Goal: Task Accomplishment & Management: Manage account settings

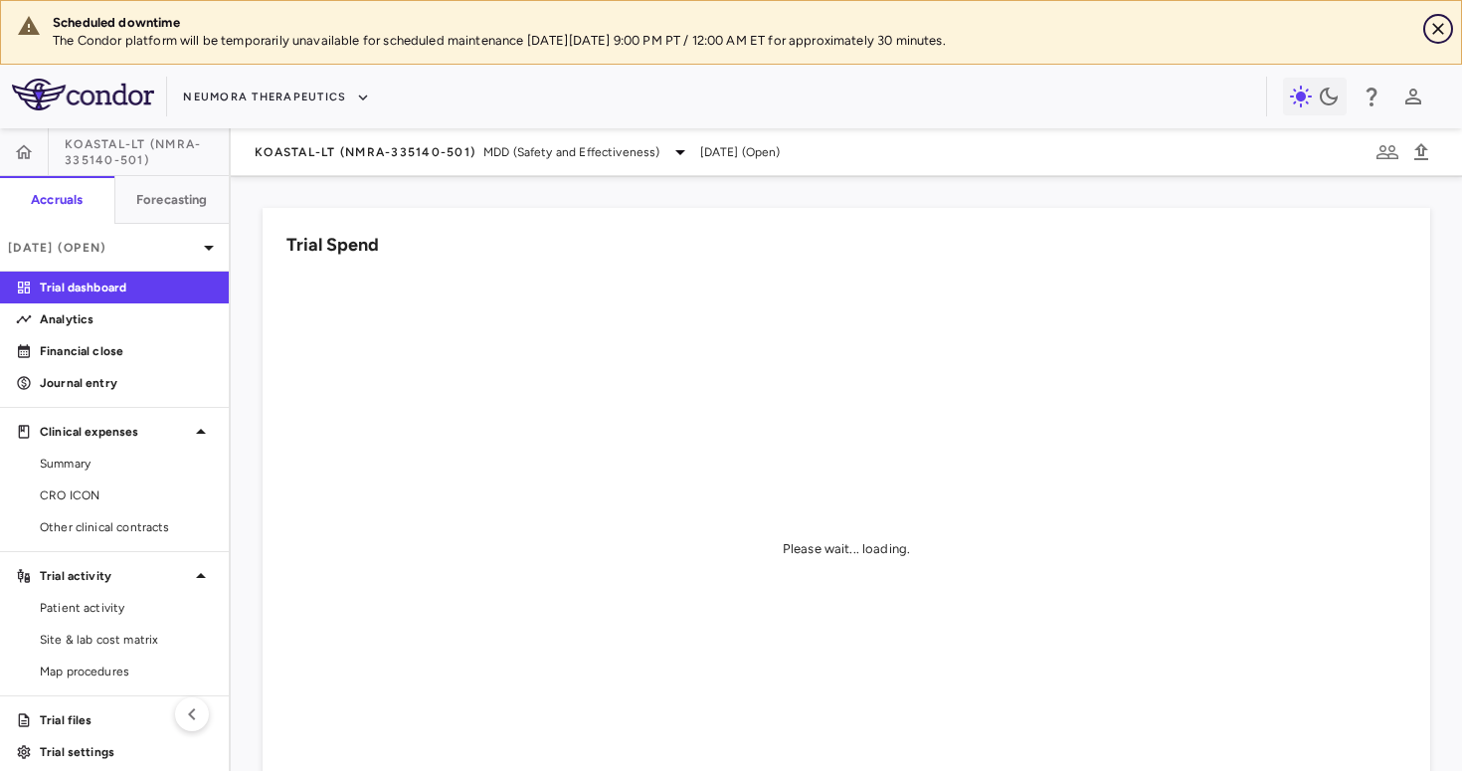
click at [1452, 32] on button "Close" at bounding box center [1438, 29] width 30 height 30
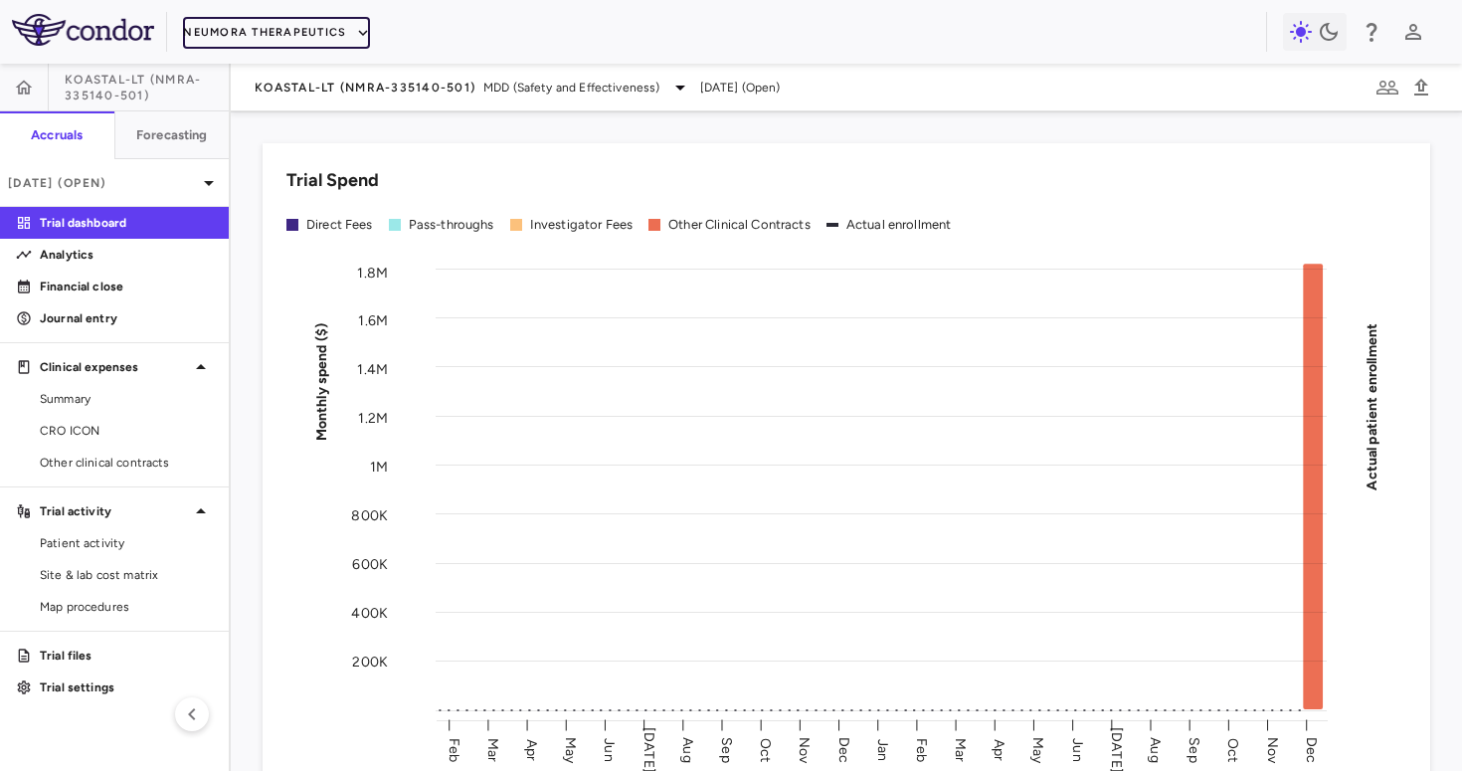
click at [355, 41] on icon "button" at bounding box center [363, 33] width 18 height 18
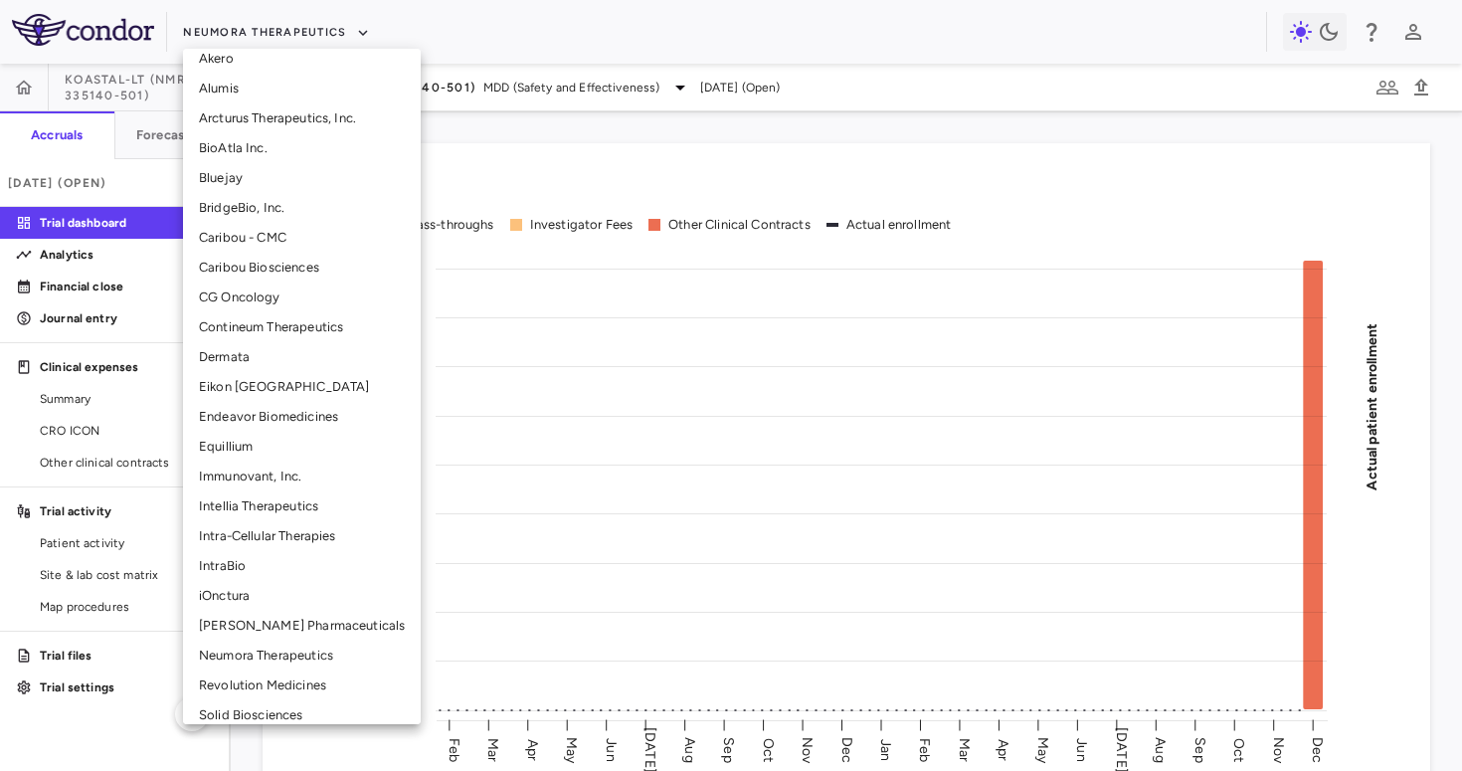
scroll to position [197, 0]
click at [271, 484] on li "Immunovant, Inc." at bounding box center [302, 471] width 238 height 30
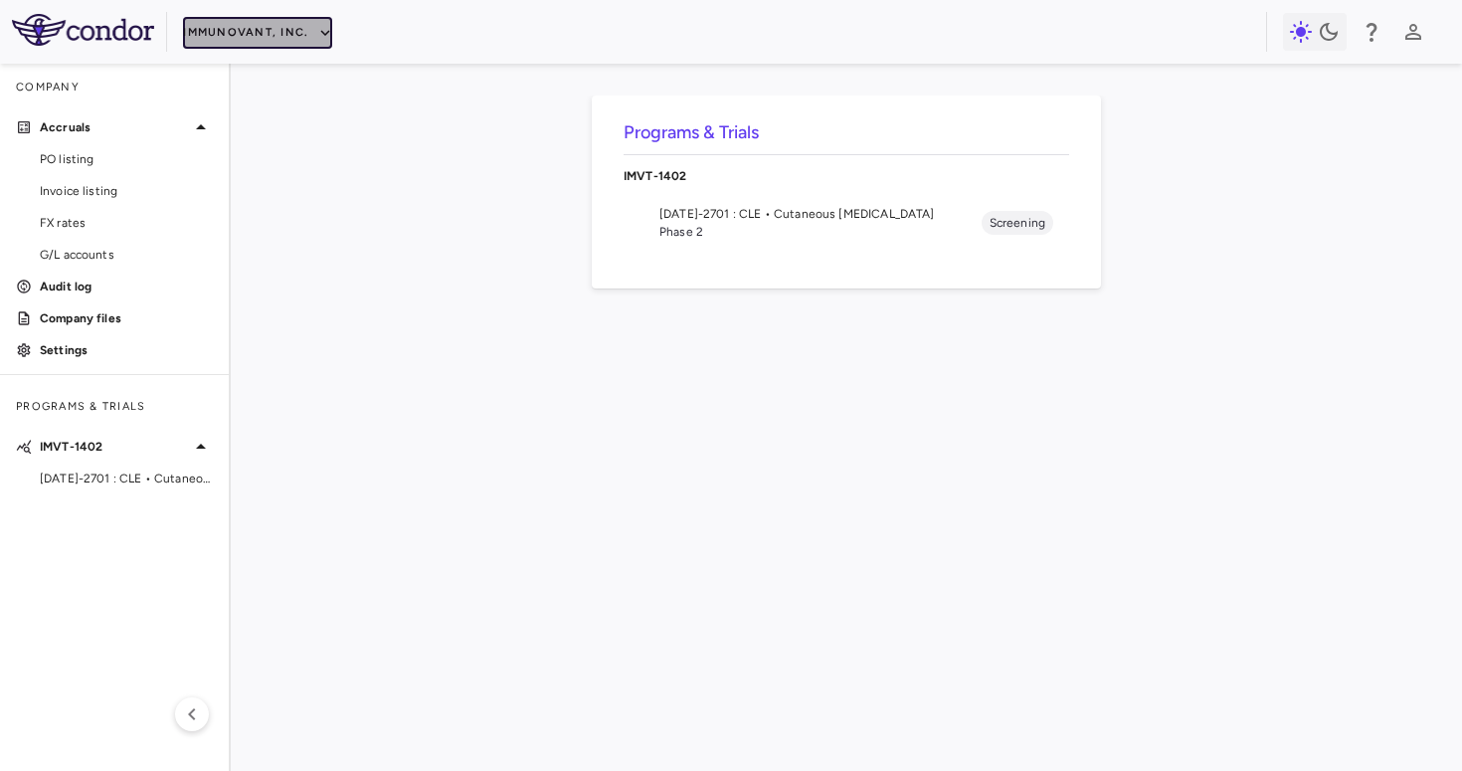
click at [259, 42] on button "Immunovant, Inc." at bounding box center [257, 33] width 149 height 32
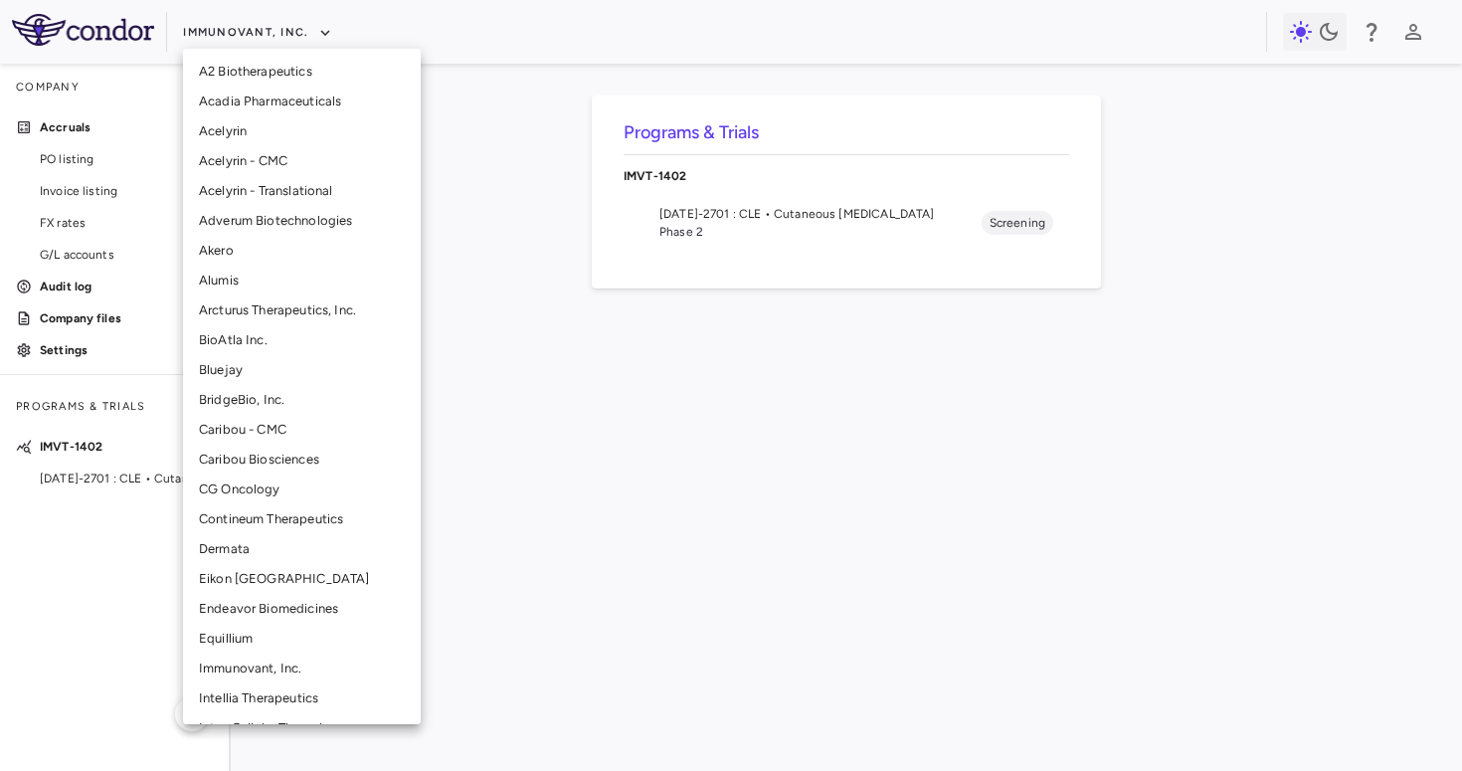
click at [237, 697] on li "Intellia Therapeutics" at bounding box center [302, 698] width 238 height 30
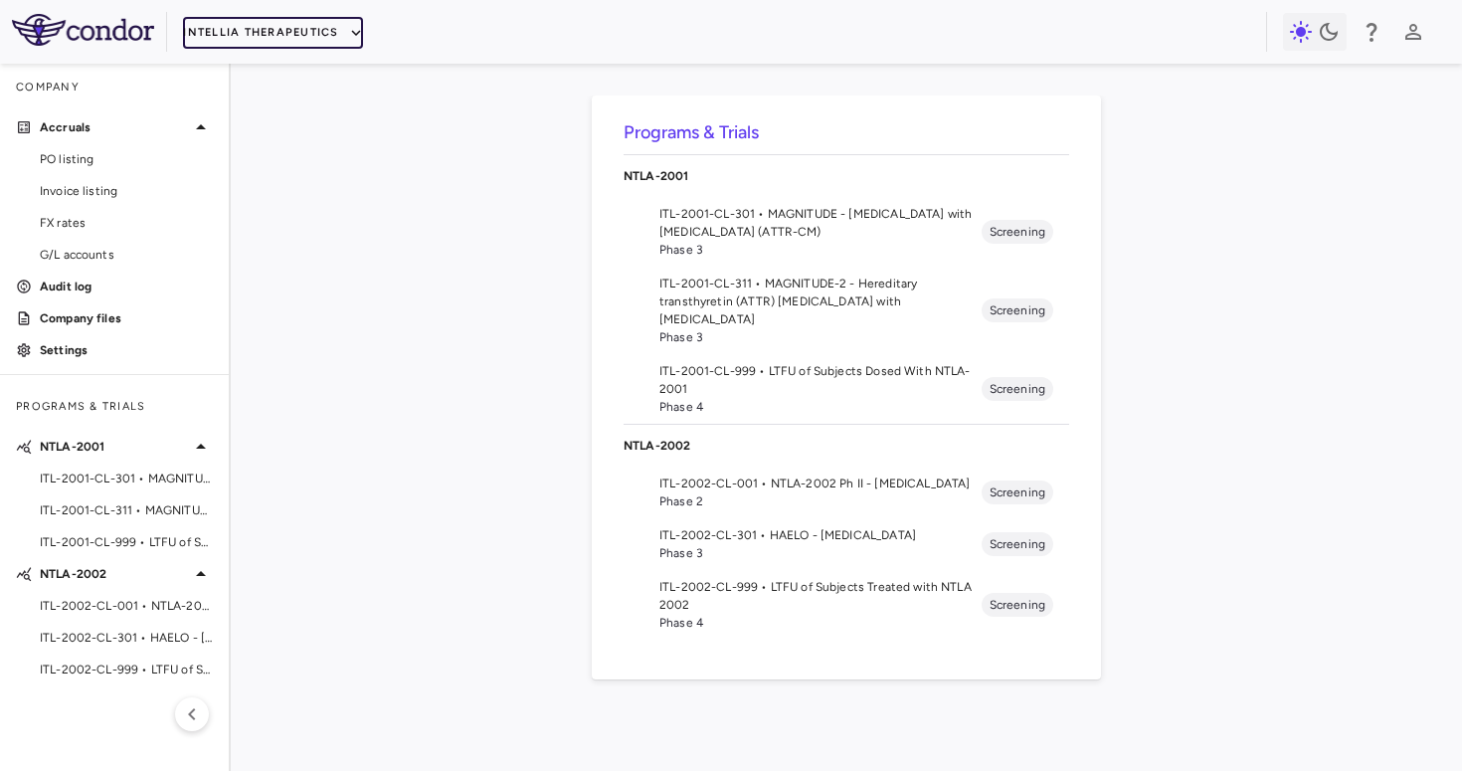
click at [239, 31] on button "Intellia Therapeutics" at bounding box center [272, 33] width 179 height 32
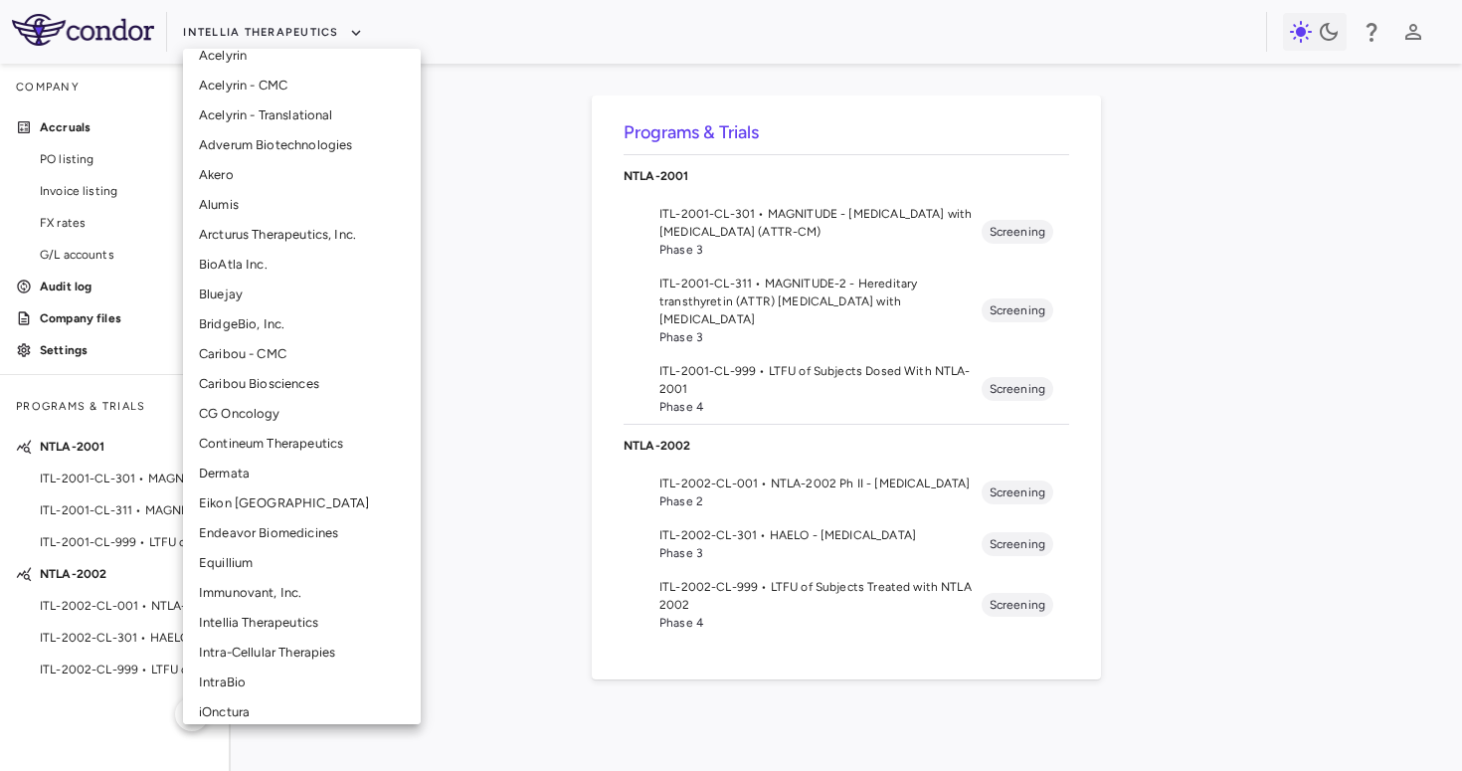
scroll to position [87, 0]
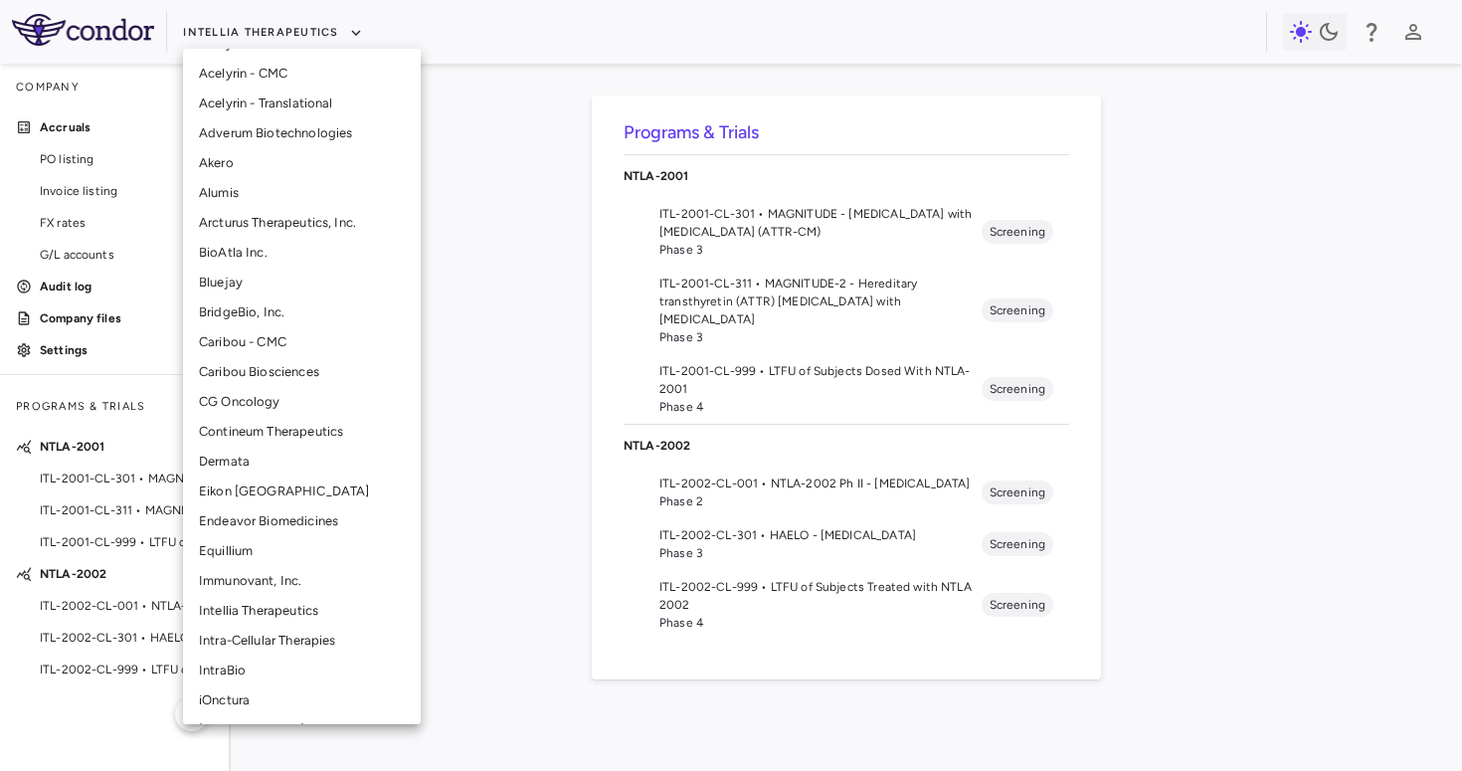
click at [257, 580] on li "Immunovant, Inc." at bounding box center [302, 581] width 238 height 30
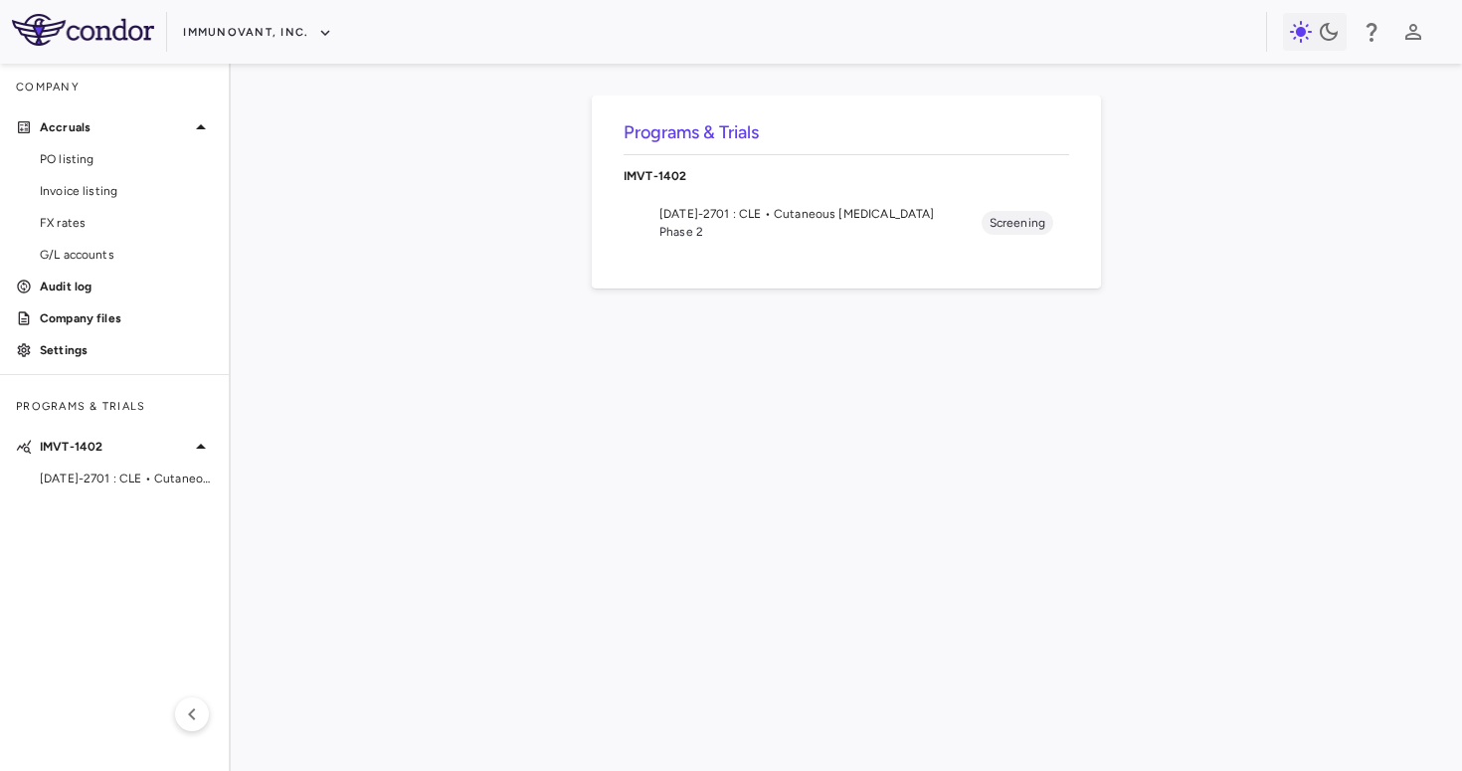
click at [672, 251] on nav "IMVT-1402 1402-2701 : CLE • Cutaneous Lupus Erythematosus Phase 2 Screening" at bounding box center [845, 201] width 445 height 110
click at [677, 228] on span "Phase 2" at bounding box center [820, 232] width 322 height 18
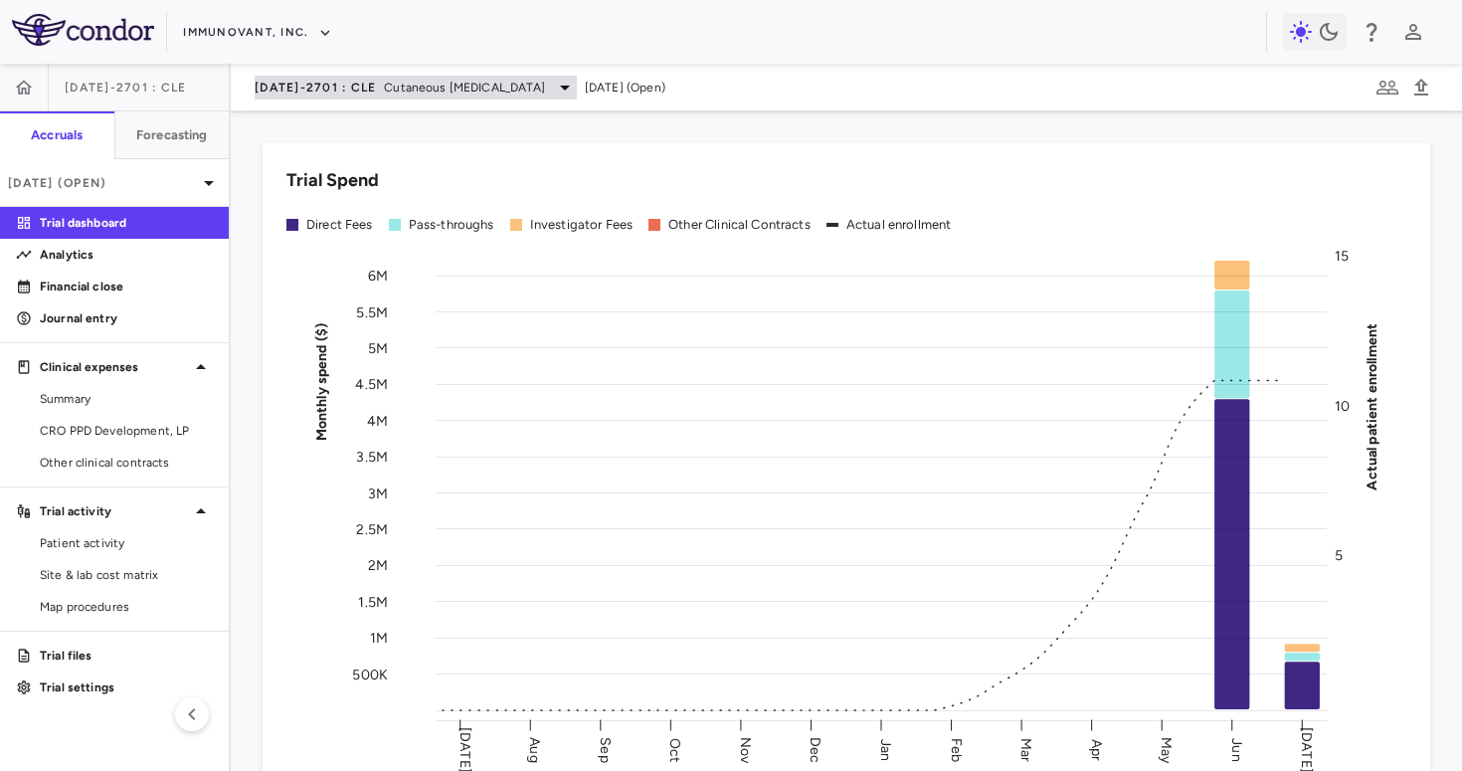
click at [384, 88] on span "Cutaneous Lupus Erythematosus" at bounding box center [464, 88] width 161 height 18
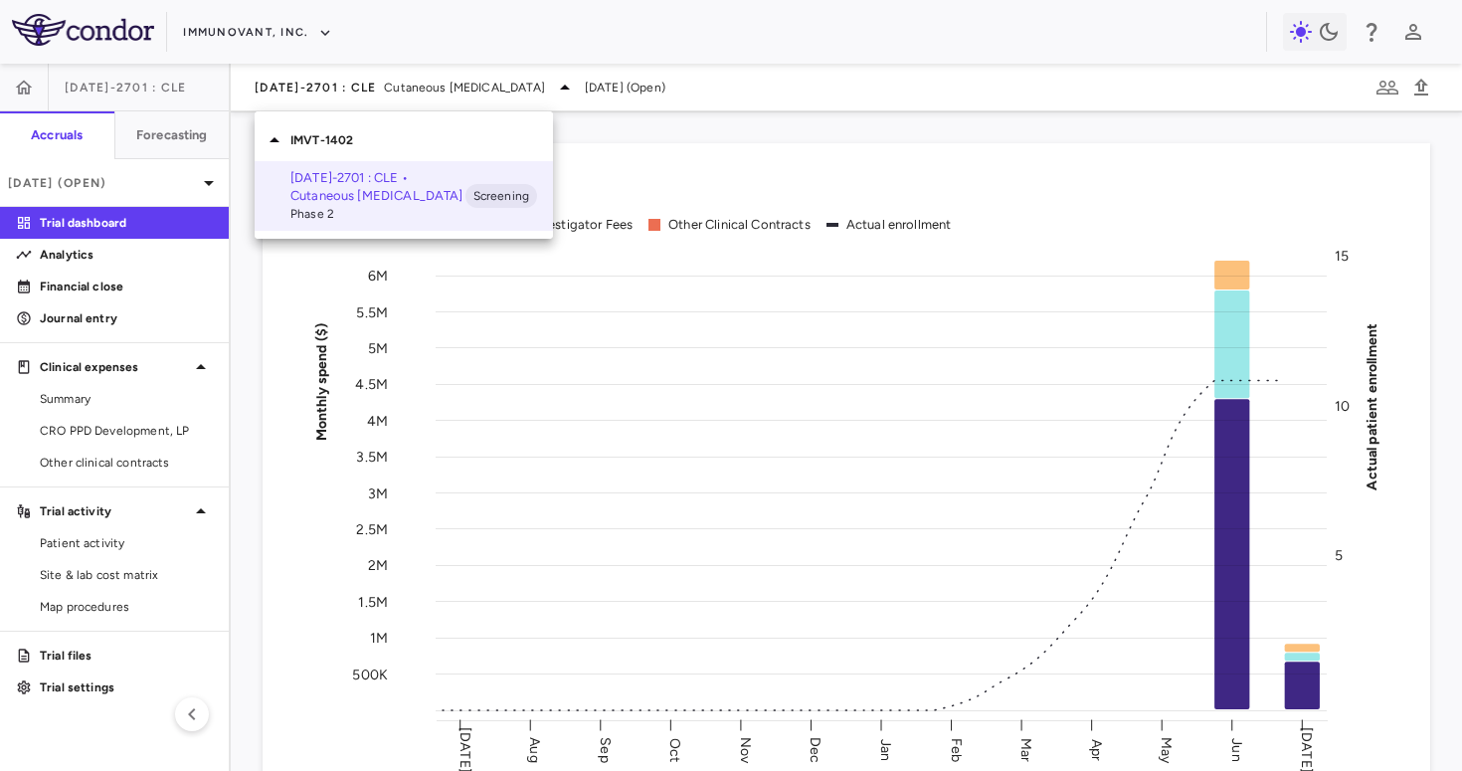
click at [267, 20] on div at bounding box center [731, 385] width 1462 height 771
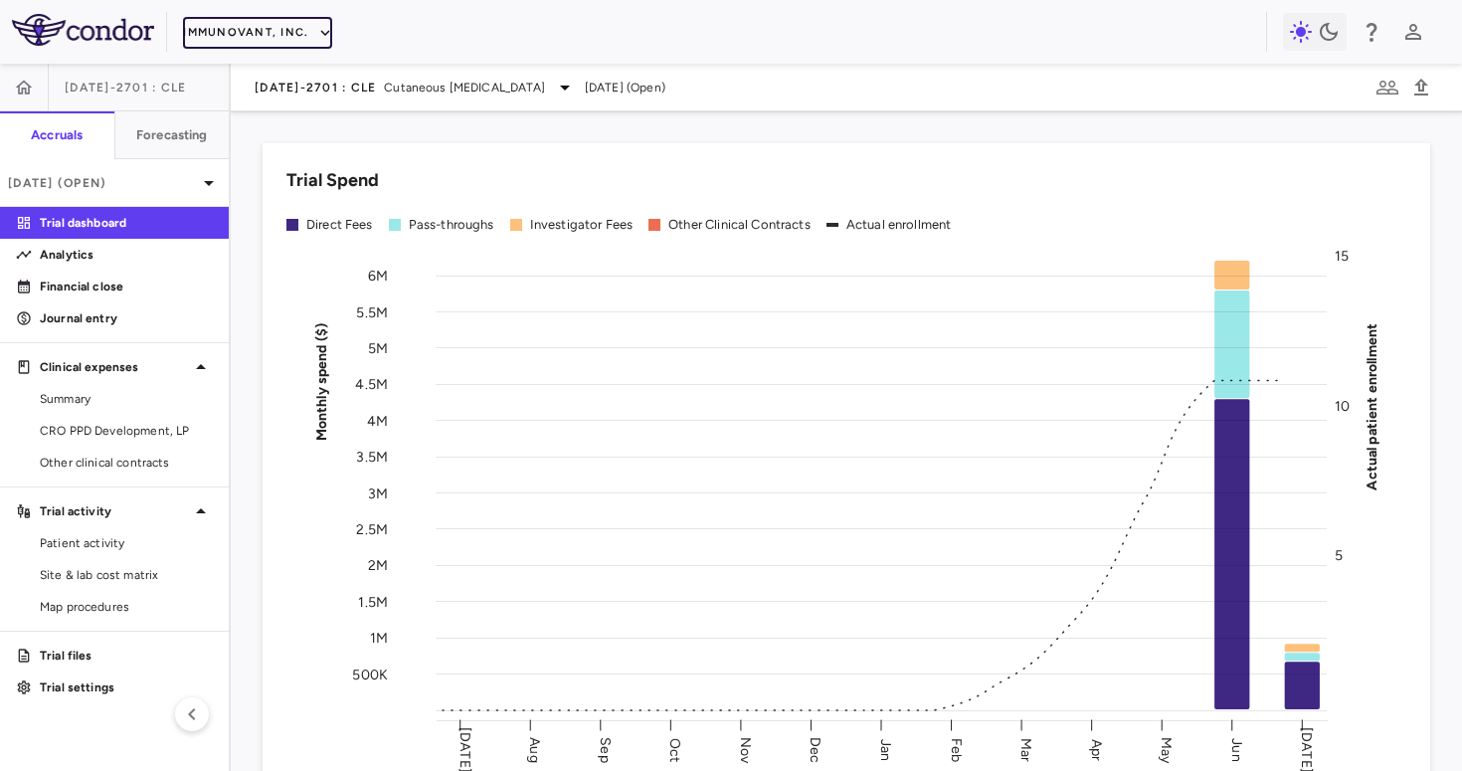
click at [268, 21] on button "Immunovant, Inc." at bounding box center [257, 33] width 149 height 32
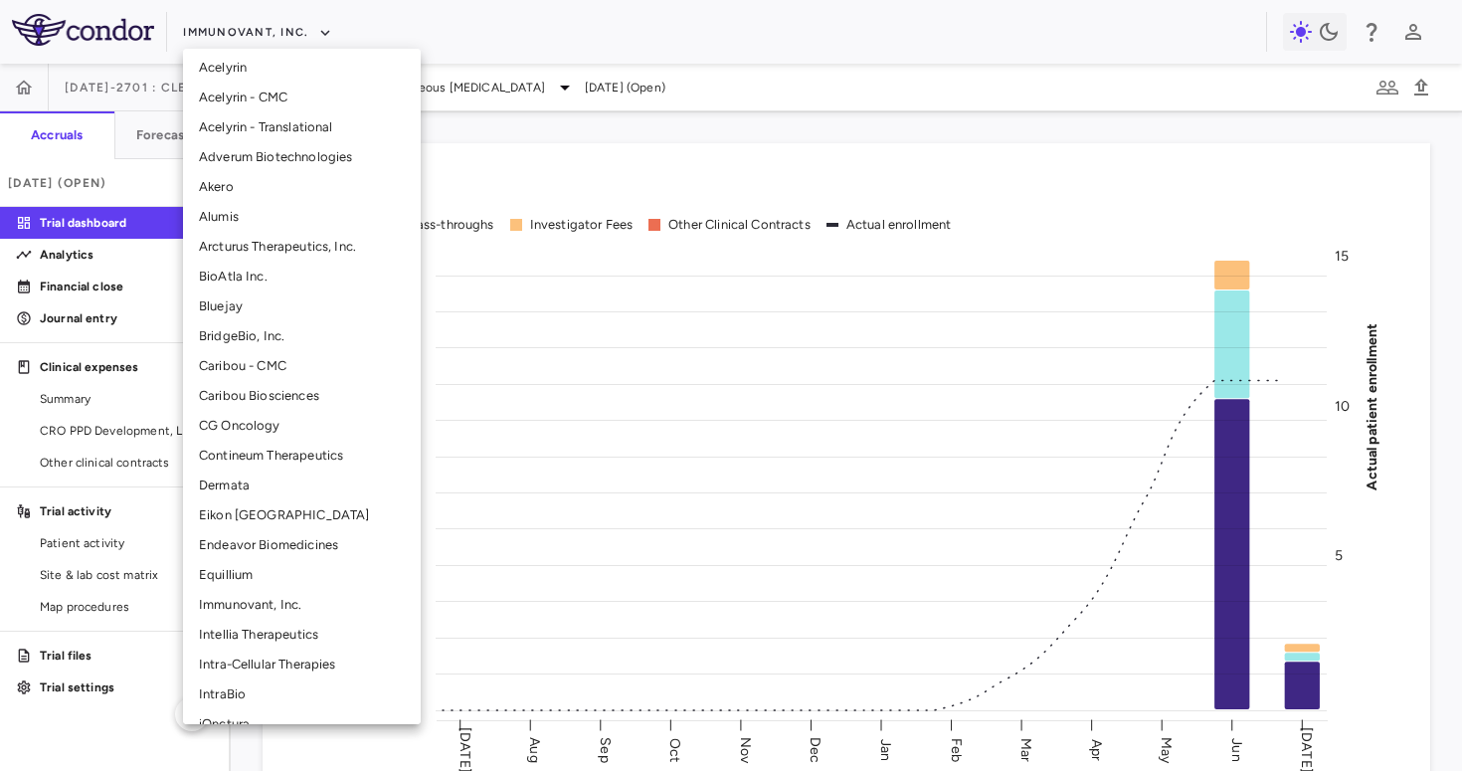
scroll to position [88, 0]
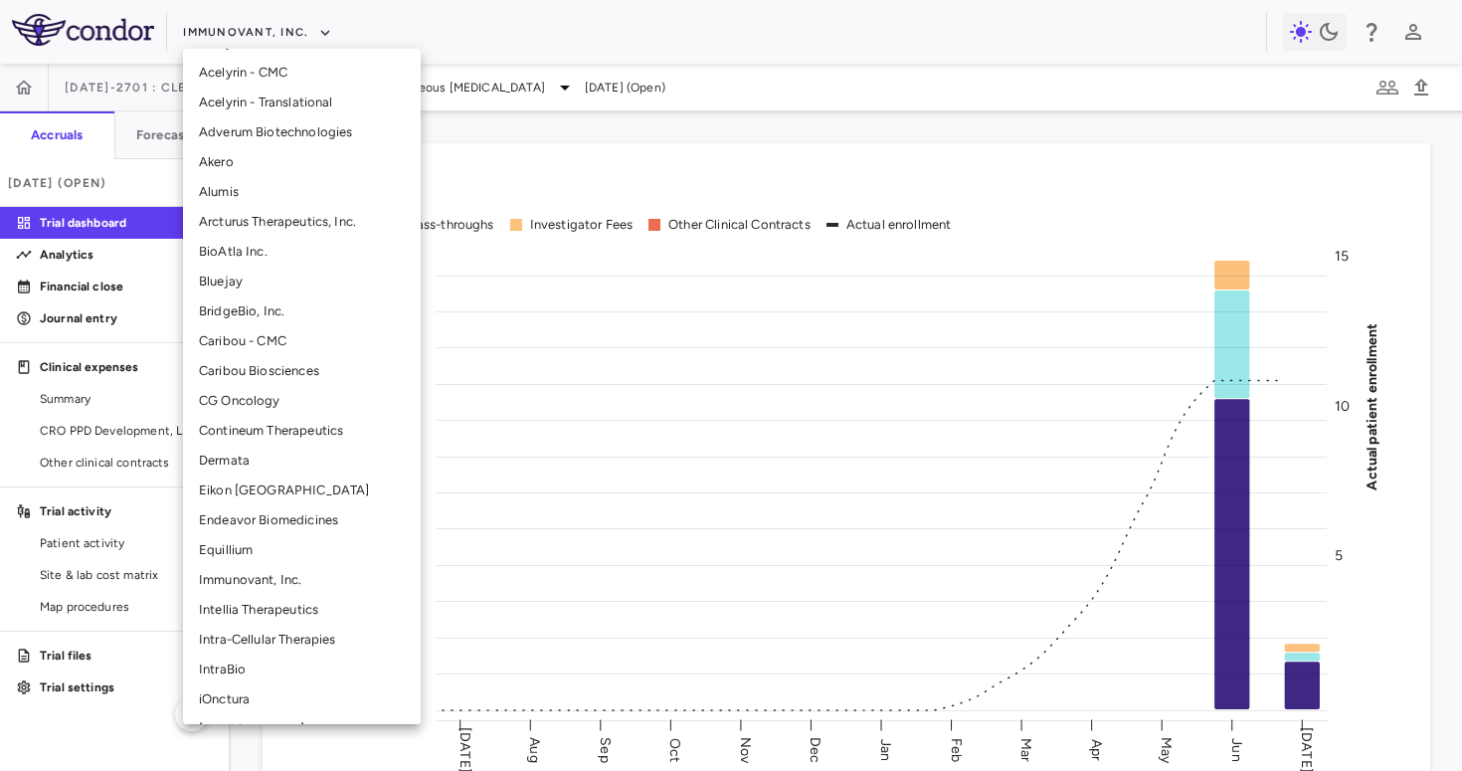
click at [248, 600] on li "Intellia Therapeutics" at bounding box center [302, 610] width 238 height 30
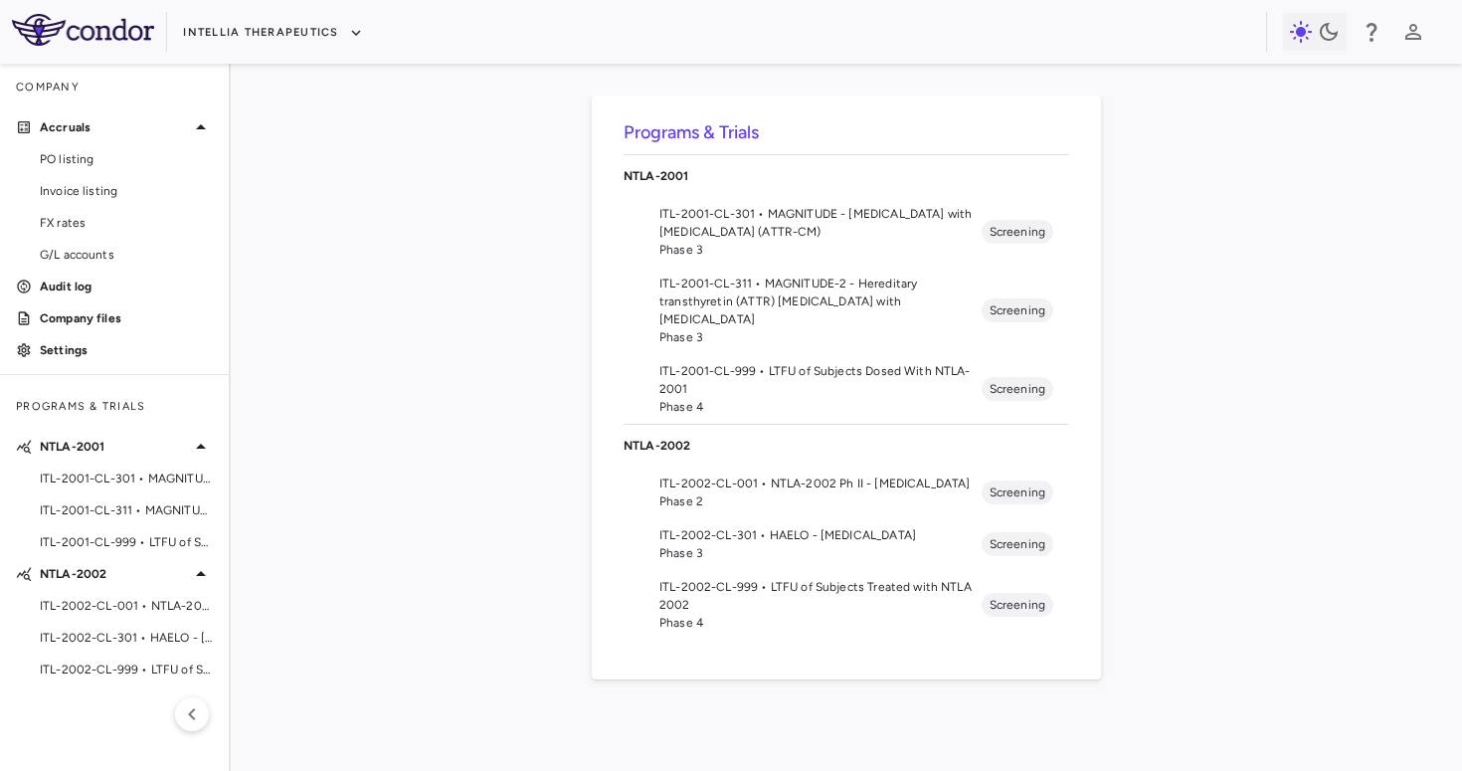
click at [823, 548] on span "Phase 3" at bounding box center [820, 553] width 322 height 18
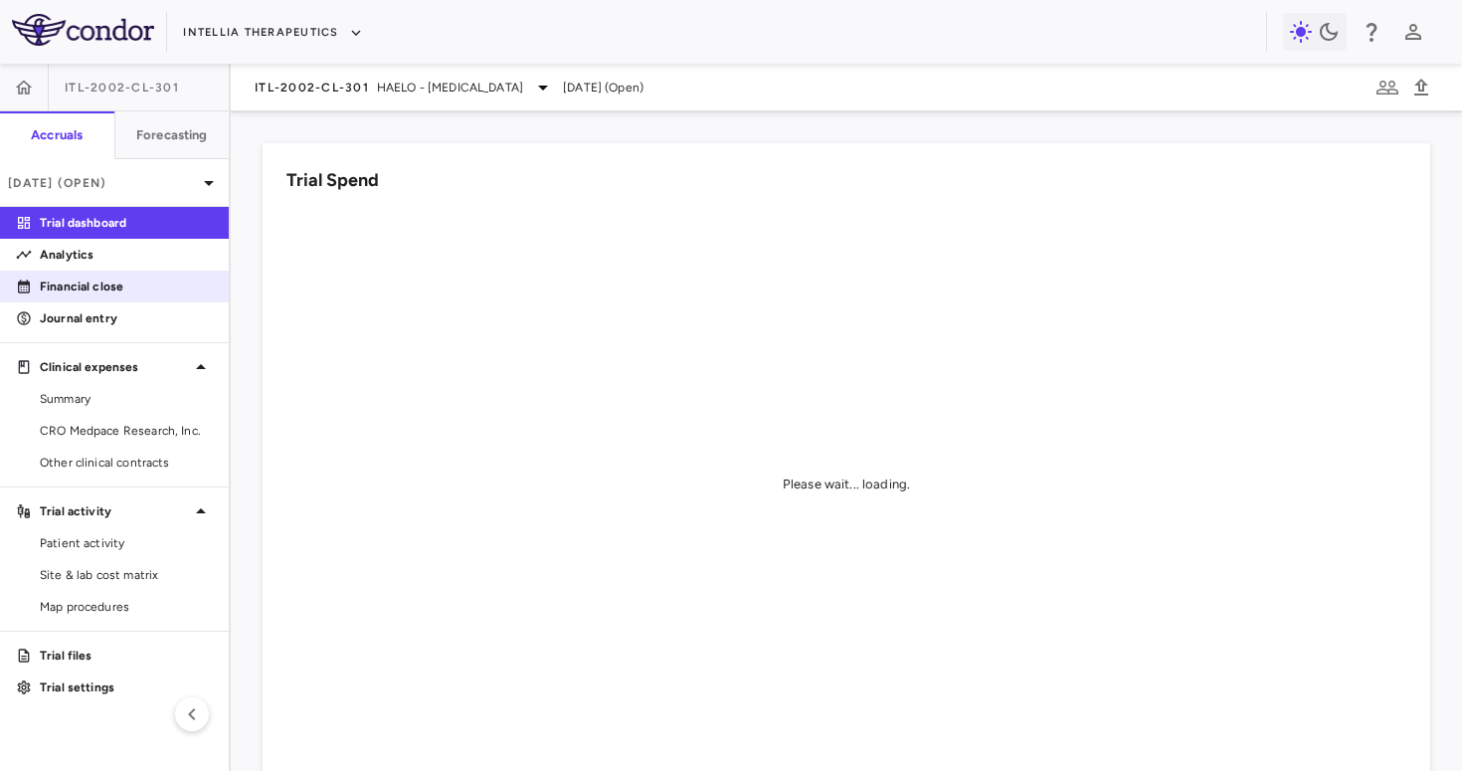
click at [109, 283] on p "Financial close" at bounding box center [126, 286] width 173 height 18
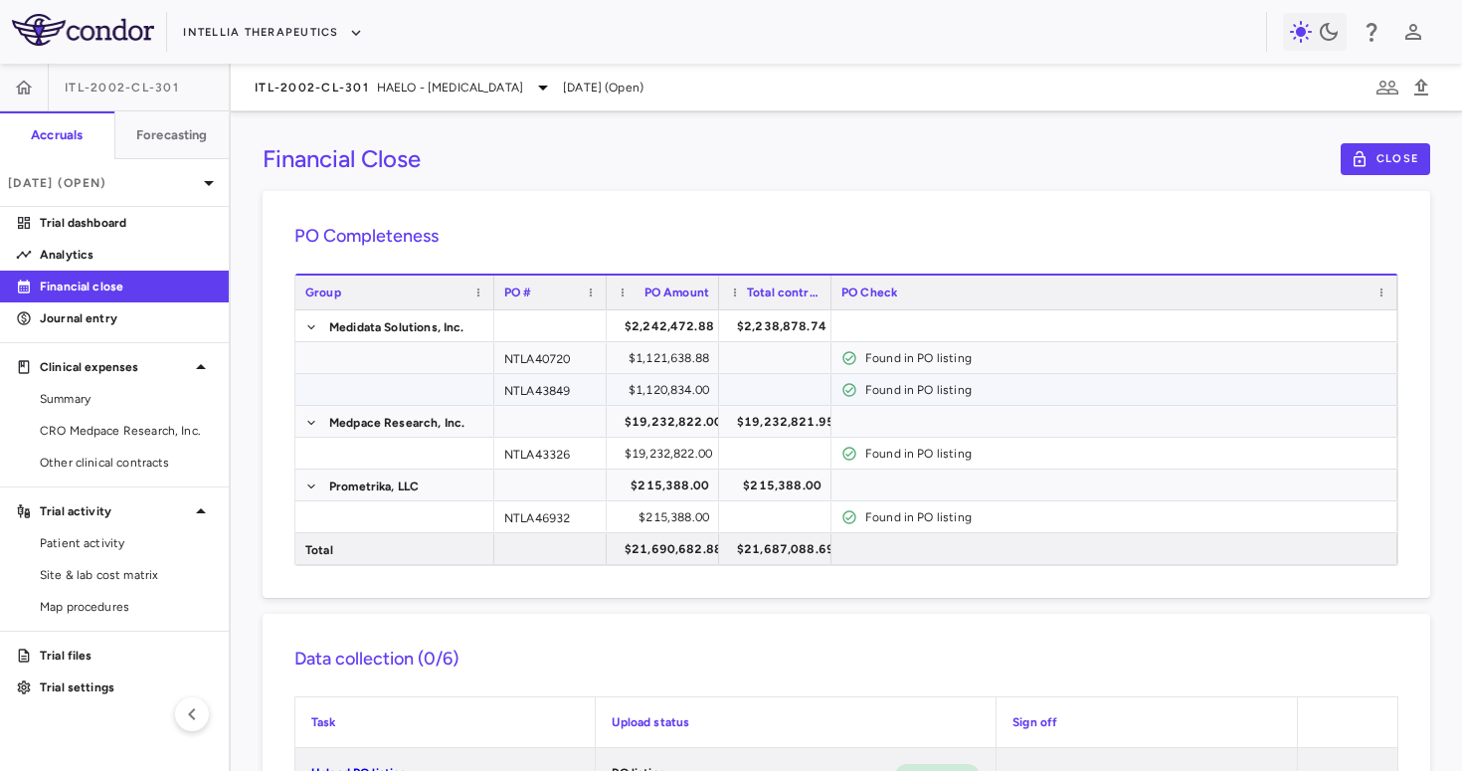
scroll to position [1, 0]
click at [390, 71] on div "ITL-2002-CL-301 HAELO - Hereditary Angioedema Jul 2025 (Open)" at bounding box center [846, 88] width 1231 height 48
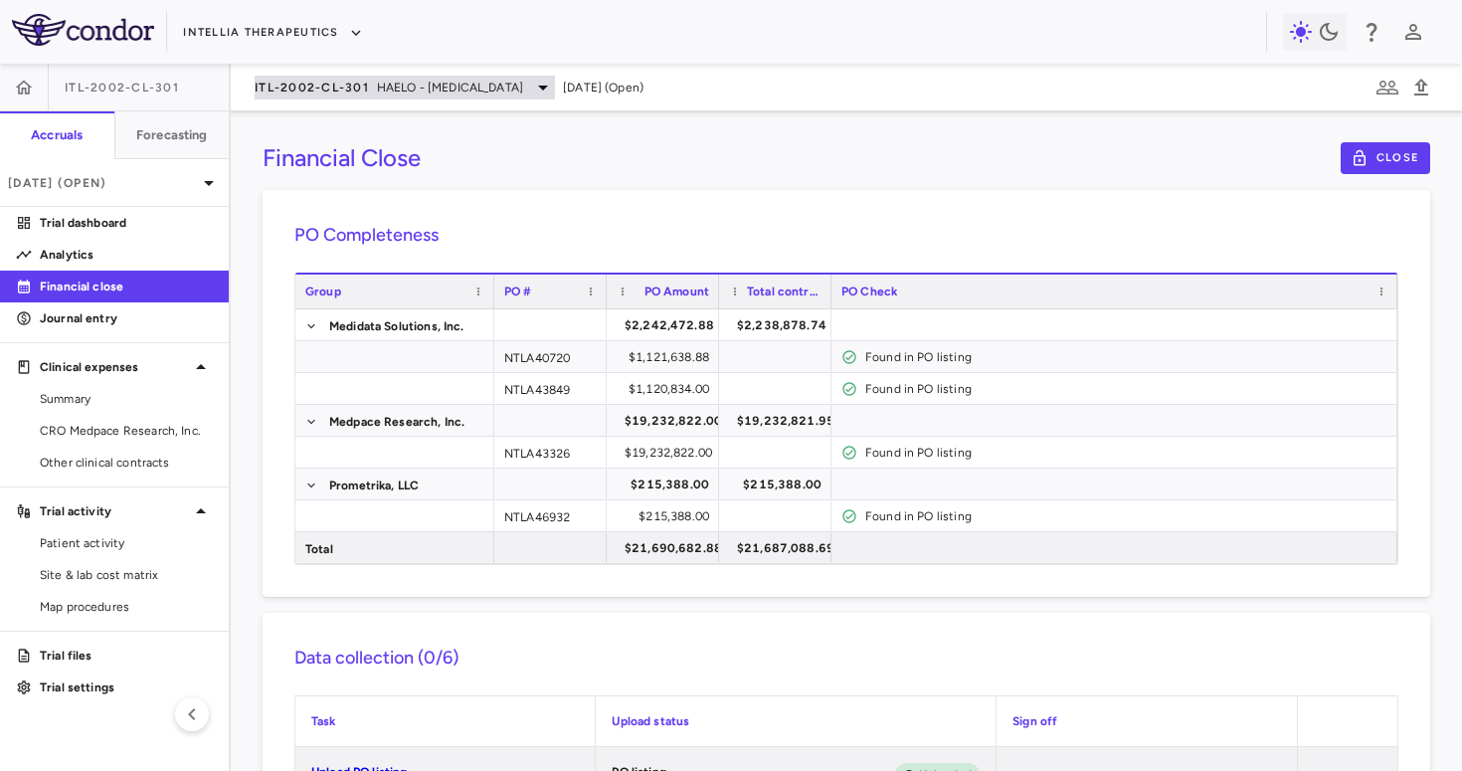
click at [381, 92] on span "HAELO - Hereditary Angioedema" at bounding box center [450, 88] width 146 height 18
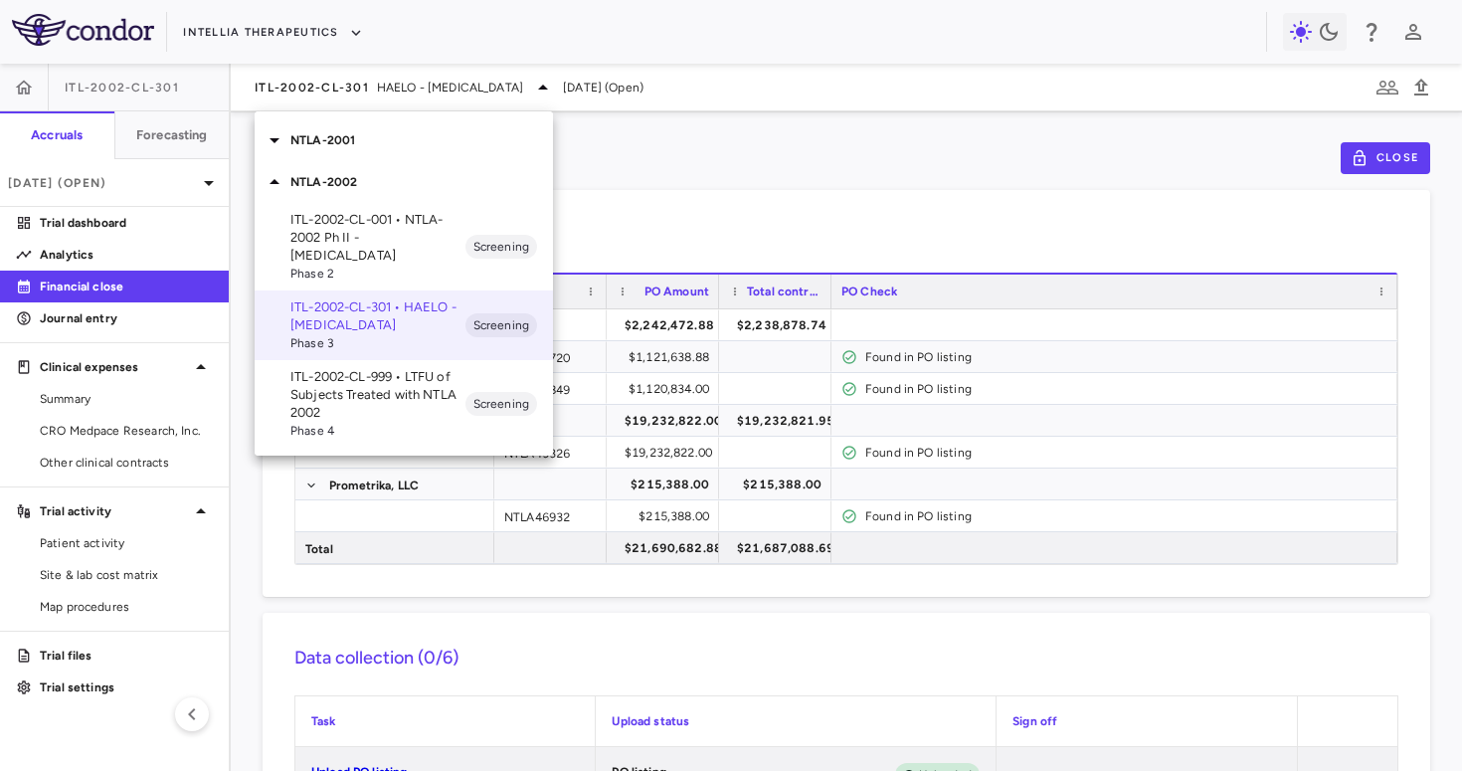
click at [401, 126] on div "NTLA-2001" at bounding box center [404, 140] width 298 height 42
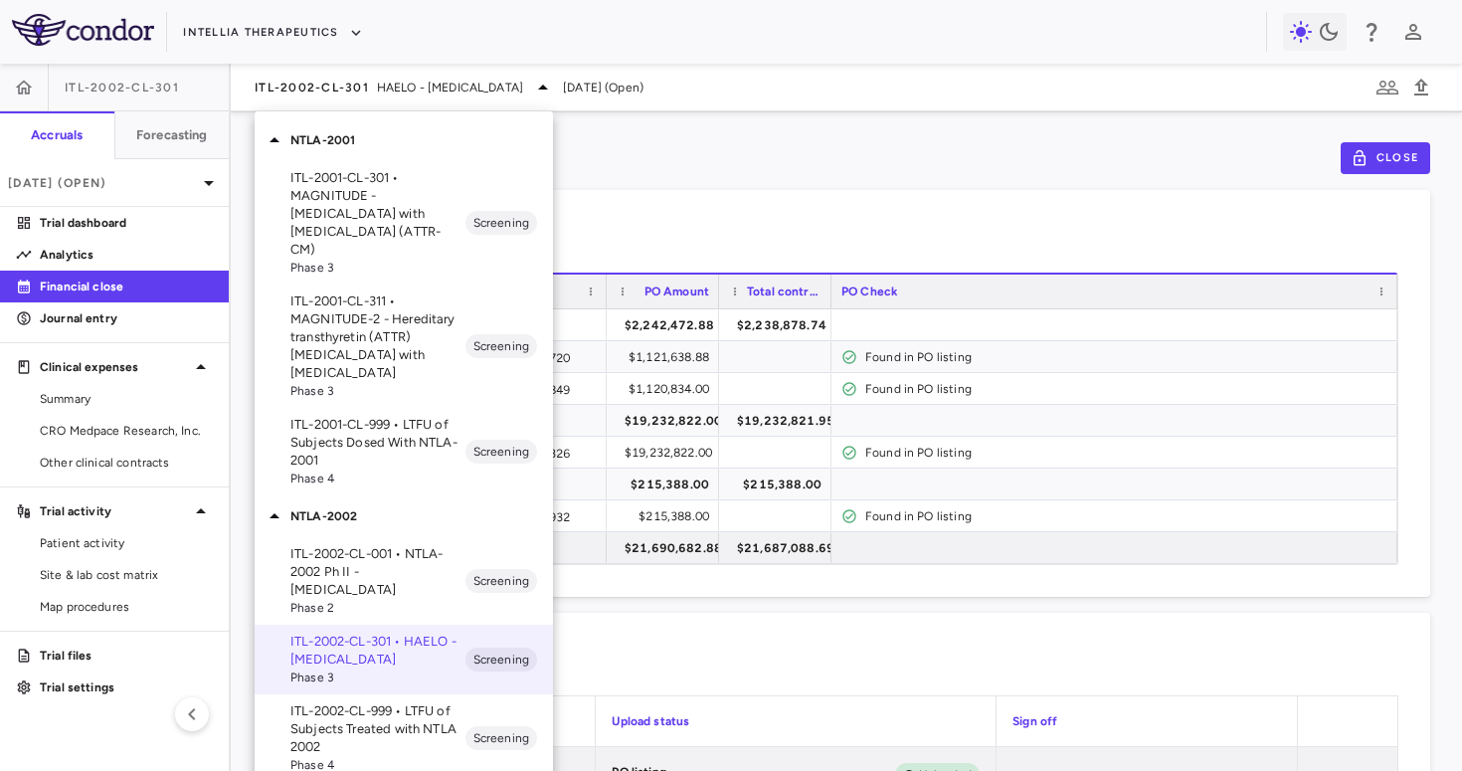
click at [394, 183] on p "ITL-2001-CL-301 • MAGNITUDE - [MEDICAL_DATA] with [MEDICAL_DATA] (ATTR-CM)" at bounding box center [377, 213] width 175 height 89
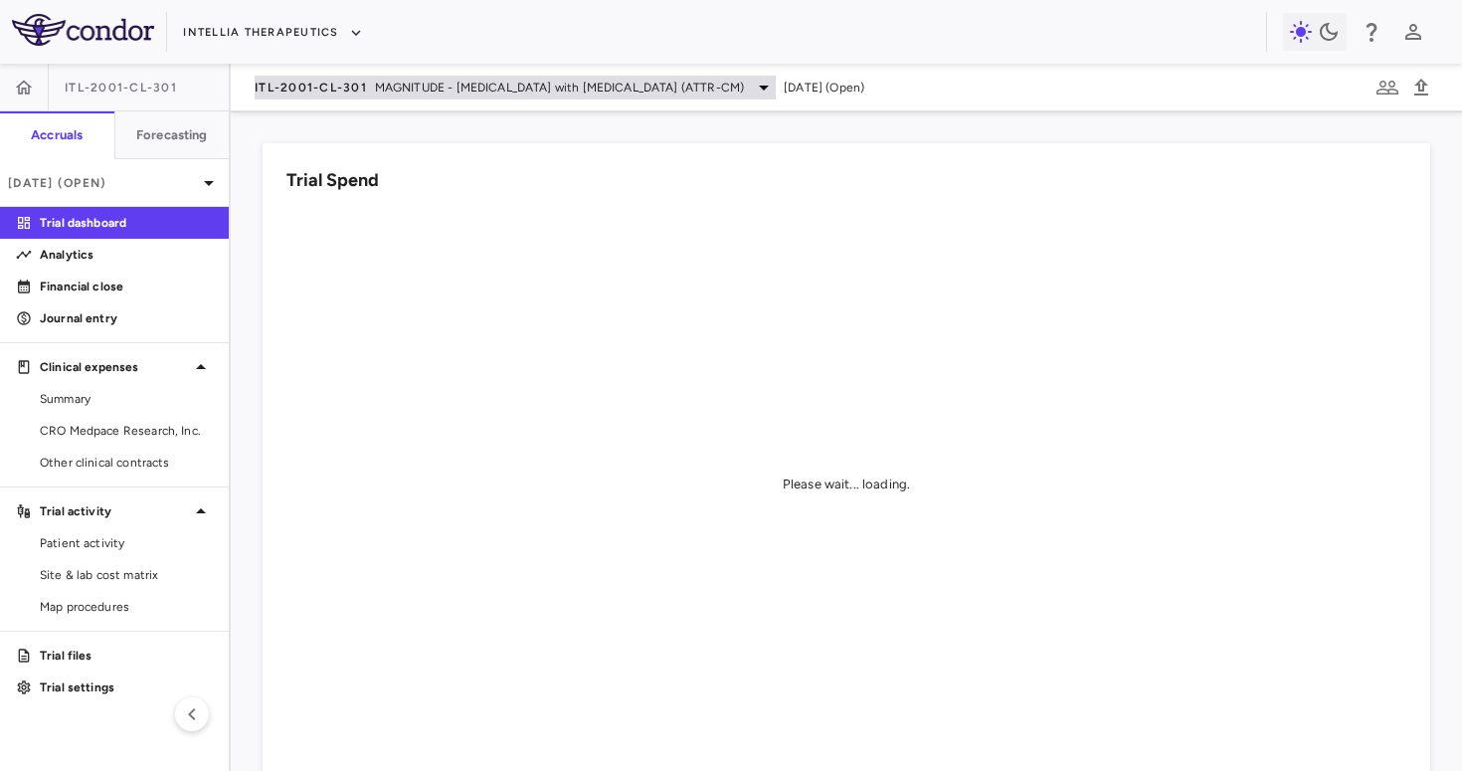
click at [315, 86] on span "ITL-2001-CL-301" at bounding box center [311, 88] width 112 height 16
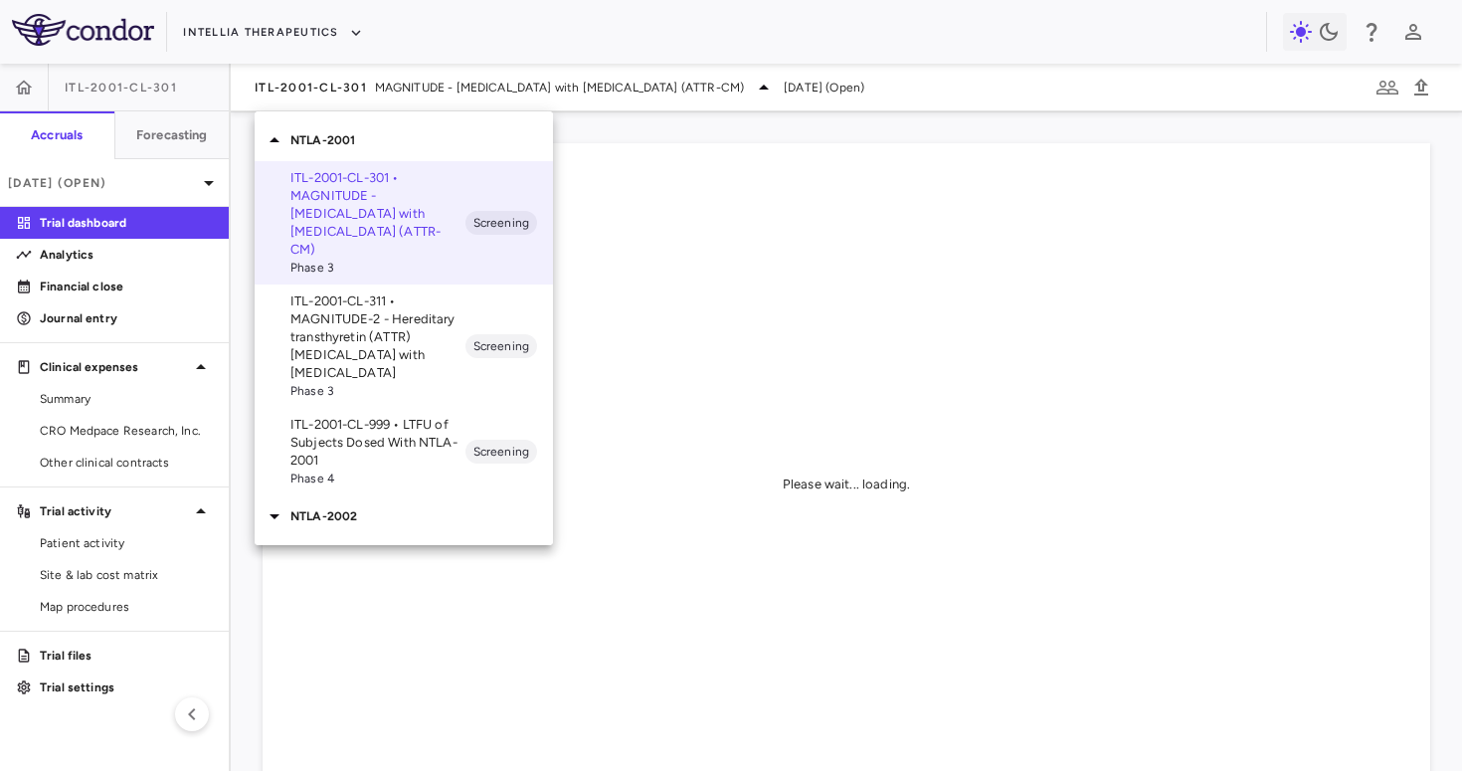
click at [385, 507] on p "NTLA-2002" at bounding box center [421, 516] width 262 height 18
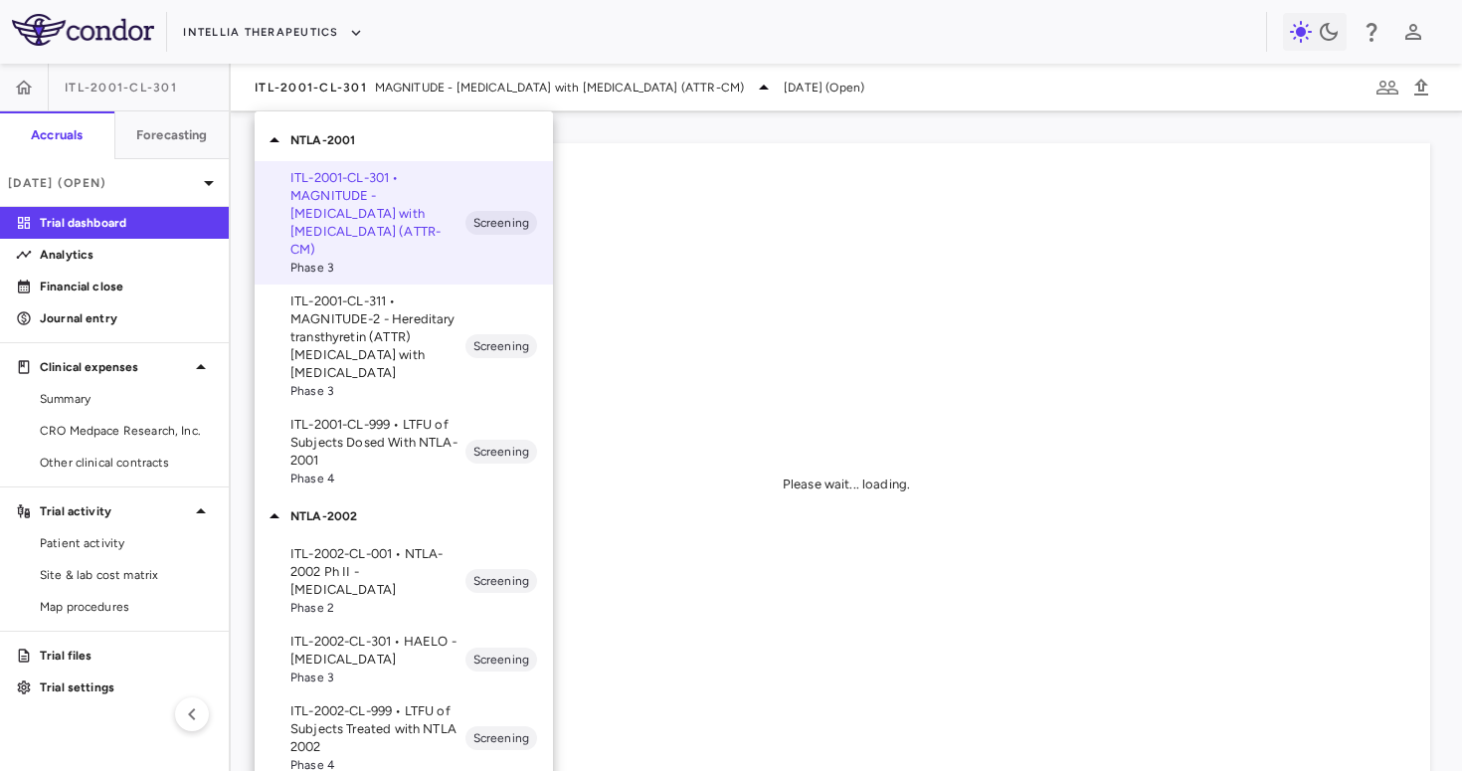
click at [384, 632] on p "ITL-2002-CL-301 • HAELO - [MEDICAL_DATA]" at bounding box center [377, 650] width 175 height 36
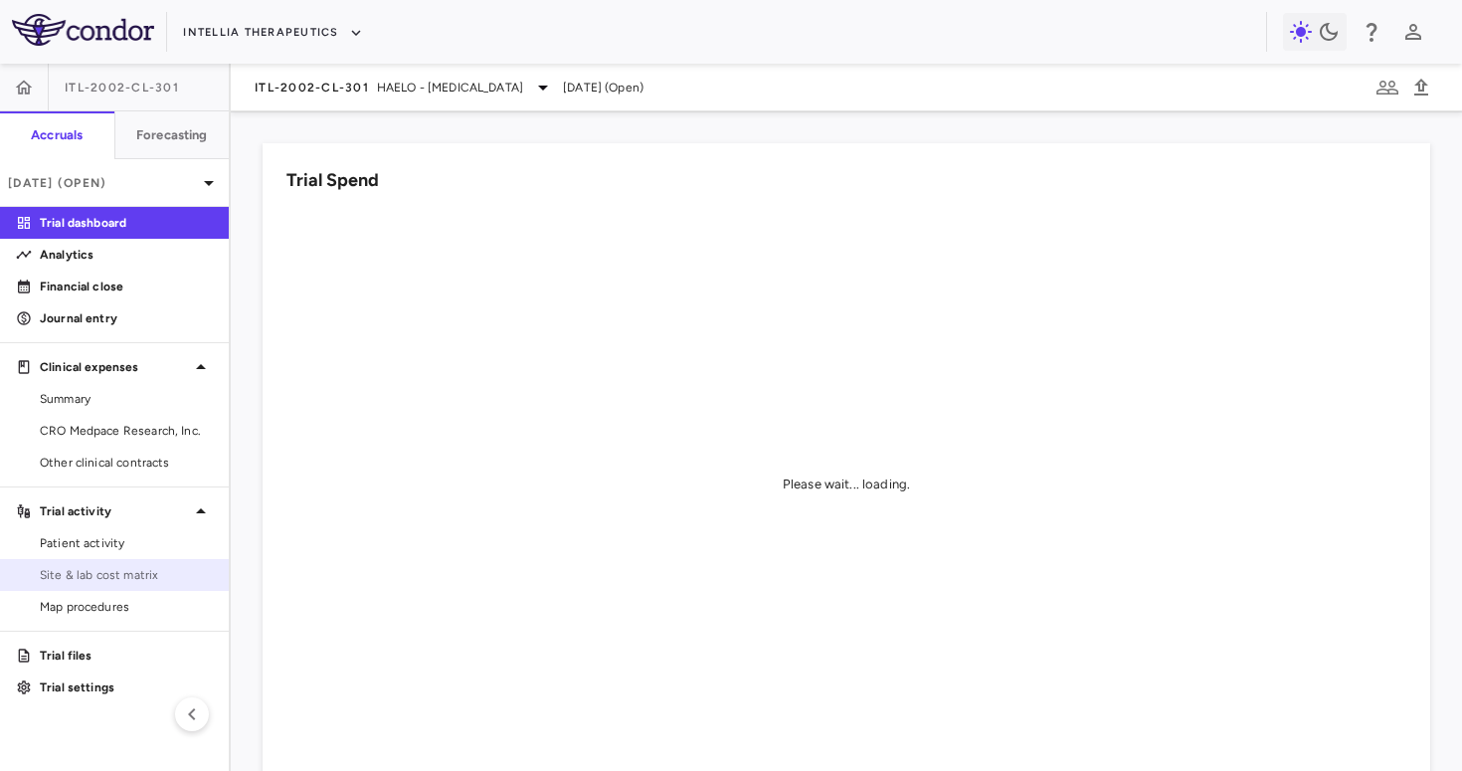
click at [138, 577] on span "Site & lab cost matrix" at bounding box center [126, 575] width 173 height 18
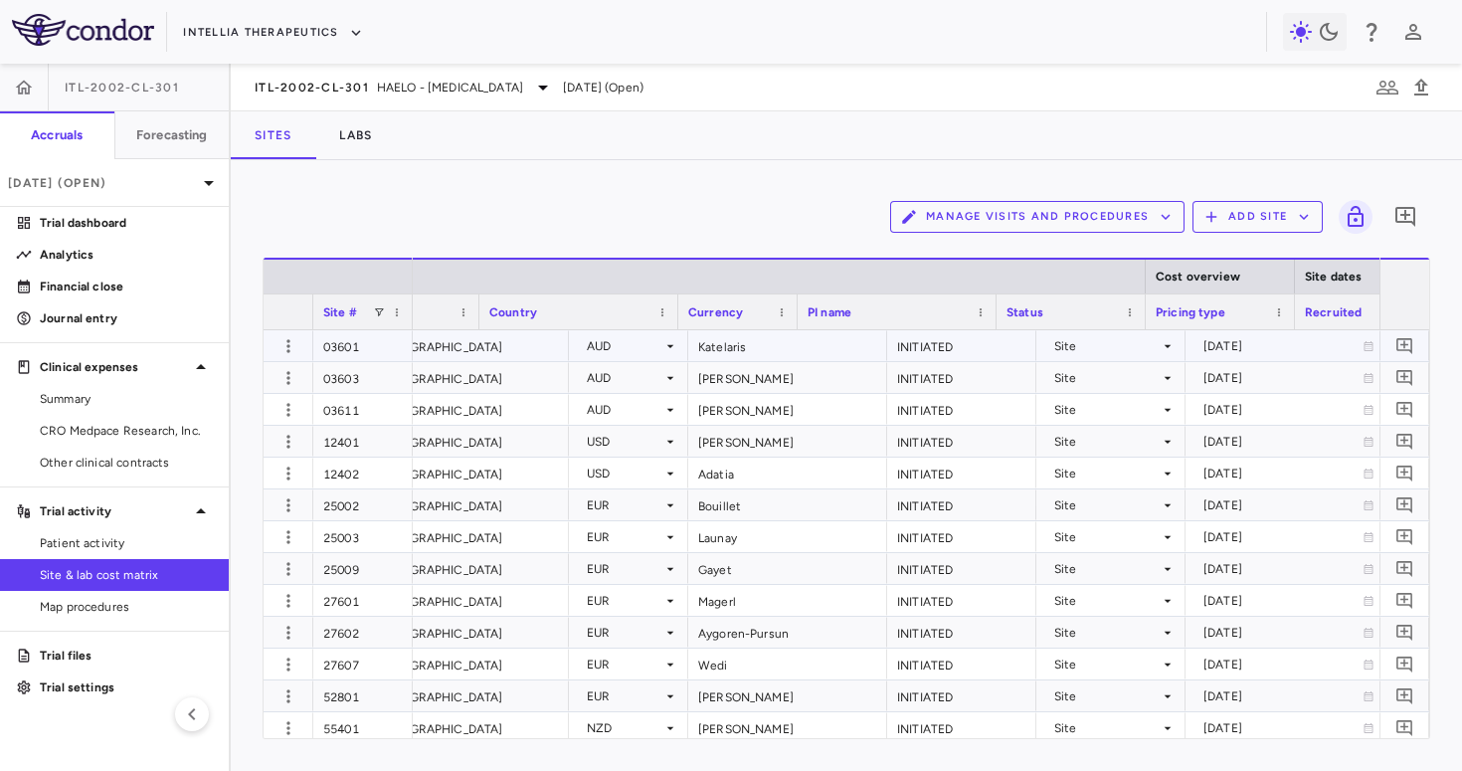
scroll to position [0, 544]
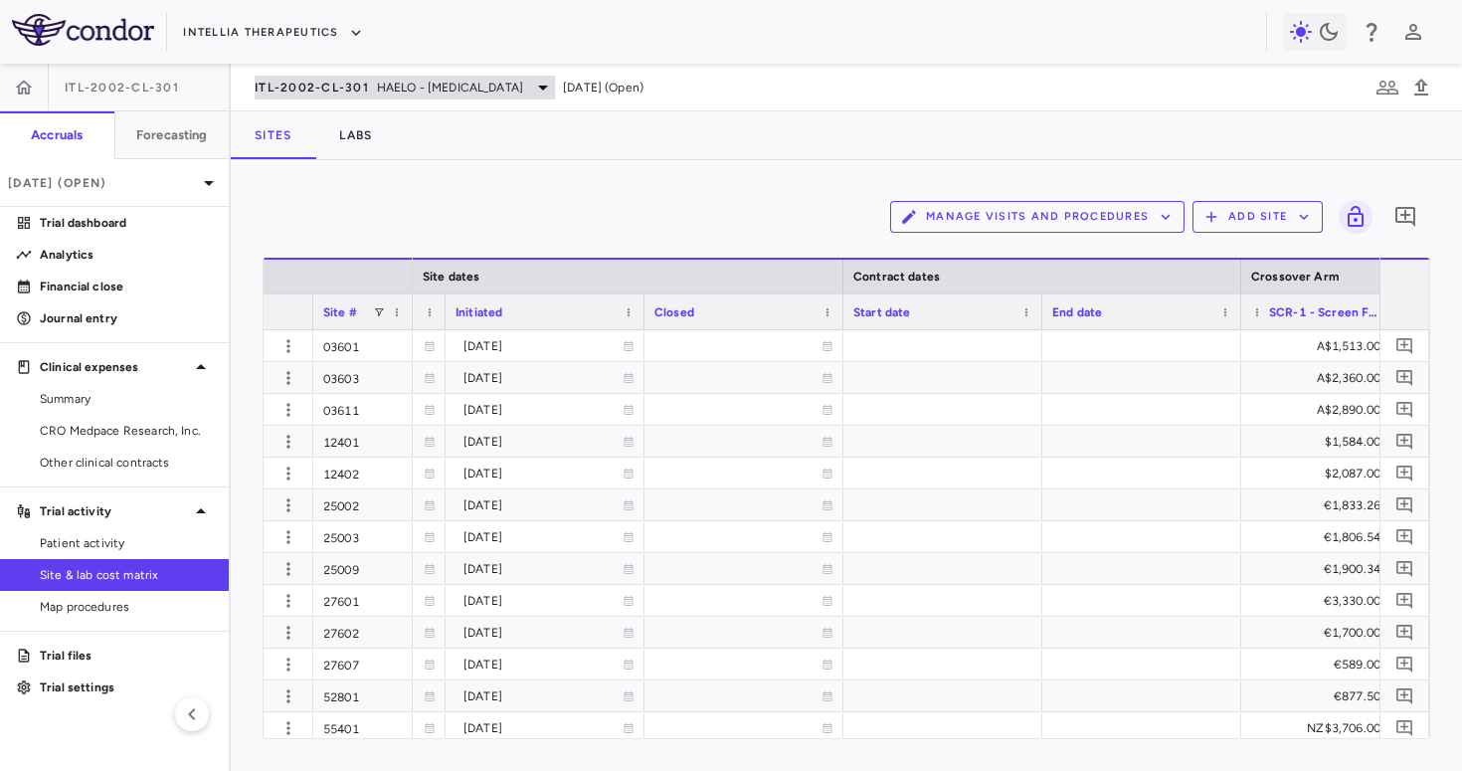
click at [442, 92] on span "HAELO - Hereditary Angioedema" at bounding box center [450, 88] width 146 height 18
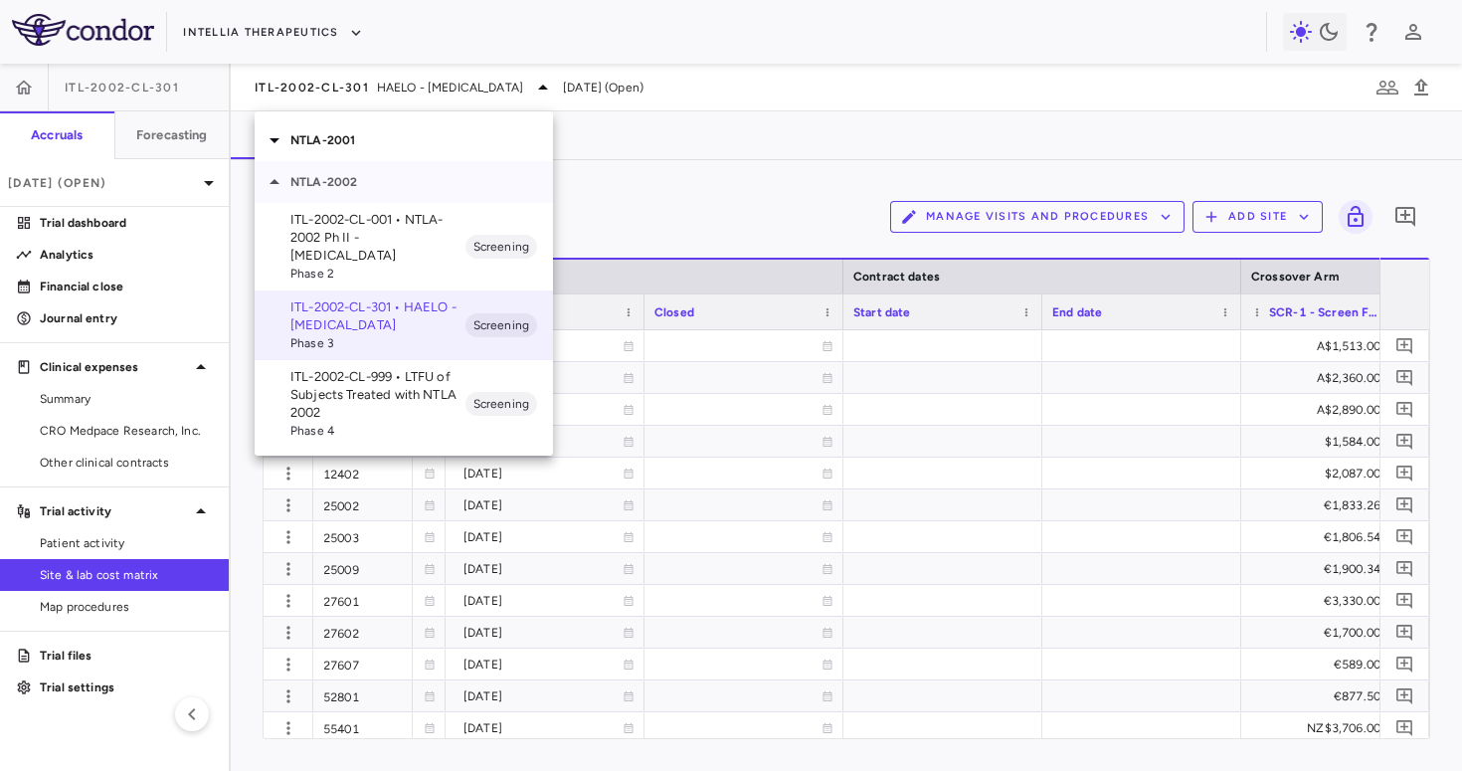
click at [401, 169] on div "NTLA-2002" at bounding box center [404, 182] width 298 height 42
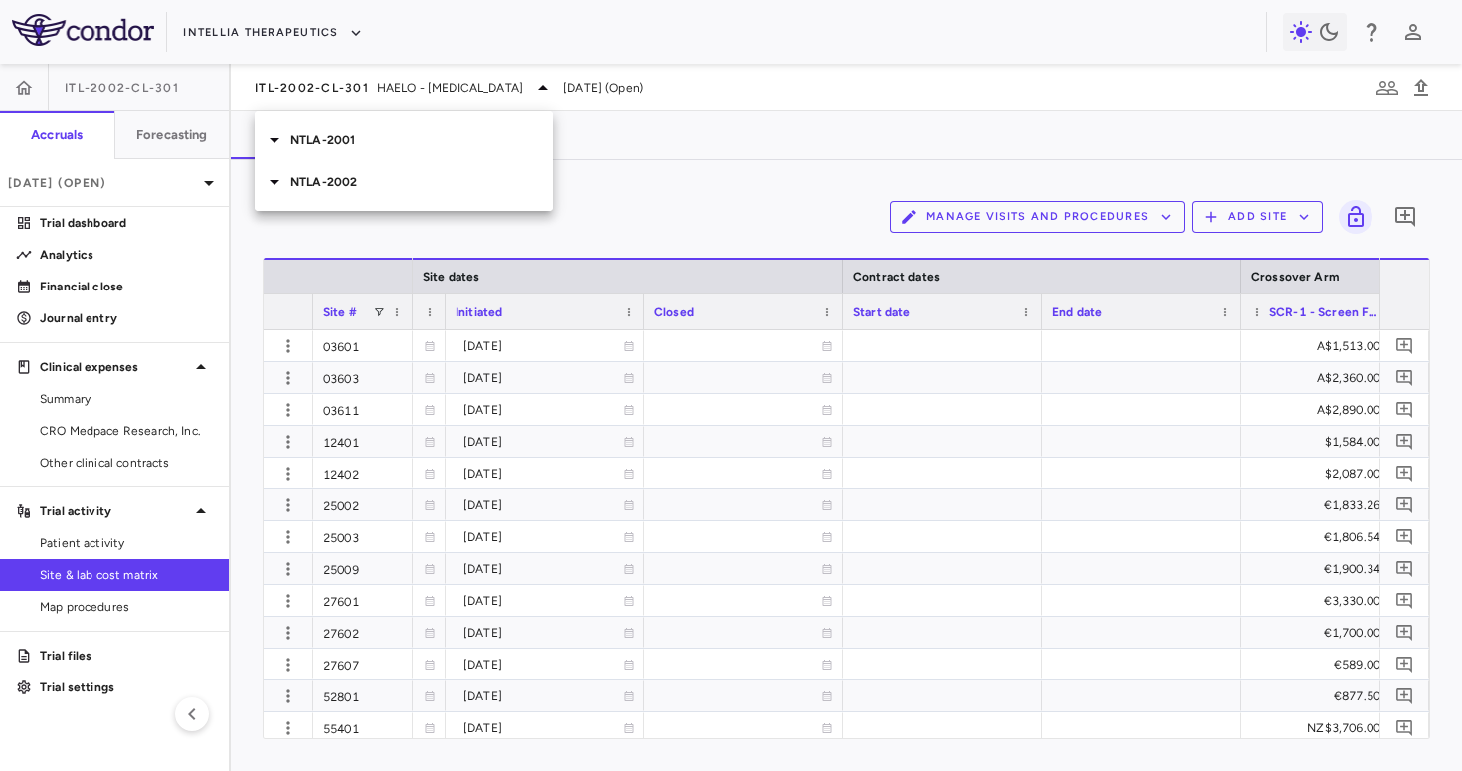
click at [401, 144] on p "NTLA-2001" at bounding box center [421, 140] width 262 height 18
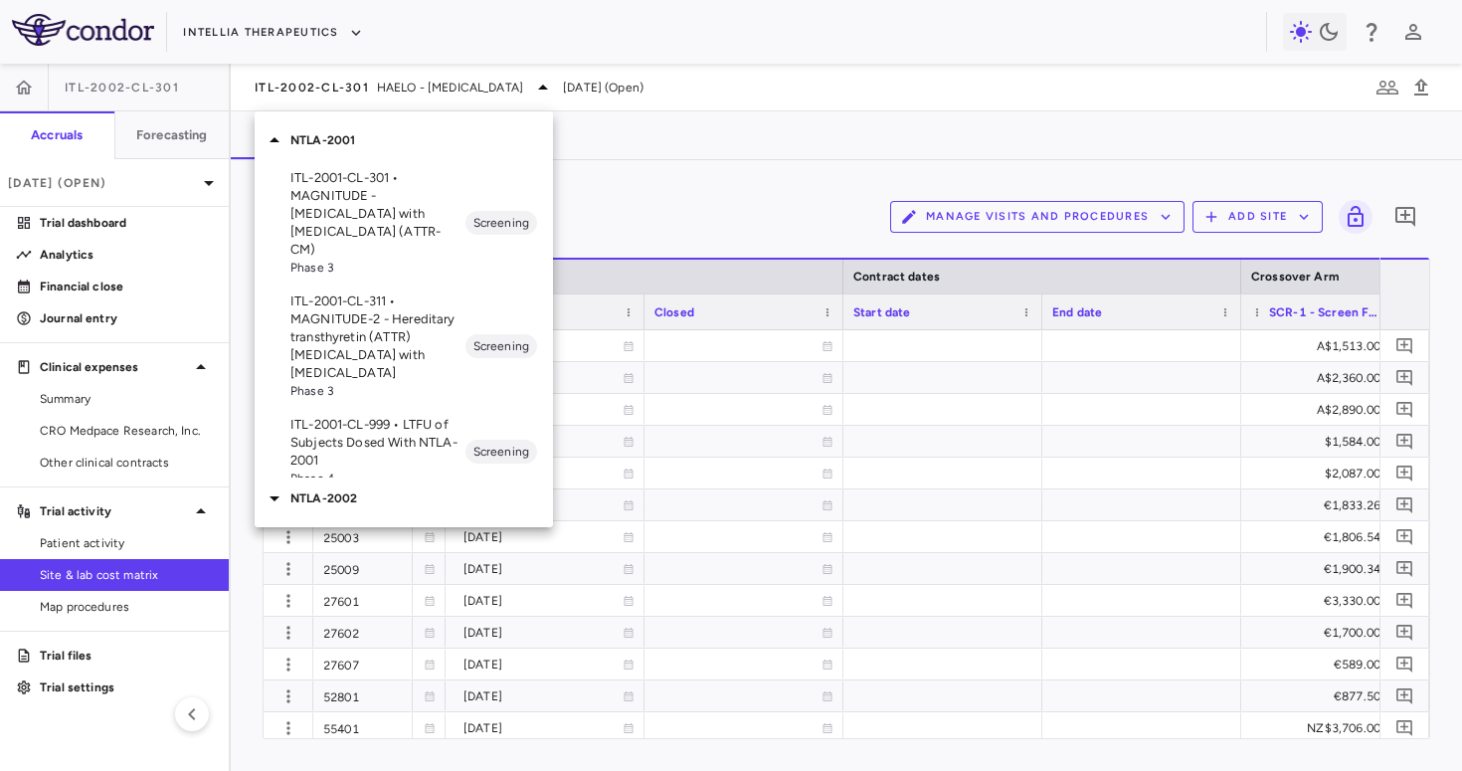
click at [395, 190] on p "ITL-2001-CL-301 • MAGNITUDE - [MEDICAL_DATA] with [MEDICAL_DATA] (ATTR-CM)" at bounding box center [377, 213] width 175 height 89
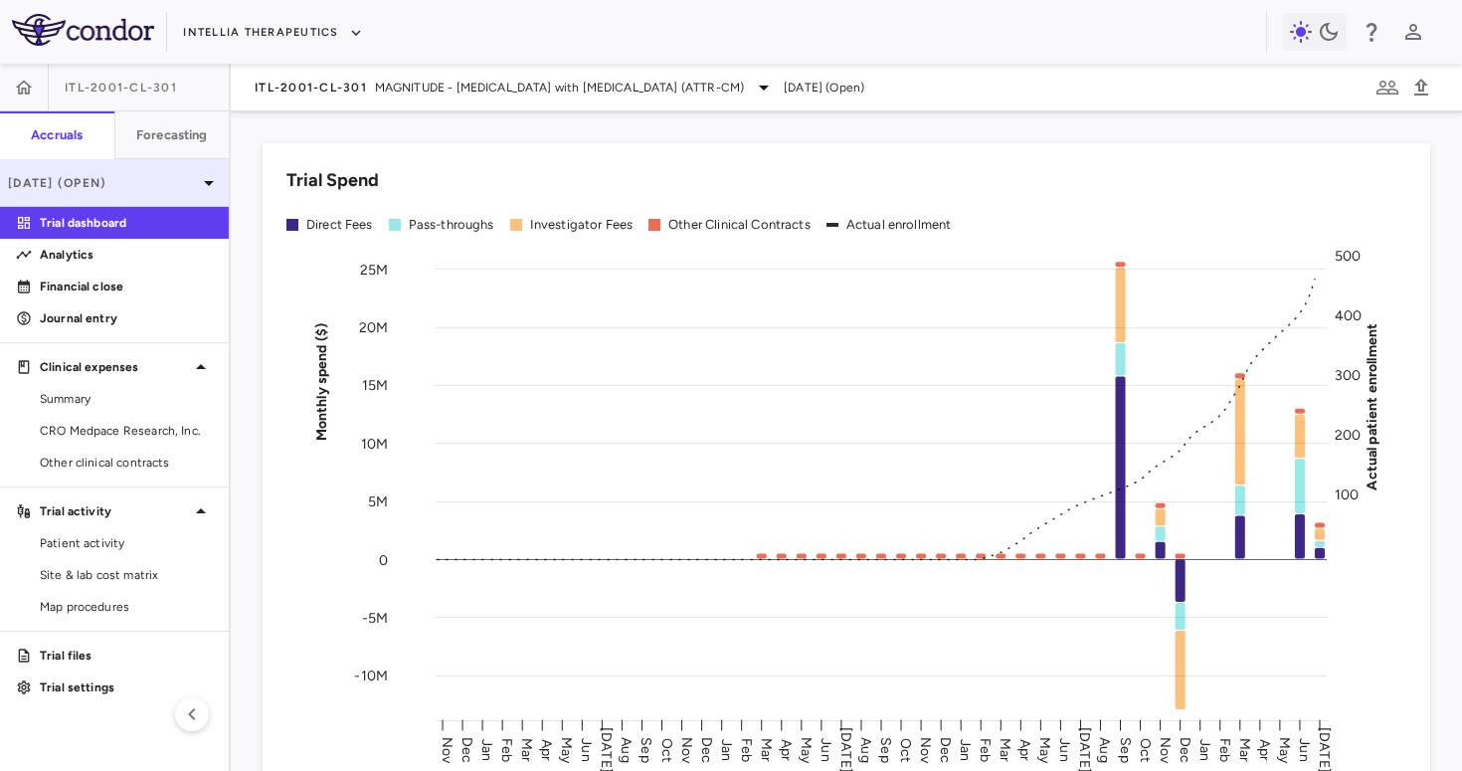
click at [148, 168] on div "[DATE] (Open)" at bounding box center [114, 183] width 229 height 48
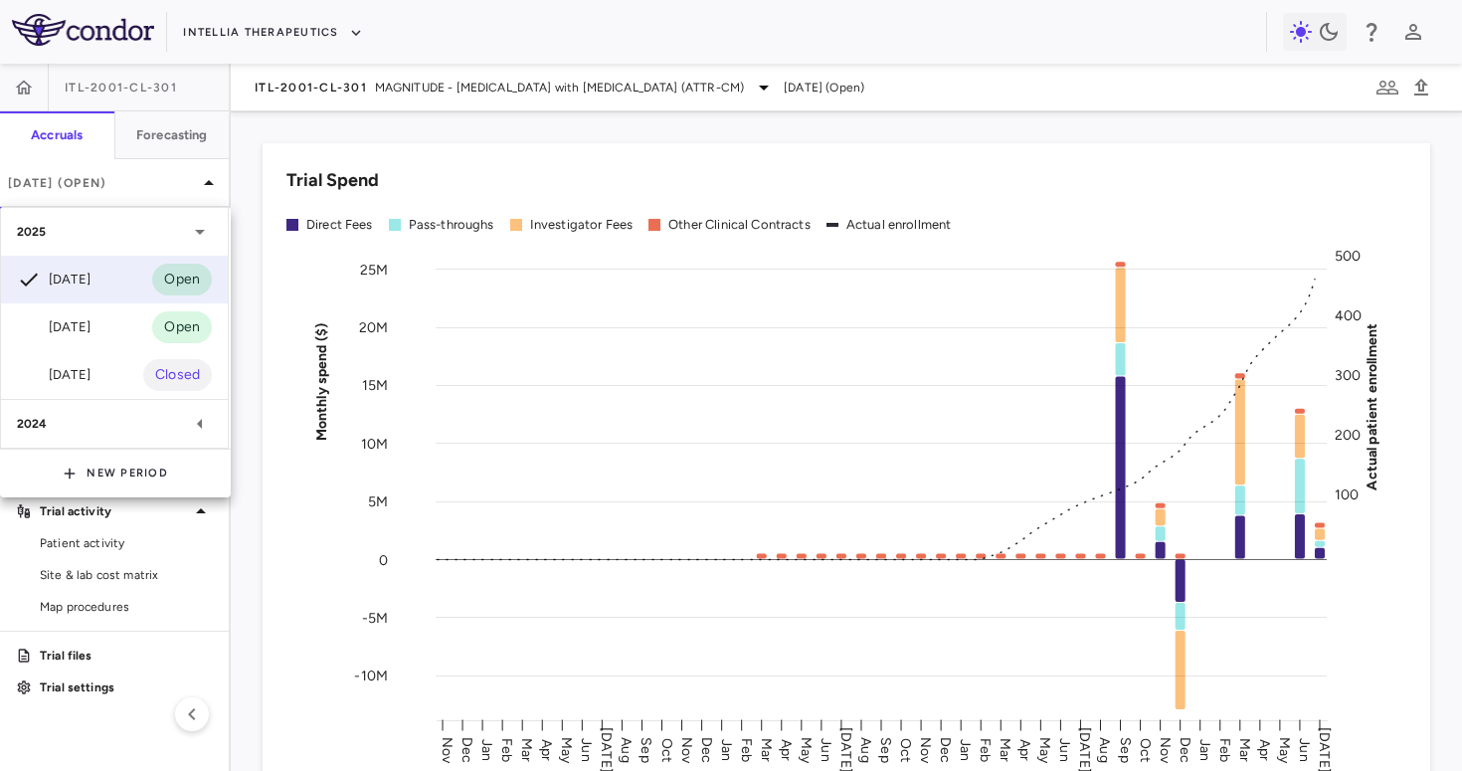
click at [99, 429] on div "2024" at bounding box center [102, 424] width 171 height 18
click at [90, 460] on div "[DATE]" at bounding box center [54, 471] width 74 height 24
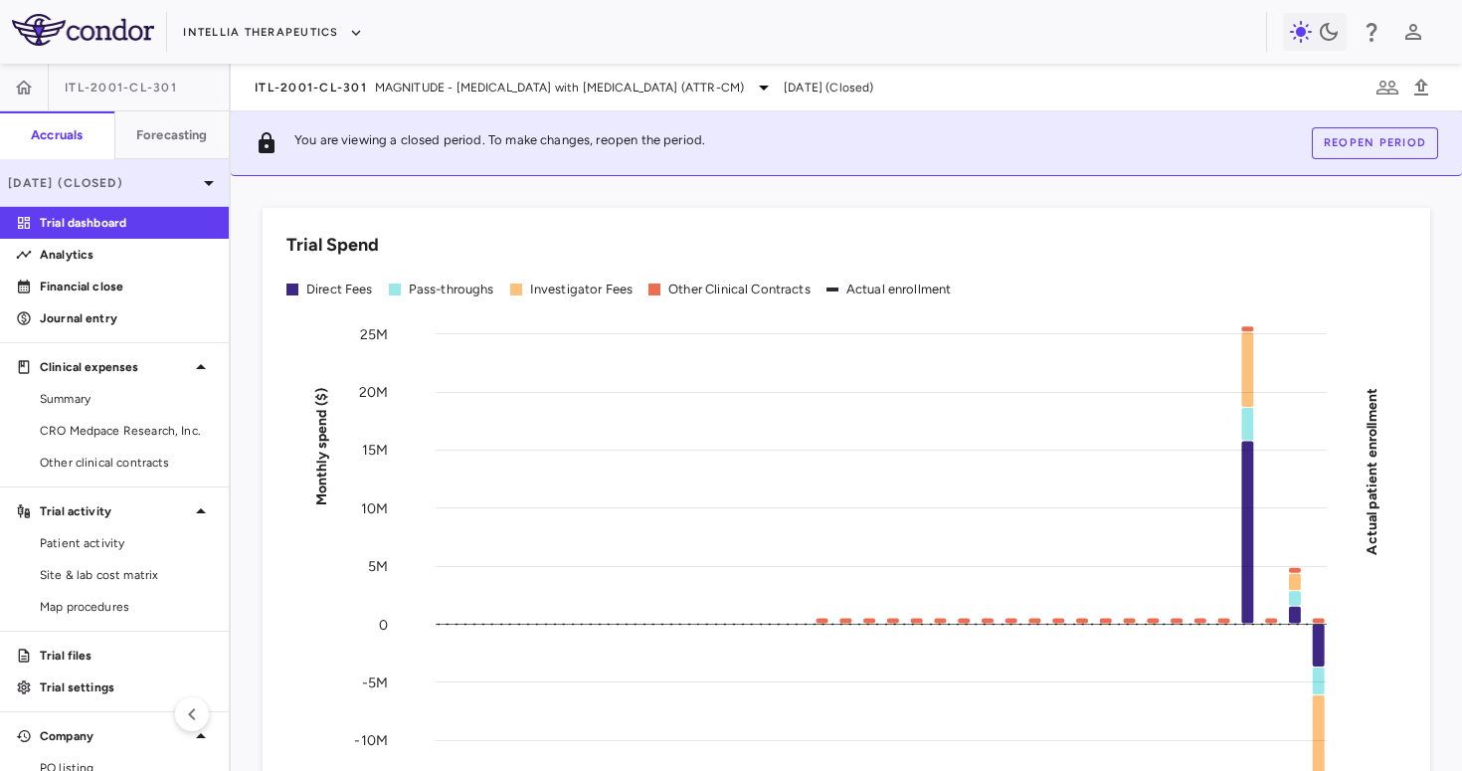
click at [141, 191] on div "Dec 2024 (Closed)" at bounding box center [114, 183] width 229 height 48
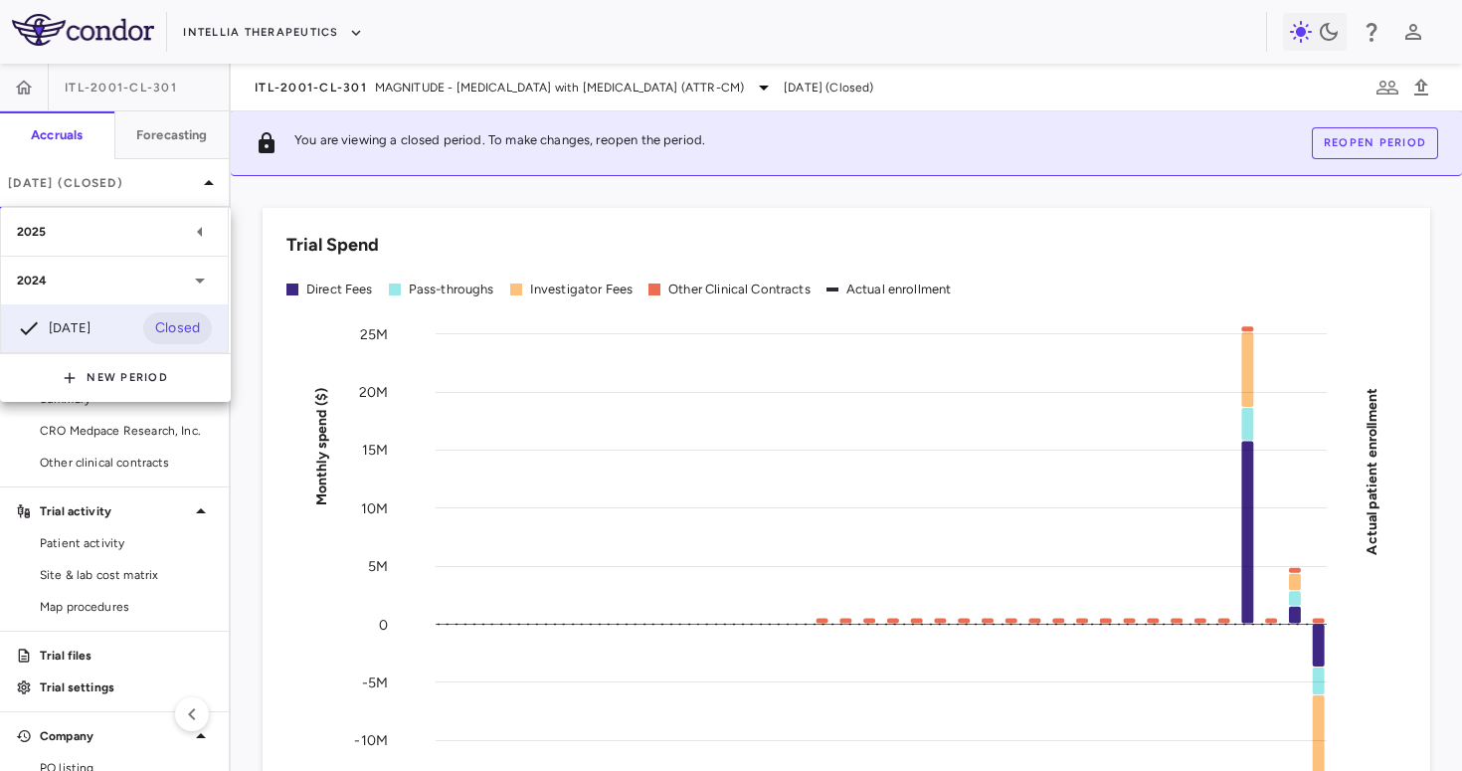
click at [144, 226] on div "2025" at bounding box center [102, 232] width 171 height 18
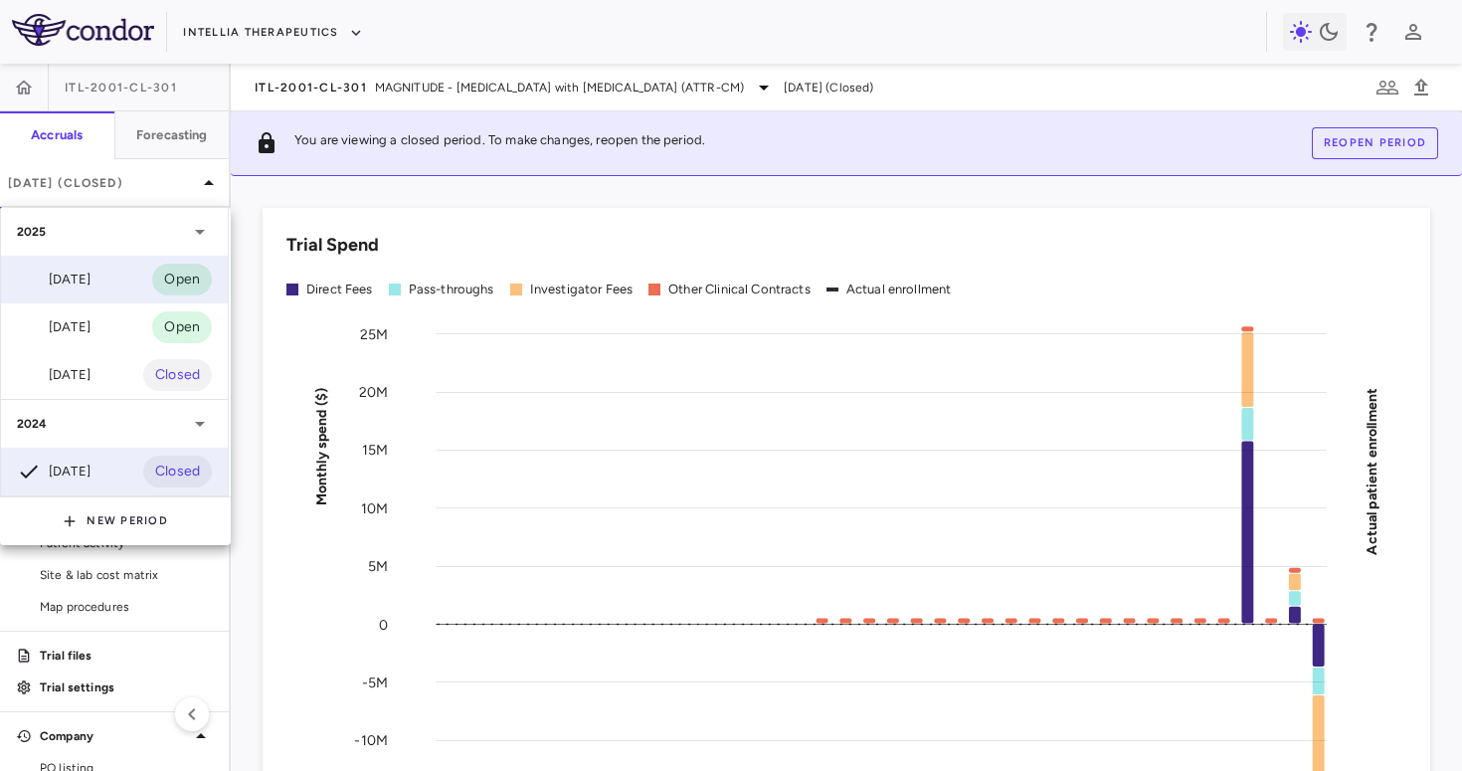
click at [107, 283] on div "Jul 2025 Open" at bounding box center [114, 280] width 227 height 48
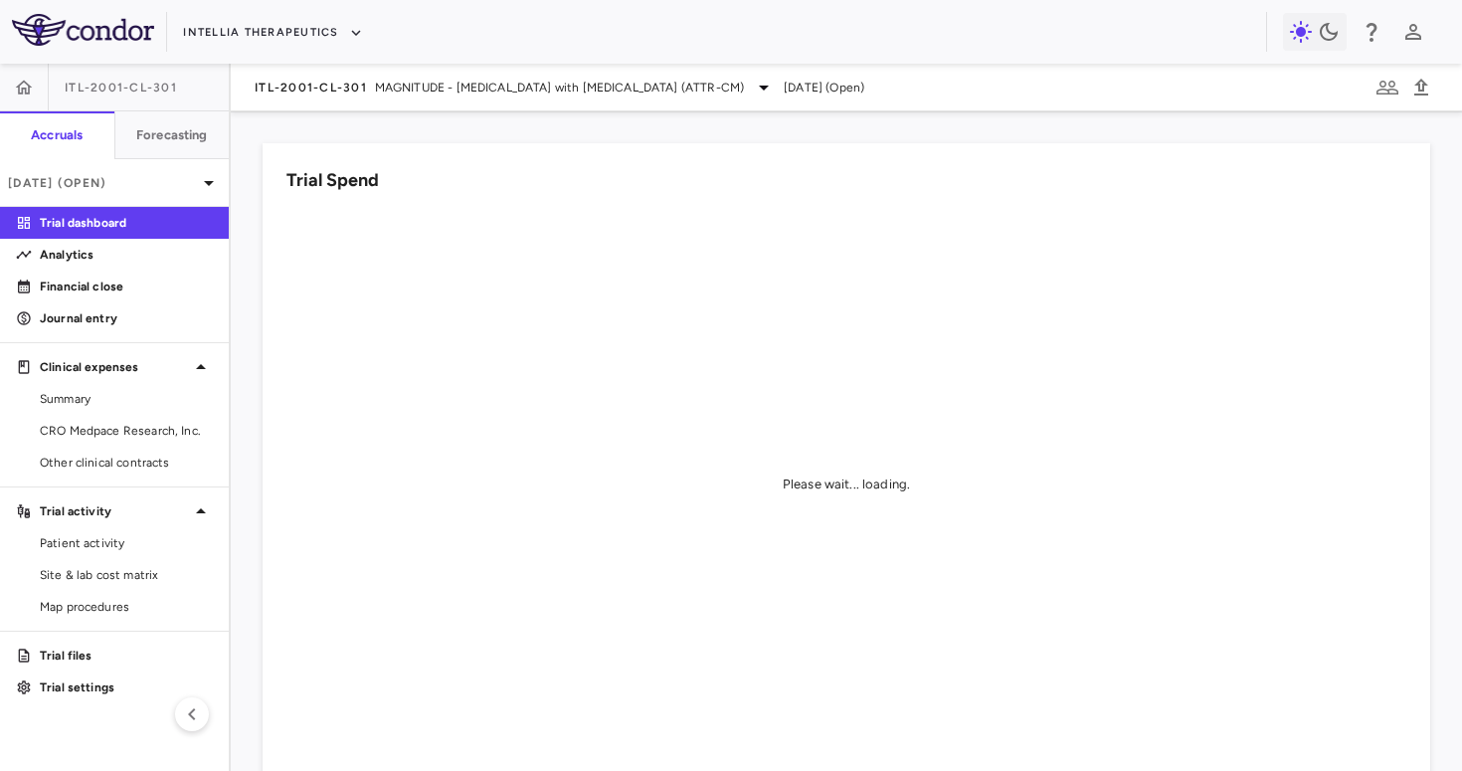
click at [326, 71] on div "ITL-2001-CL-301 MAGNITUDE - Transthyretin Amyloidosis with Cardiomyopathy (ATTR…" at bounding box center [846, 88] width 1231 height 48
click at [323, 85] on span "ITL-2001-CL-301" at bounding box center [311, 88] width 112 height 16
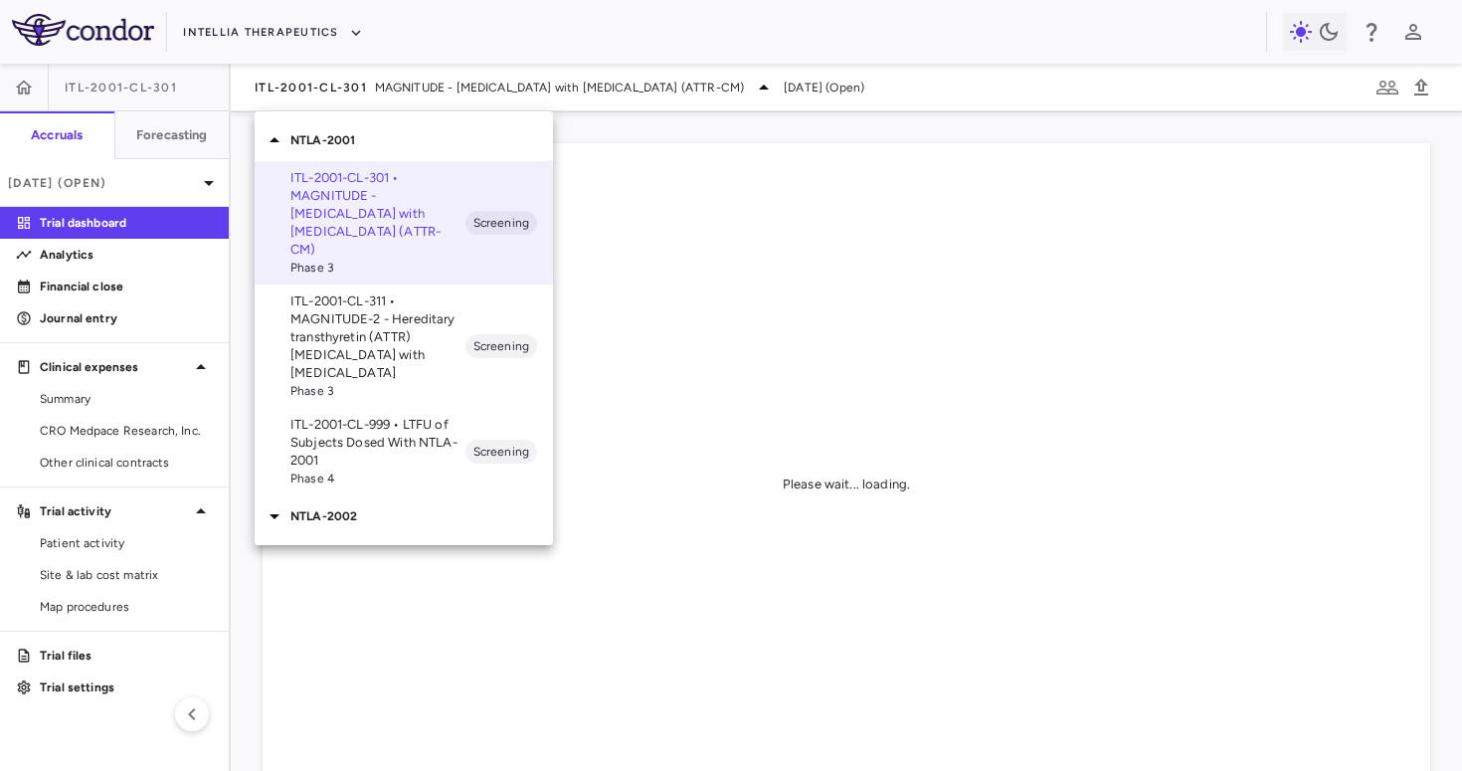
click at [343, 324] on p "ITL-2001-CL-311 • MAGNITUDE-2 - Hereditary transthyretin (ATTR) [MEDICAL_DATA] …" at bounding box center [377, 336] width 175 height 89
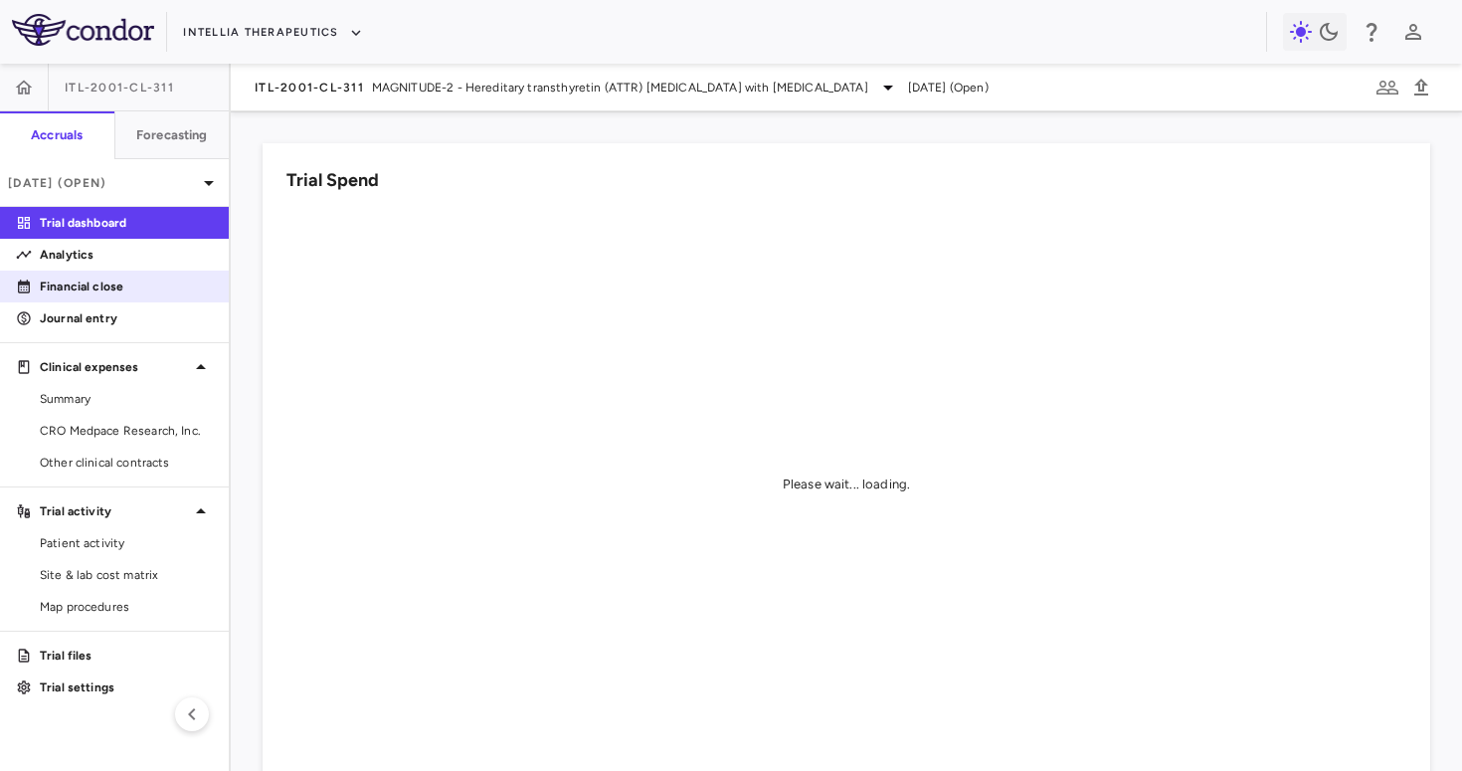
click at [151, 283] on p "Financial close" at bounding box center [126, 286] width 173 height 18
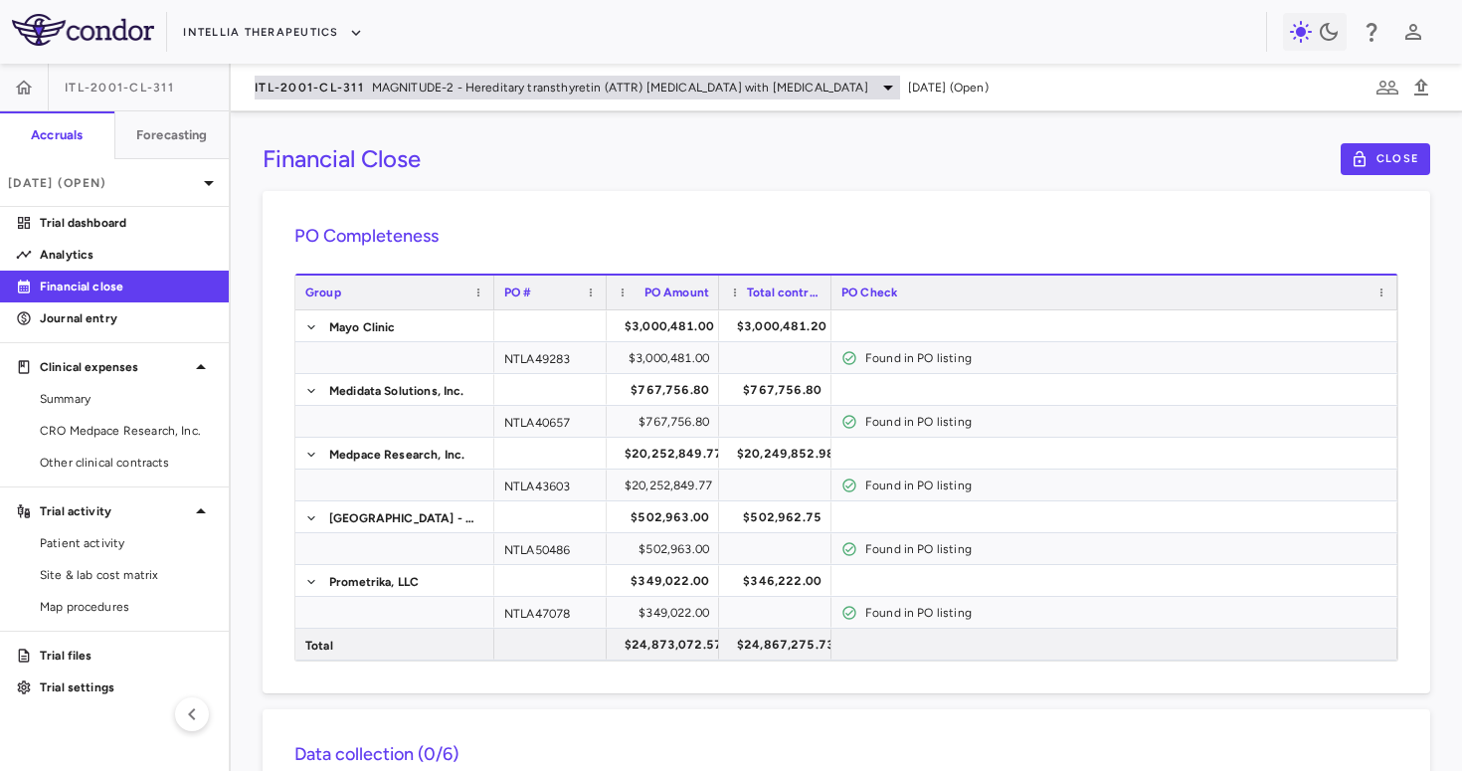
click at [377, 89] on span "MAGNITUDE-2 - Hereditary transthyretin (ATTR) [MEDICAL_DATA] with [MEDICAL_DATA]" at bounding box center [620, 88] width 496 height 18
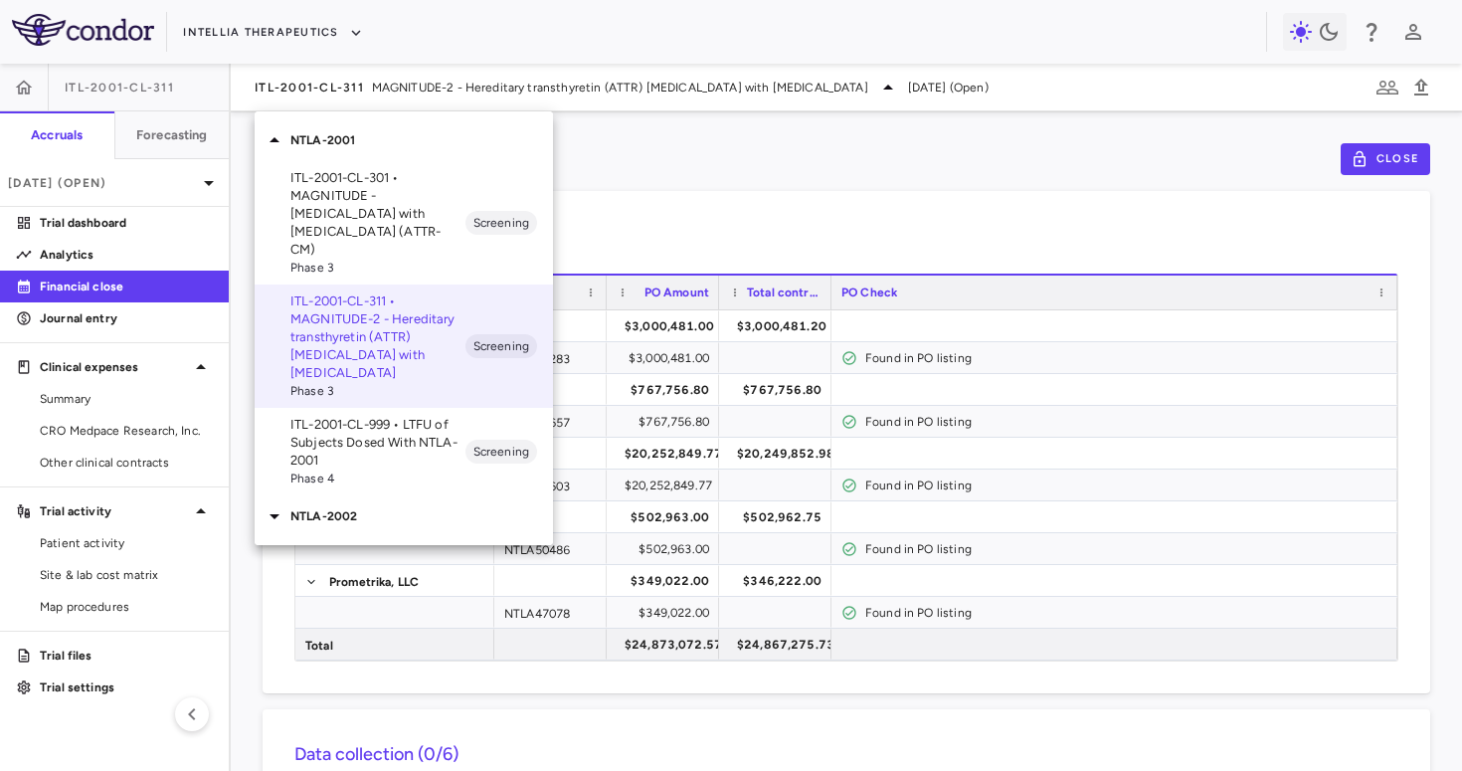
click at [366, 511] on div "NTLA-2002" at bounding box center [404, 516] width 298 height 42
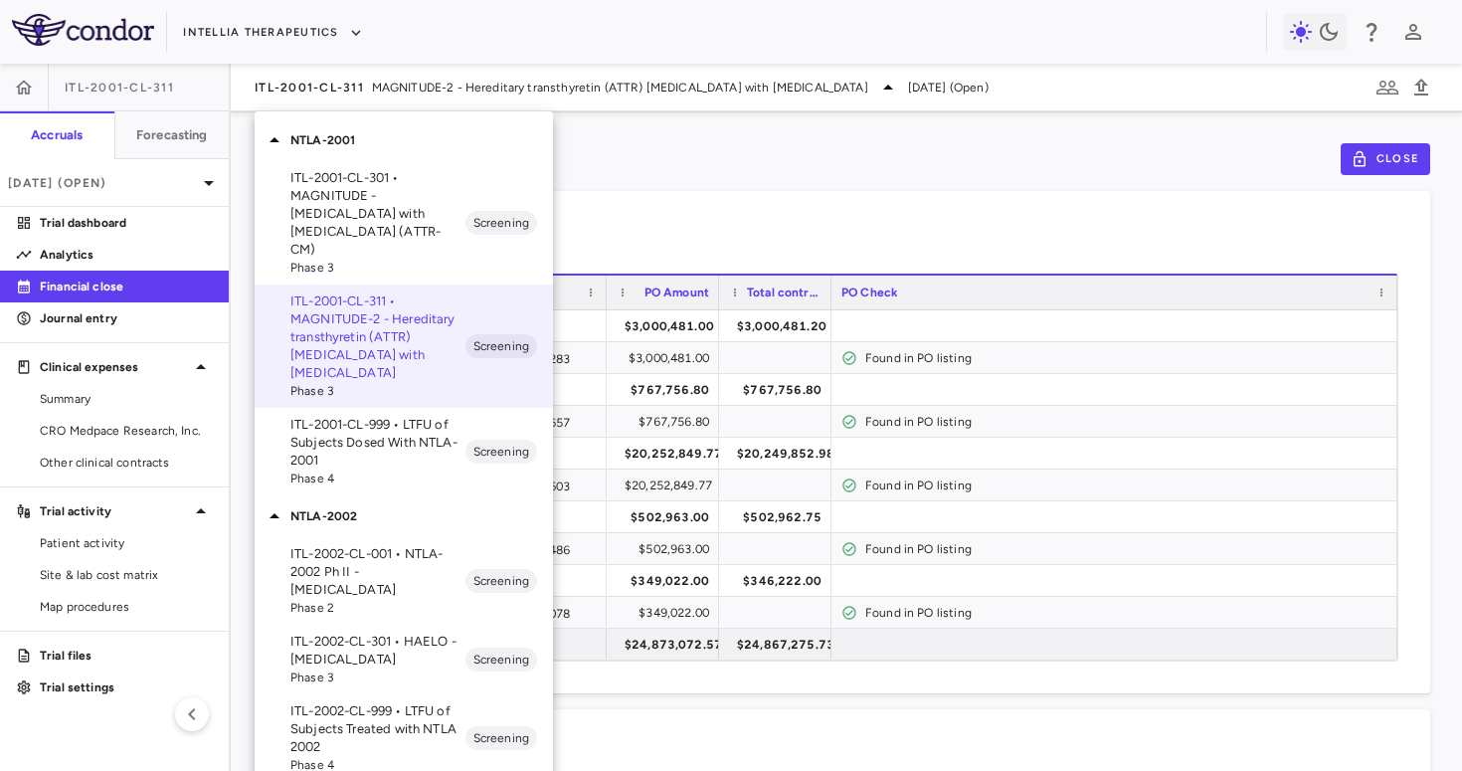
click at [364, 416] on p "ITL-2001-CL-999 • LTFU of Subjects Dosed With NTLA-2001" at bounding box center [377, 443] width 175 height 54
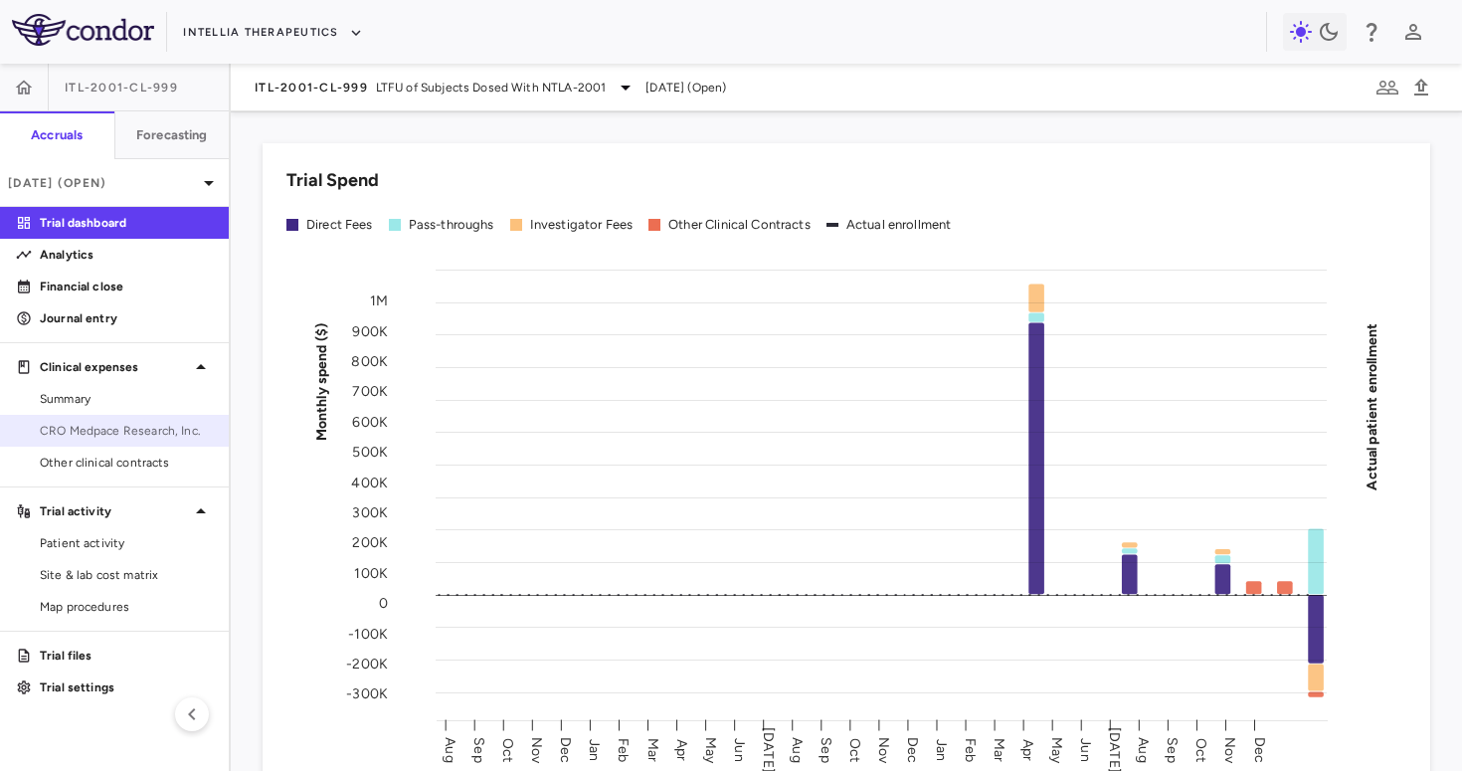
click at [113, 437] on span "CRO Medpace Research, Inc." at bounding box center [126, 431] width 173 height 18
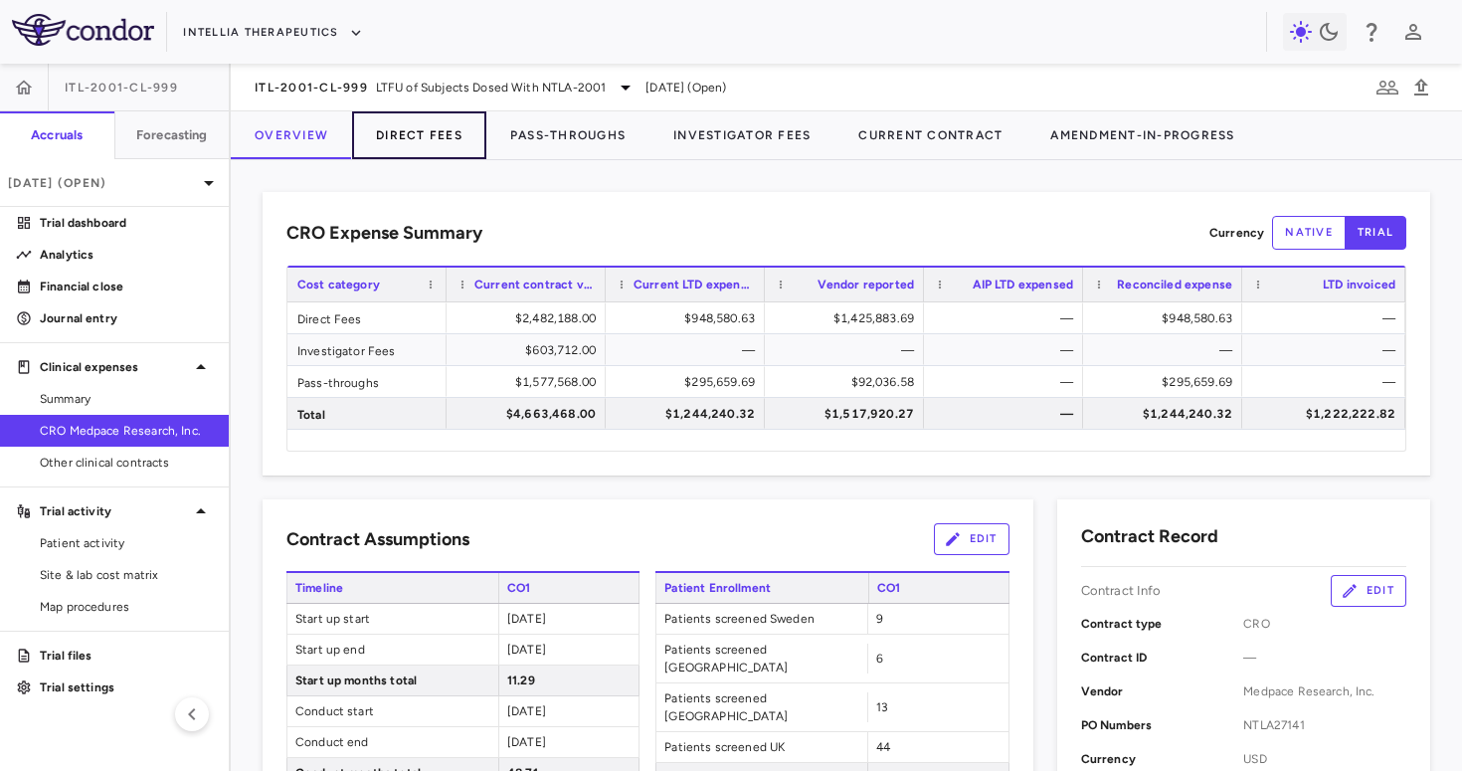
click at [453, 125] on button "Direct Fees" at bounding box center [419, 135] width 134 height 48
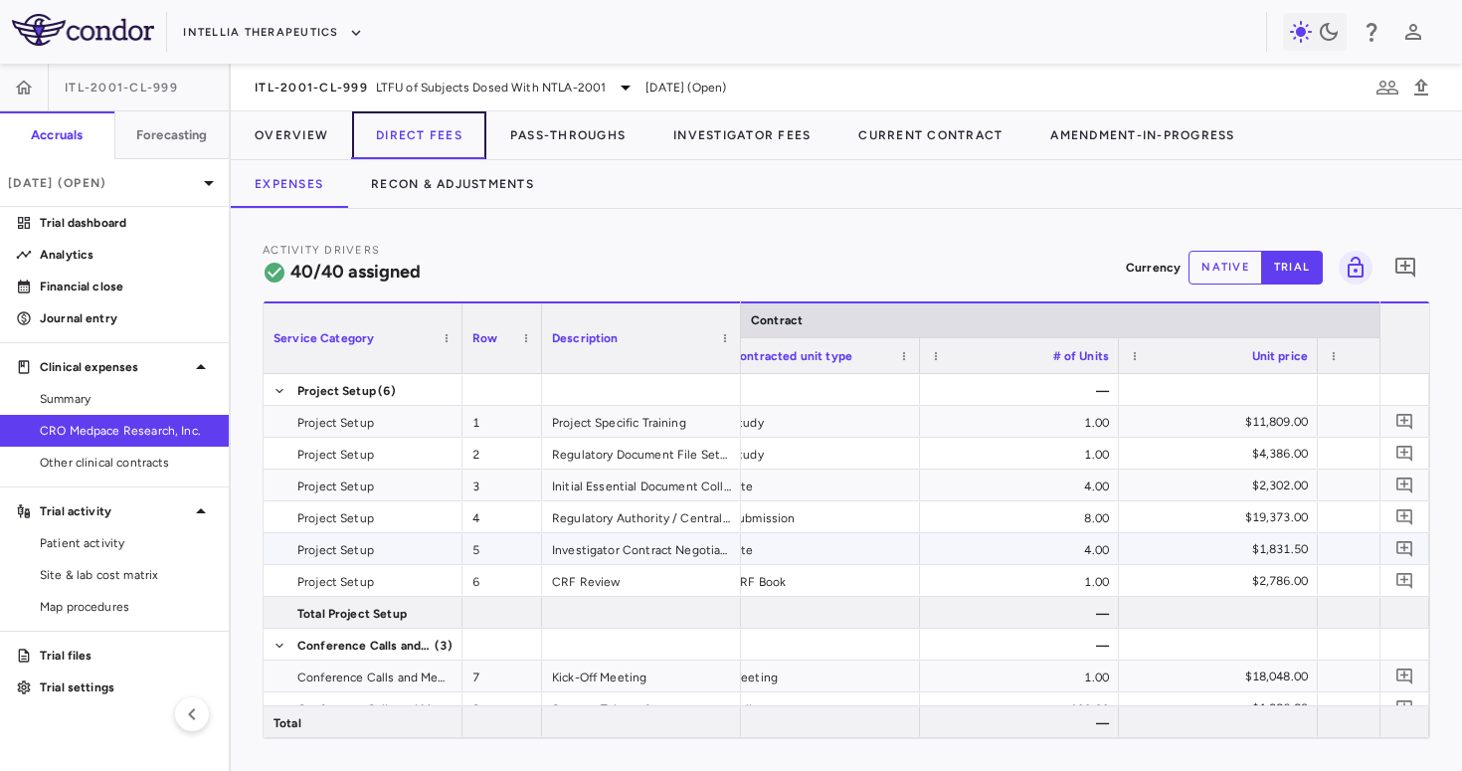
scroll to position [0, 570]
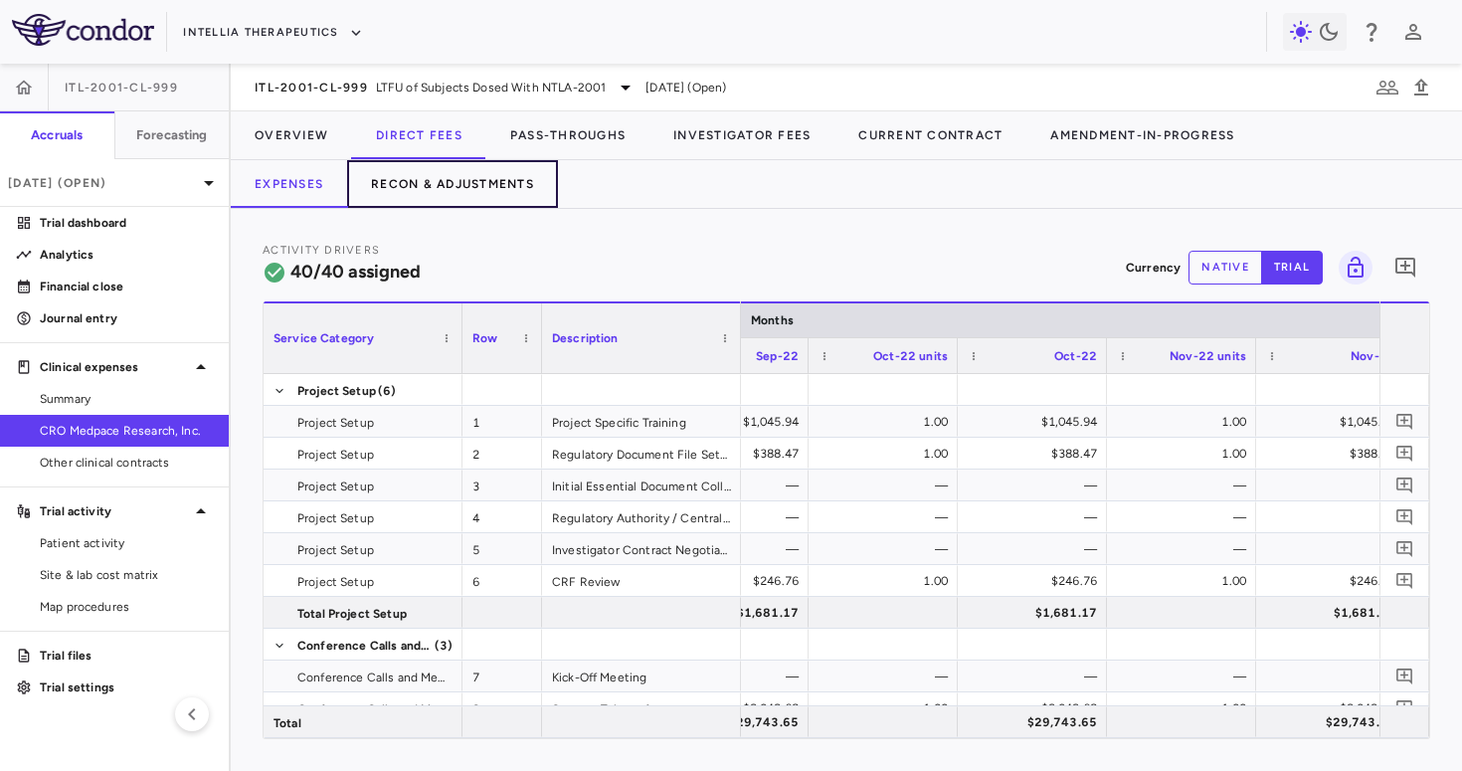
click at [477, 177] on button "Recon & Adjustments" at bounding box center [452, 184] width 211 height 48
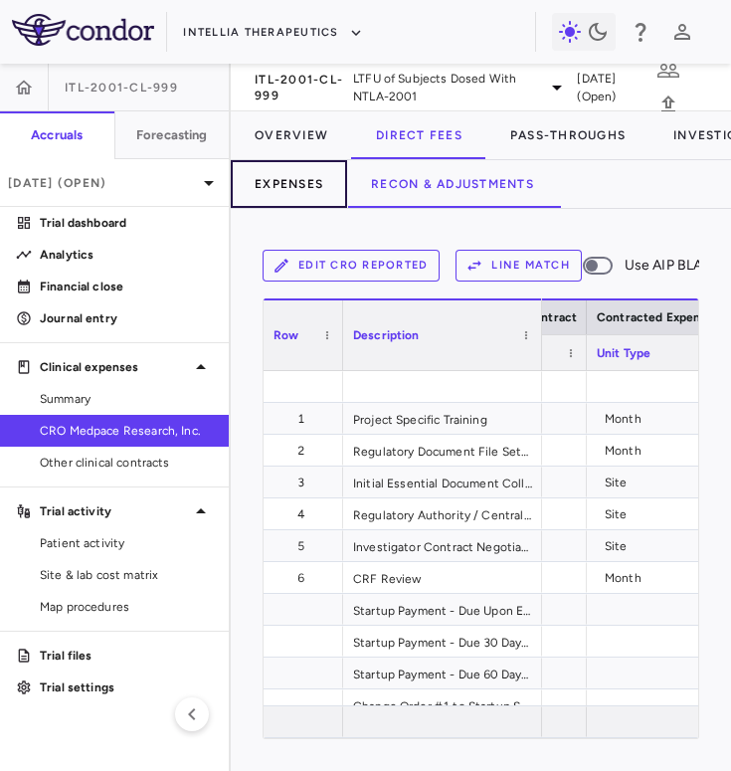
click at [292, 189] on button "Expenses" at bounding box center [289, 184] width 116 height 48
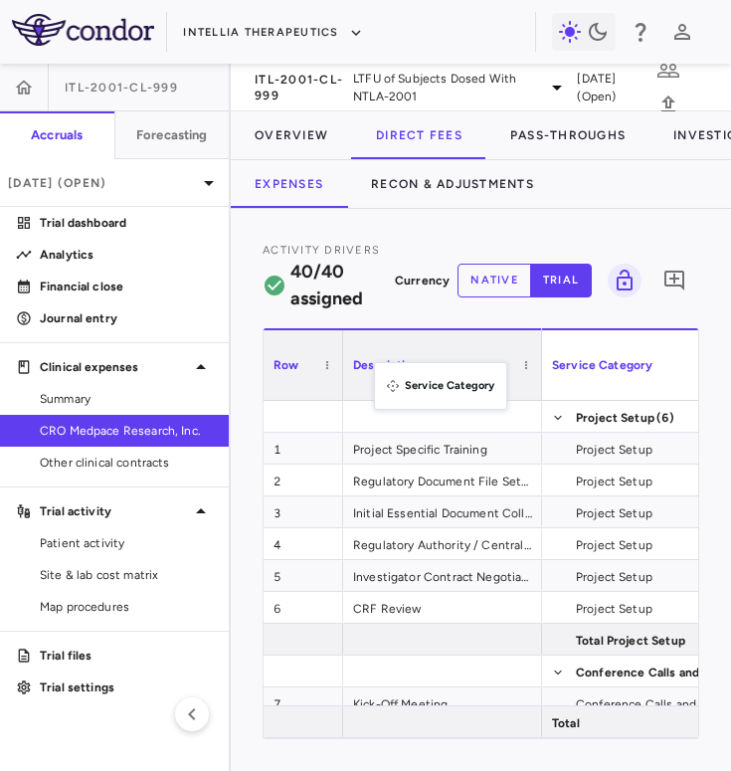
drag, startPoint x: 588, startPoint y: 379, endPoint x: 386, endPoint y: 374, distance: 201.9
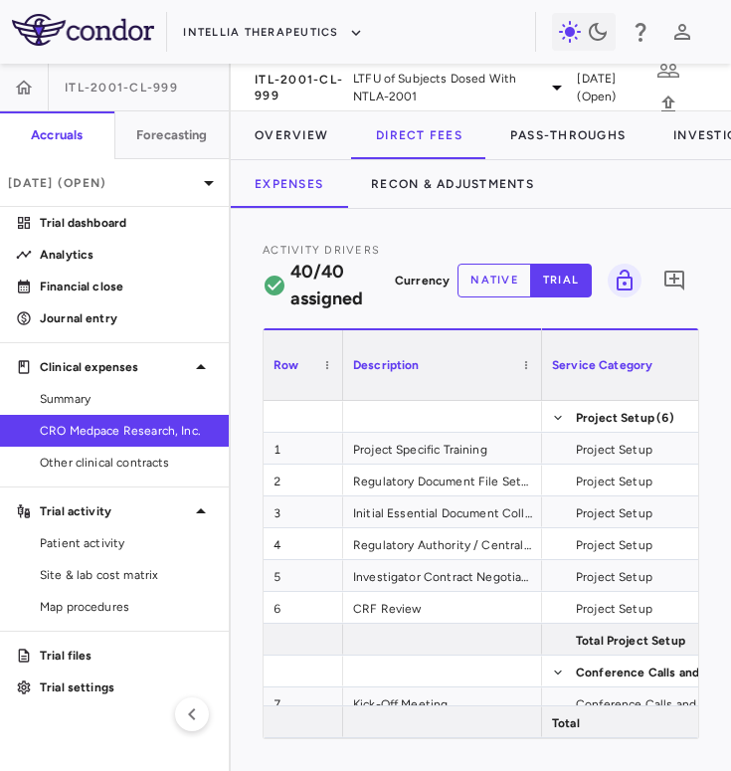
click at [584, 391] on div "Service Category" at bounding box center [632, 365] width 161 height 60
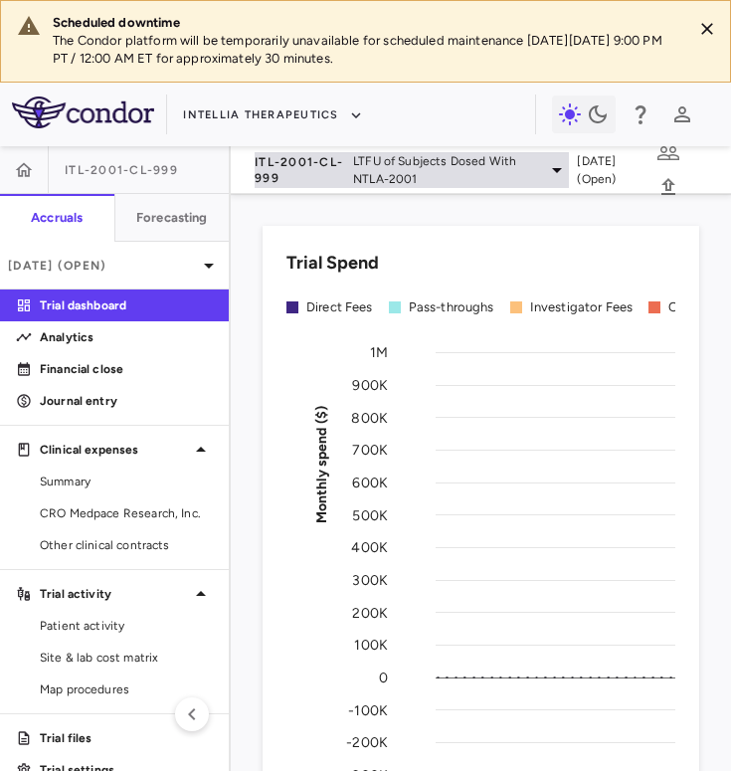
click at [330, 177] on span "ITL-2001-CL-999" at bounding box center [300, 170] width 90 height 32
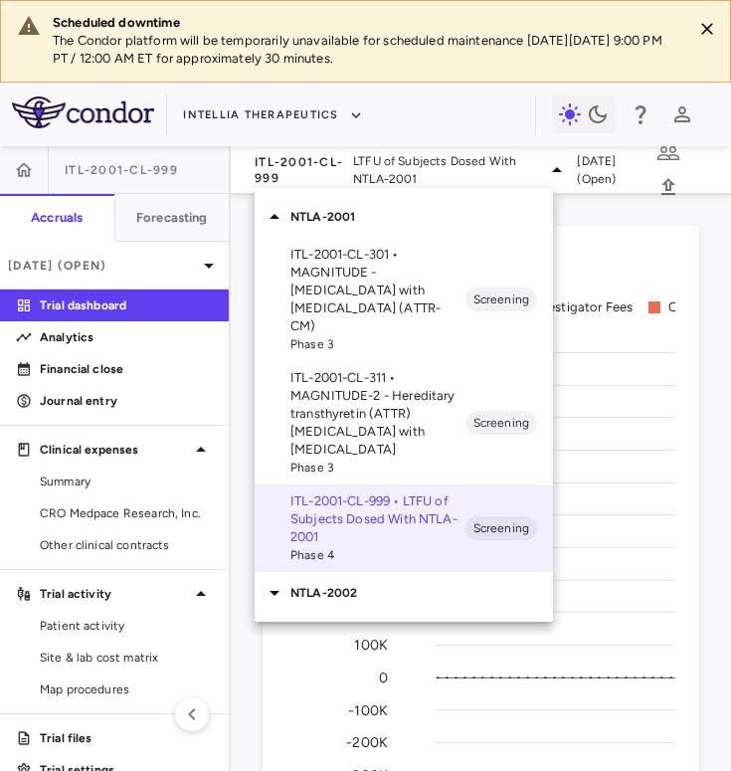
click at [338, 584] on p "NTLA-2002" at bounding box center [421, 593] width 262 height 18
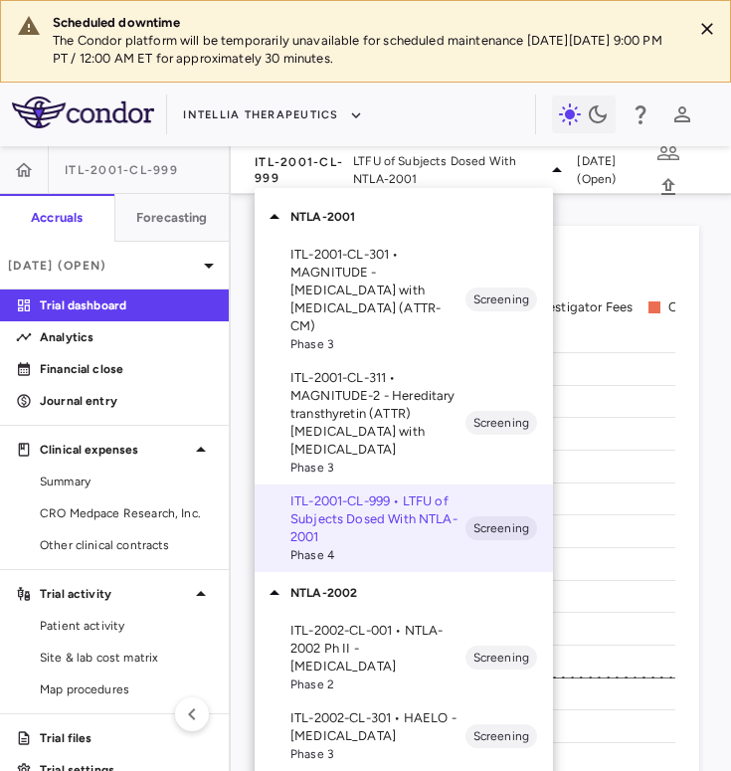
click at [371, 389] on p "ITL-2001-CL-311 • MAGNITUDE-2 - Hereditary transthyretin (ATTR) [MEDICAL_DATA] …" at bounding box center [377, 413] width 175 height 89
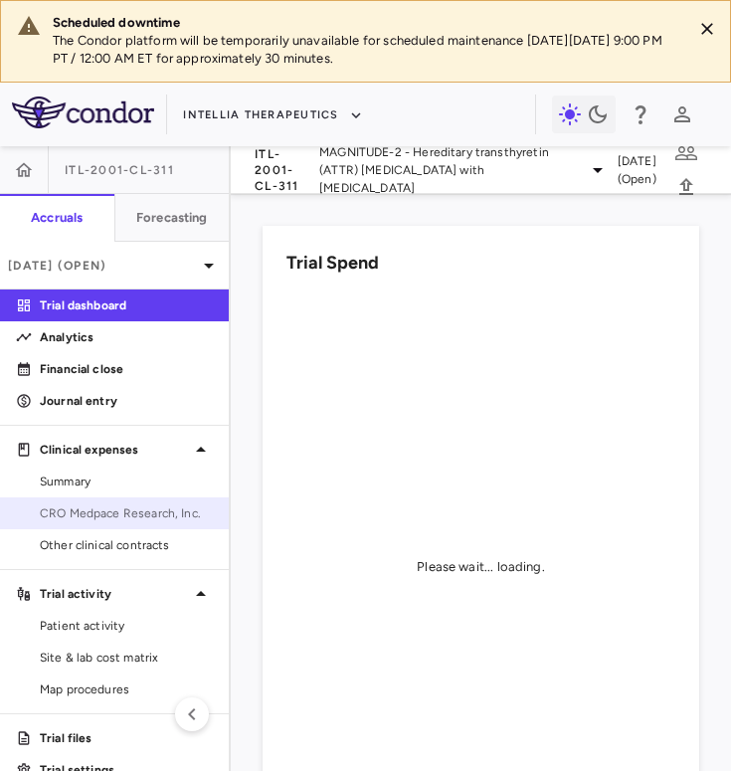
click at [116, 510] on span "CRO Medpace Research, Inc." at bounding box center [126, 513] width 173 height 18
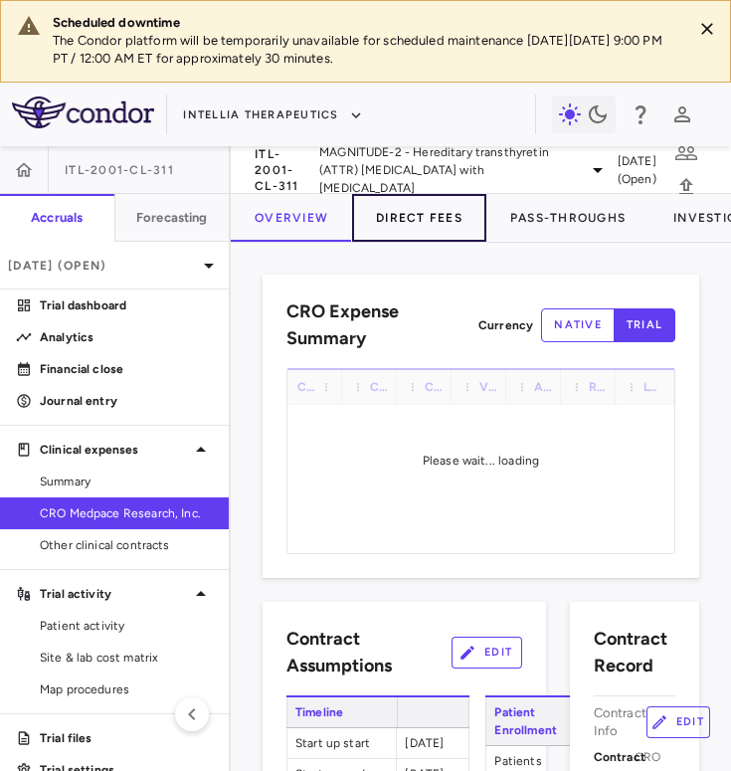
click at [409, 222] on button "Direct Fees" at bounding box center [419, 218] width 134 height 48
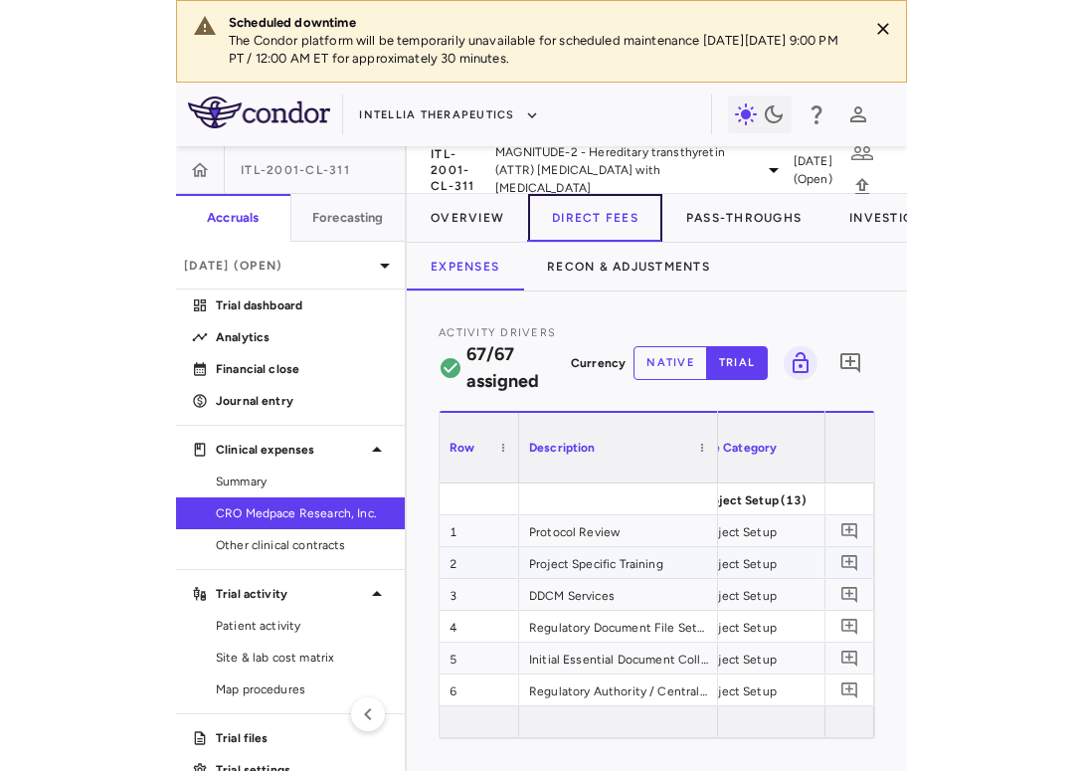
scroll to position [0, 140]
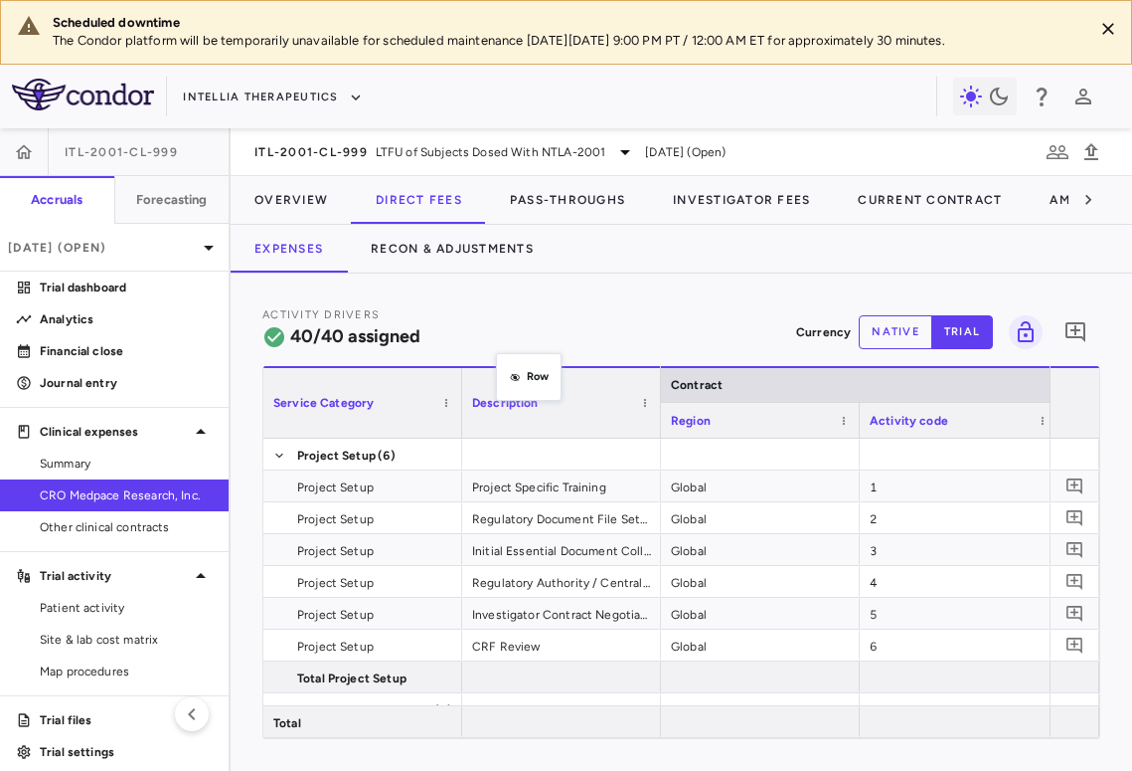
drag, startPoint x: 509, startPoint y: 411, endPoint x: 506, endPoint y: 360, distance: 50.8
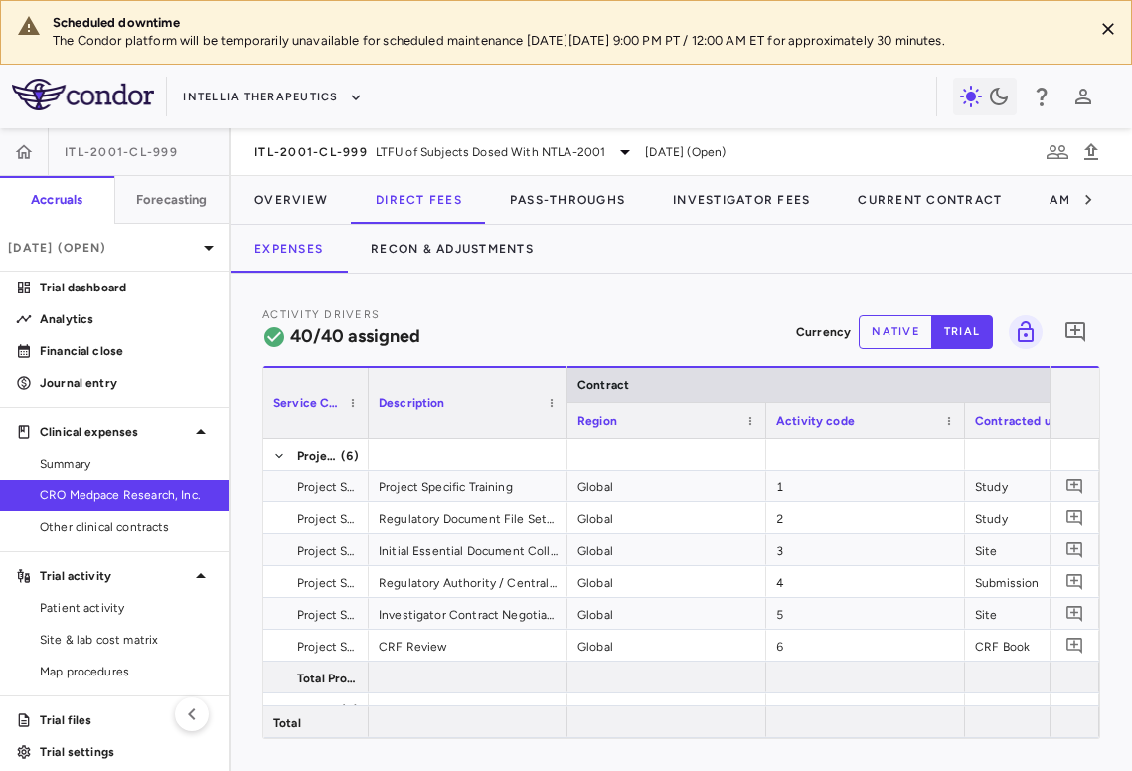
drag, startPoint x: 439, startPoint y: 419, endPoint x: 367, endPoint y: 418, distance: 72.6
click at [367, 418] on div at bounding box center [368, 403] width 8 height 70
click at [567, 417] on div "Service Category Description" at bounding box center [415, 402] width 304 height 72
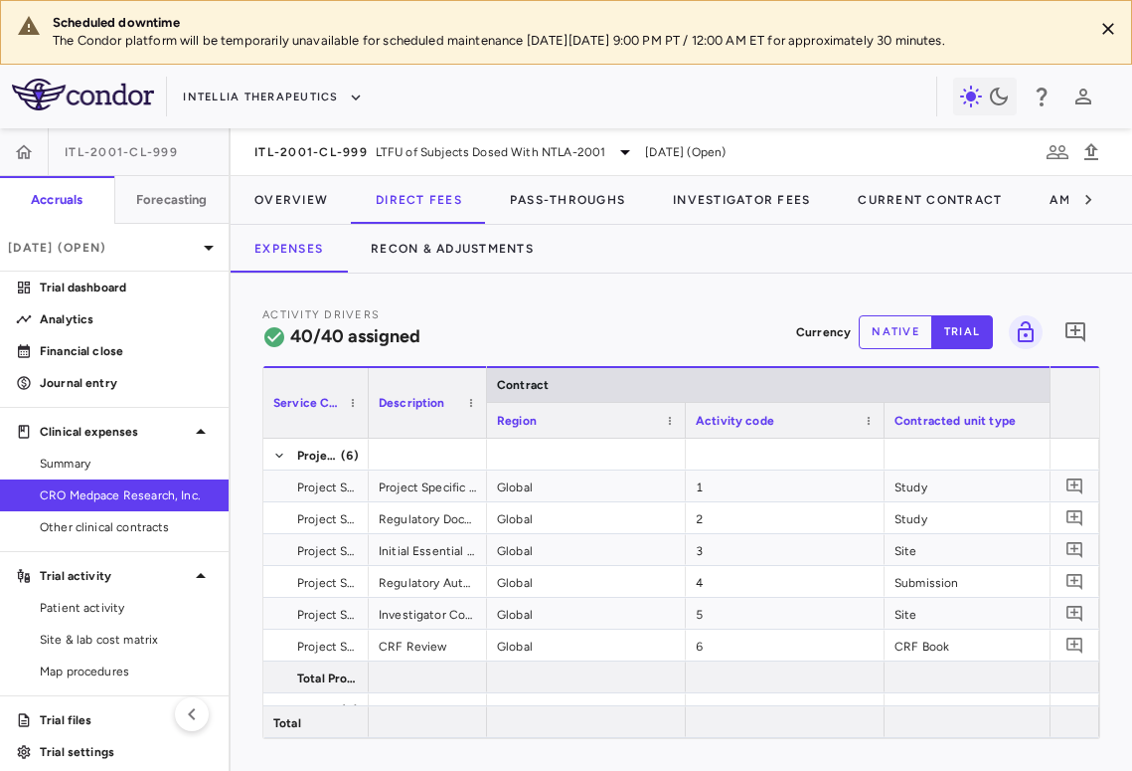
drag, startPoint x: 565, startPoint y: 418, endPoint x: 481, endPoint y: 411, distance: 83.8
click at [482, 411] on div at bounding box center [486, 403] width 8 height 70
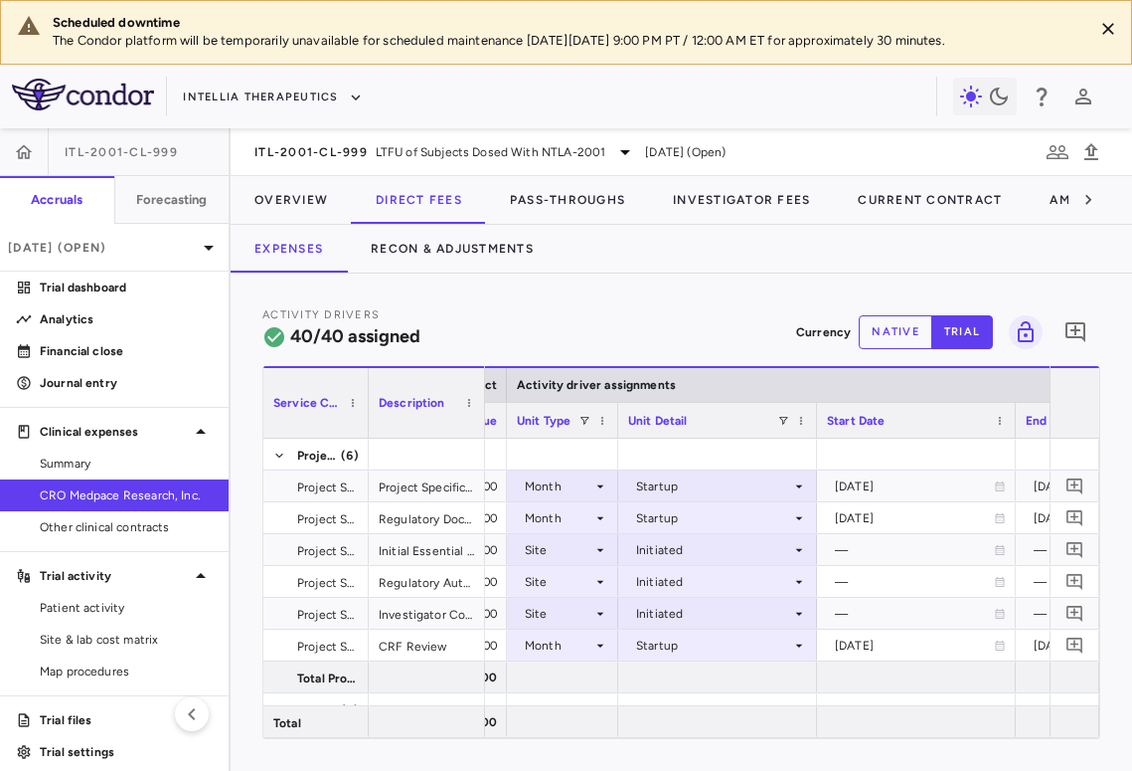
drag, startPoint x: 704, startPoint y: 429, endPoint x: 605, endPoint y: 437, distance: 98.8
click at [605, 437] on div "Service Category Description Contract Activity driver assignments Unit price" at bounding box center [681, 552] width 836 height 372
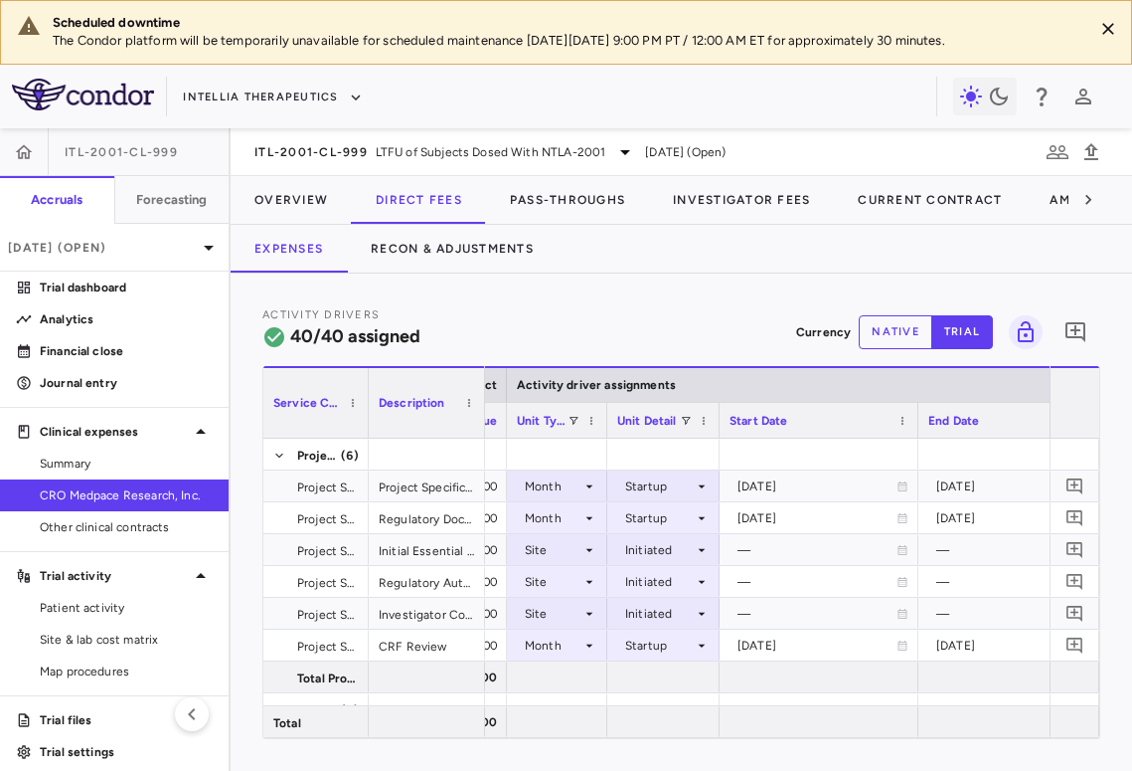
drag, startPoint x: 804, startPoint y: 429, endPoint x: 717, endPoint y: 430, distance: 87.5
click at [717, 431] on div at bounding box center [719, 420] width 8 height 35
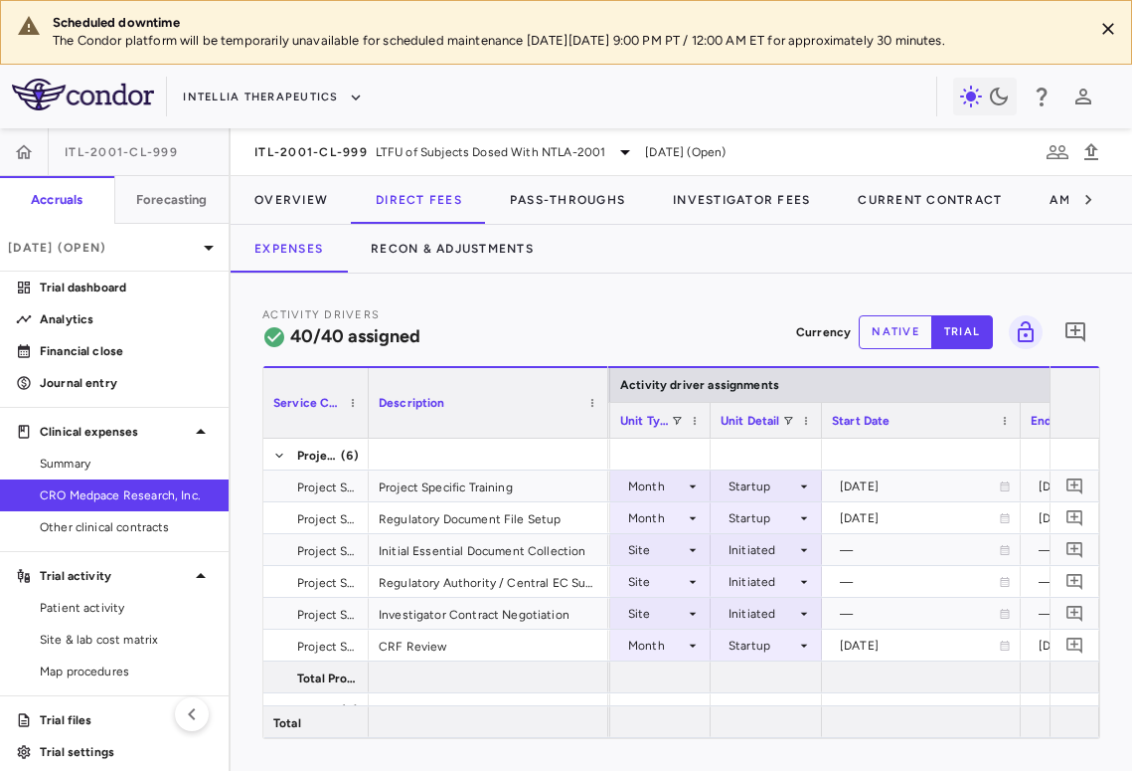
drag, startPoint x: 483, startPoint y: 417, endPoint x: 606, endPoint y: 426, distance: 123.6
click at [606, 426] on div at bounding box center [608, 403] width 8 height 70
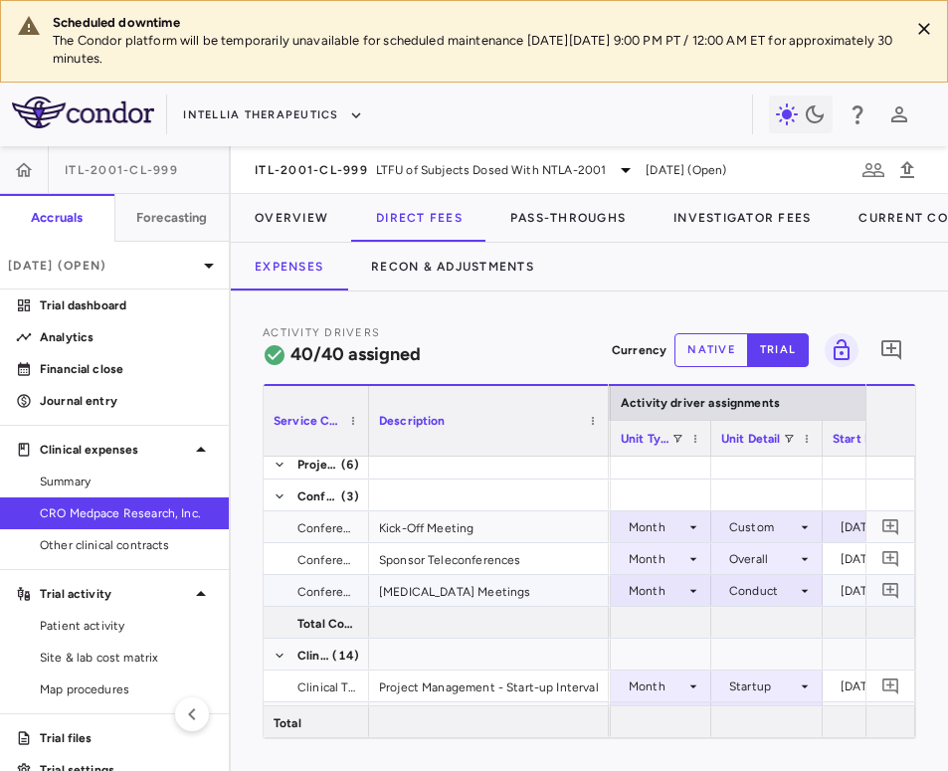
scroll to position [239, 0]
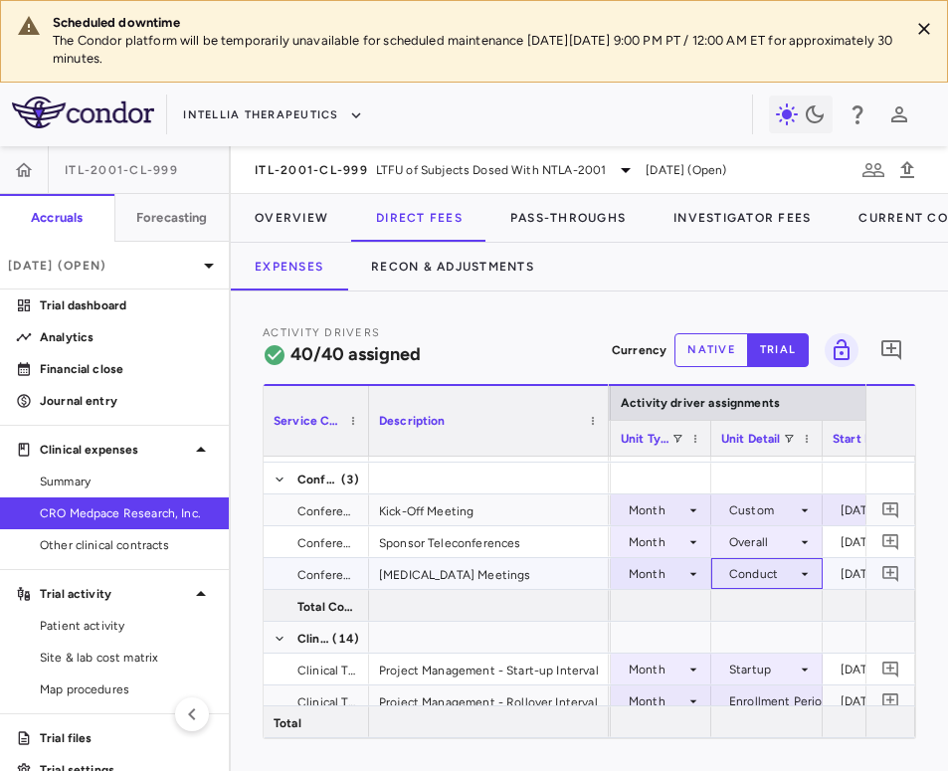
click at [730, 584] on div "Conduct" at bounding box center [763, 574] width 68 height 32
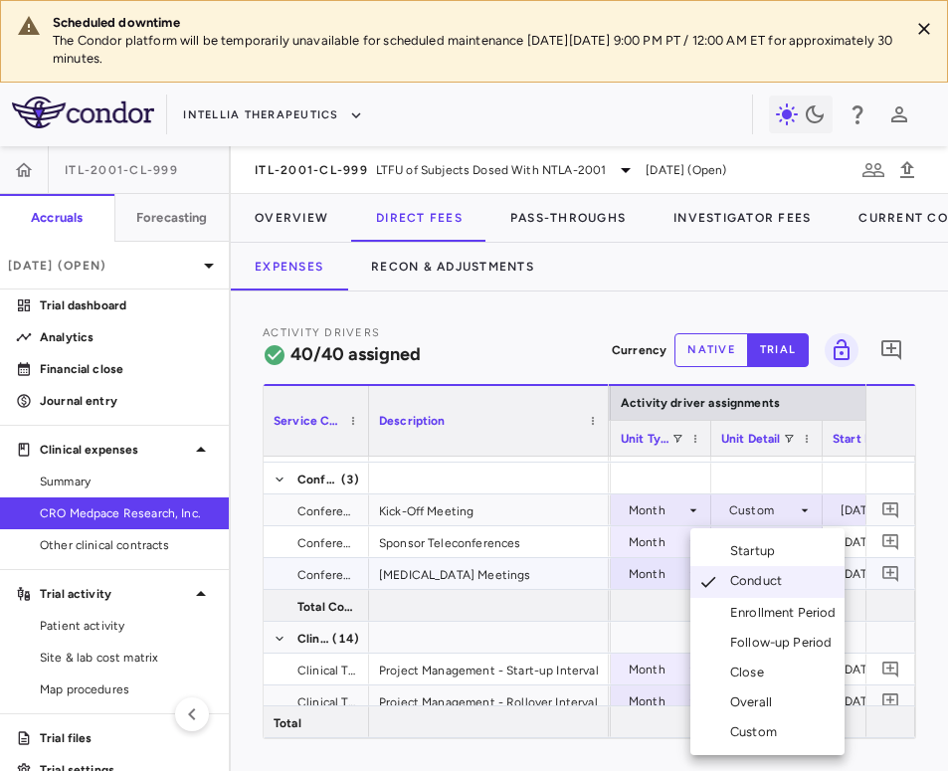
click at [550, 334] on div at bounding box center [474, 385] width 948 height 771
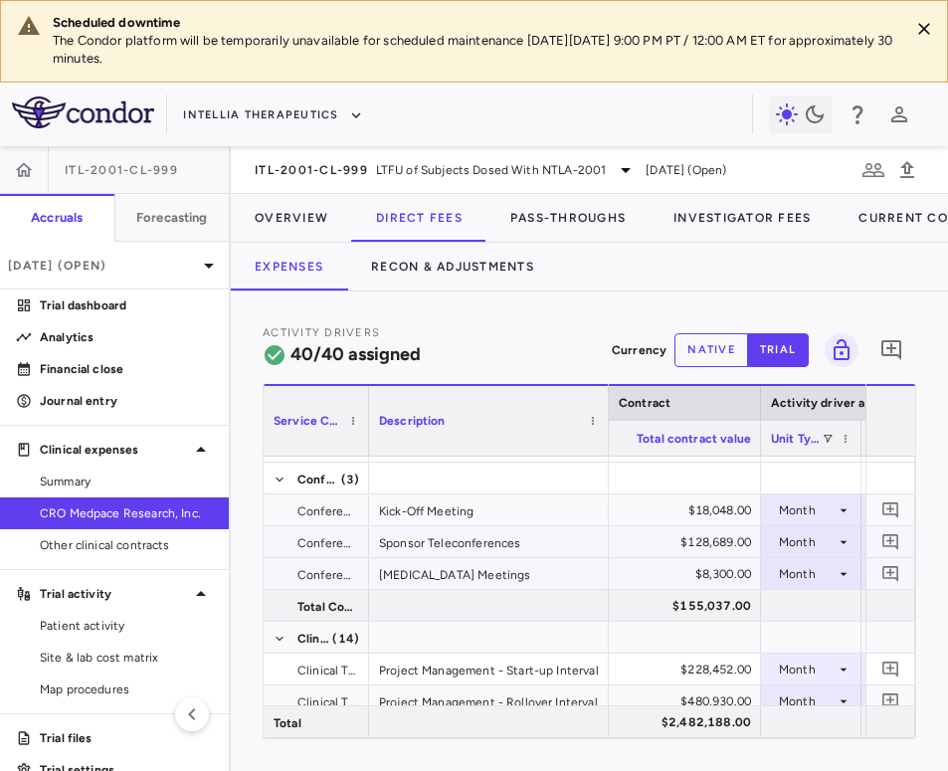
scroll to position [0, 930]
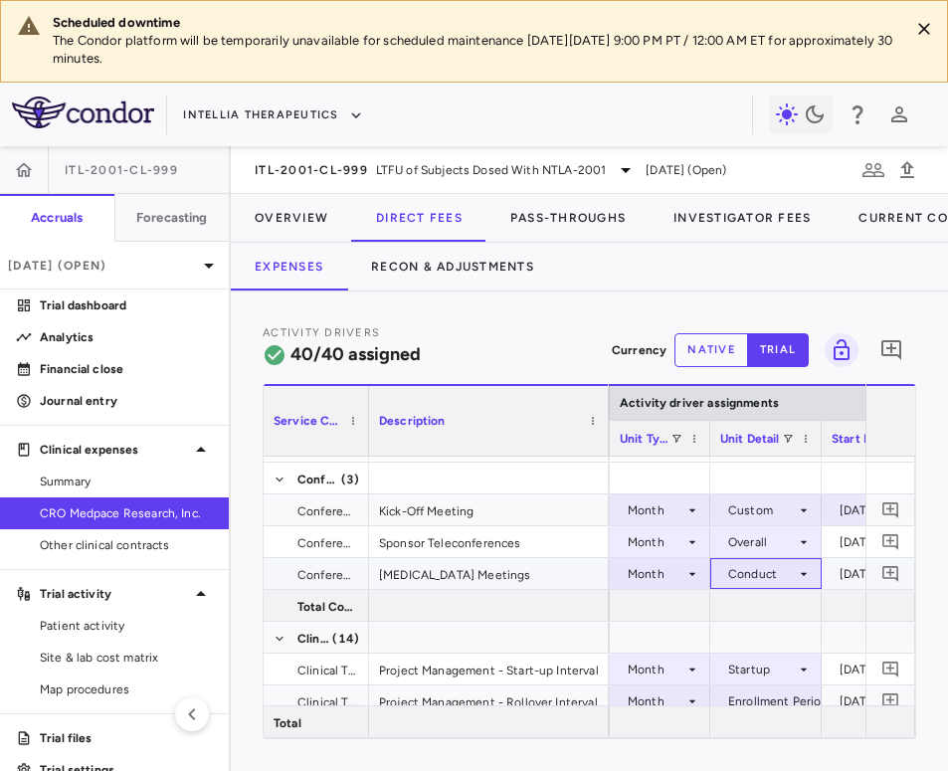
click at [730, 575] on div "Conduct" at bounding box center [762, 574] width 68 height 32
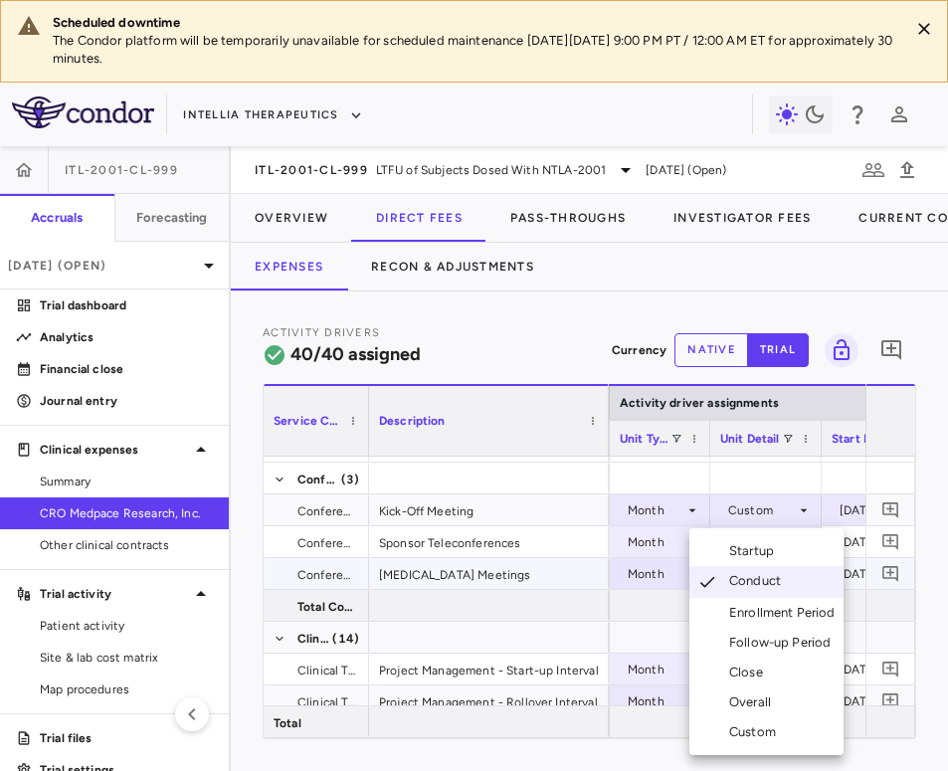
click at [582, 327] on div at bounding box center [474, 385] width 948 height 771
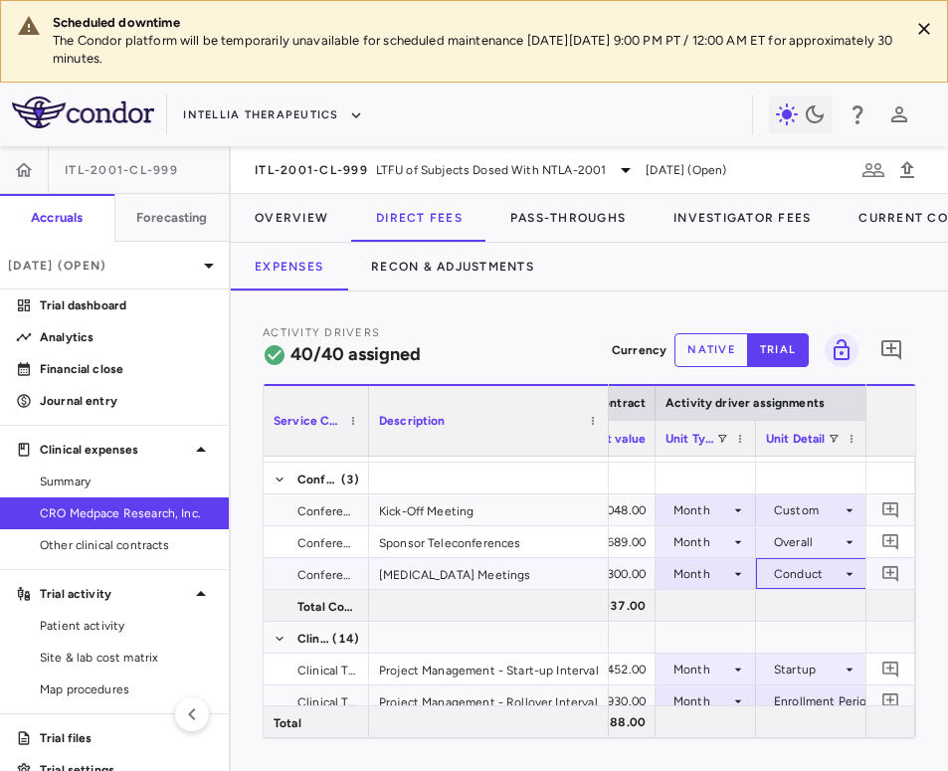
click at [730, 580] on div "Conduct" at bounding box center [808, 574] width 68 height 32
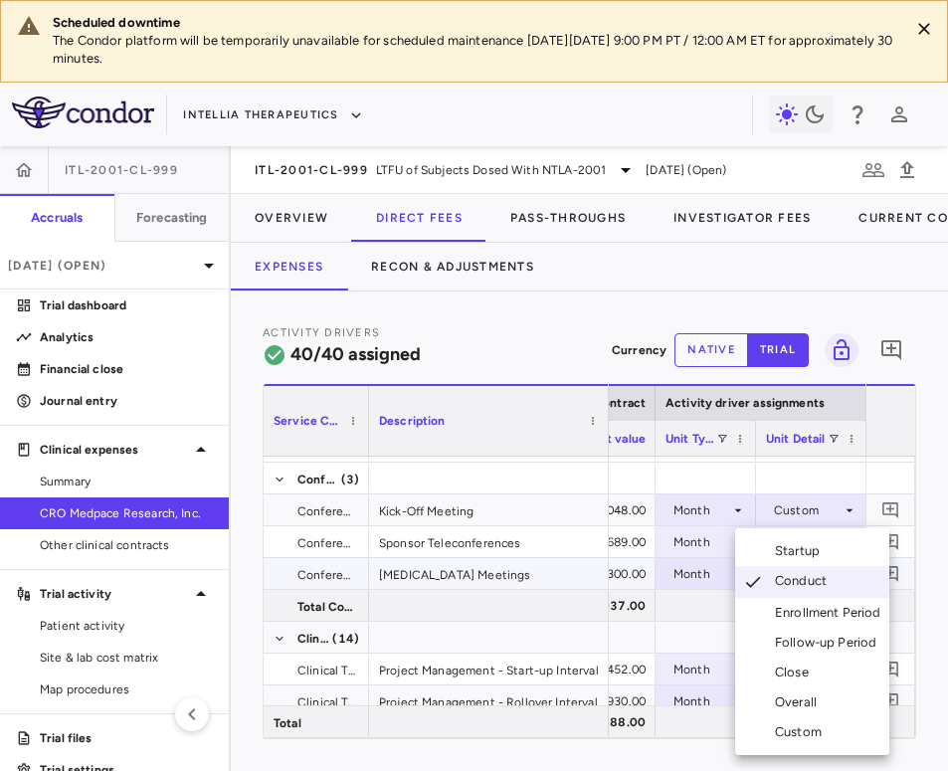
click at [730, 701] on div "Overall" at bounding box center [800, 702] width 50 height 18
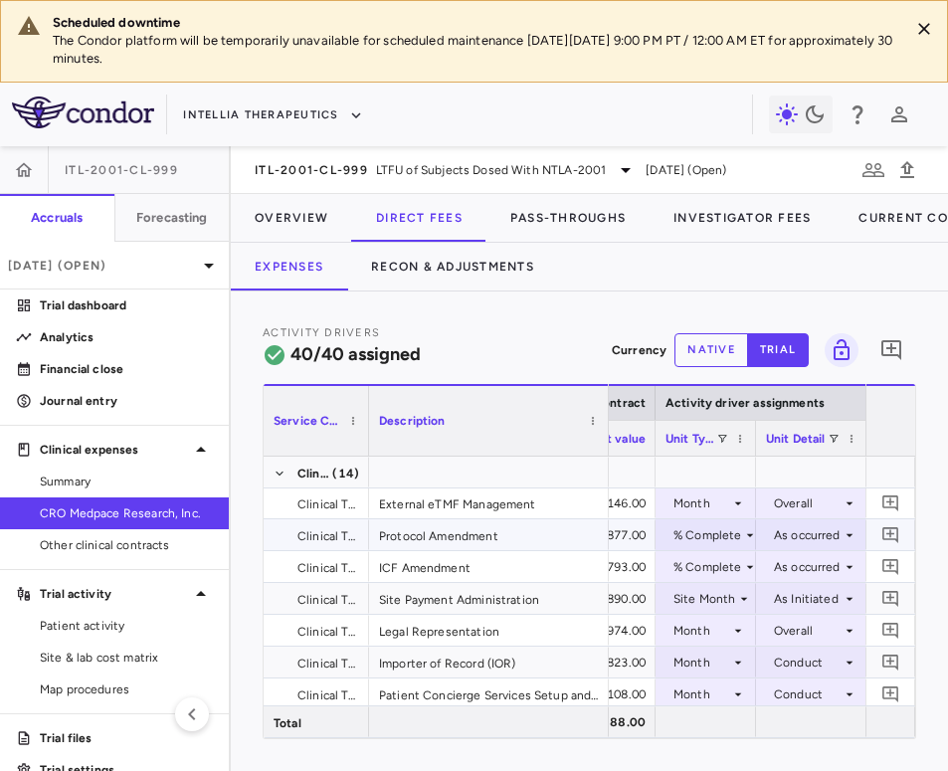
click at [697, 528] on div "% Complete" at bounding box center [707, 535] width 69 height 32
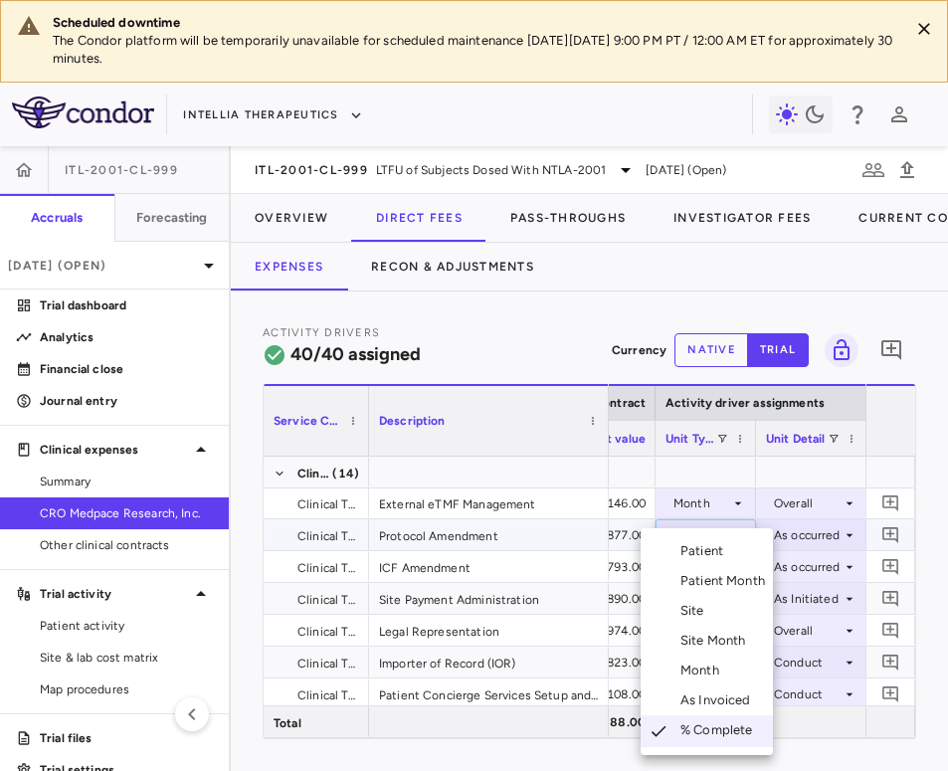
click at [702, 709] on li "As Invoiced" at bounding box center [706, 700] width 132 height 30
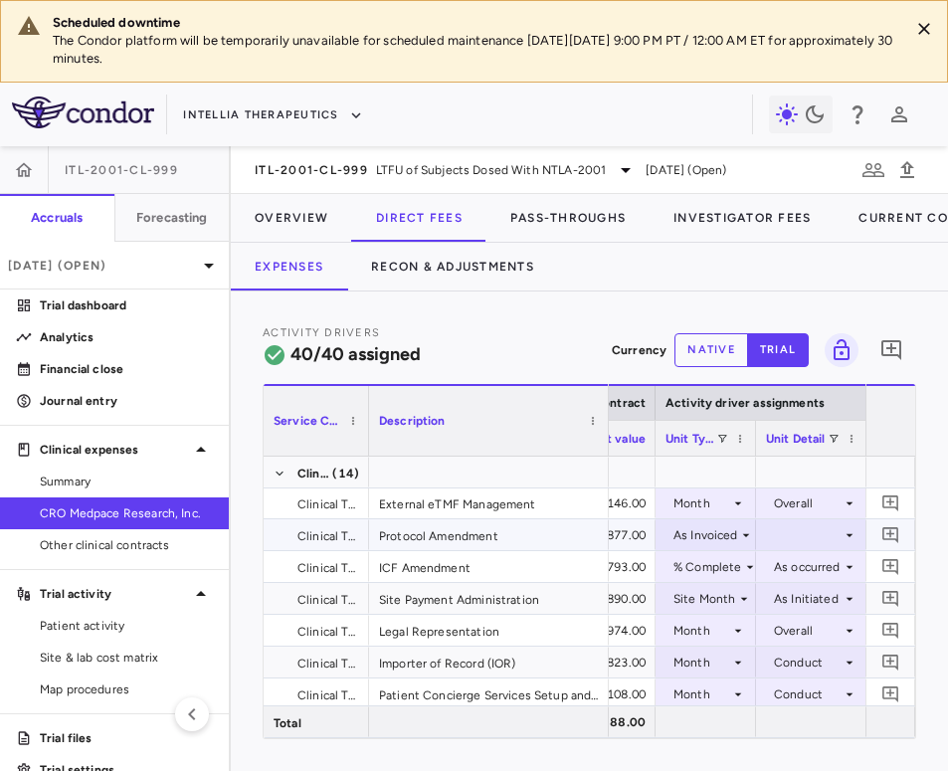
click at [730, 537] on div at bounding box center [811, 534] width 91 height 29
click at [730, 580] on div "As occurred" at bounding box center [831, 572] width 80 height 18
click at [716, 563] on div "% Complete" at bounding box center [707, 567] width 69 height 32
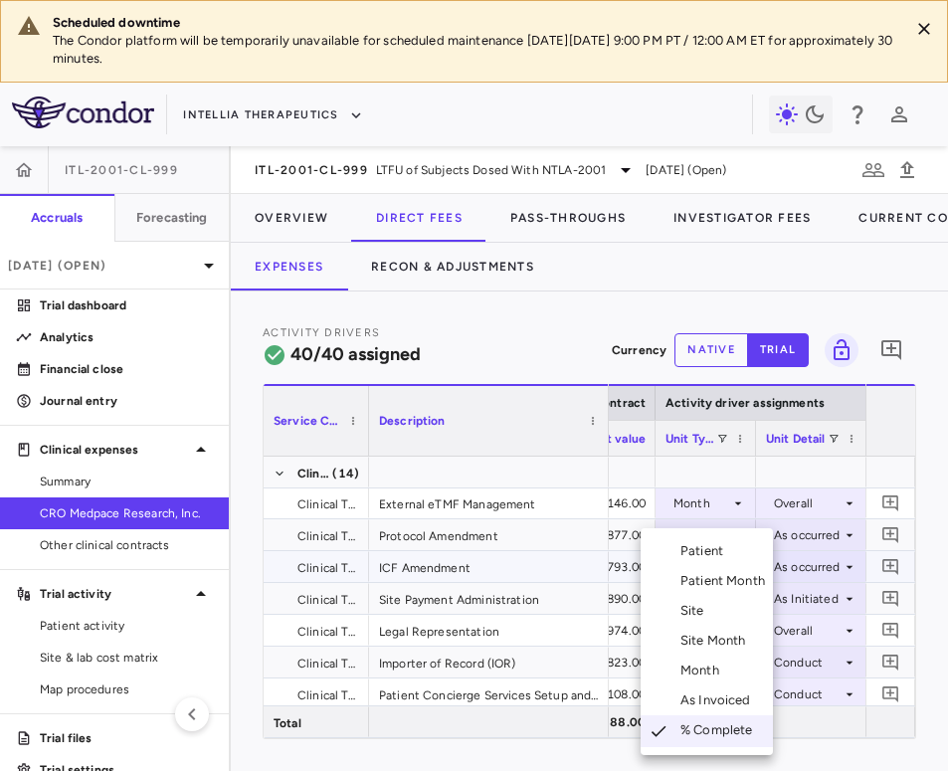
click at [715, 700] on div "As Invoiced" at bounding box center [719, 700] width 79 height 18
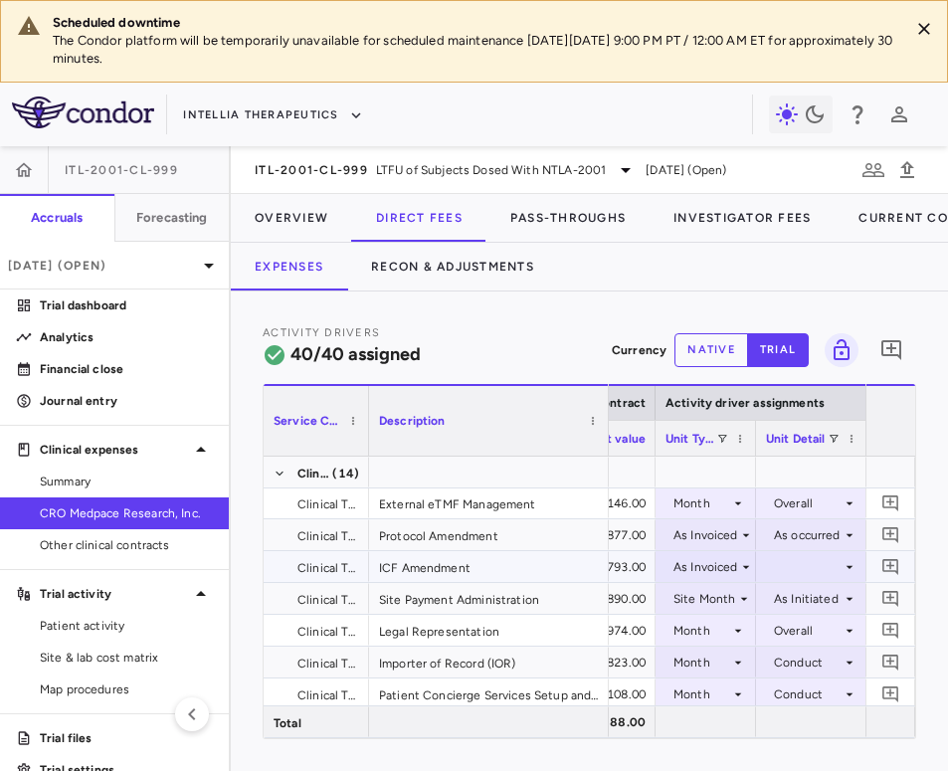
click at [730, 570] on div at bounding box center [811, 566] width 91 height 29
click at [730, 606] on div "As occurred" at bounding box center [831, 604] width 80 height 18
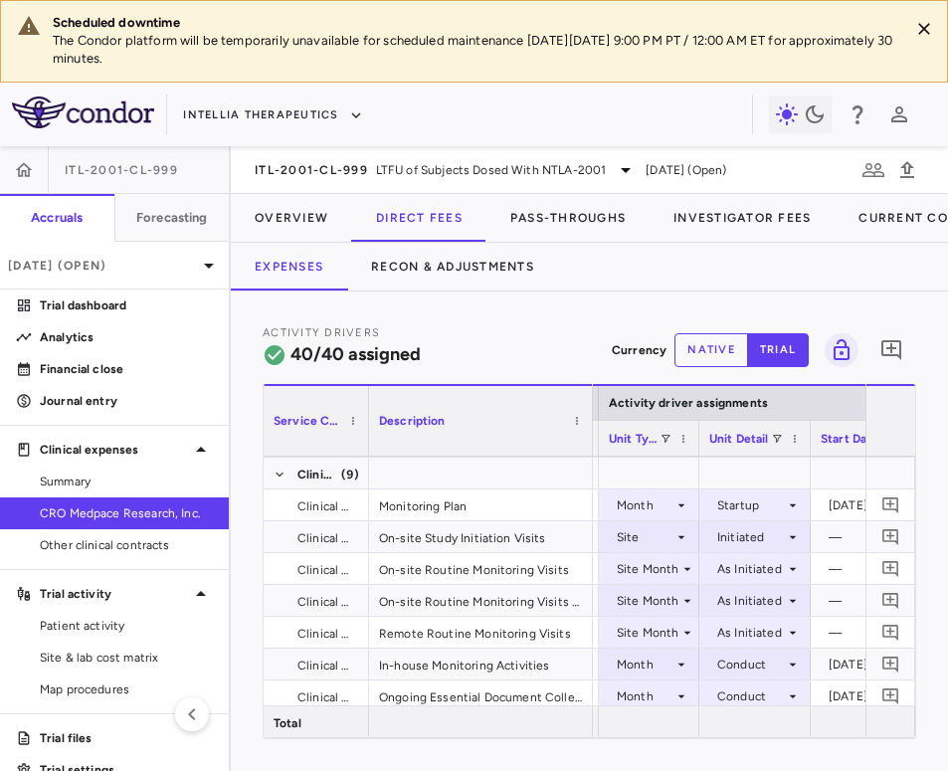
drag, startPoint x: 605, startPoint y: 436, endPoint x: 589, endPoint y: 441, distance: 17.6
click at [589, 441] on div at bounding box center [592, 421] width 8 height 70
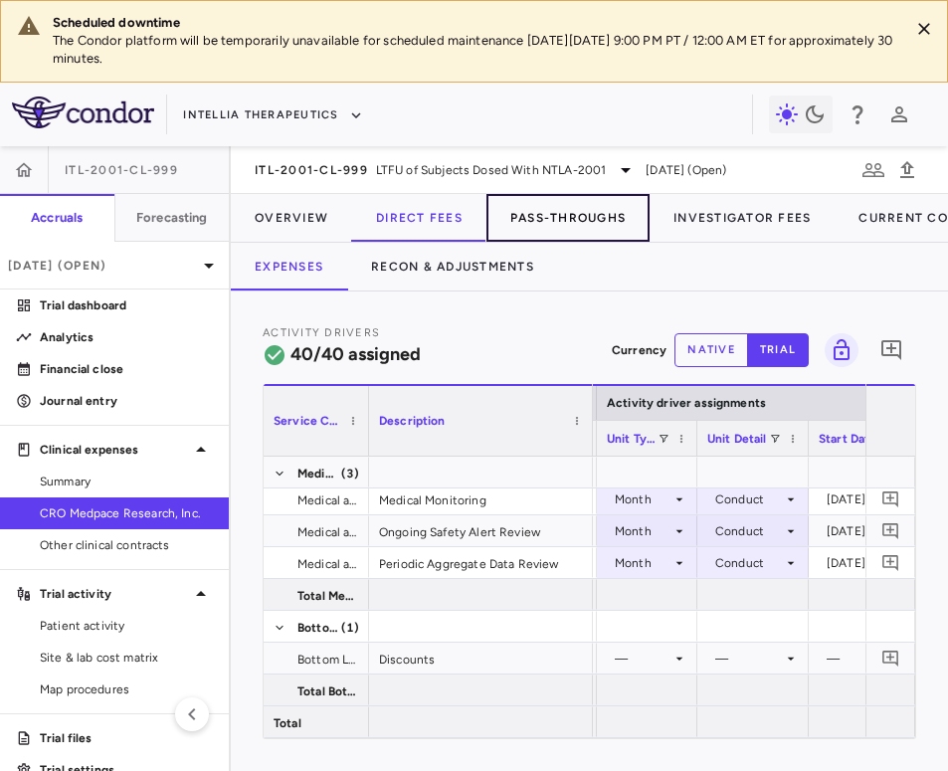
click at [577, 218] on button "Pass-Throughs" at bounding box center [567, 218] width 163 height 48
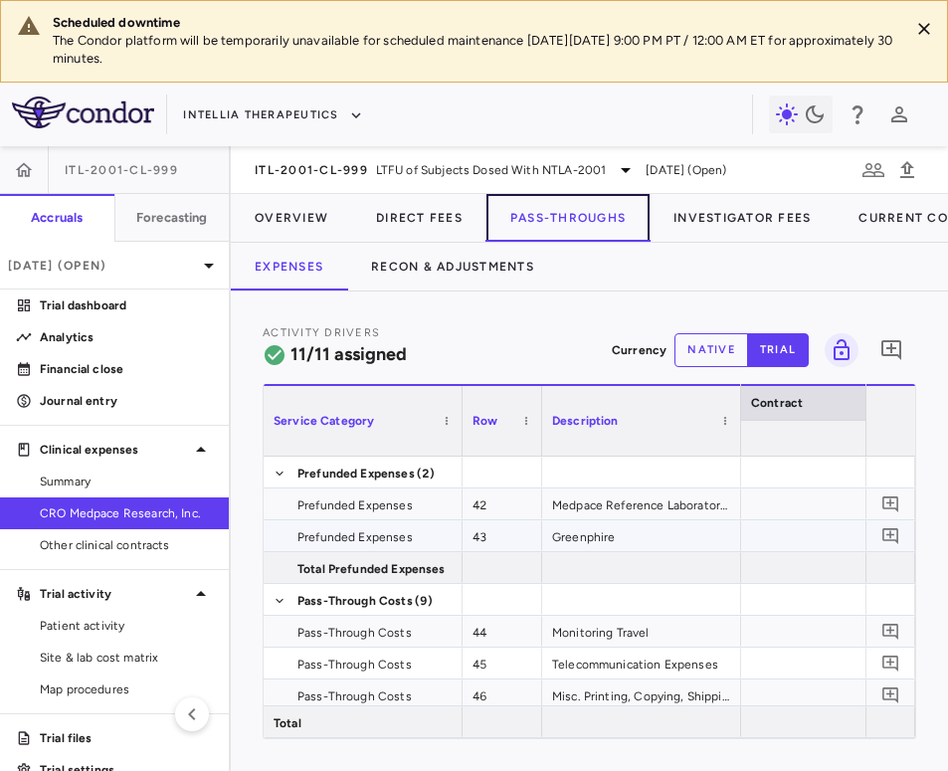
scroll to position [0, 117]
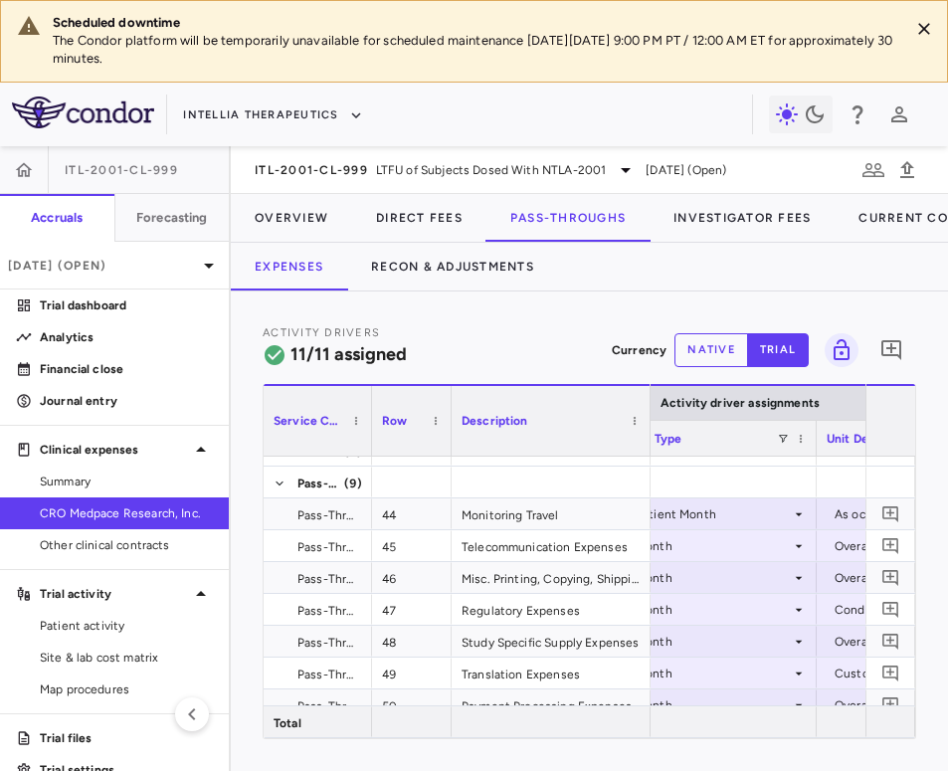
drag, startPoint x: 458, startPoint y: 438, endPoint x: 362, endPoint y: 442, distance: 96.5
click at [367, 442] on div at bounding box center [371, 421] width 8 height 70
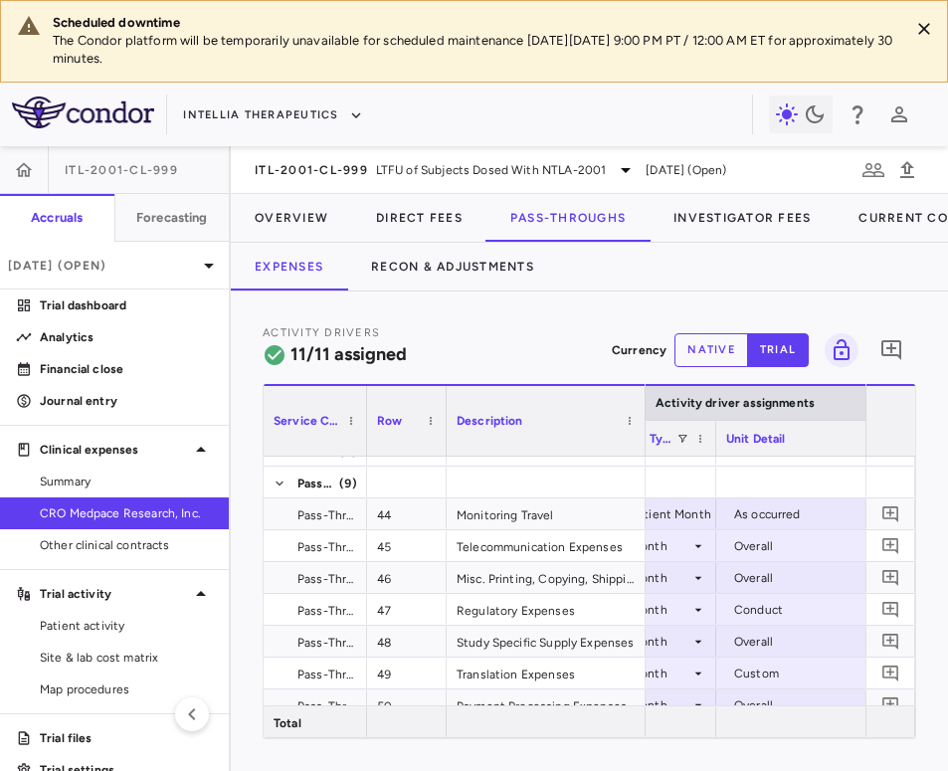
drag, startPoint x: 809, startPoint y: 447, endPoint x: 714, endPoint y: 453, distance: 95.6
click at [714, 453] on div at bounding box center [715, 438] width 8 height 35
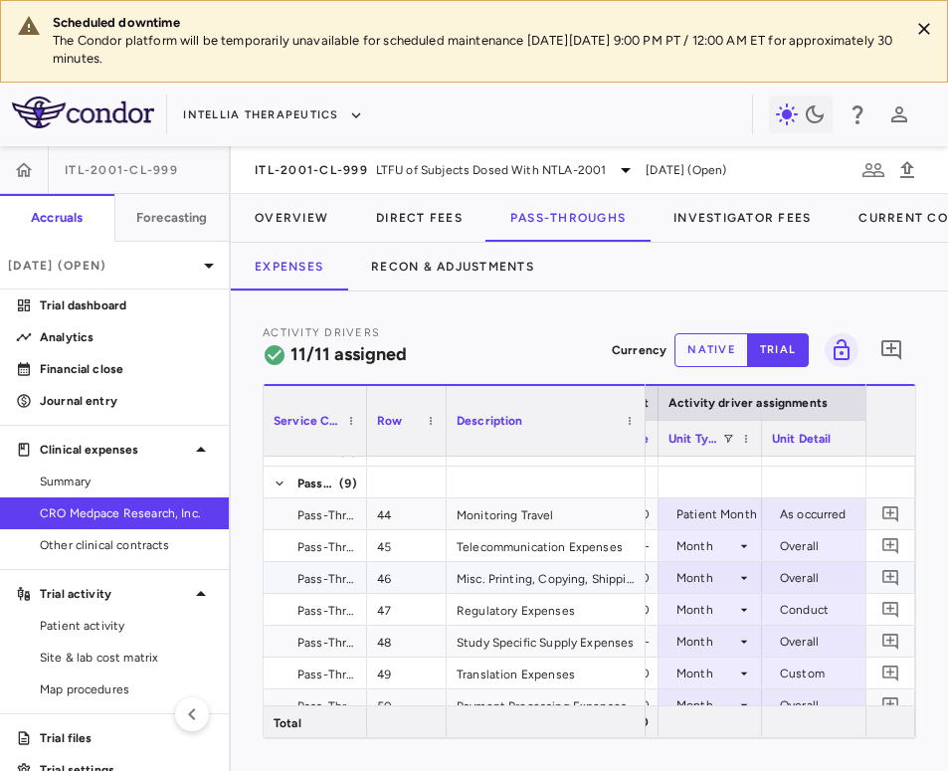
click at [720, 580] on div "Month" at bounding box center [706, 578] width 60 height 32
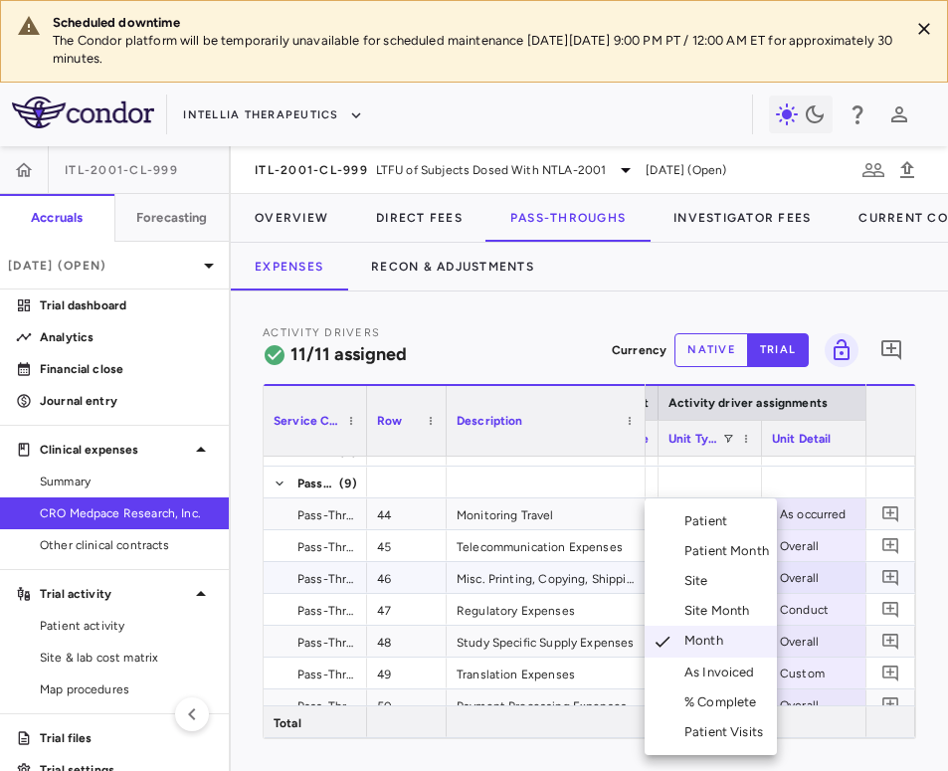
click at [728, 605] on div "Site Month" at bounding box center [721, 611] width 74 height 18
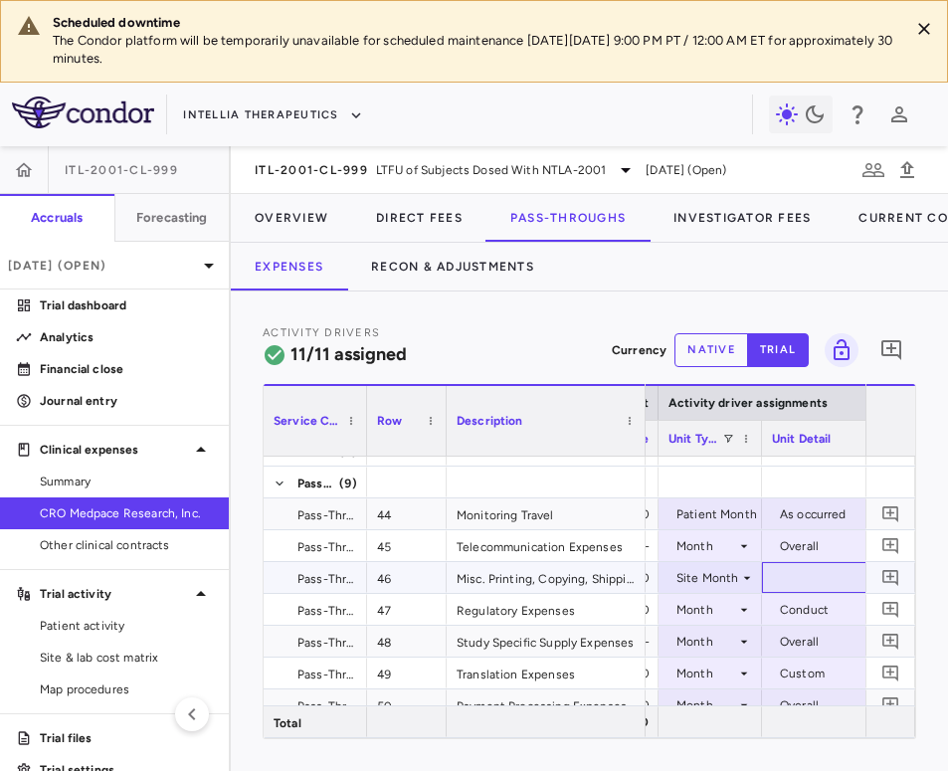
click at [730, 578] on div at bounding box center [861, 577] width 179 height 29
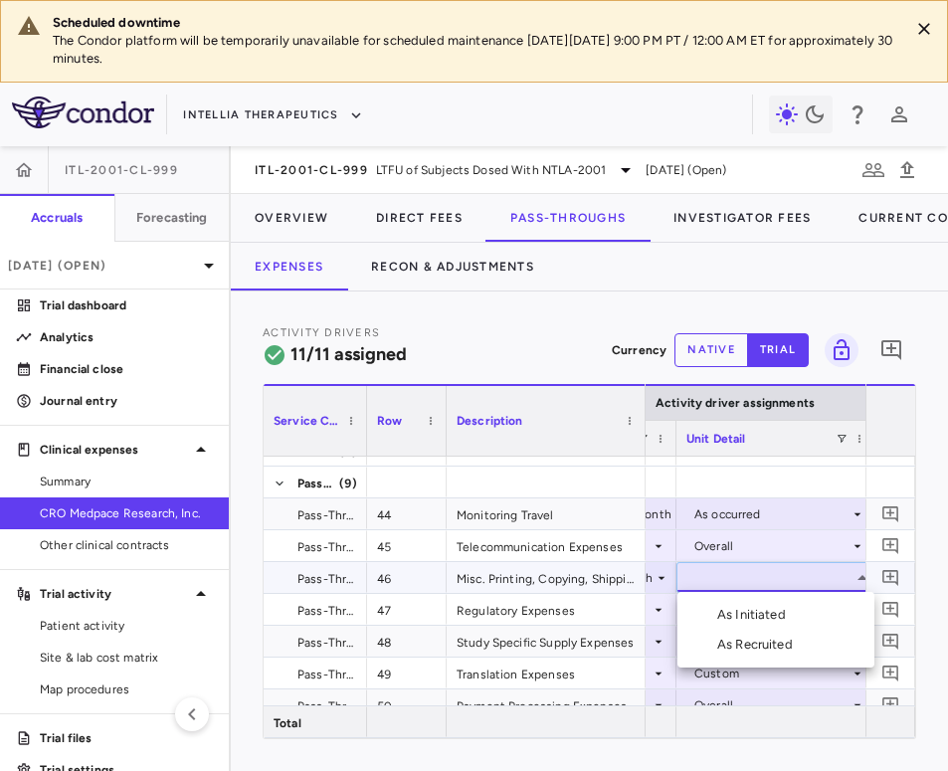
click at [730, 616] on li "As Initiated" at bounding box center [775, 615] width 197 height 30
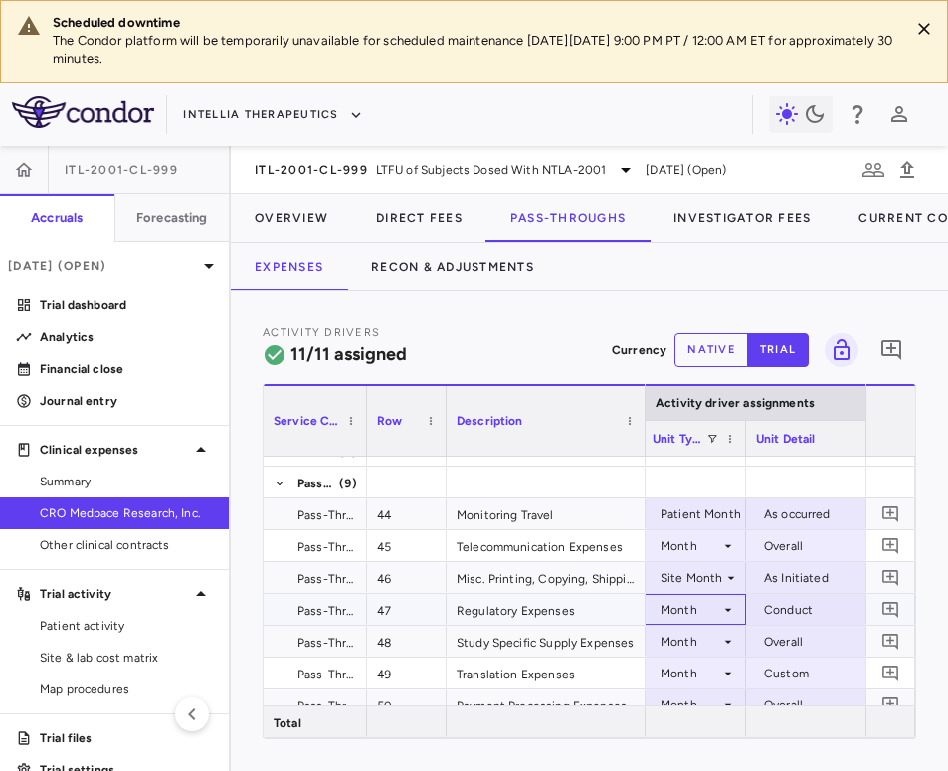
click at [695, 598] on div "Month" at bounding box center [690, 610] width 60 height 32
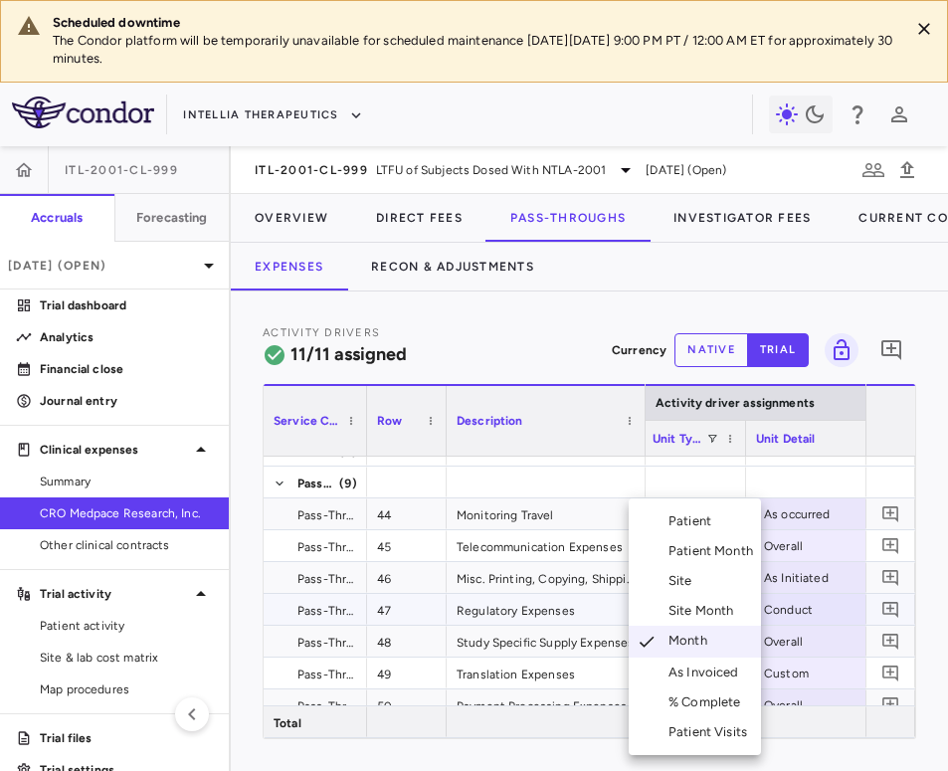
click at [697, 588] on div "Site" at bounding box center [684, 581] width 32 height 18
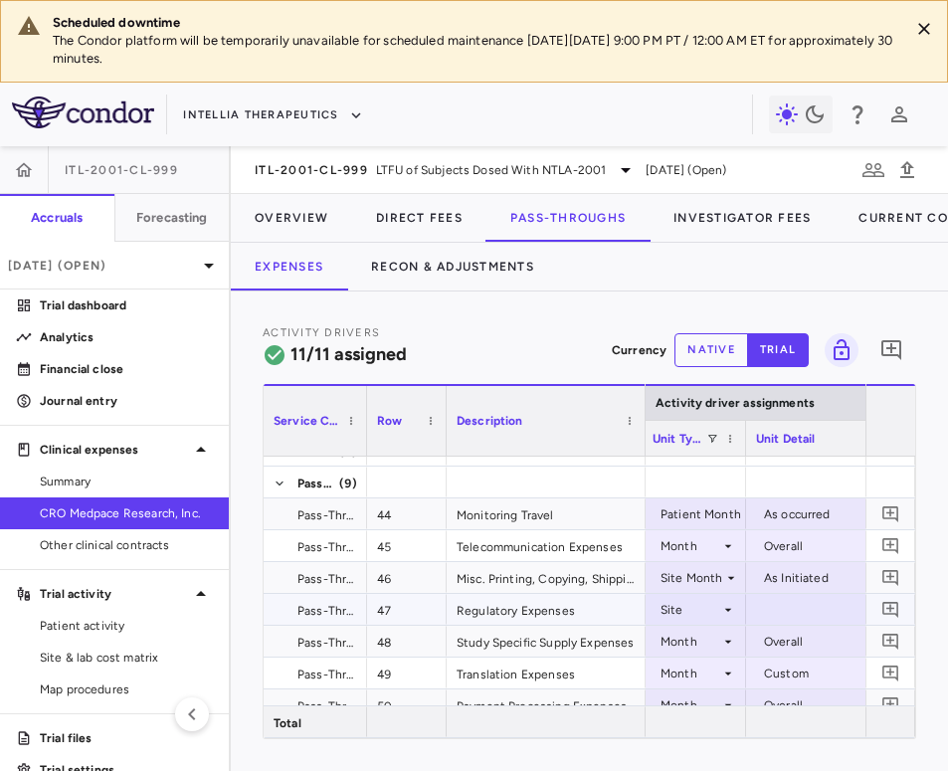
click at [730, 609] on div at bounding box center [845, 609] width 179 height 29
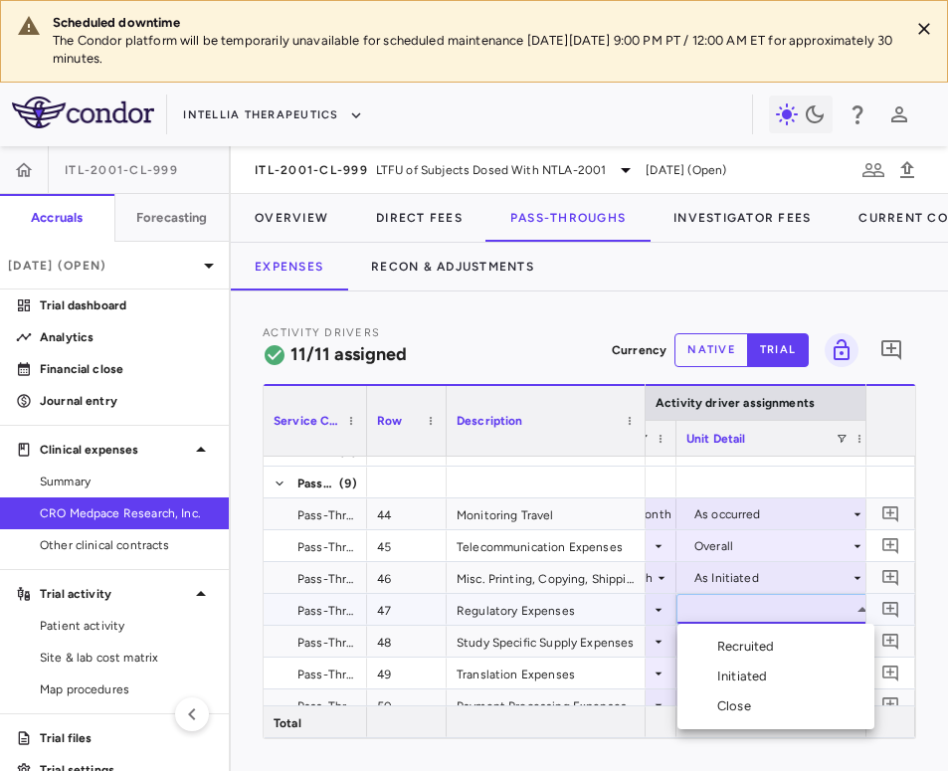
click at [730, 670] on div "Initiated" at bounding box center [746, 676] width 58 height 18
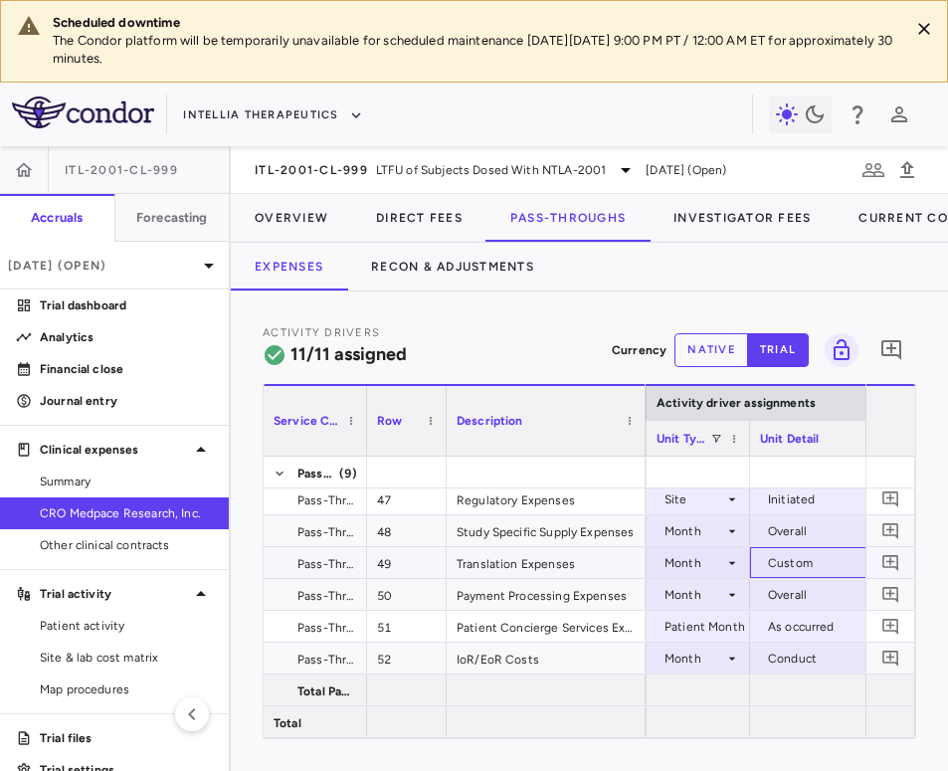
click at [730, 572] on div "Custom" at bounding box center [845, 563] width 155 height 32
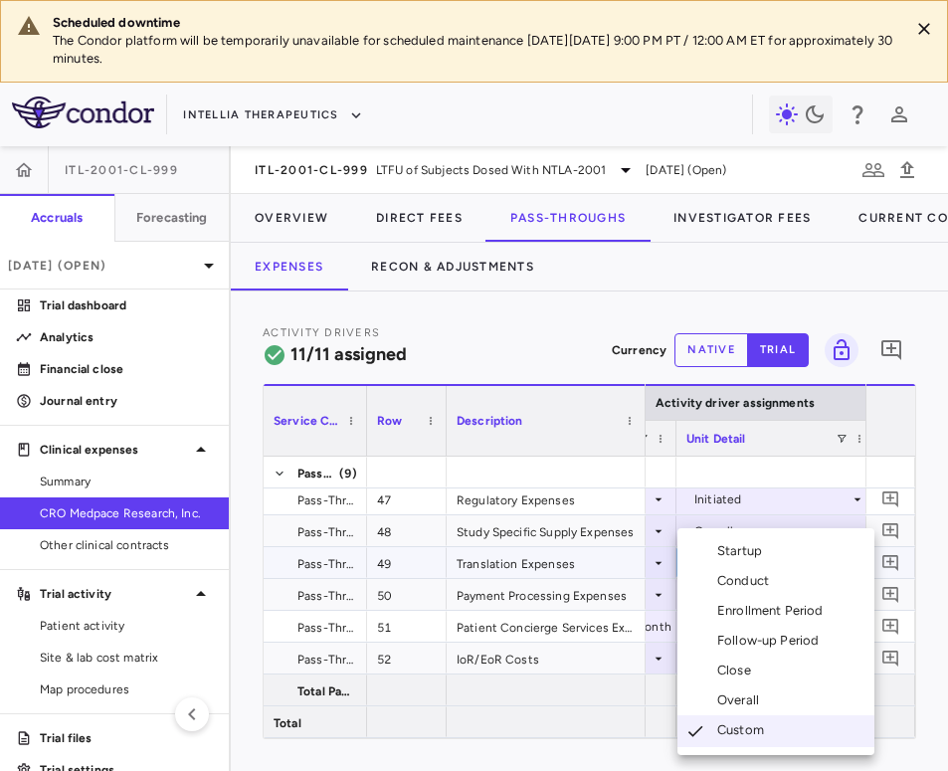
click at [730, 705] on div "Overall" at bounding box center [742, 700] width 50 height 18
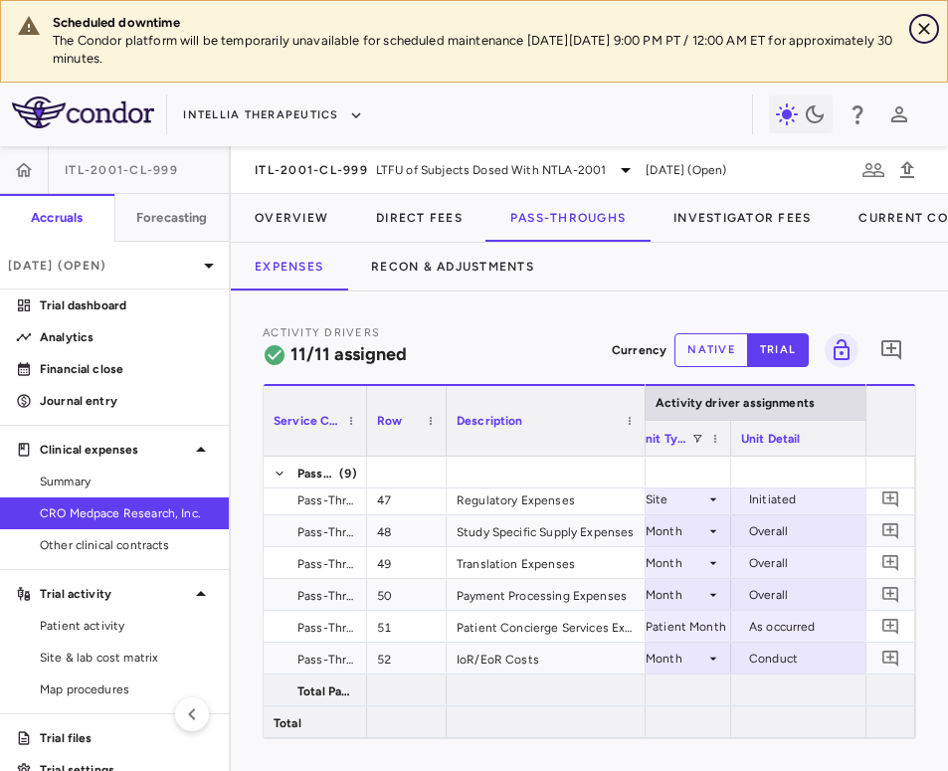
click at [730, 30] on icon "Close" at bounding box center [924, 29] width 20 height 20
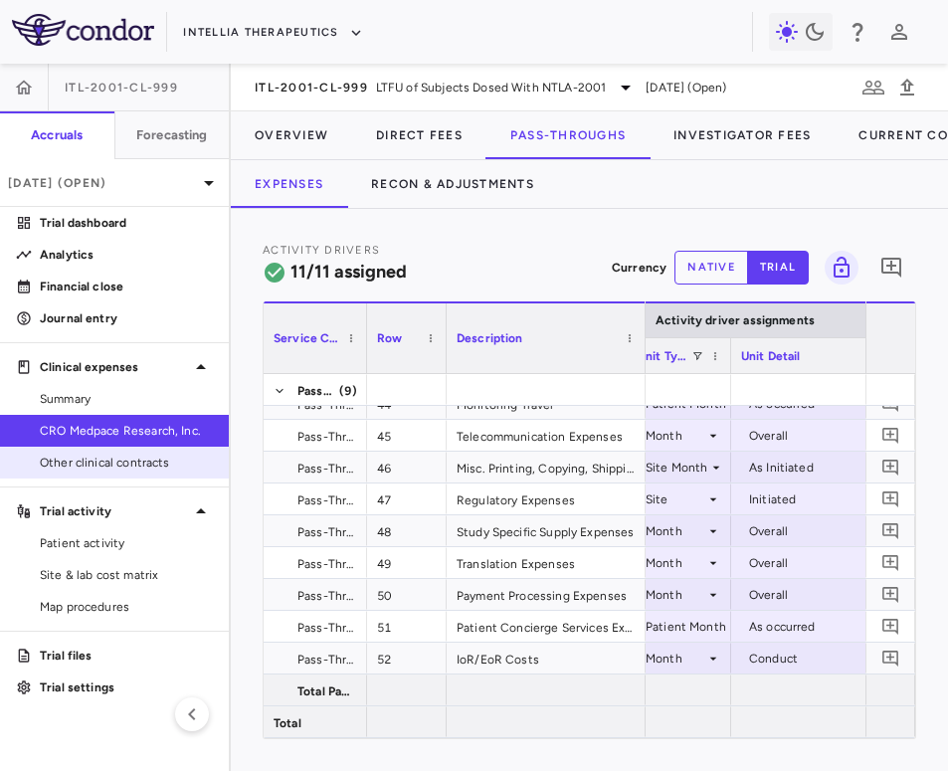
click at [150, 456] on span "Other clinical contracts" at bounding box center [126, 462] width 173 height 18
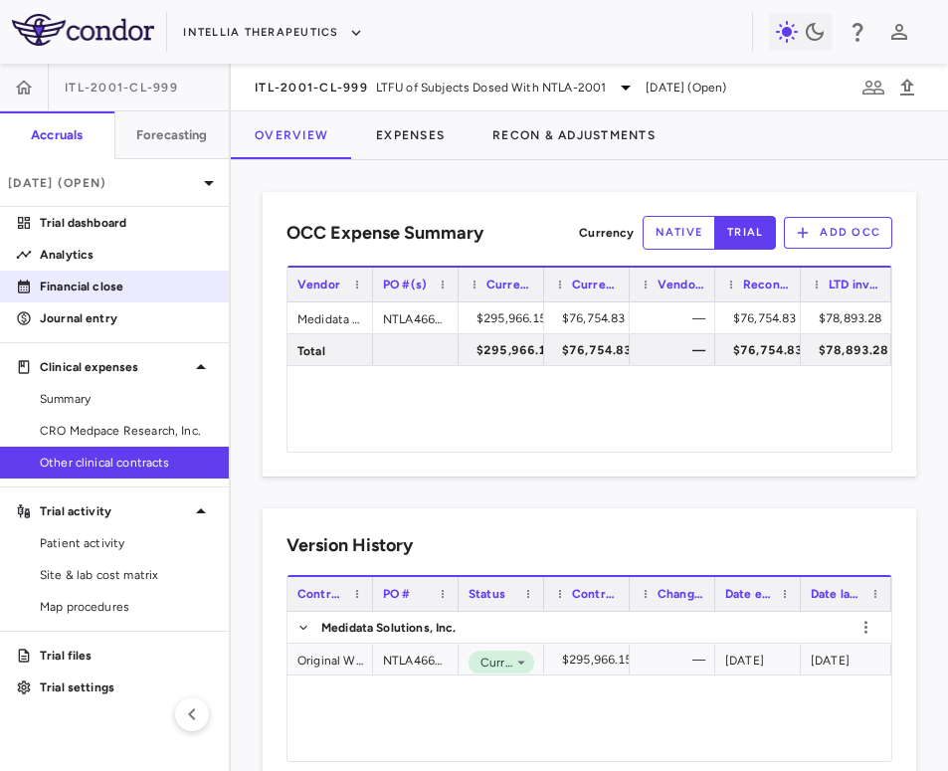
click at [123, 278] on p "Financial close" at bounding box center [126, 286] width 173 height 18
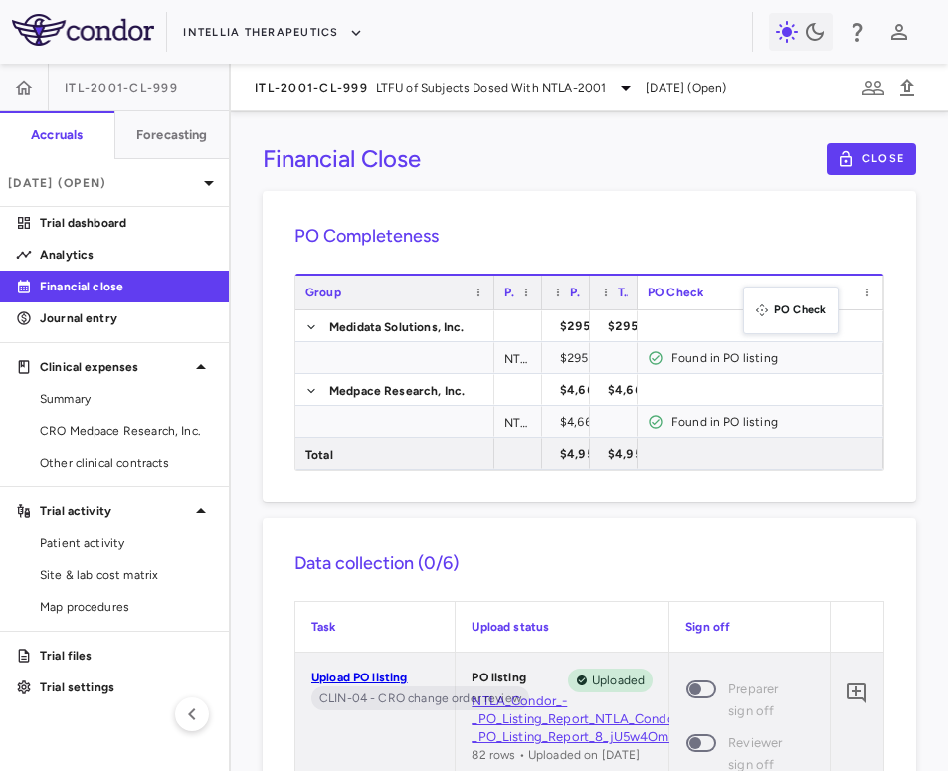
drag, startPoint x: 637, startPoint y: 298, endPoint x: 754, endPoint y: 297, distance: 116.3
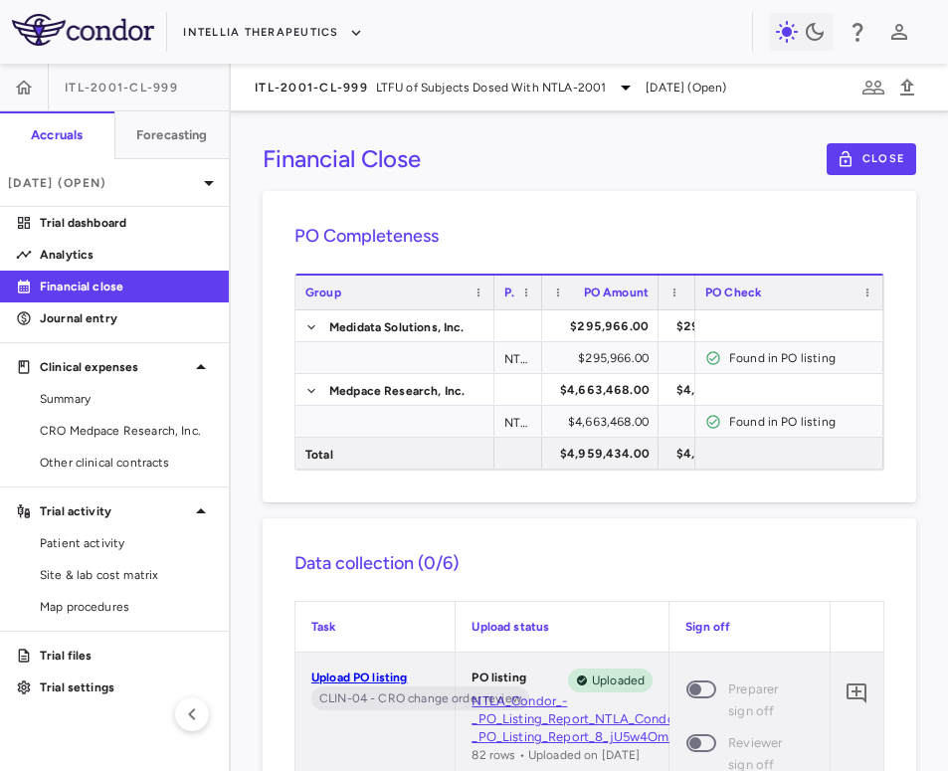
drag, startPoint x: 585, startPoint y: 294, endPoint x: 654, endPoint y: 291, distance: 69.7
click at [654, 291] on div at bounding box center [657, 292] width 8 height 34
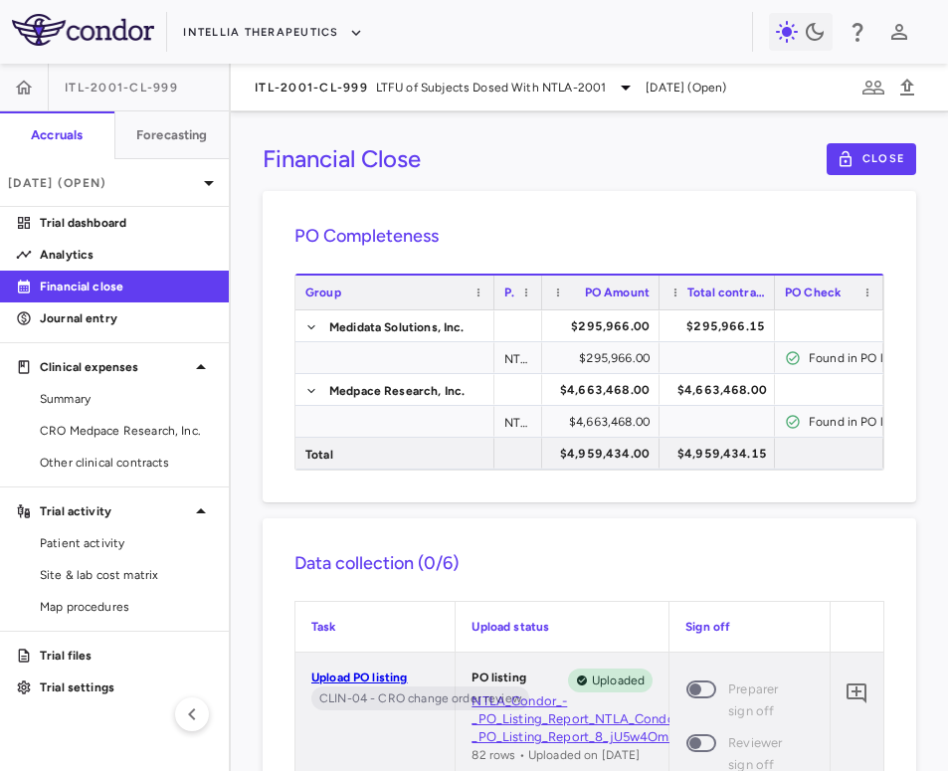
drag, startPoint x: 692, startPoint y: 299, endPoint x: 770, endPoint y: 302, distance: 77.6
click at [730, 302] on div at bounding box center [774, 292] width 8 height 34
click at [131, 457] on span "Other clinical contracts" at bounding box center [126, 462] width 173 height 18
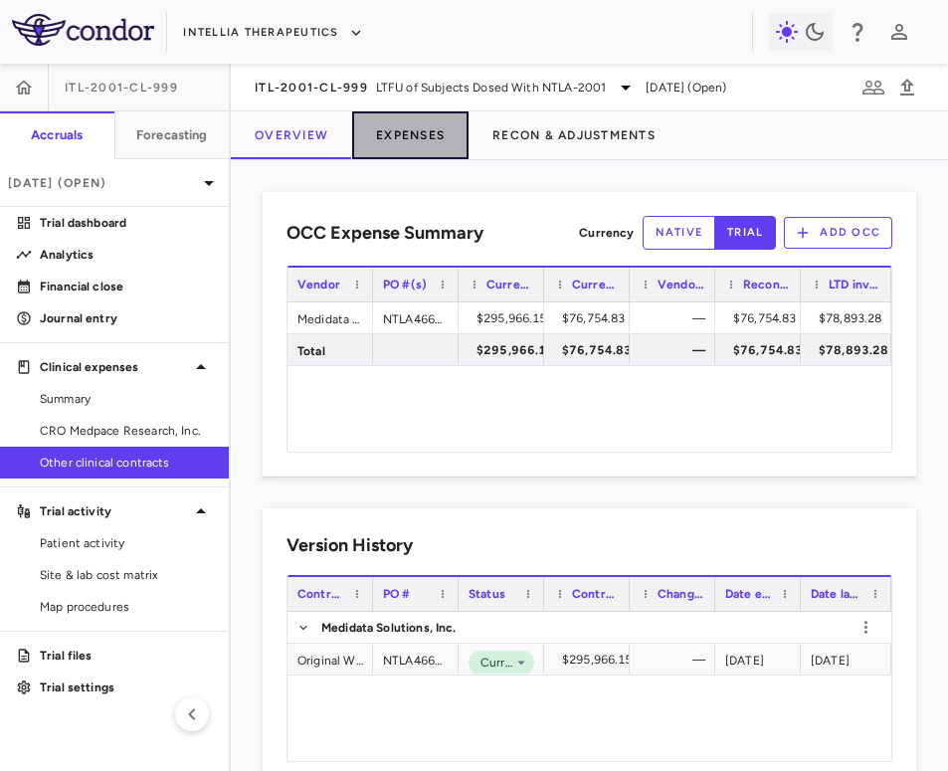
click at [429, 141] on button "Expenses" at bounding box center [410, 135] width 116 height 48
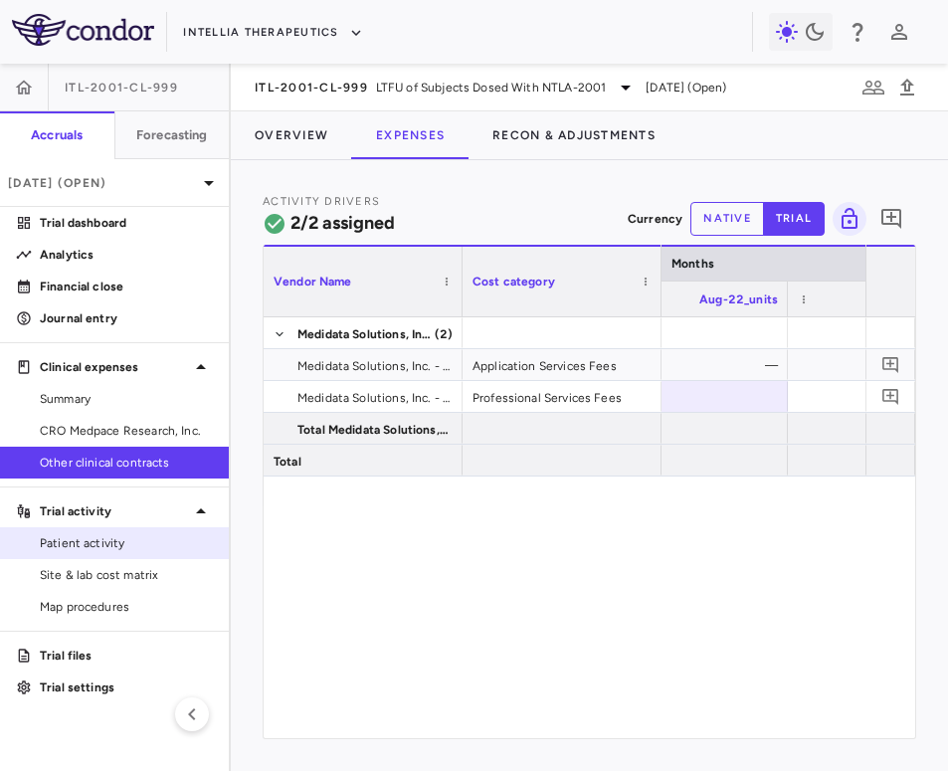
click at [120, 545] on span "Patient activity" at bounding box center [126, 543] width 173 height 18
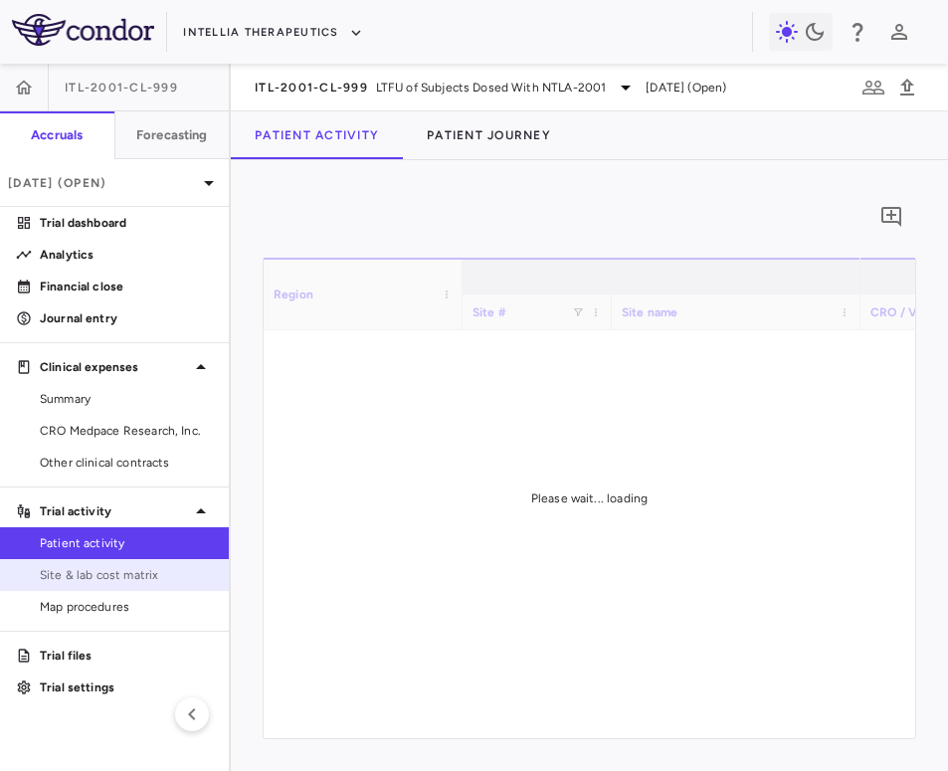
click at [120, 572] on span "Site & lab cost matrix" at bounding box center [126, 575] width 173 height 18
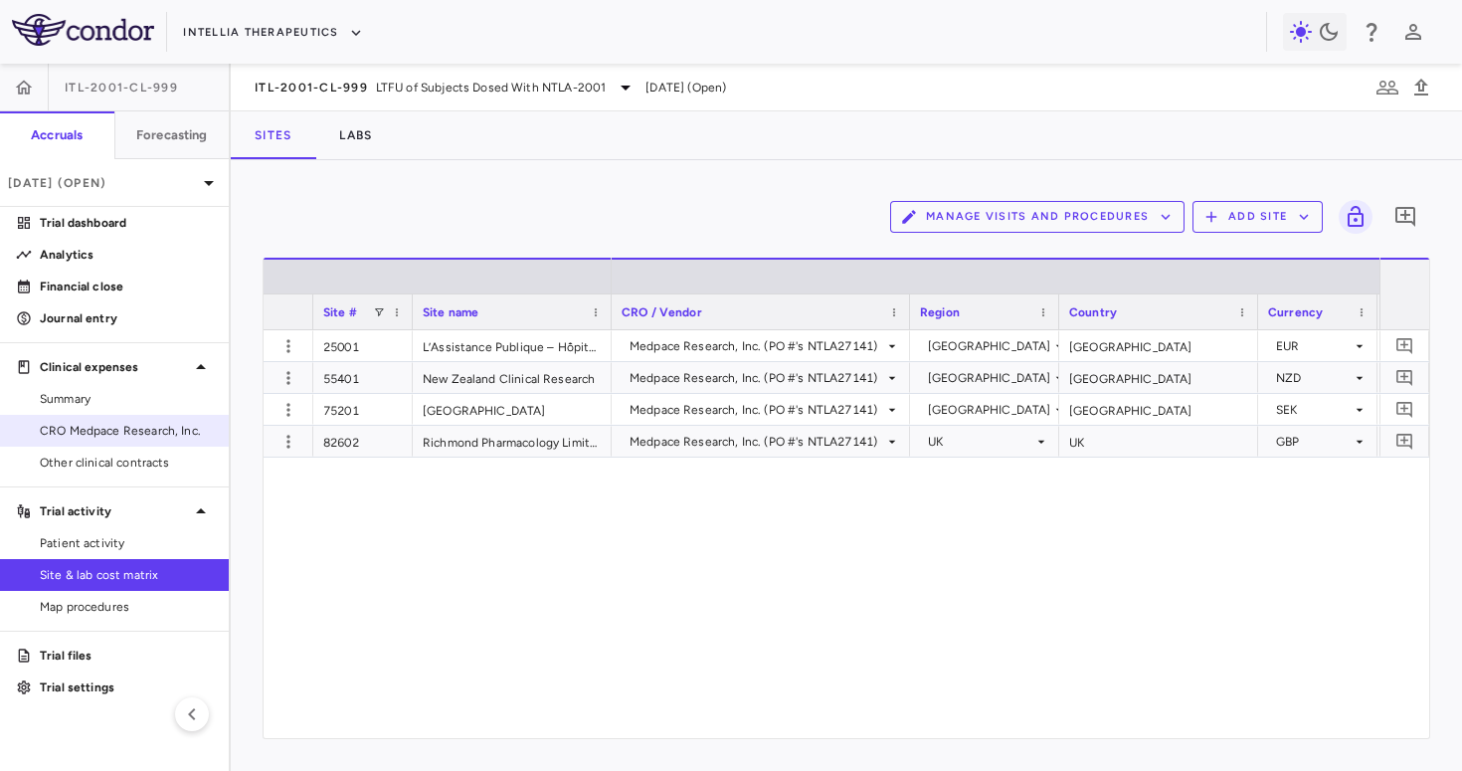
click at [152, 428] on span "CRO Medpace Research, Inc." at bounding box center [126, 431] width 173 height 18
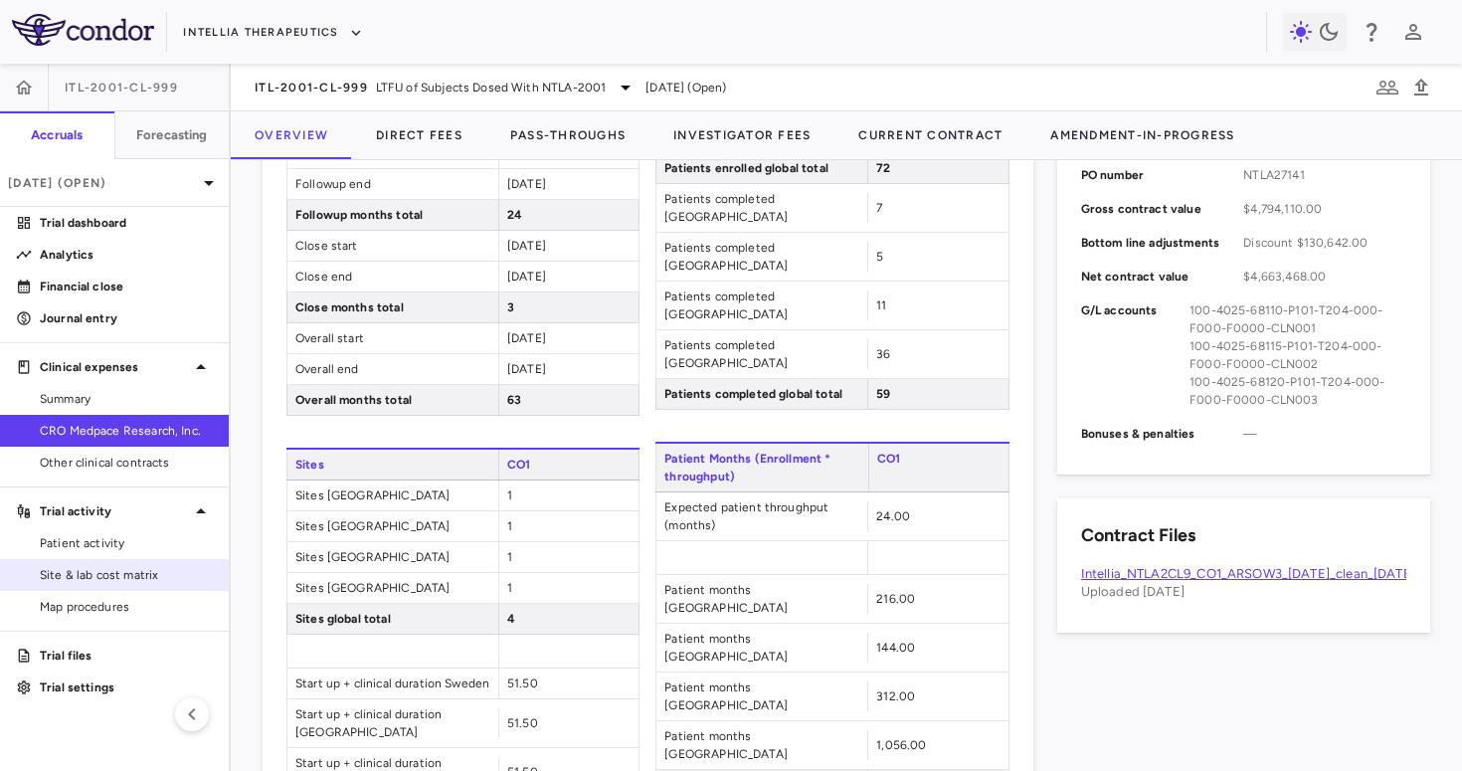
click at [106, 567] on span "Site & lab cost matrix" at bounding box center [126, 575] width 173 height 18
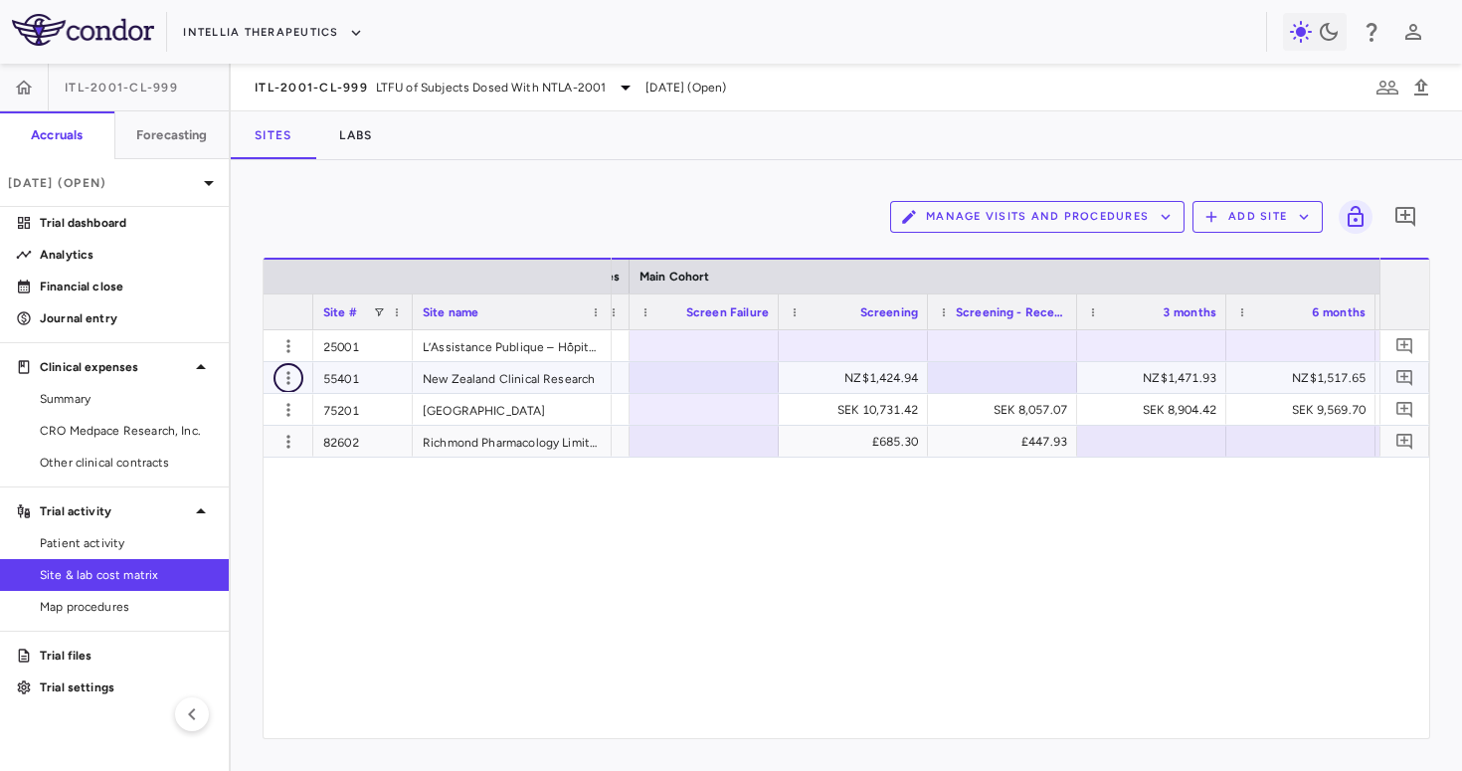
click at [286, 382] on icon "button" at bounding box center [288, 378] width 20 height 20
click at [254, 462] on div "Edit site" at bounding box center [210, 454] width 185 height 36
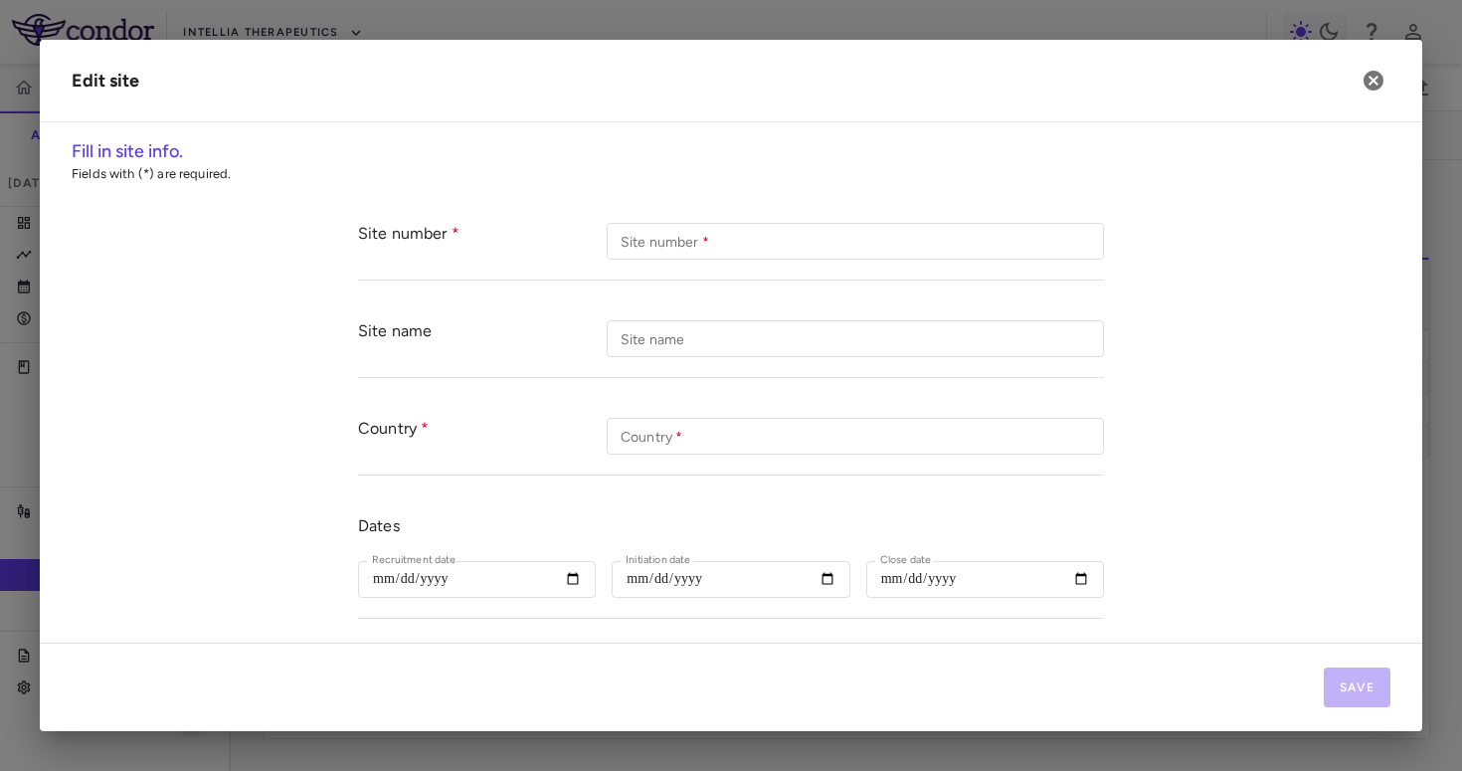
type input "*****"
type input "**********"
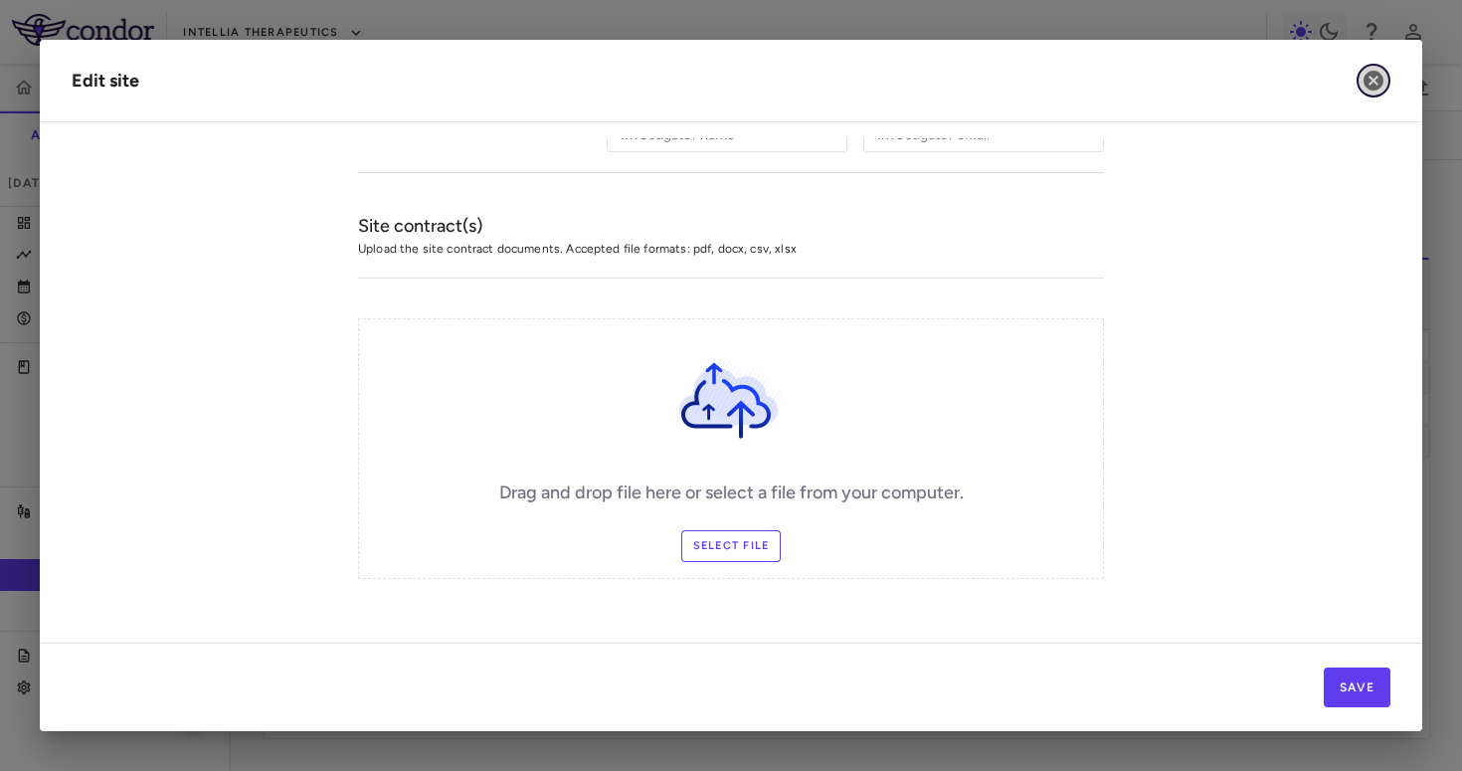
click at [730, 77] on icon "button" at bounding box center [1373, 81] width 24 height 24
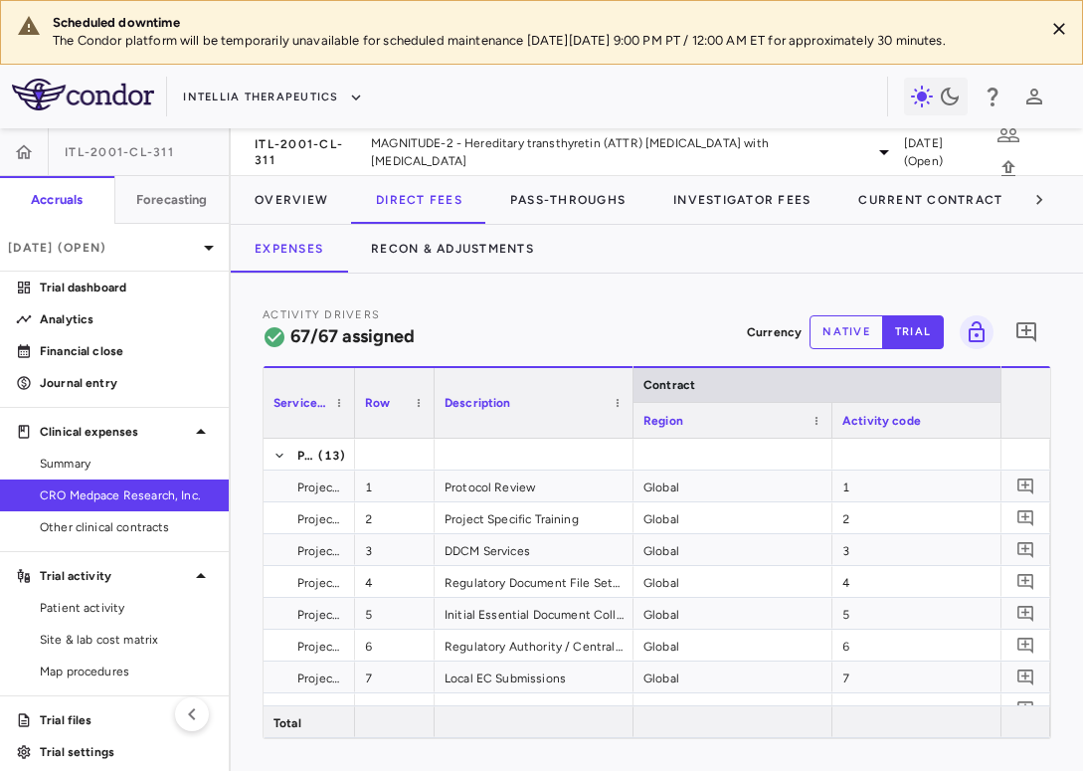
drag, startPoint x: 459, startPoint y: 411, endPoint x: 351, endPoint y: 428, distance: 109.7
click at [351, 428] on div at bounding box center [354, 403] width 8 height 70
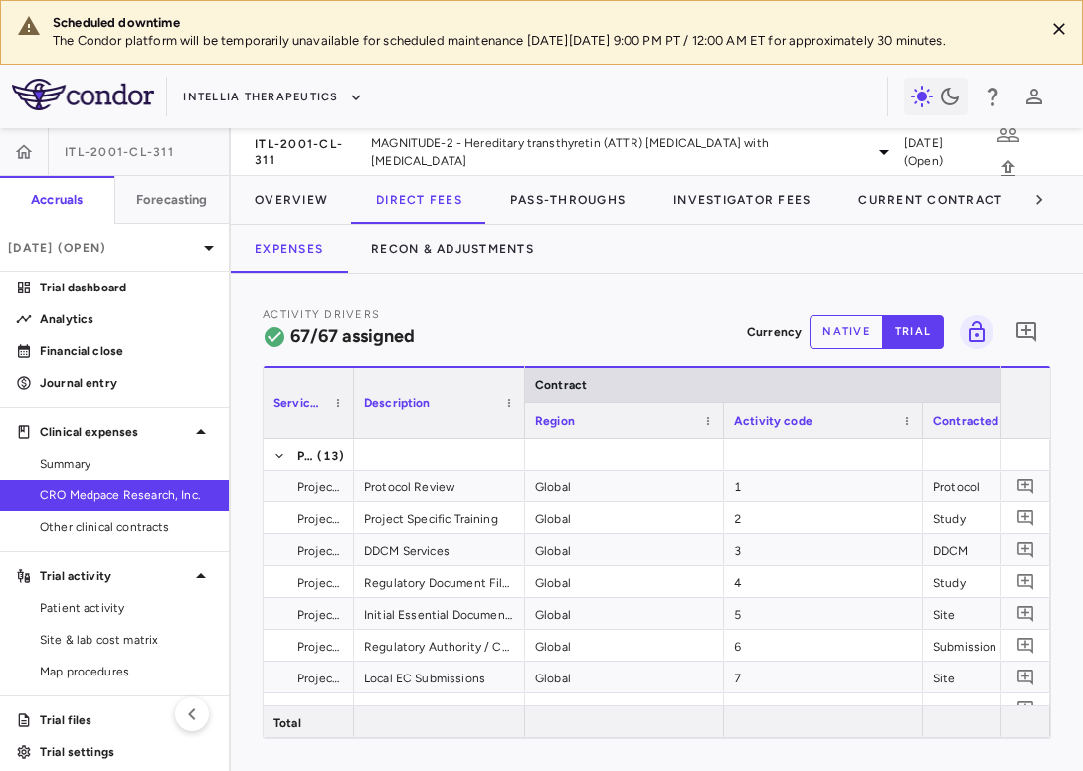
drag, startPoint x: 549, startPoint y: 428, endPoint x: 521, endPoint y: 440, distance: 30.7
click at [521, 440] on div "Service Category Description Contract Region 1" at bounding box center [656, 552] width 786 height 372
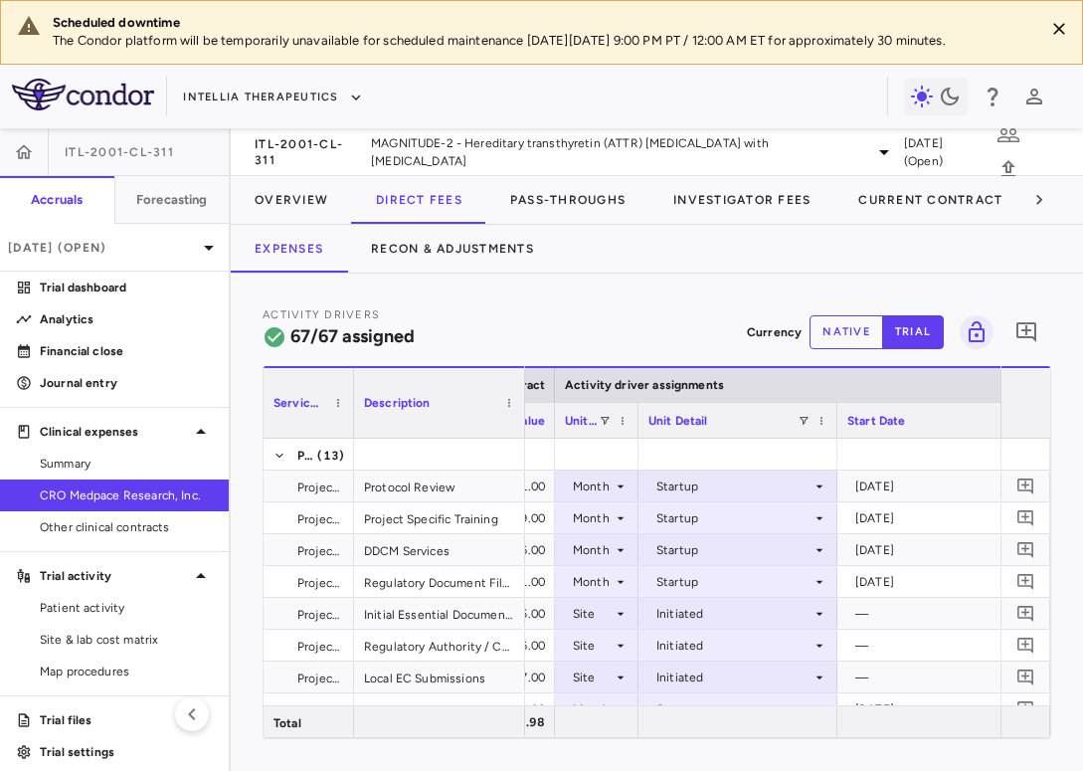
drag, startPoint x: 752, startPoint y: 429, endPoint x: 636, endPoint y: 440, distance: 115.9
click at [636, 440] on div "Service Category Description Contract Activity driver assignments Unit price" at bounding box center [656, 552] width 786 height 372
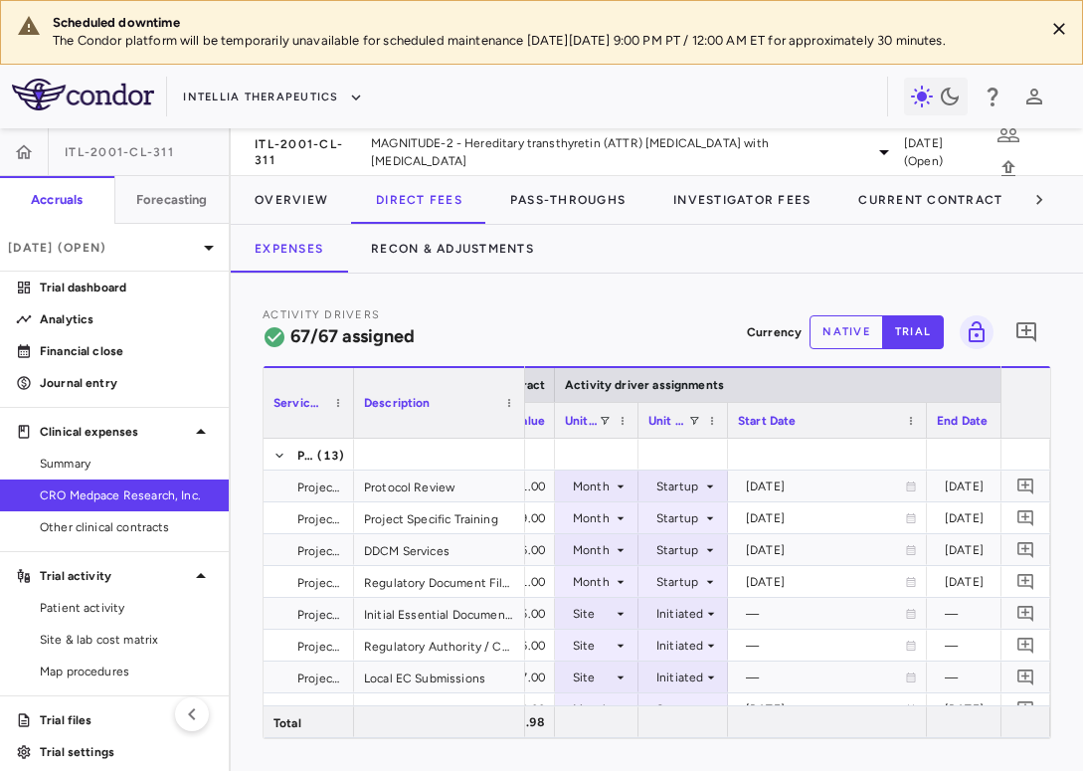
drag, startPoint x: 834, startPoint y: 430, endPoint x: 725, endPoint y: 443, distance: 110.2
click at [725, 443] on div "Service Category Description Contract Activity driver assignments Unit price" at bounding box center [656, 552] width 786 height 372
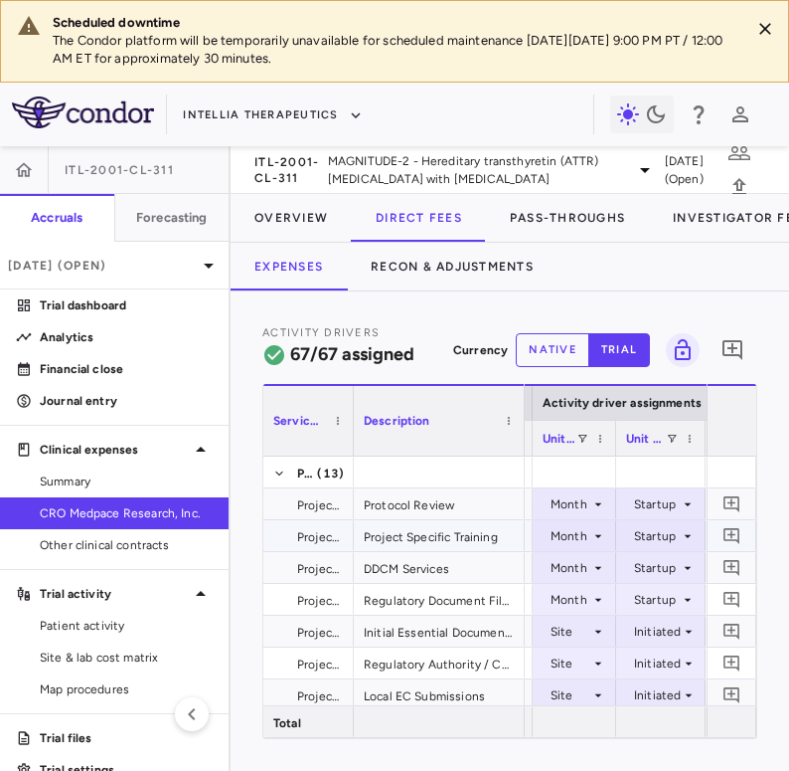
scroll to position [0, 1192]
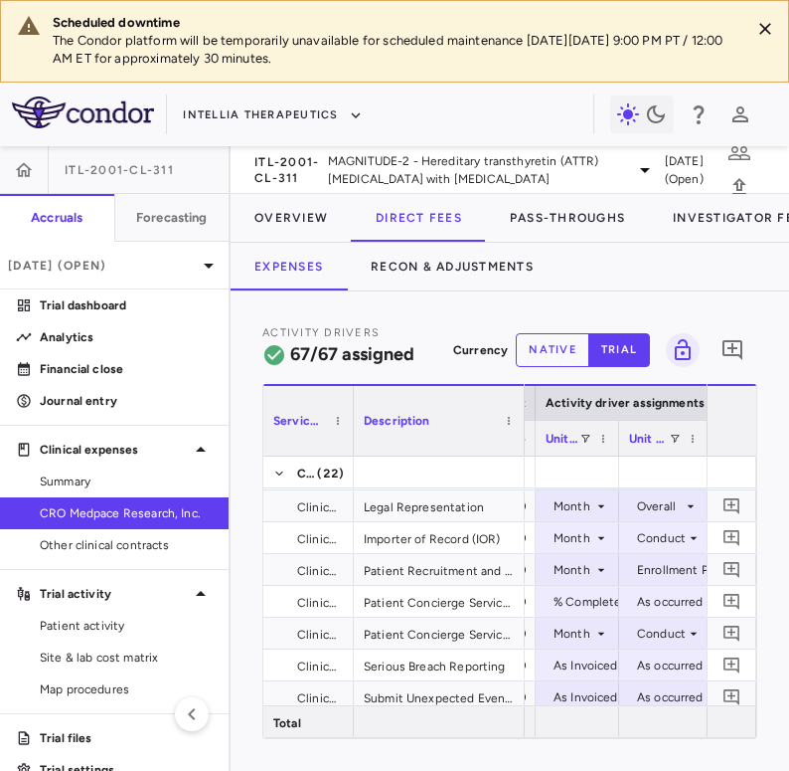
drag, startPoint x: 525, startPoint y: 437, endPoint x: 535, endPoint y: 435, distance: 10.1
click at [535, 435] on div at bounding box center [535, 438] width 8 height 35
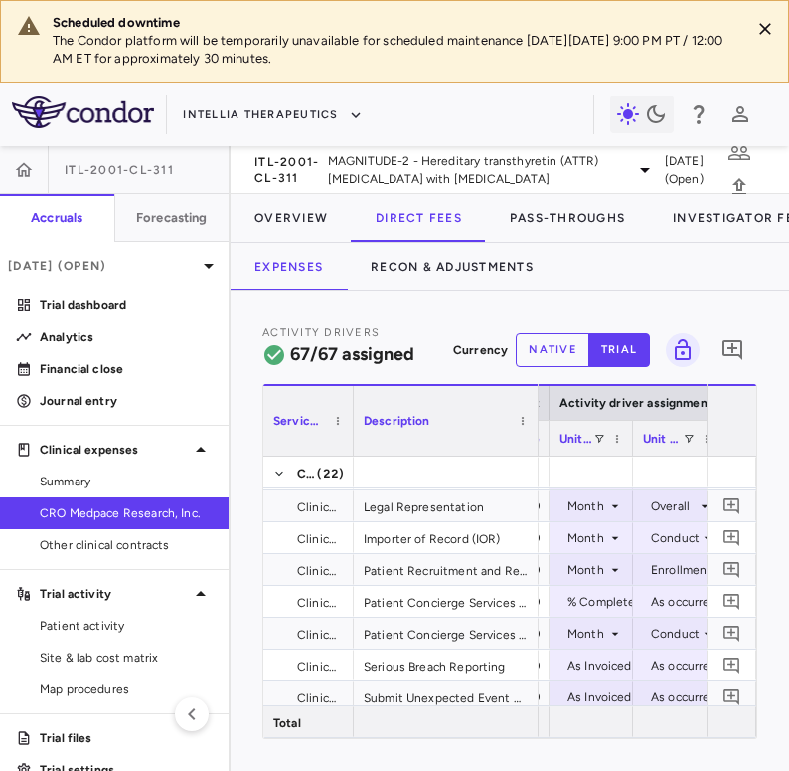
click at [534, 433] on div at bounding box center [538, 421] width 8 height 70
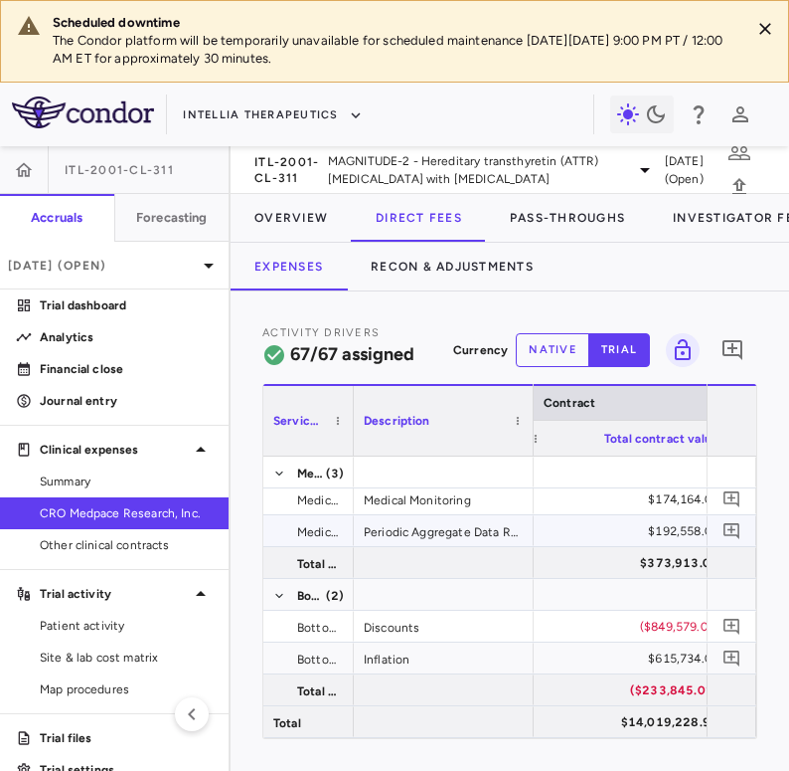
scroll to position [0, 1045]
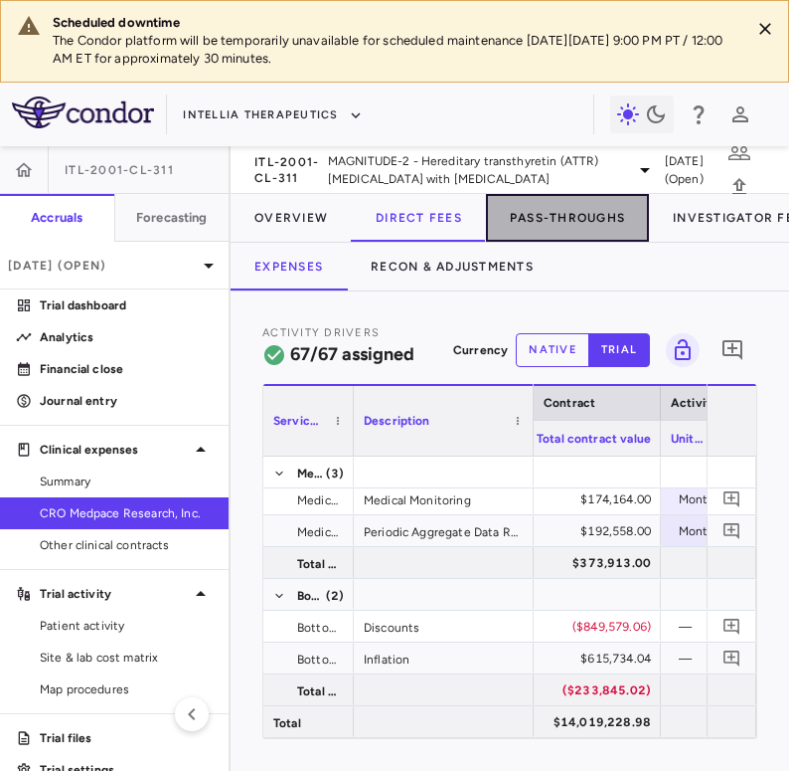
click at [555, 221] on button "Pass-Throughs" at bounding box center [567, 218] width 163 height 48
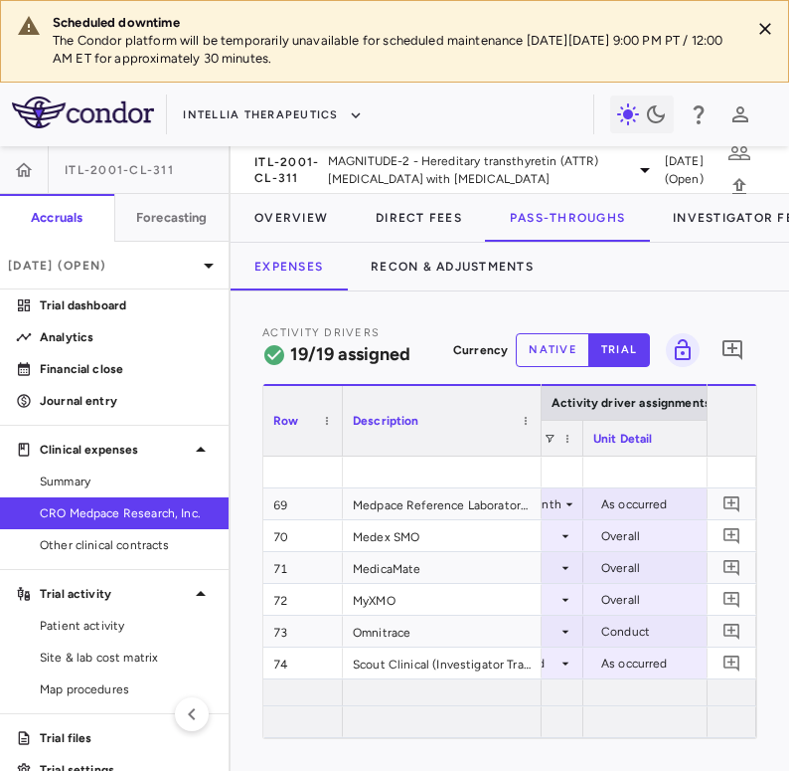
drag, startPoint x: 658, startPoint y: 442, endPoint x: 580, endPoint y: 443, distance: 78.6
click at [580, 443] on div at bounding box center [583, 438] width 8 height 35
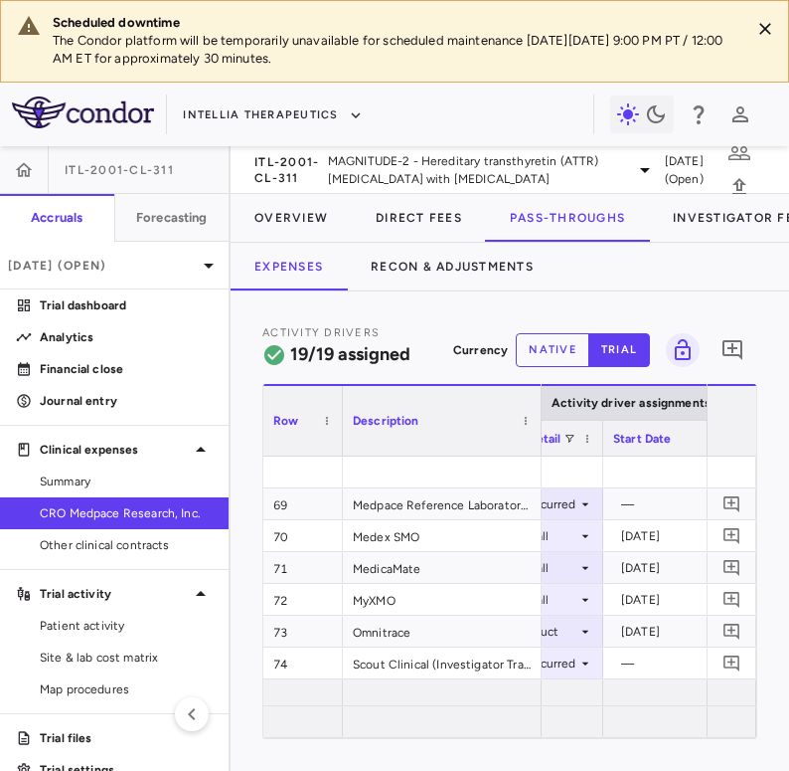
drag, startPoint x: 687, startPoint y: 443, endPoint x: 600, endPoint y: 456, distance: 88.4
click at [600, 456] on div "Row Description Contract Activity driver assignments Total contract value 69" at bounding box center [509, 561] width 493 height 354
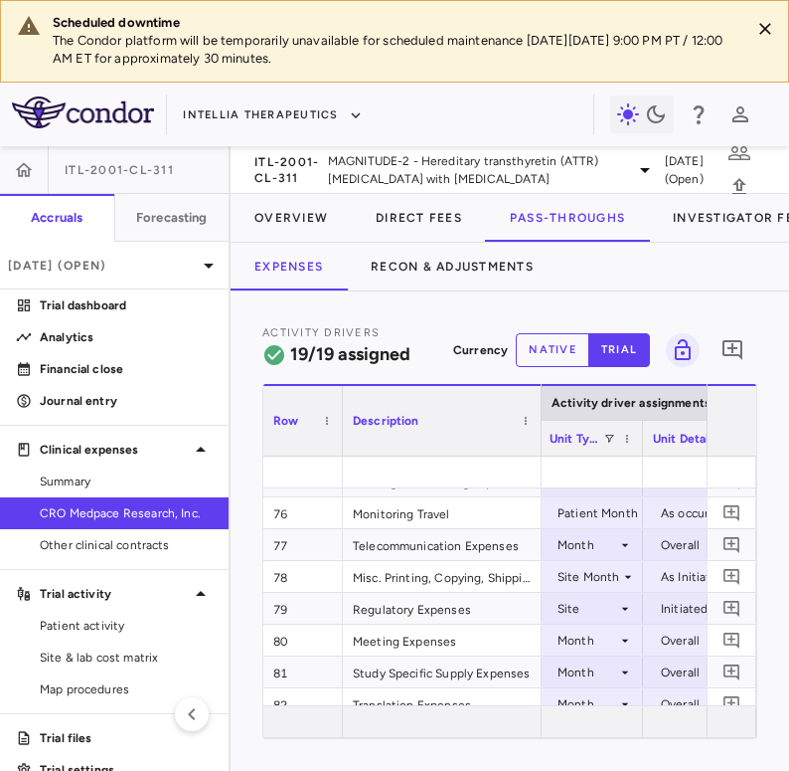
drag, startPoint x: 655, startPoint y: 436, endPoint x: 632, endPoint y: 437, distance: 22.9
click at [638, 437] on div at bounding box center [642, 438] width 8 height 35
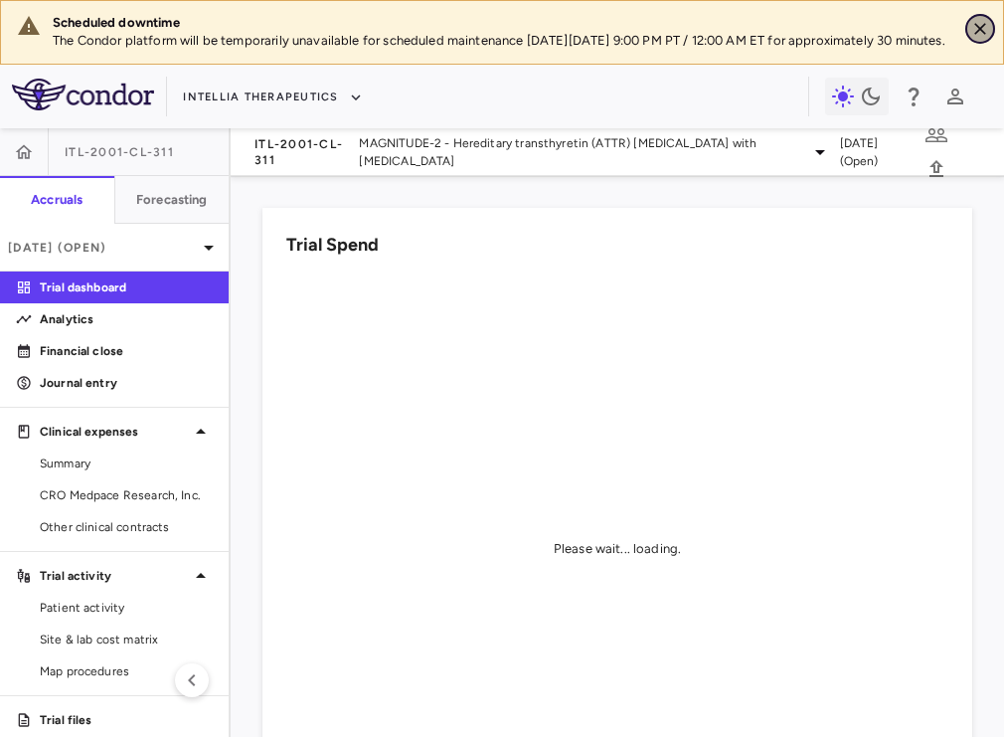
click at [984, 34] on icon "Close" at bounding box center [980, 29] width 12 height 12
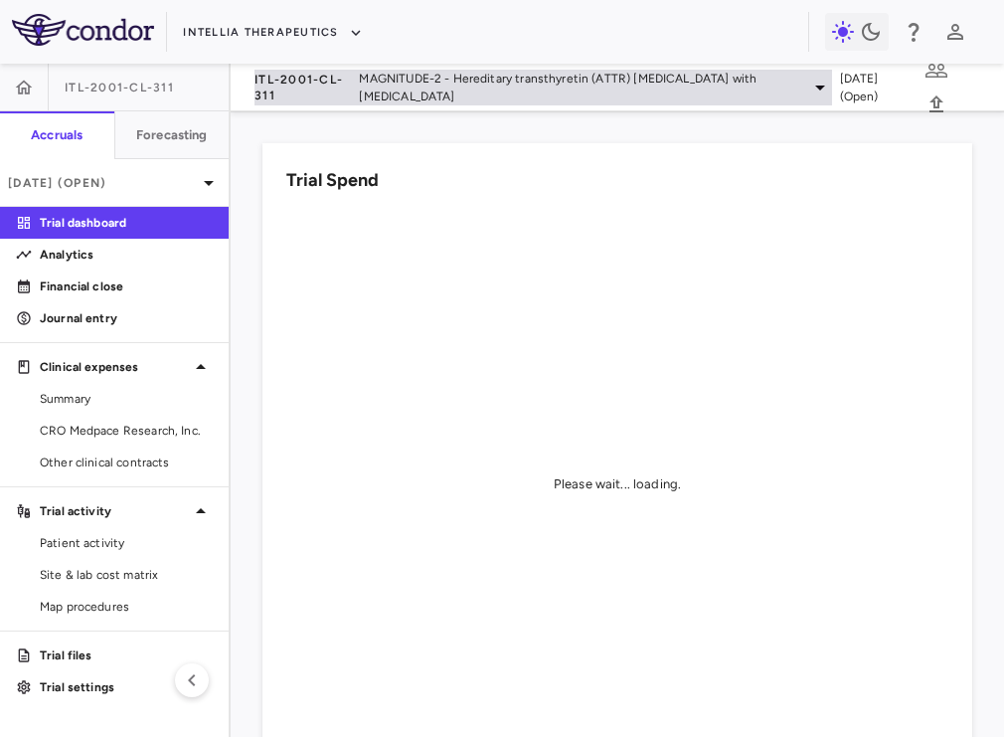
click at [446, 87] on span "MAGNITUDE-2 - Hereditary transthyretin (ATTR) [MEDICAL_DATA] with [MEDICAL_DATA]" at bounding box center [579, 88] width 440 height 36
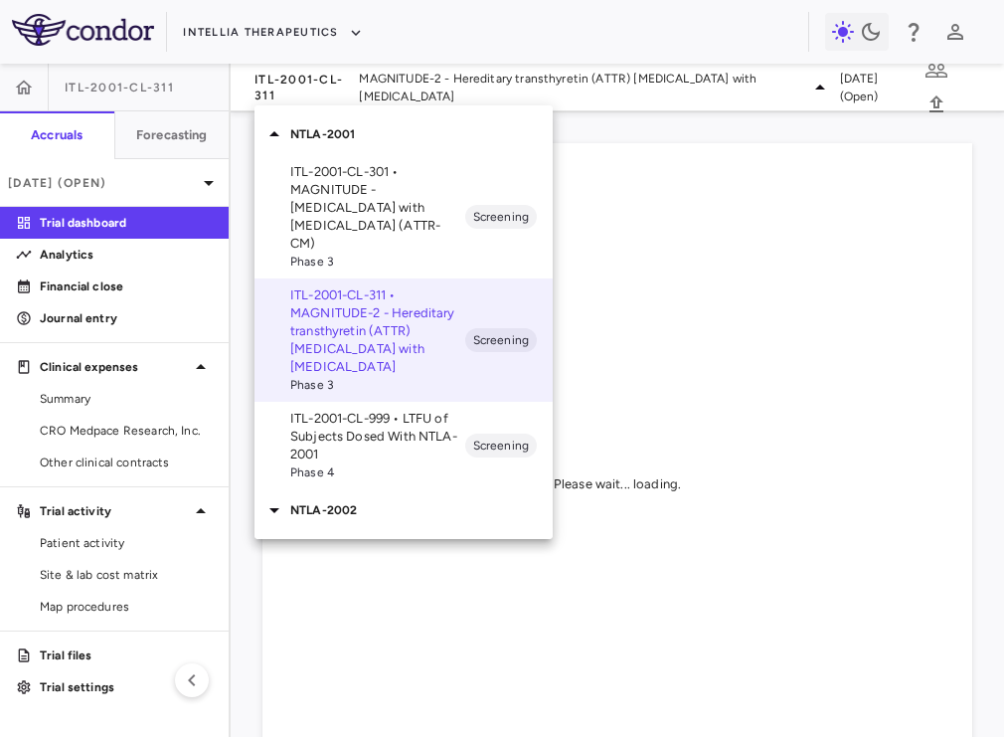
click at [393, 412] on p "ITL-2001-CL-999 • LTFU of Subjects Dosed With NTLA-2001" at bounding box center [377, 437] width 175 height 54
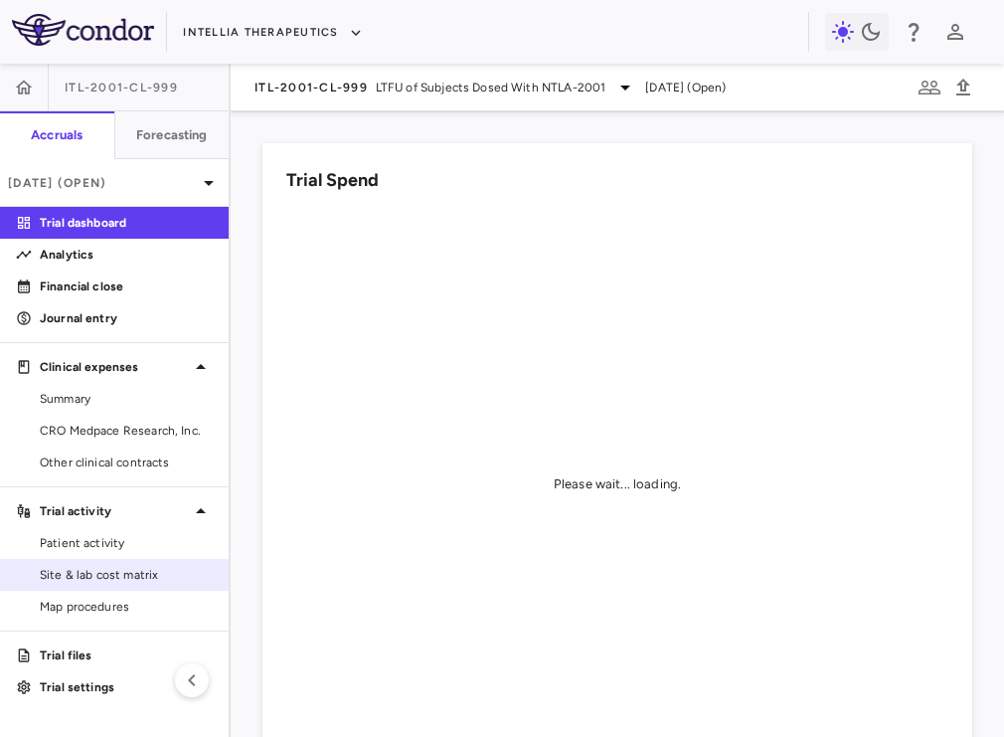
click at [124, 586] on link "Site & lab cost matrix" at bounding box center [114, 575] width 229 height 30
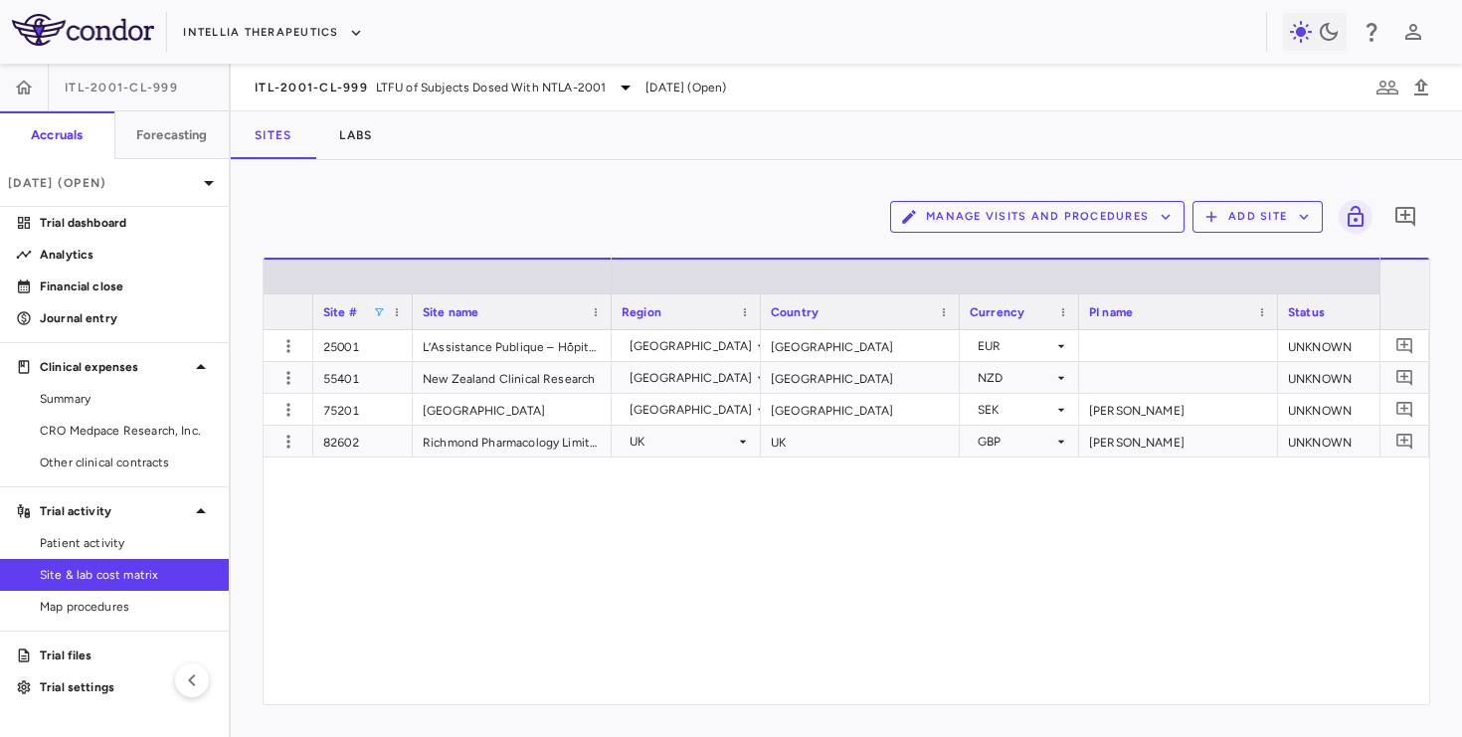
click at [379, 314] on span at bounding box center [379, 312] width 12 height 12
type input "*****"
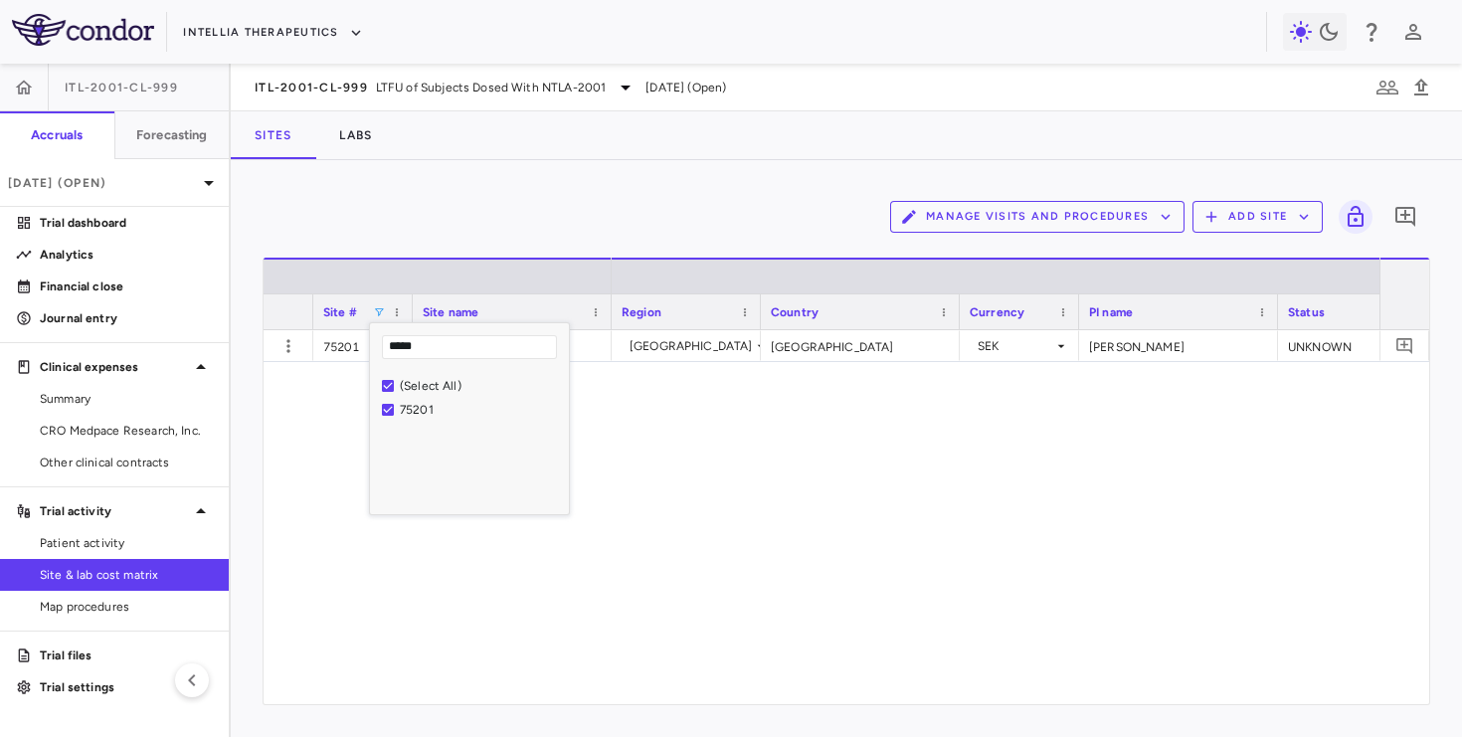
click at [440, 215] on div "Manage Visits and Procedures Add Site 0" at bounding box center [845, 217] width 1167 height 50
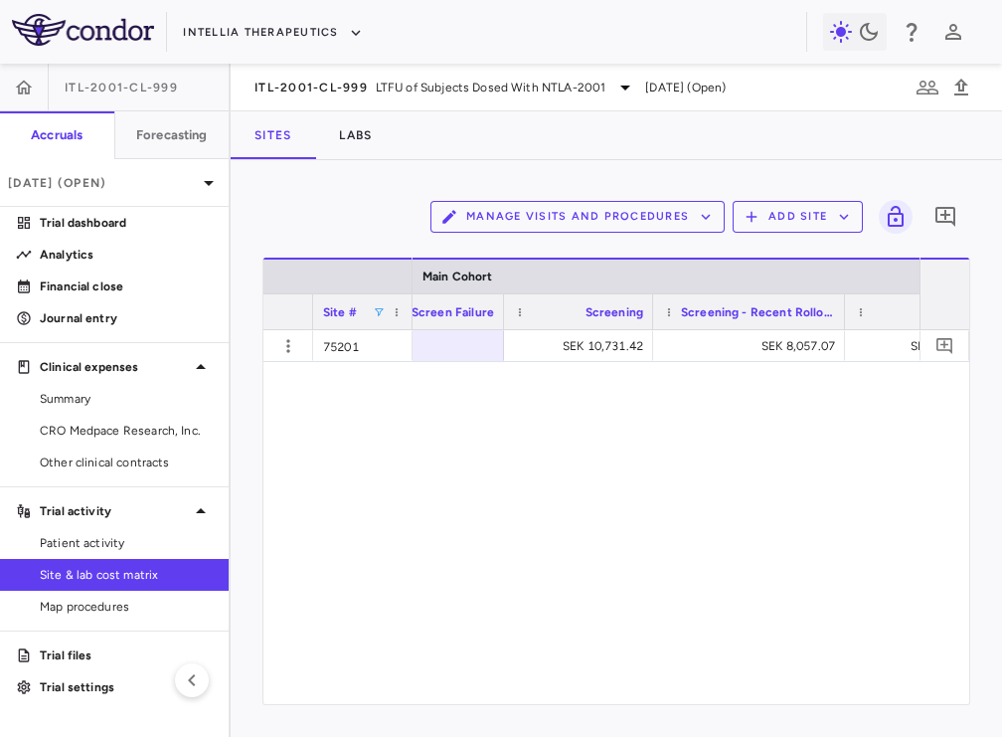
drag, startPoint x: 799, startPoint y: 308, endPoint x: 842, endPoint y: 311, distance: 42.9
click at [842, 311] on div at bounding box center [844, 311] width 8 height 35
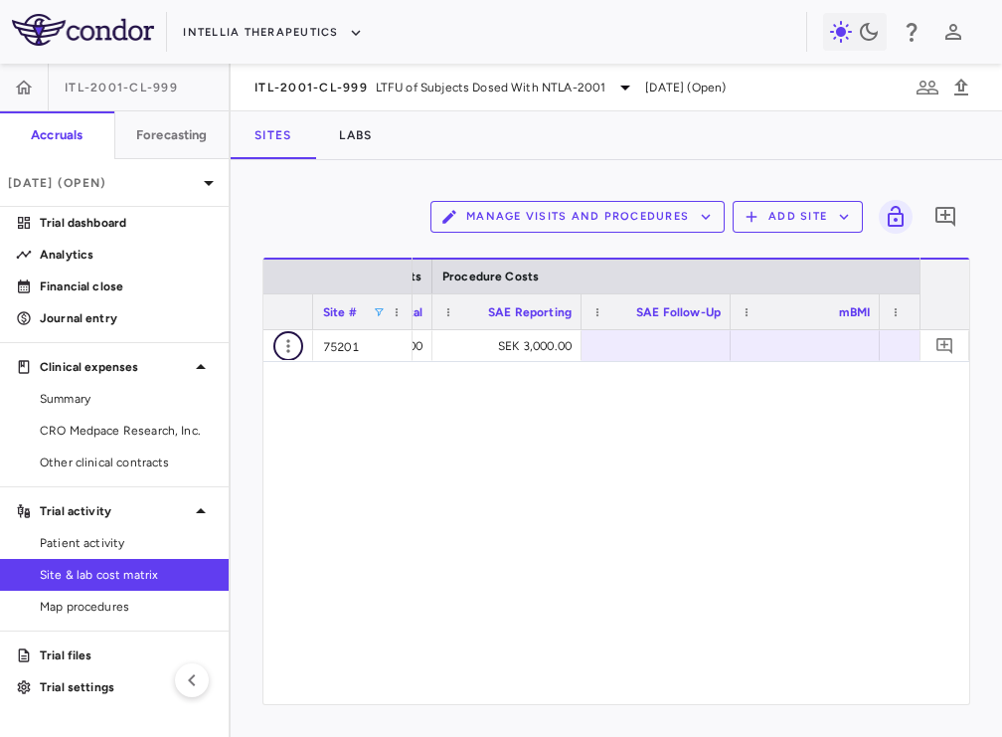
click at [285, 347] on icon "button" at bounding box center [288, 346] width 20 height 20
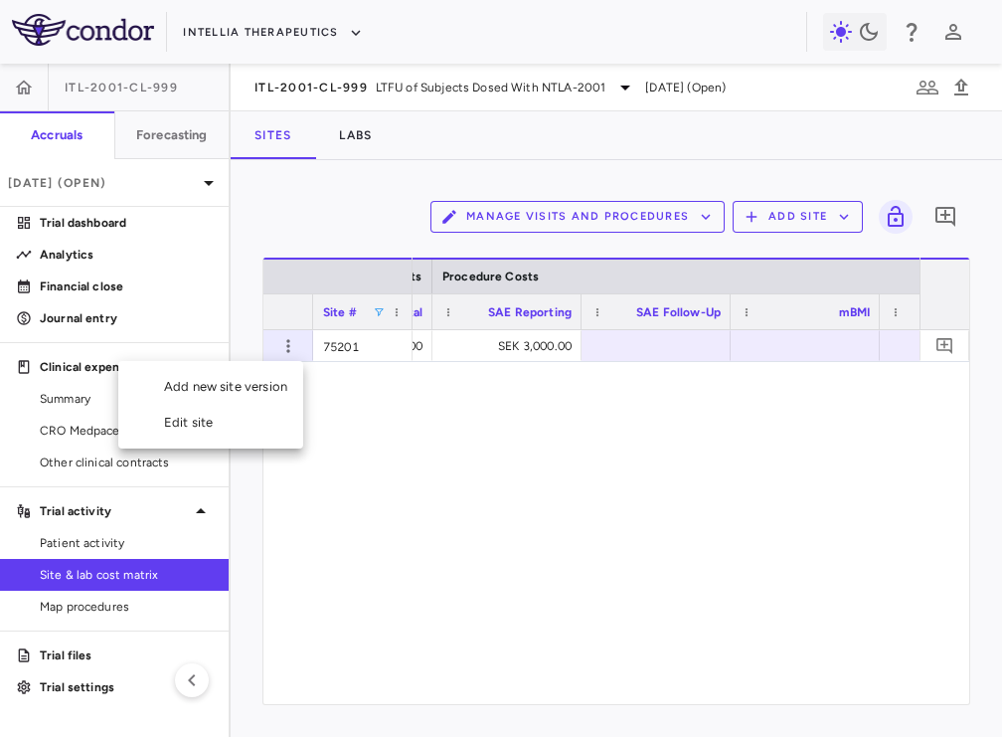
click at [285, 347] on div at bounding box center [501, 368] width 1002 height 737
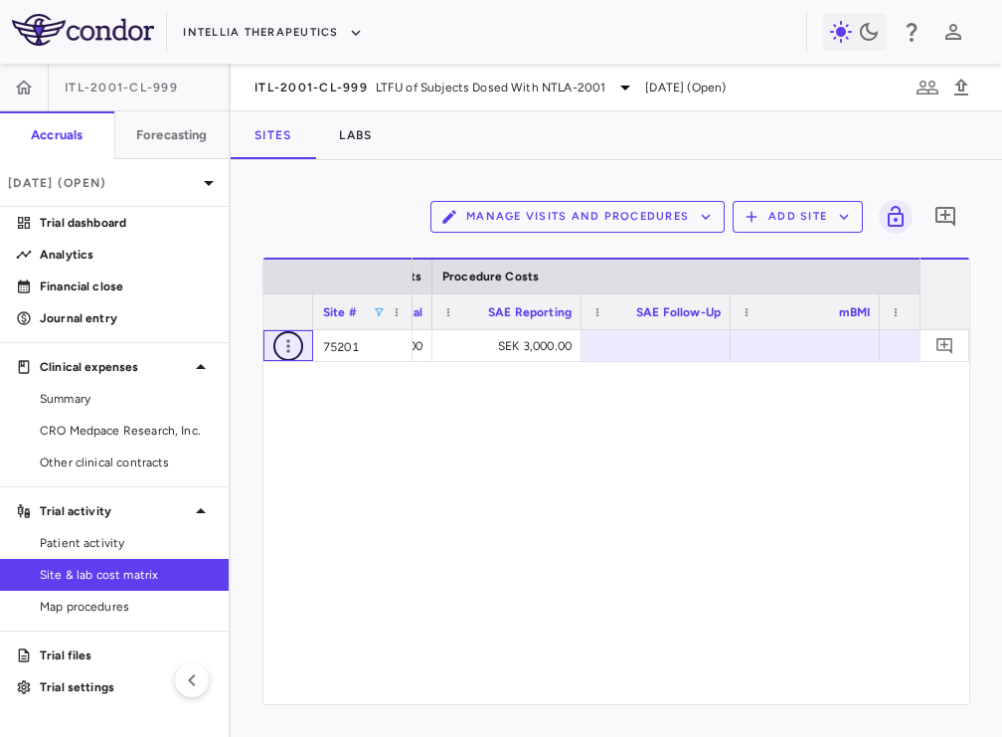
click at [294, 349] on icon "button" at bounding box center [288, 346] width 20 height 20
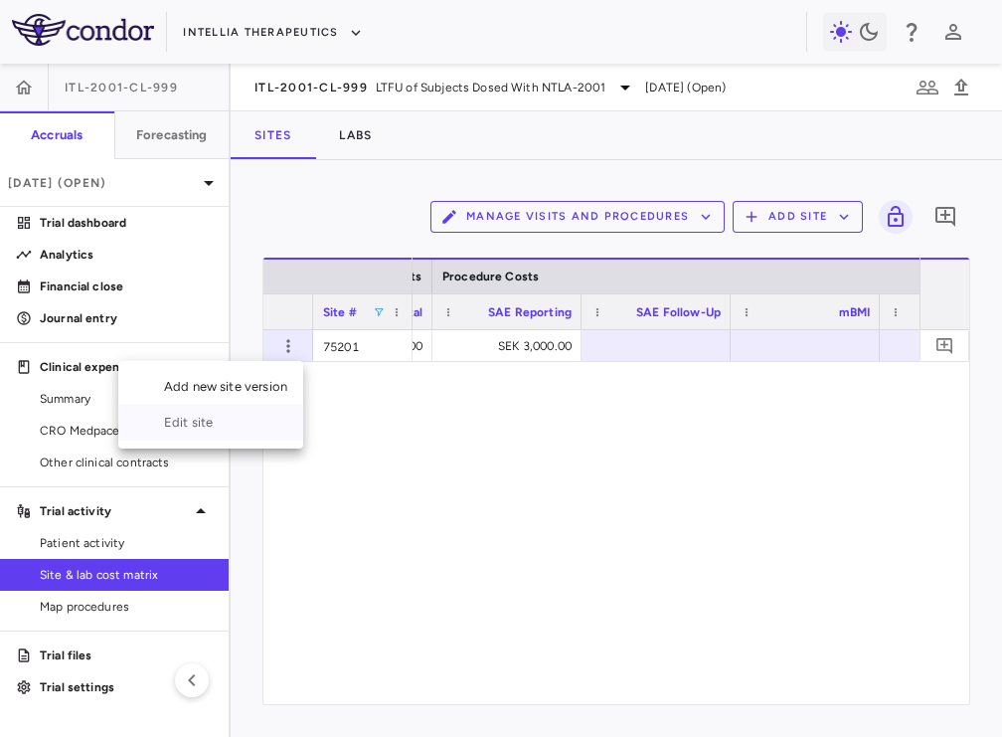
click at [264, 421] on div "Edit site" at bounding box center [210, 423] width 185 height 36
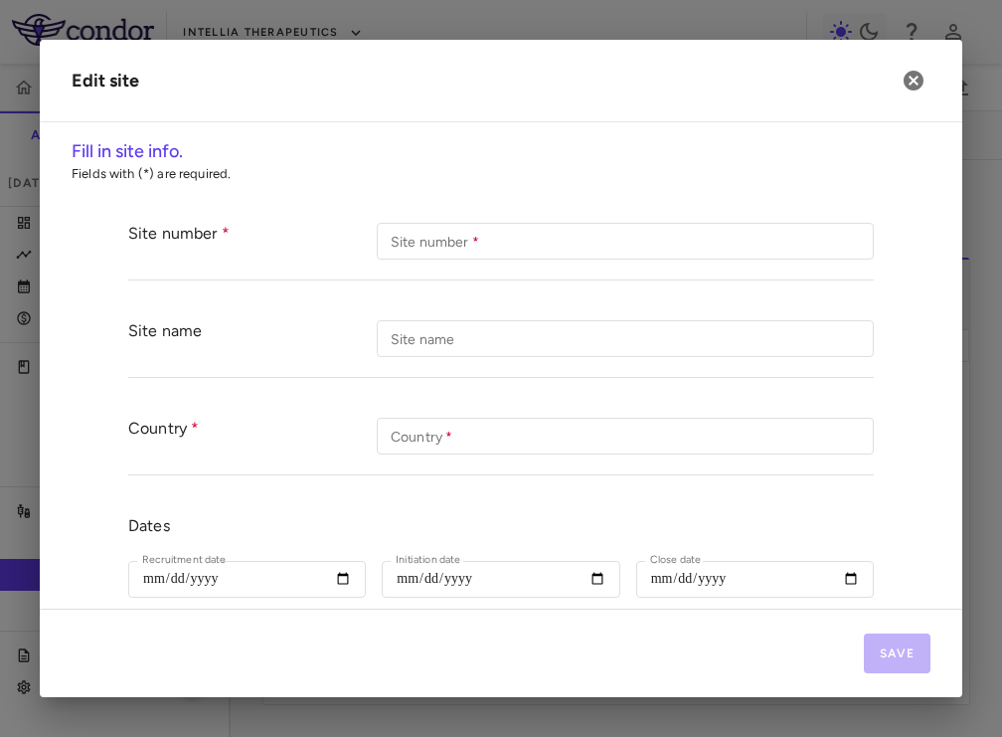
type input "*****"
type input "**********"
type input "******"
type input "**********"
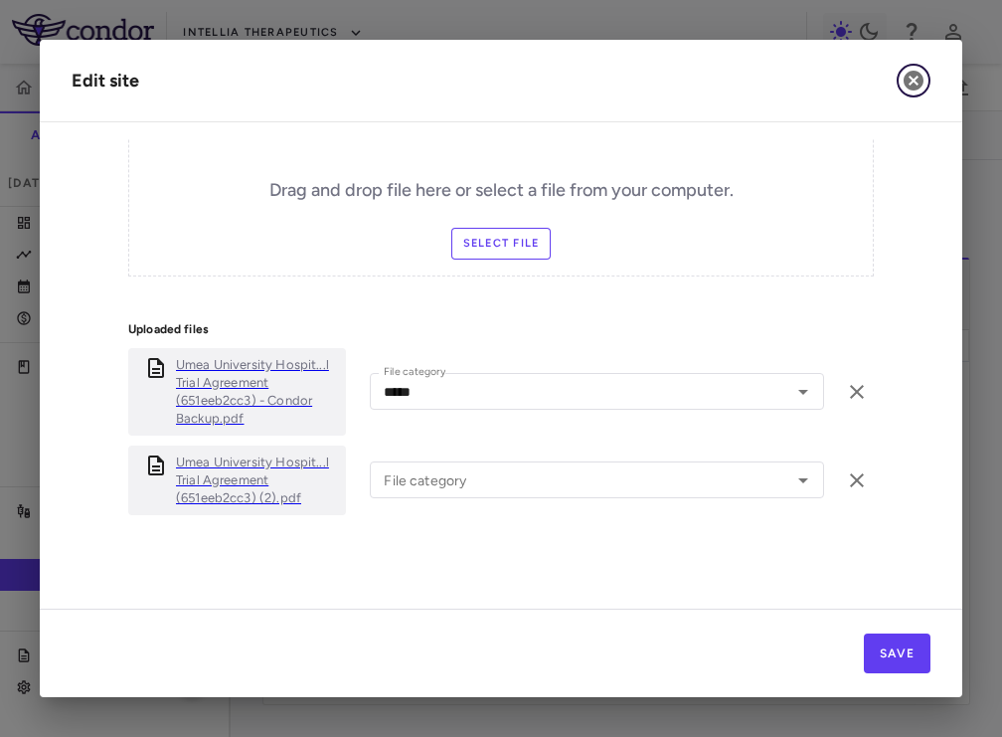
click at [907, 87] on icon "button" at bounding box center [914, 81] width 24 height 24
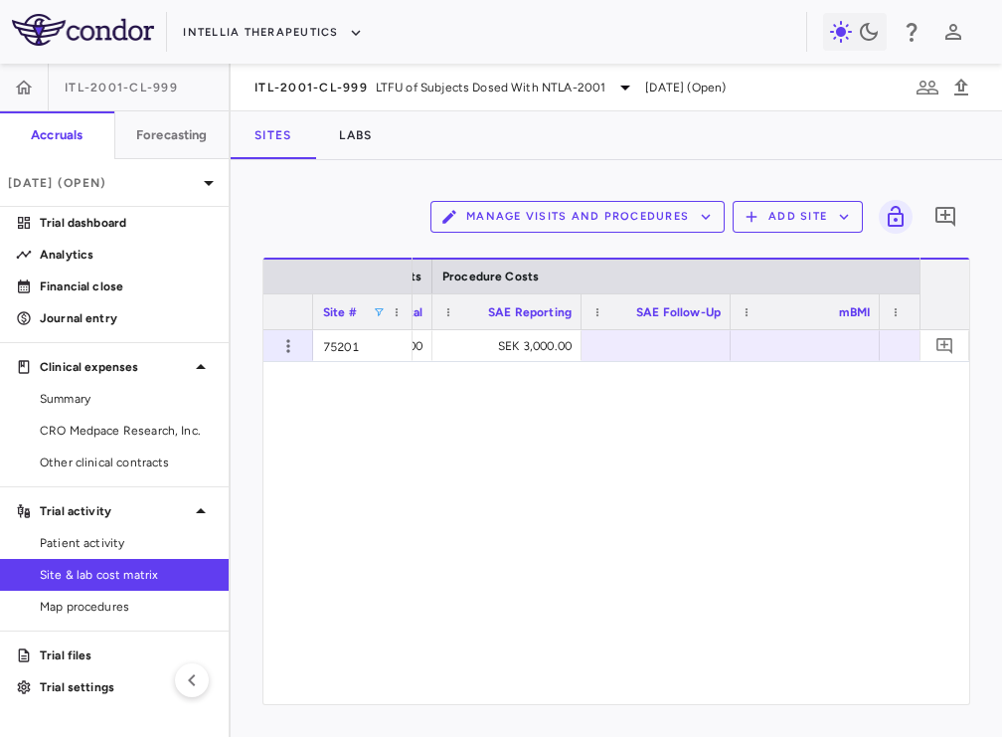
click at [375, 306] on span at bounding box center [379, 312] width 12 height 12
type input "*"
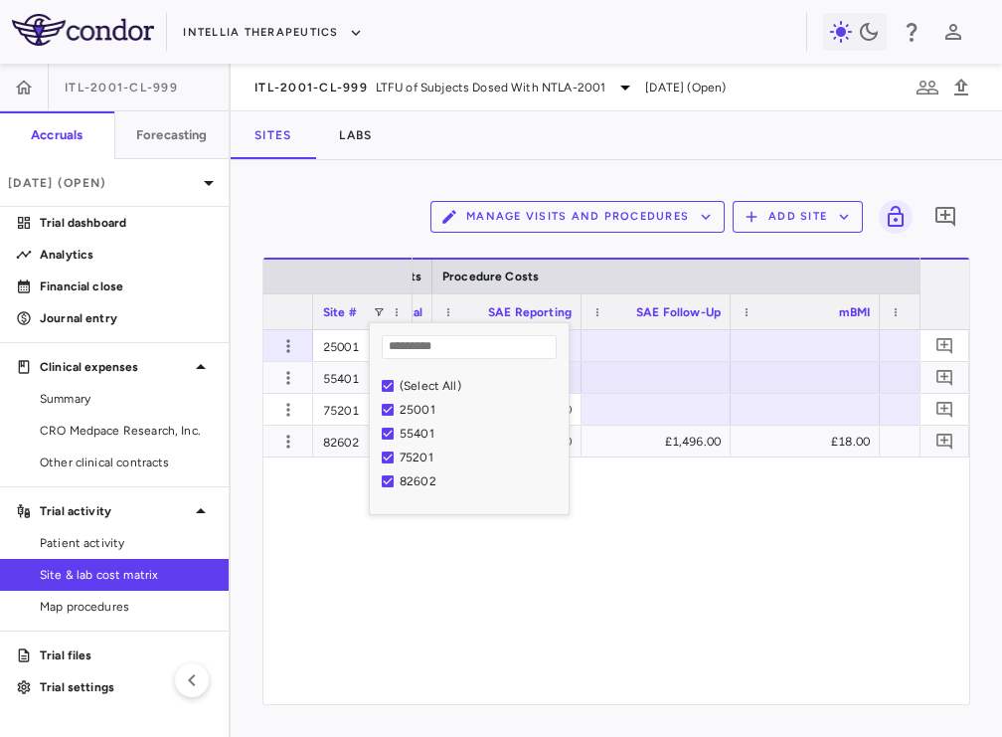
click at [567, 512] on div "Column Filter" at bounding box center [566, 511] width 5 height 5
click at [376, 313] on span at bounding box center [379, 312] width 12 height 12
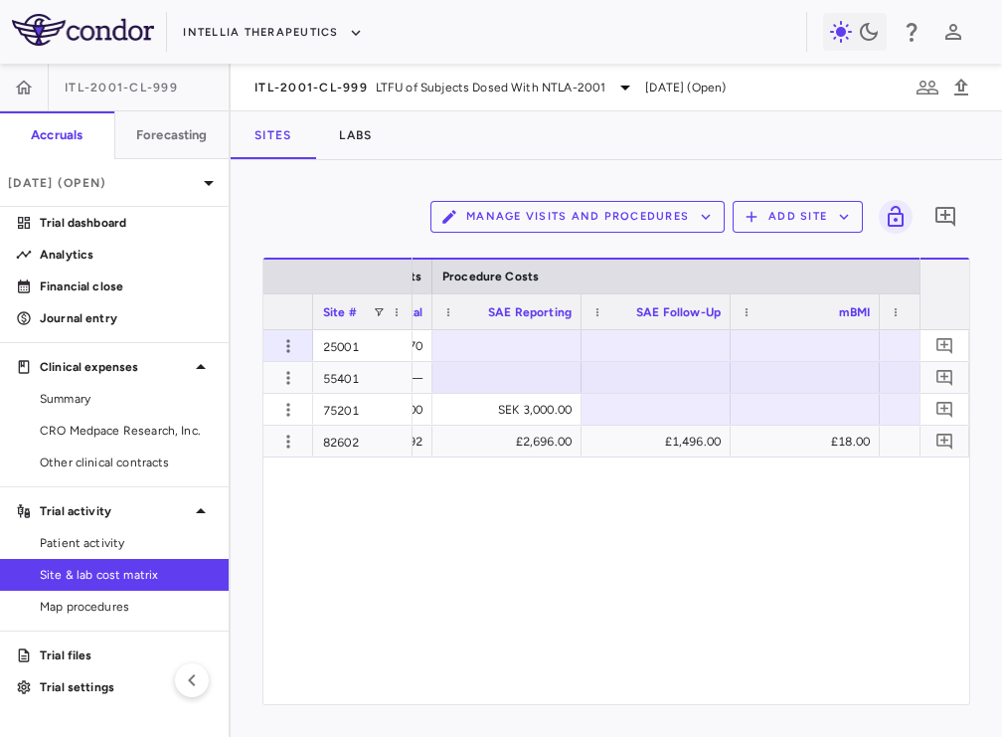
click at [386, 239] on div "Manage Visits and Procedures Add Site 0" at bounding box center [616, 217] width 708 height 50
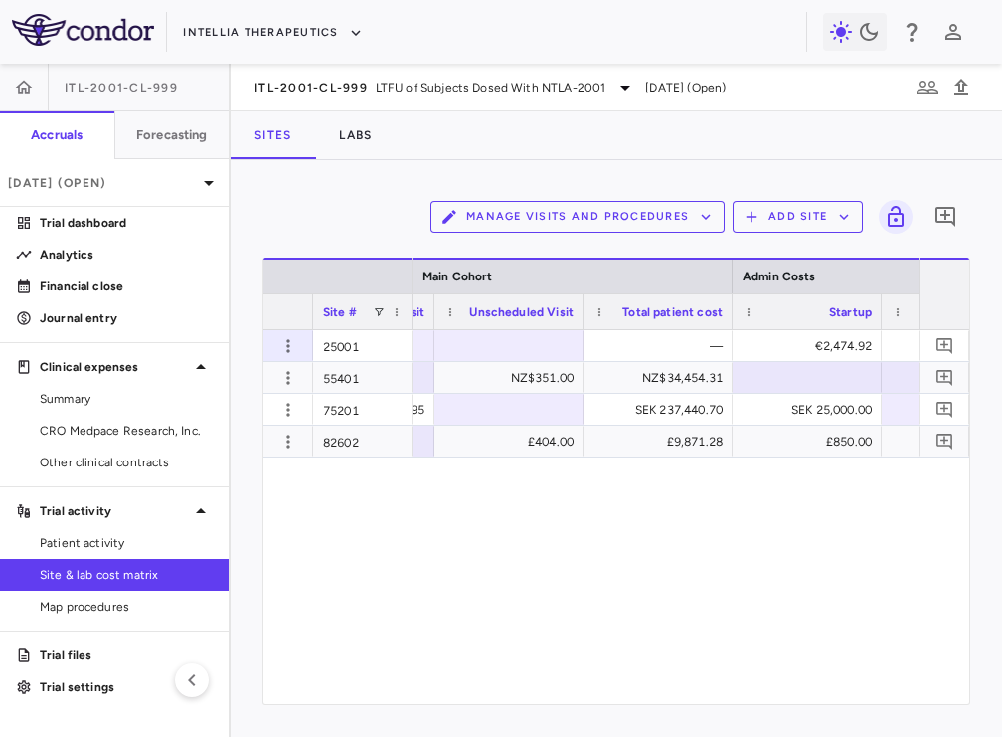
click at [546, 217] on button "Manage Visits and Procedures" at bounding box center [578, 217] width 294 height 32
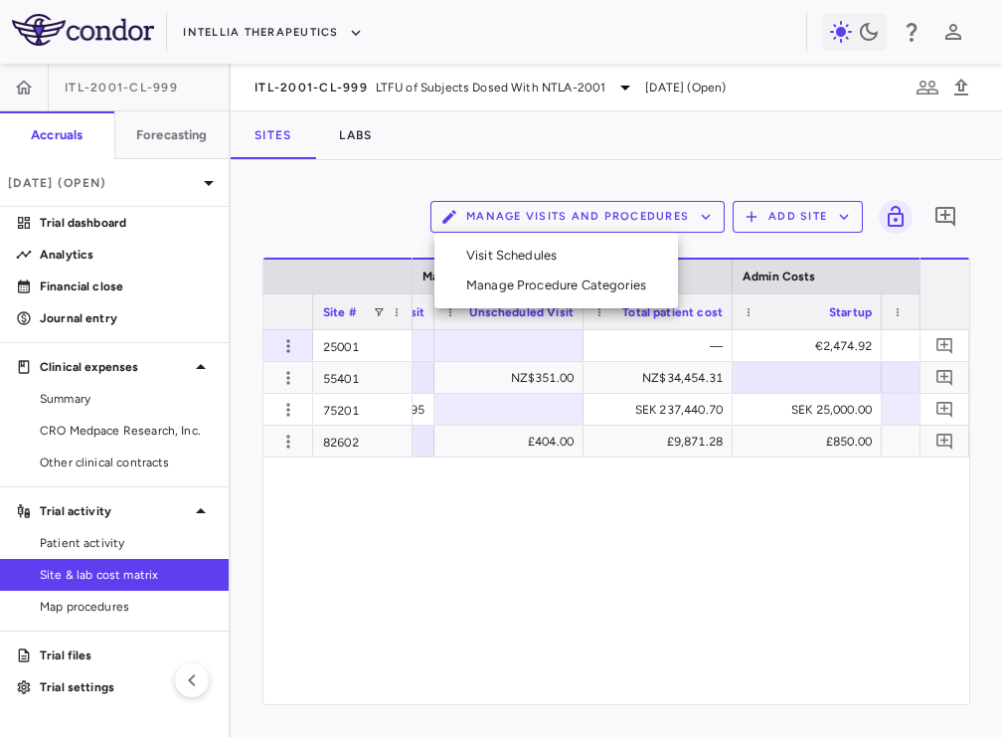
click at [531, 240] on ul "Visit Schedules Manage Procedure Categories" at bounding box center [556, 271] width 244 height 76
click at [530, 248] on li "Visit Schedules" at bounding box center [556, 256] width 212 height 30
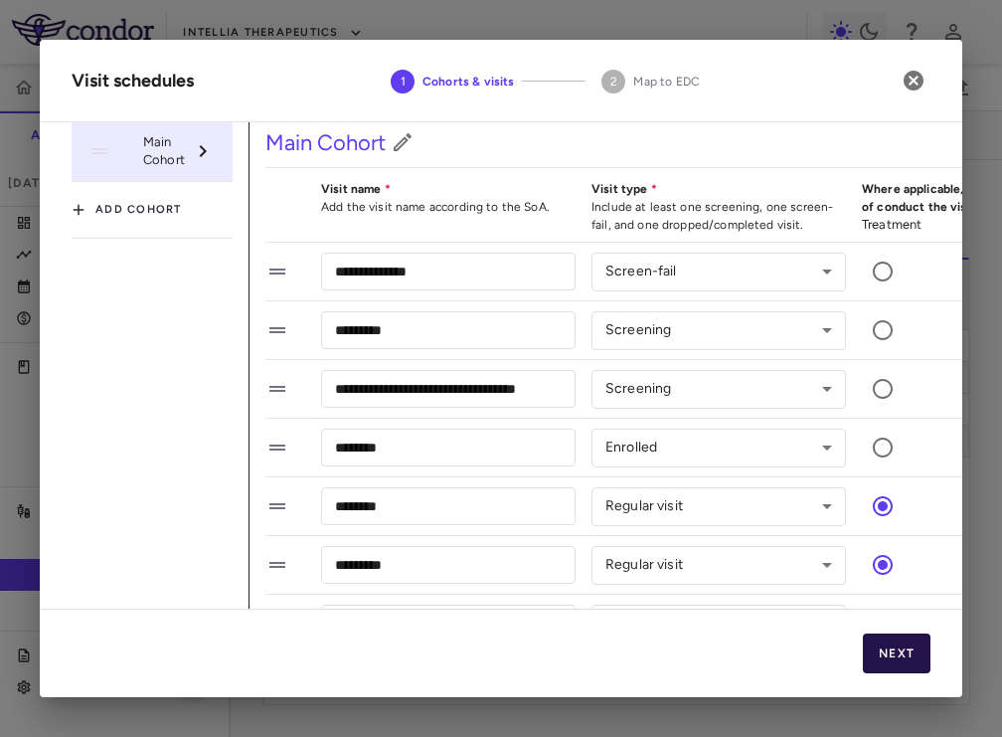
click at [886, 658] on button "Next" at bounding box center [897, 653] width 68 height 40
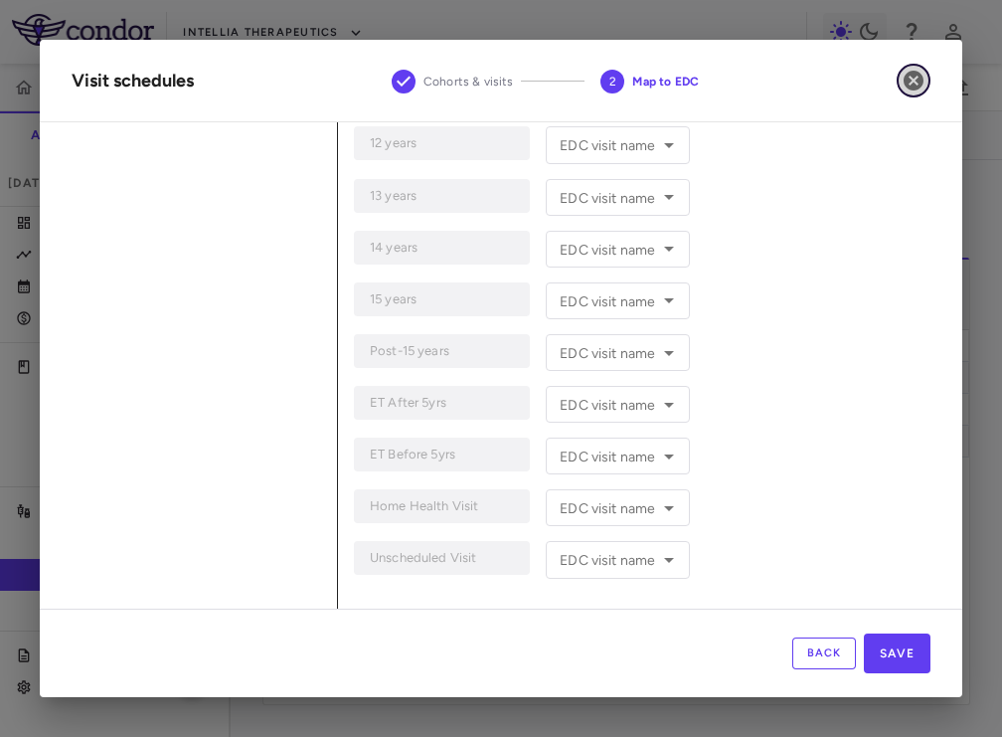
click at [918, 86] on icon "button" at bounding box center [914, 81] width 20 height 20
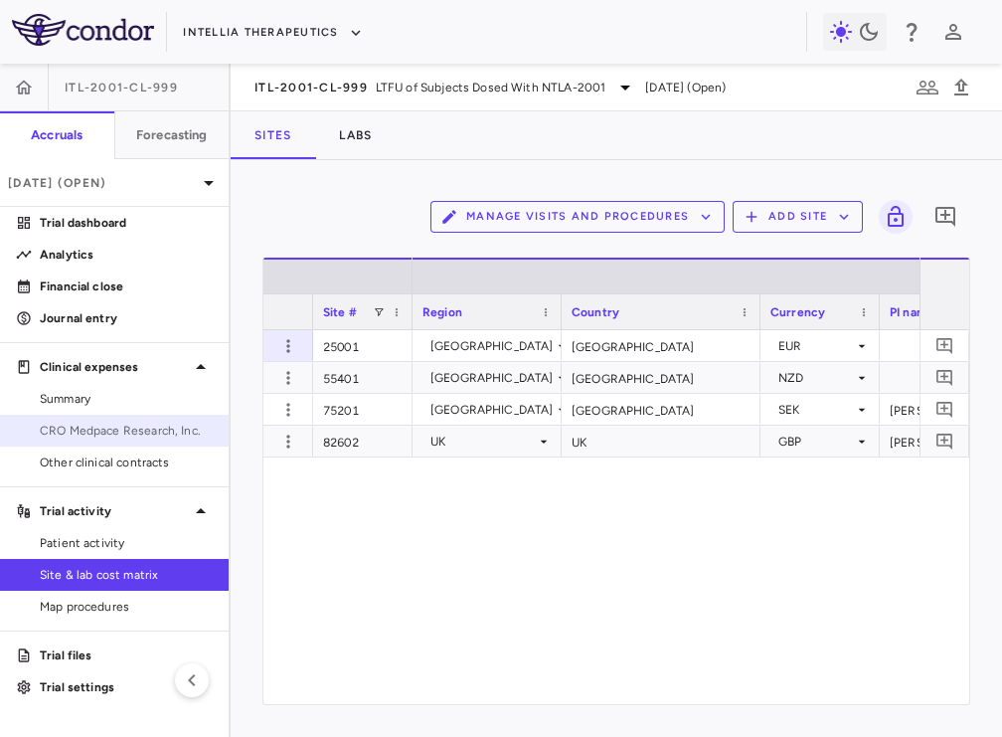
click at [162, 420] on link "CRO Medpace Research, Inc." at bounding box center [114, 431] width 229 height 30
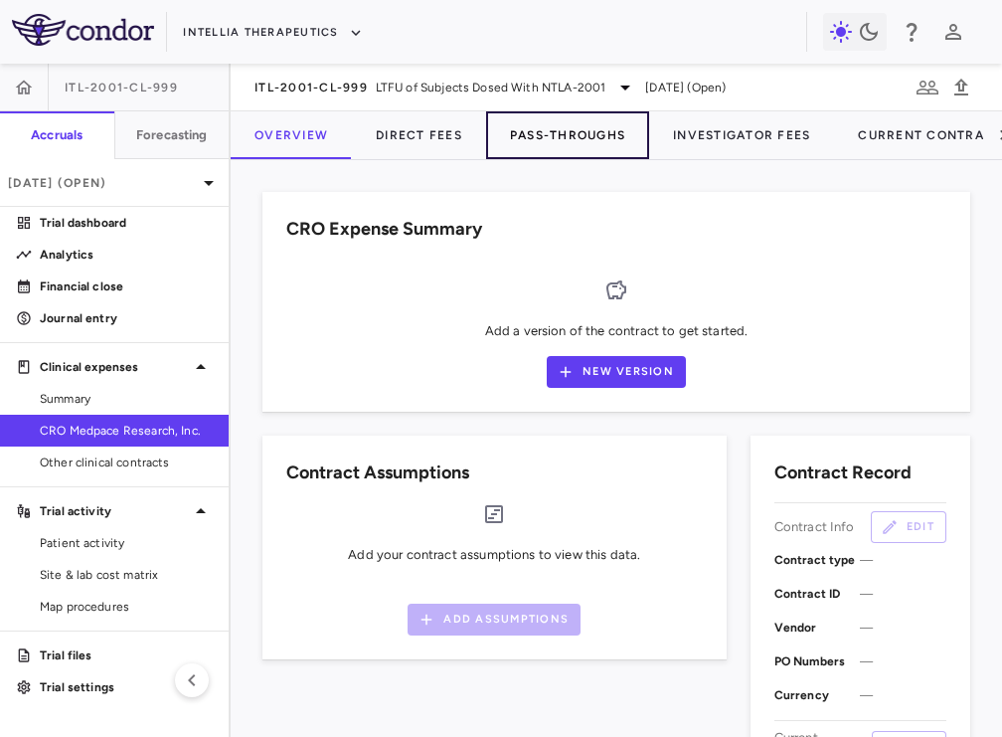
click at [542, 133] on button "Pass-Throughs" at bounding box center [567, 135] width 163 height 48
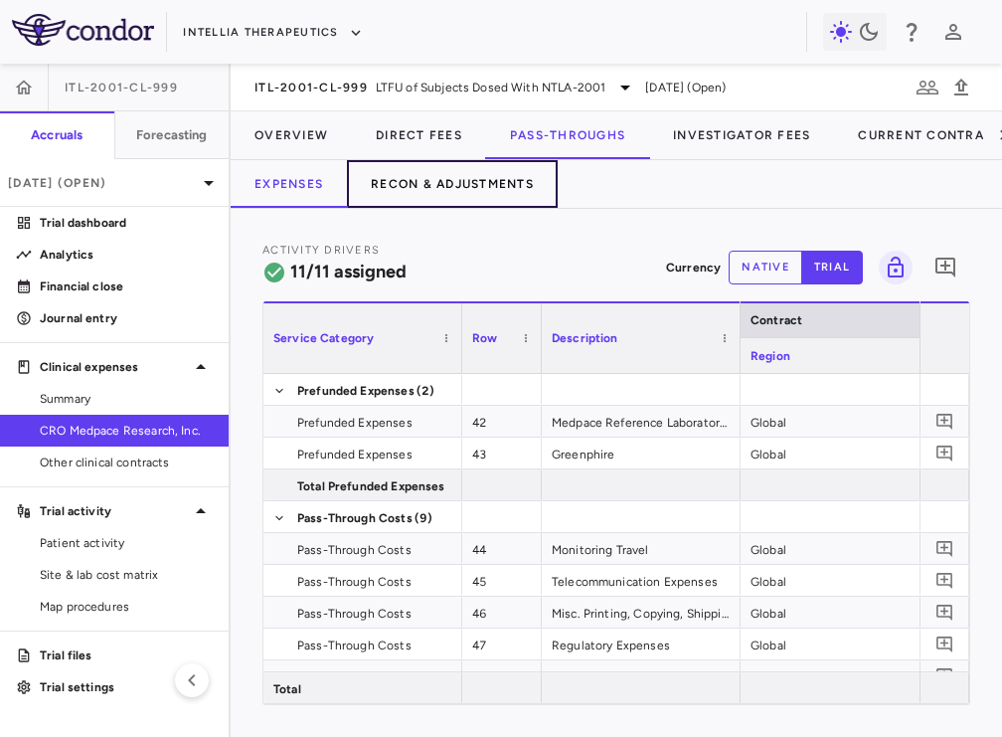
click at [473, 180] on button "Recon & Adjustments" at bounding box center [452, 184] width 211 height 48
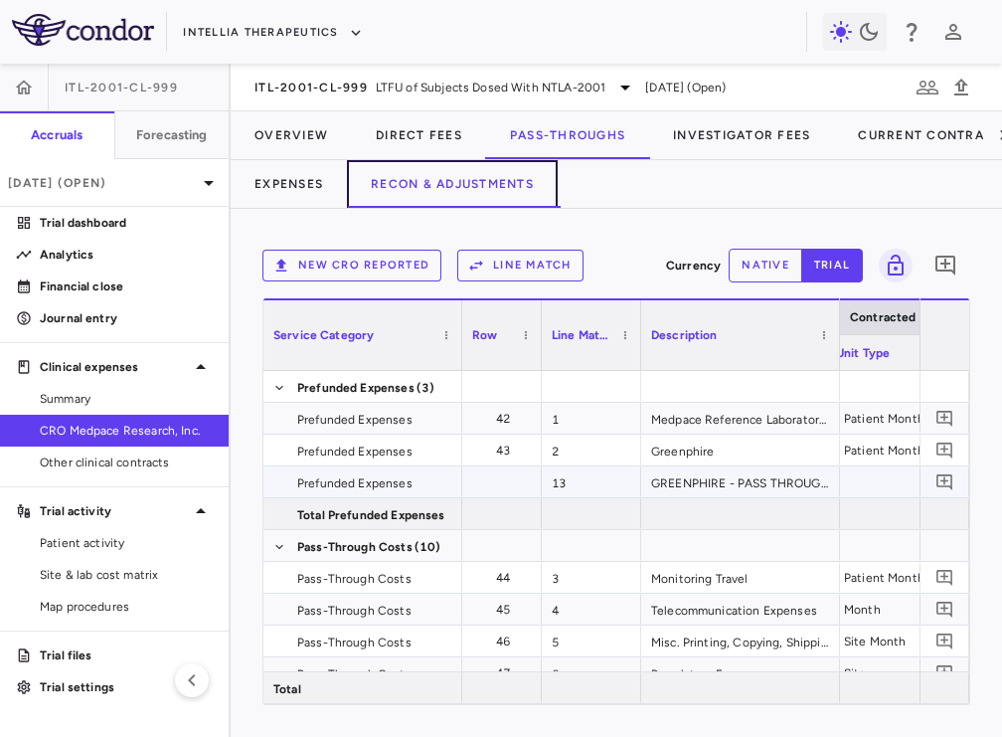
scroll to position [0, 723]
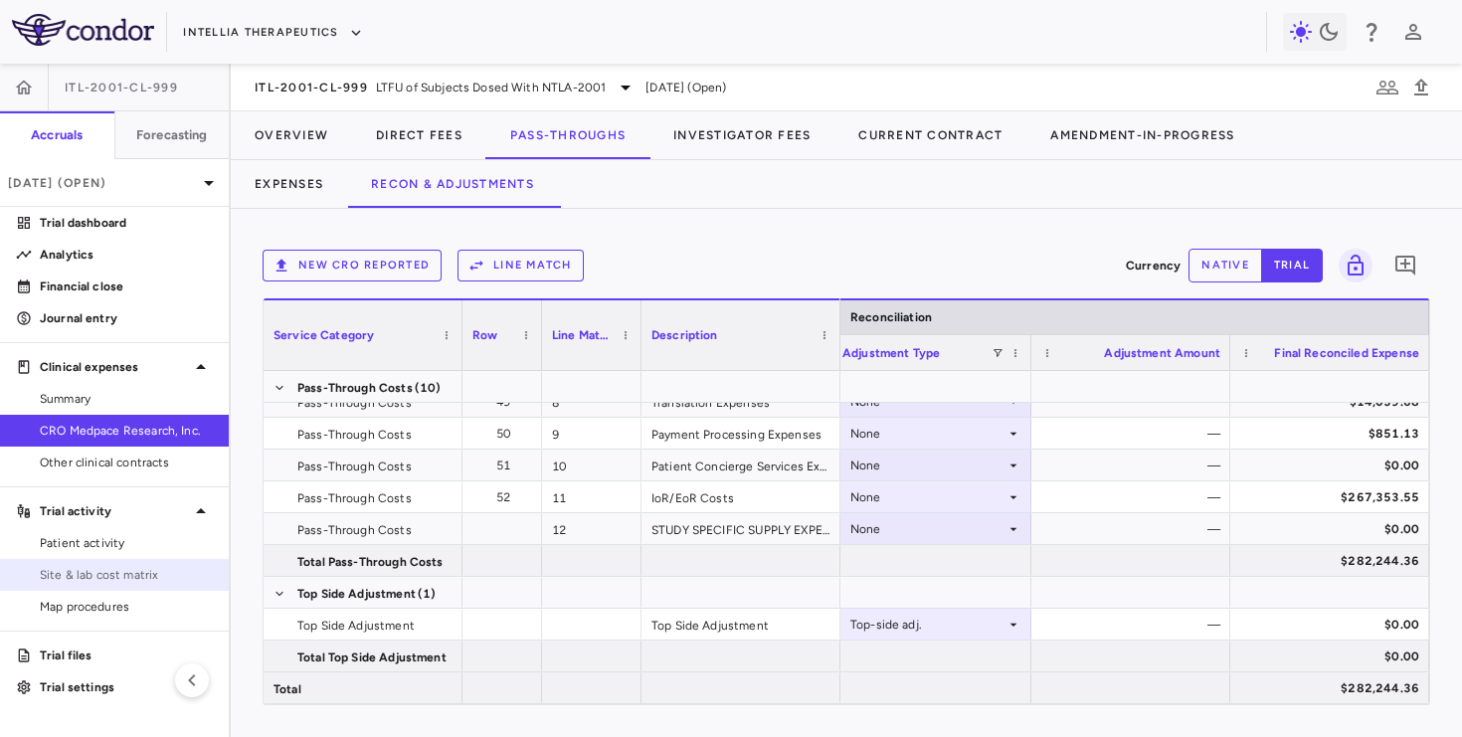
click at [184, 566] on span "Site & lab cost matrix" at bounding box center [126, 575] width 173 height 18
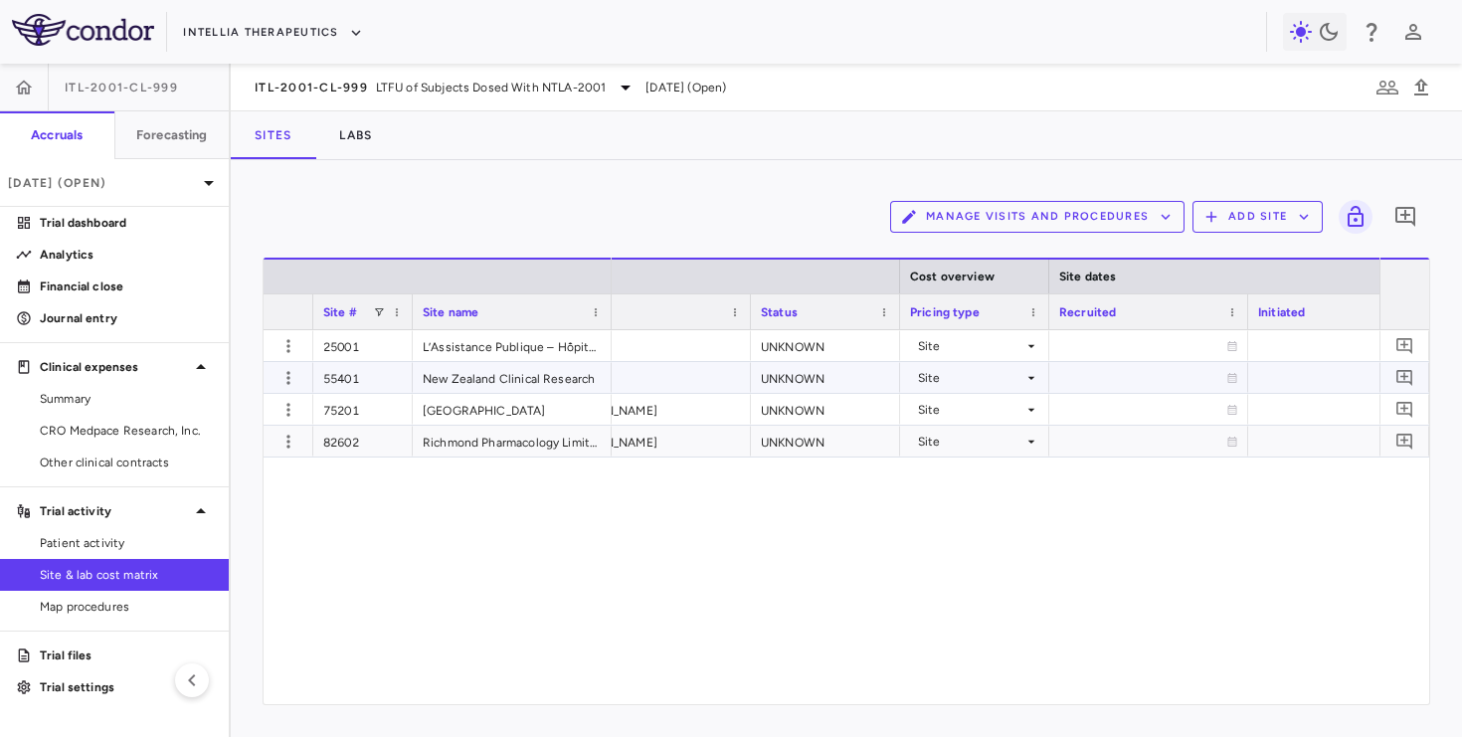
scroll to position [0, 853]
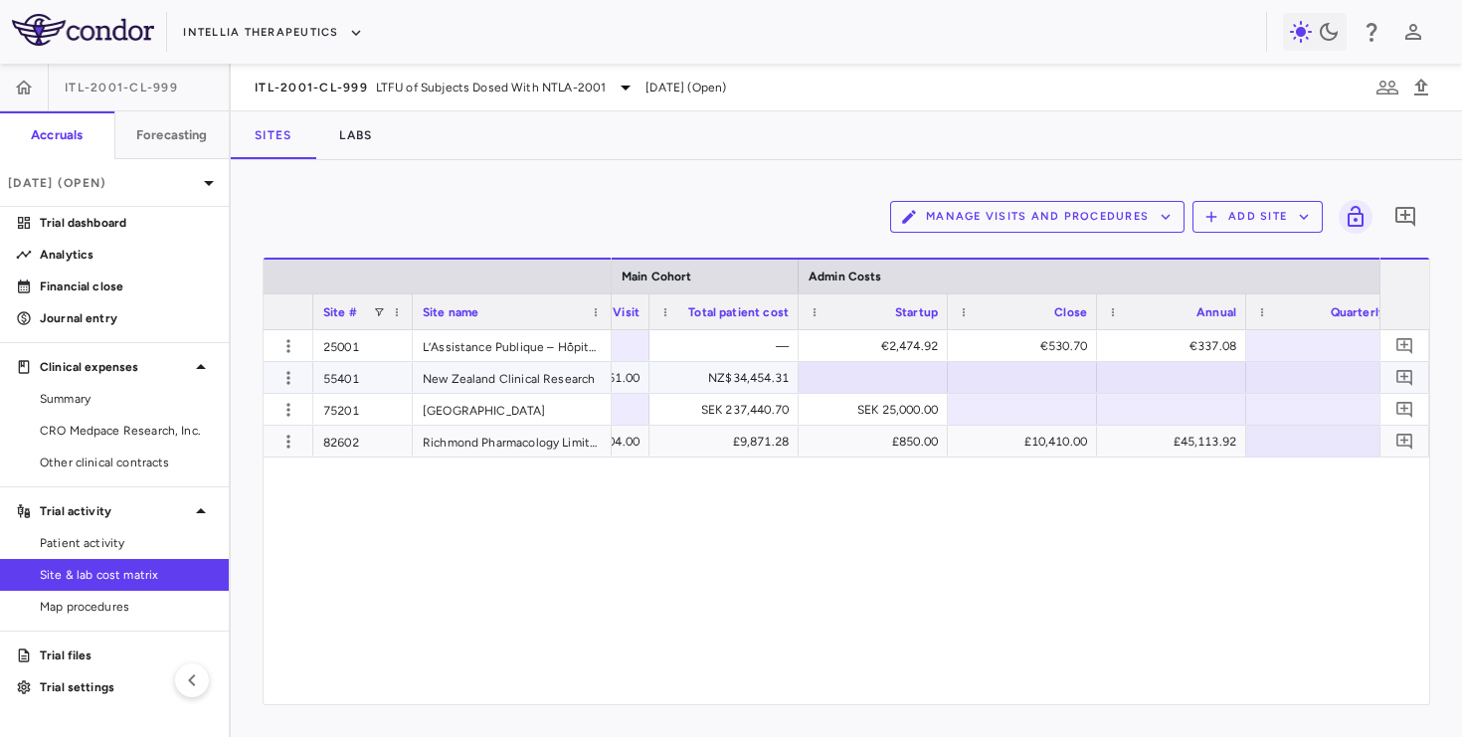
click at [858, 385] on div at bounding box center [872, 377] width 129 height 29
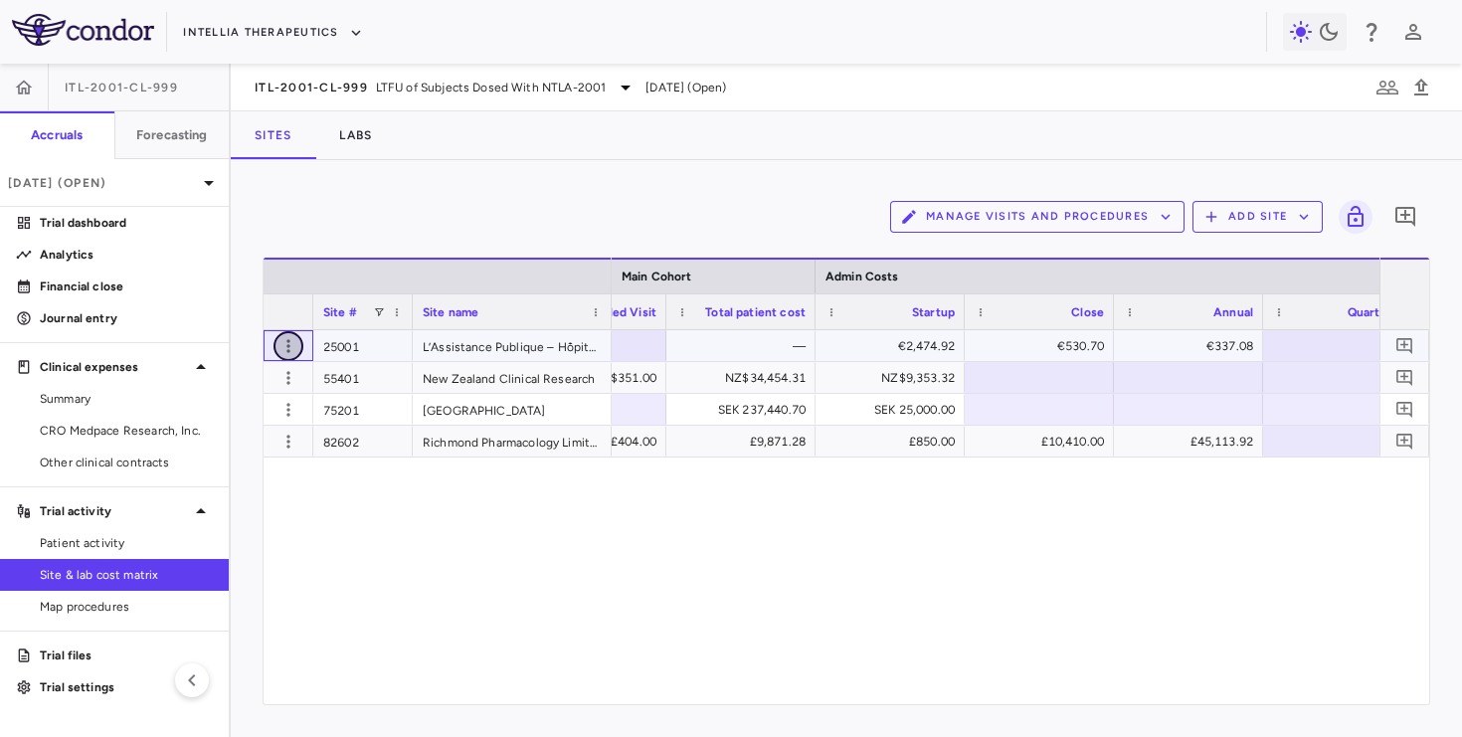
click at [282, 346] on icon "button" at bounding box center [288, 346] width 20 height 20
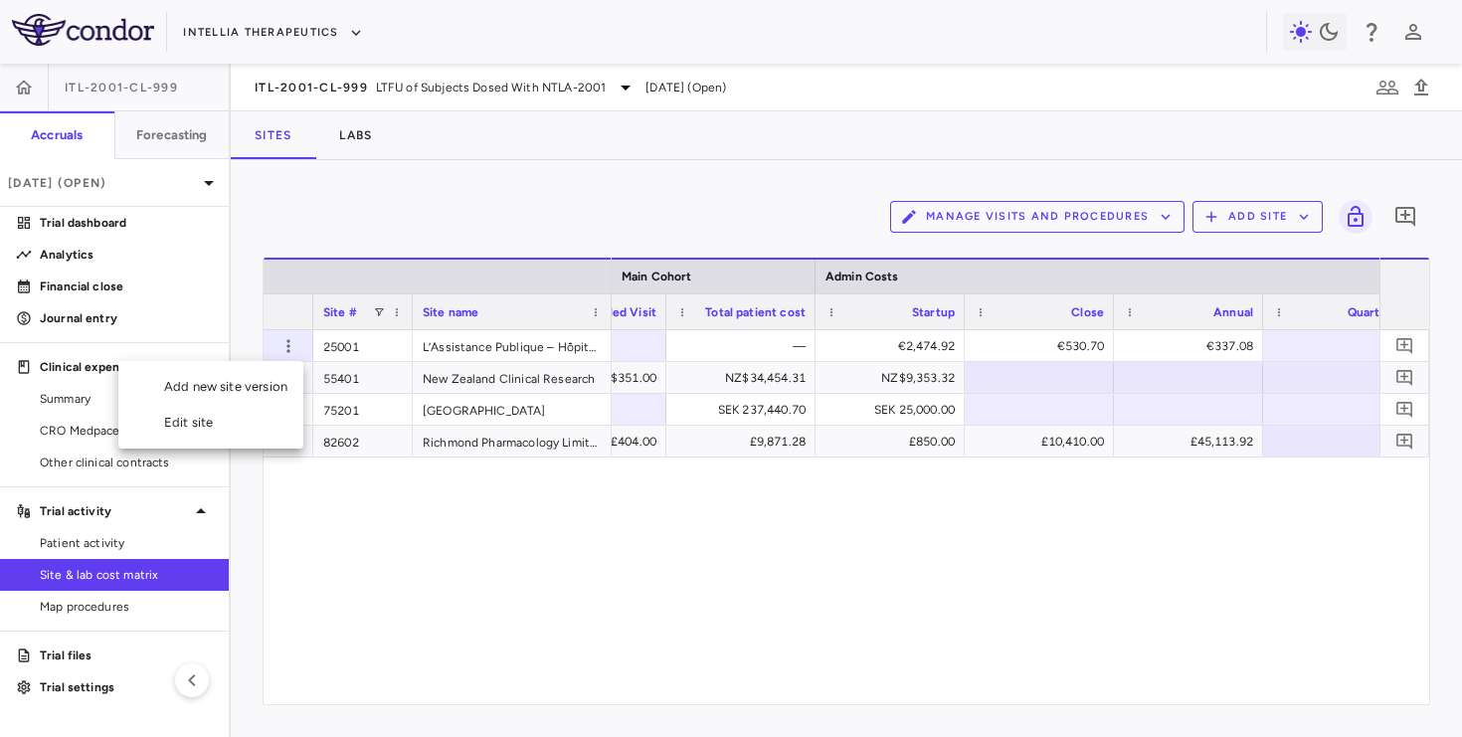
click at [271, 428] on div "Edit site" at bounding box center [210, 423] width 185 height 36
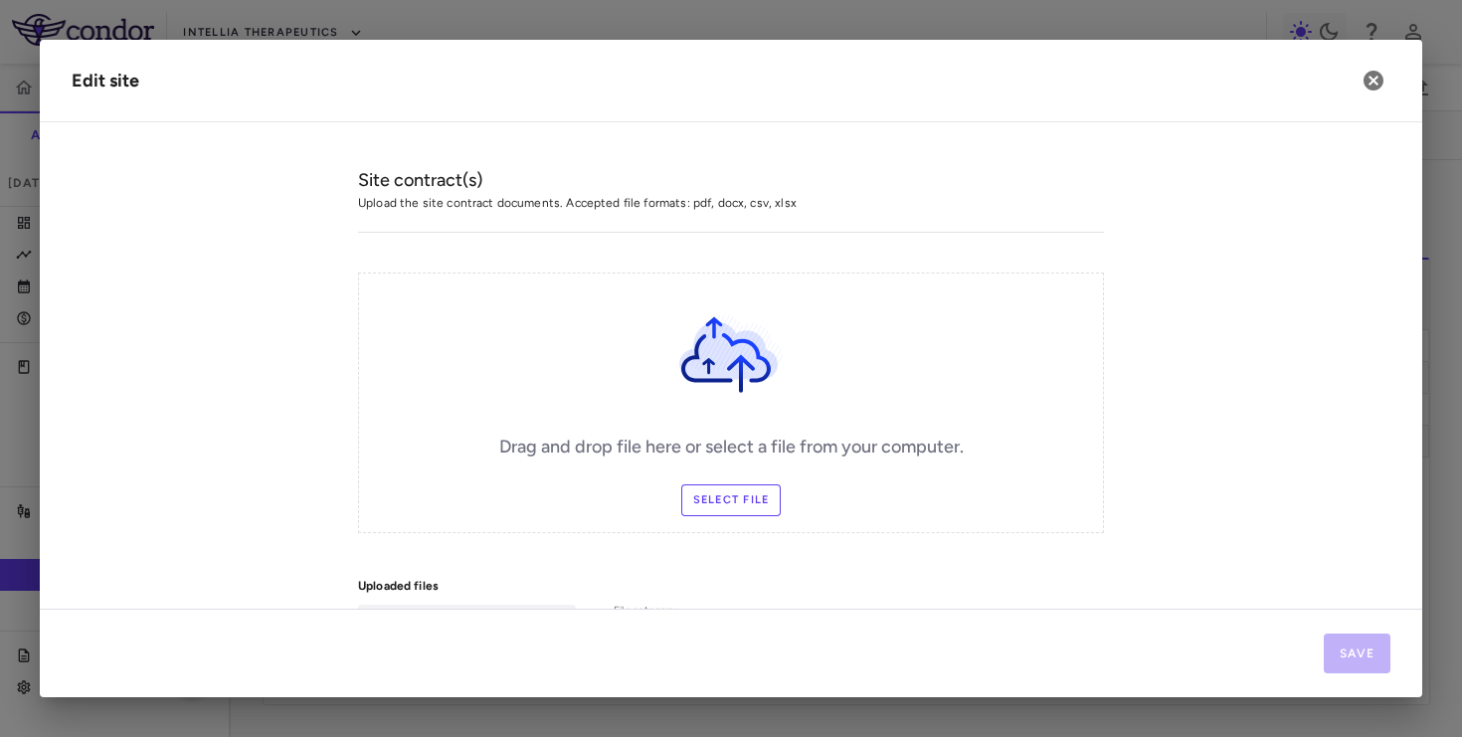
type input "*****"
type input "**********"
type input "******"
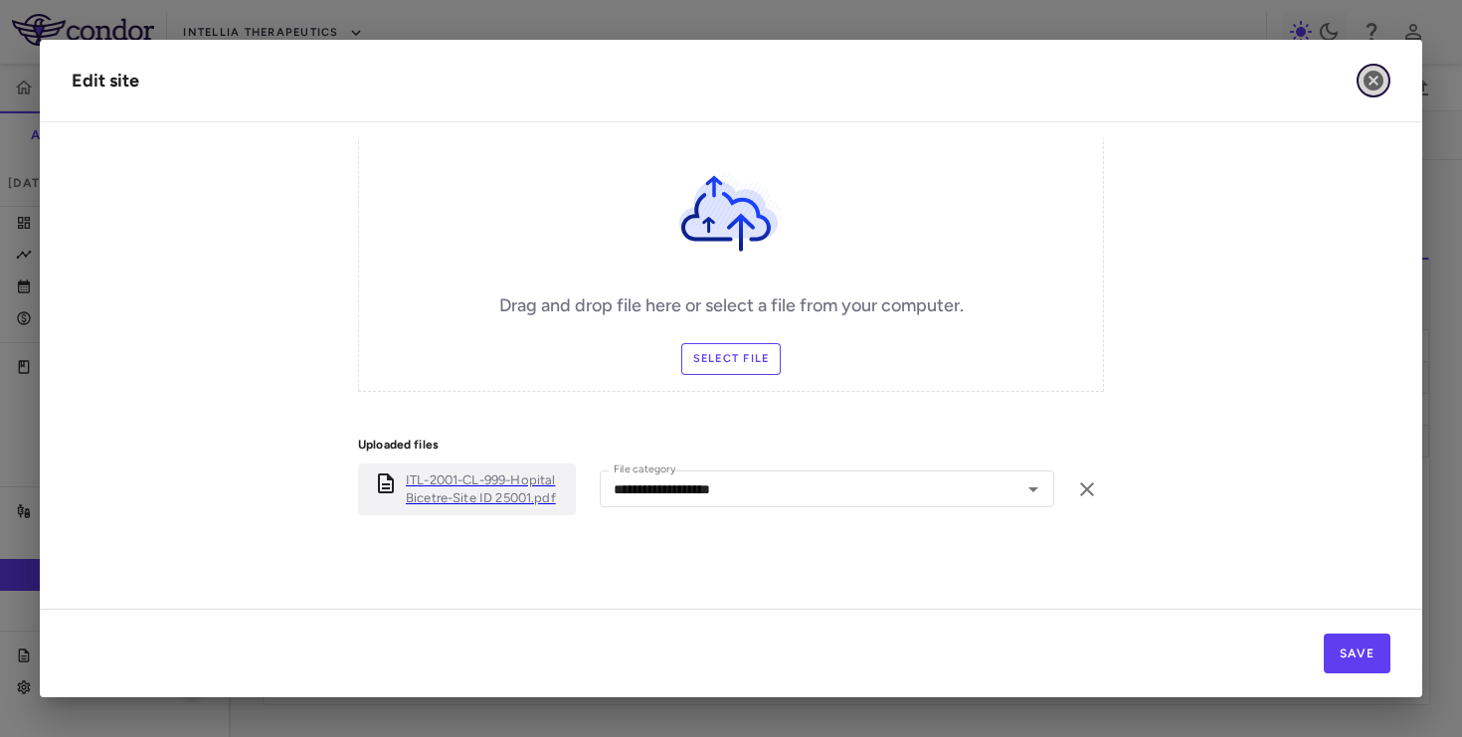
click at [1371, 86] on icon "button" at bounding box center [1373, 81] width 20 height 20
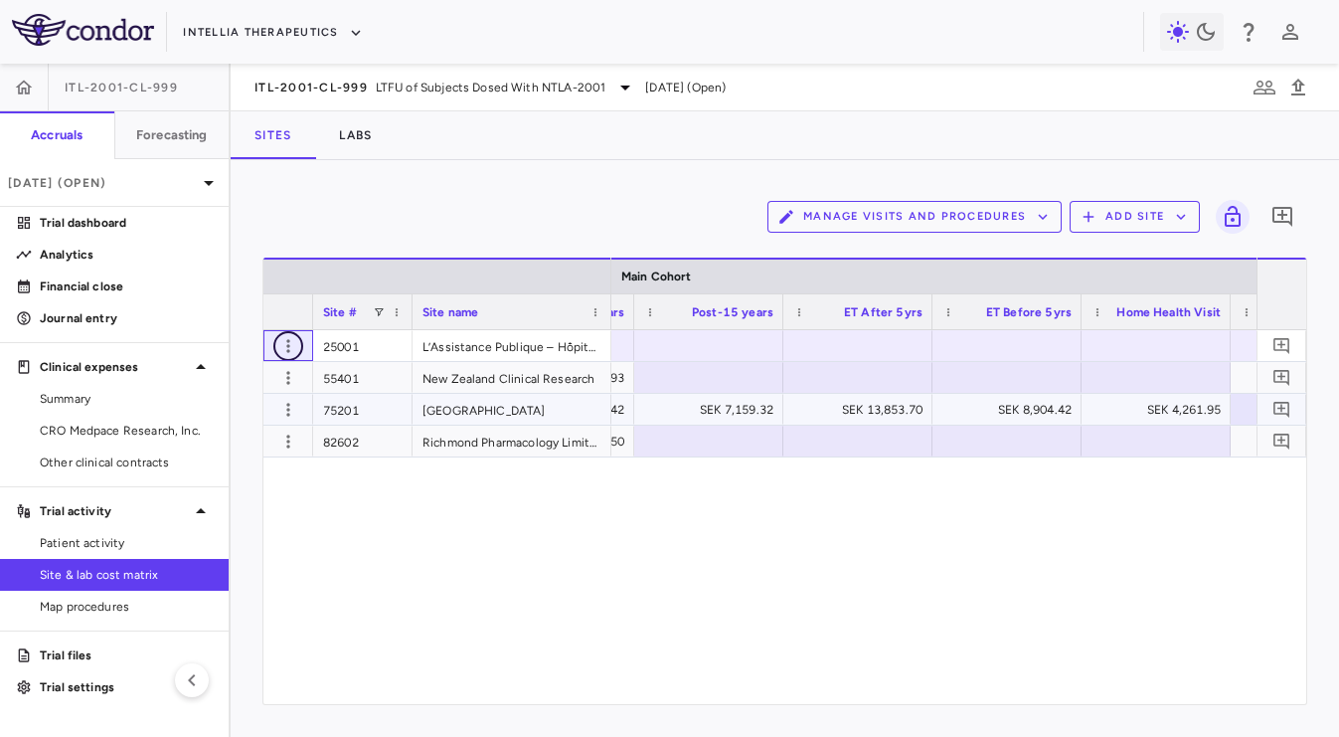
scroll to position [0, 5720]
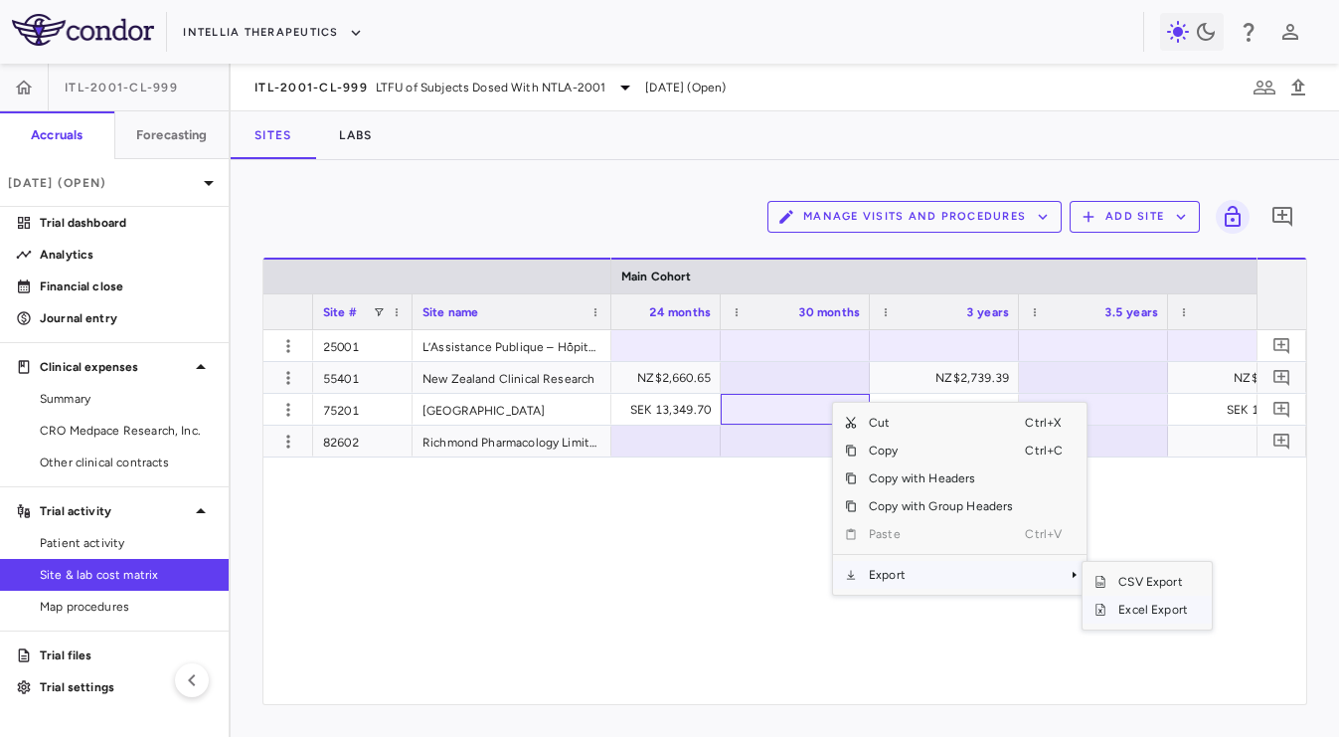
click at [1129, 606] on span "Excel Export" at bounding box center [1153, 610] width 93 height 28
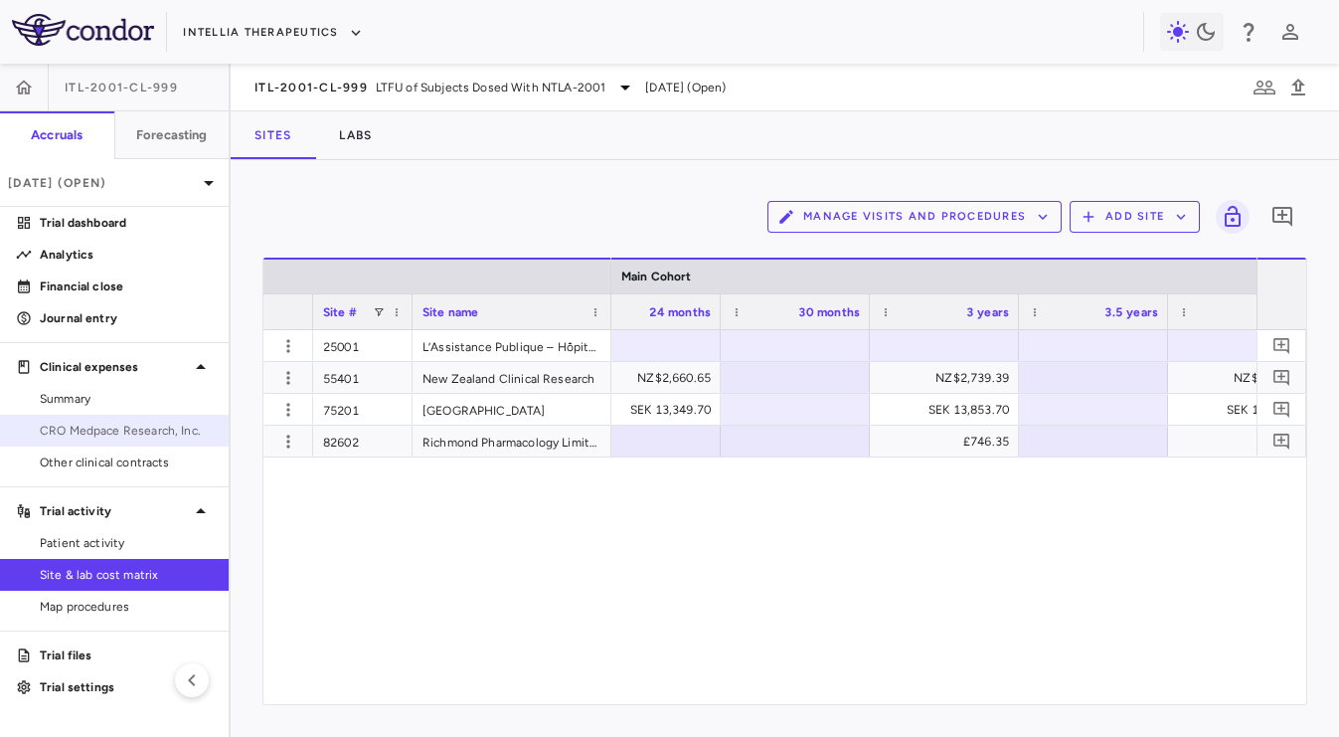
click at [121, 423] on span "CRO Medpace Research, Inc." at bounding box center [126, 431] width 173 height 18
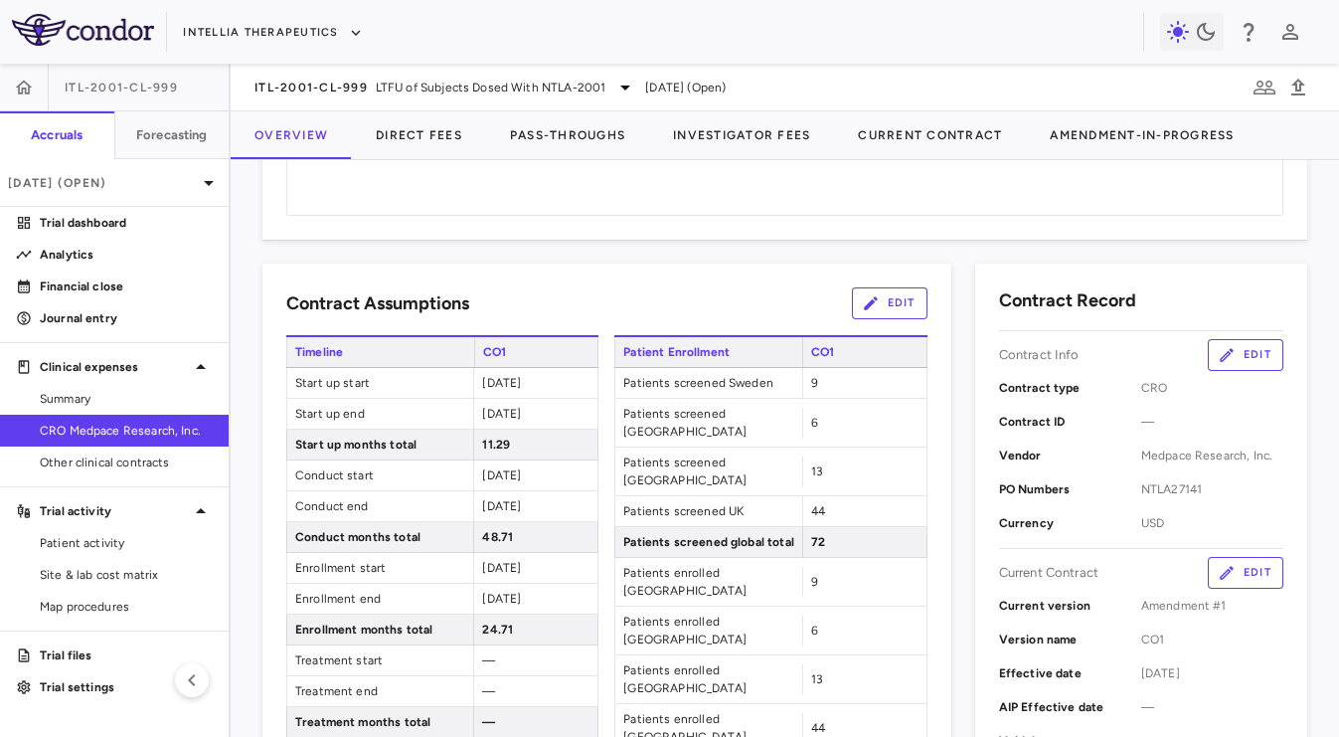
scroll to position [241, 0]
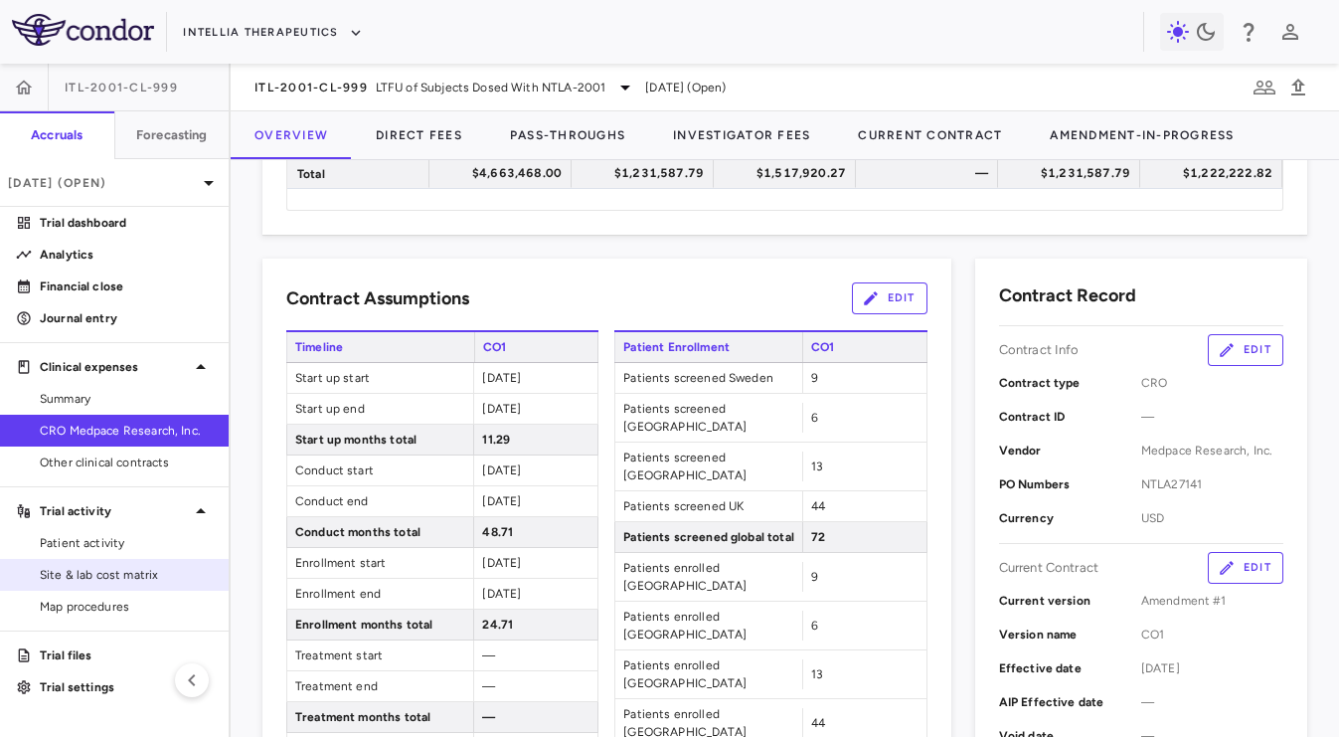
click at [144, 581] on span "Site & lab cost matrix" at bounding box center [126, 575] width 173 height 18
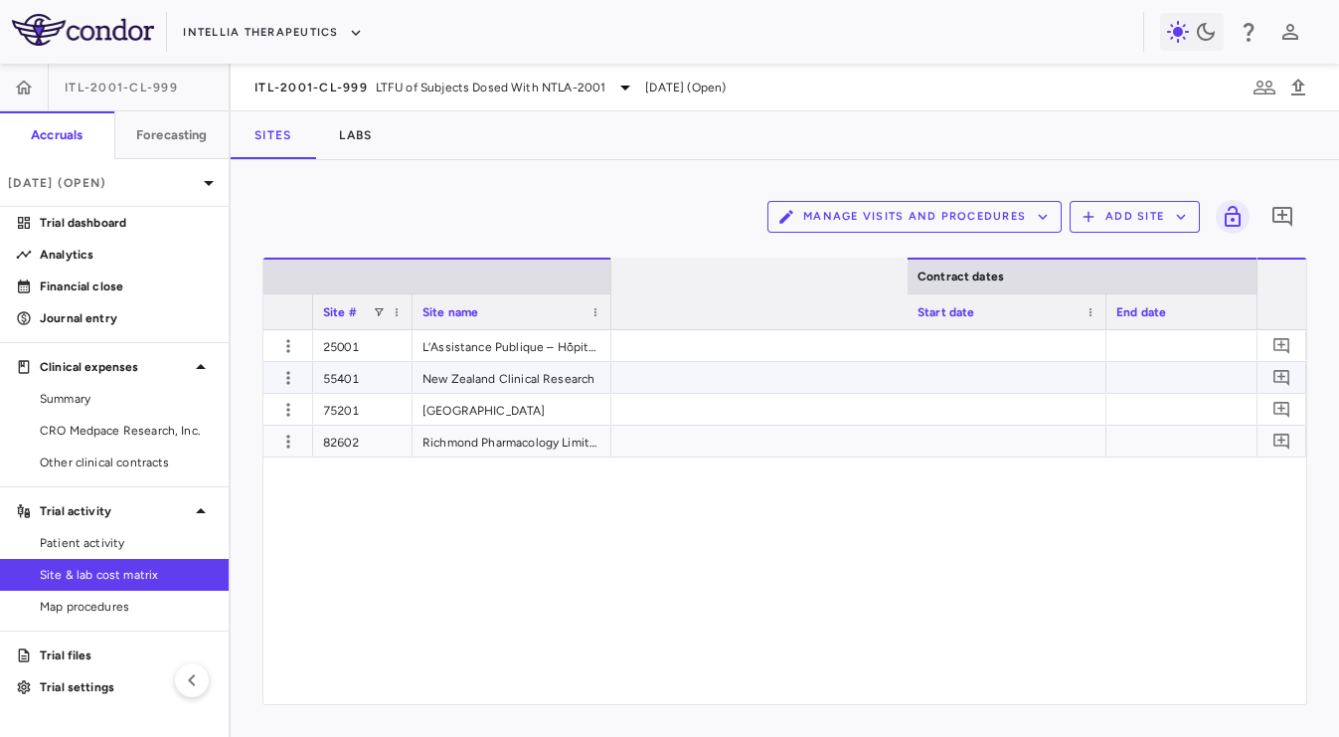
scroll to position [0, 2943]
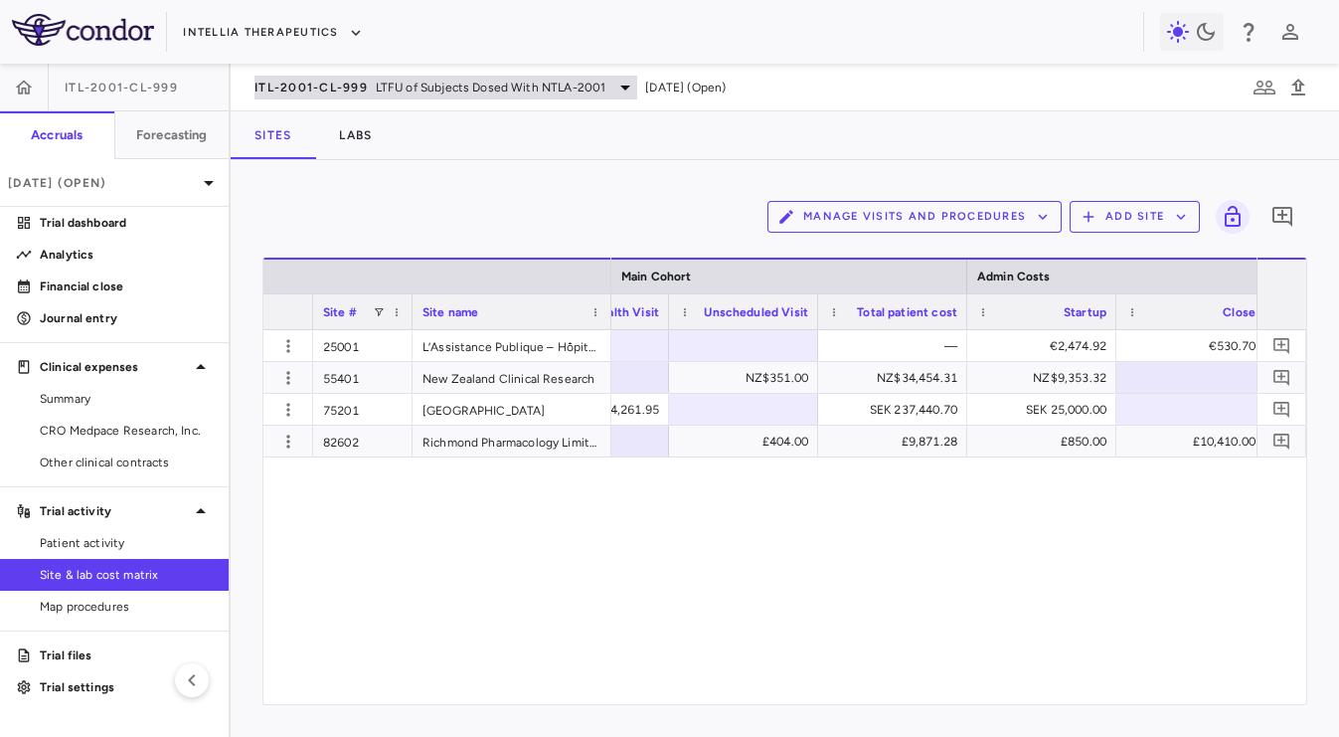
click at [338, 95] on div "ITL-2001-CL-999 LTFU of Subjects Dosed With NTLA-2001" at bounding box center [446, 88] width 383 height 24
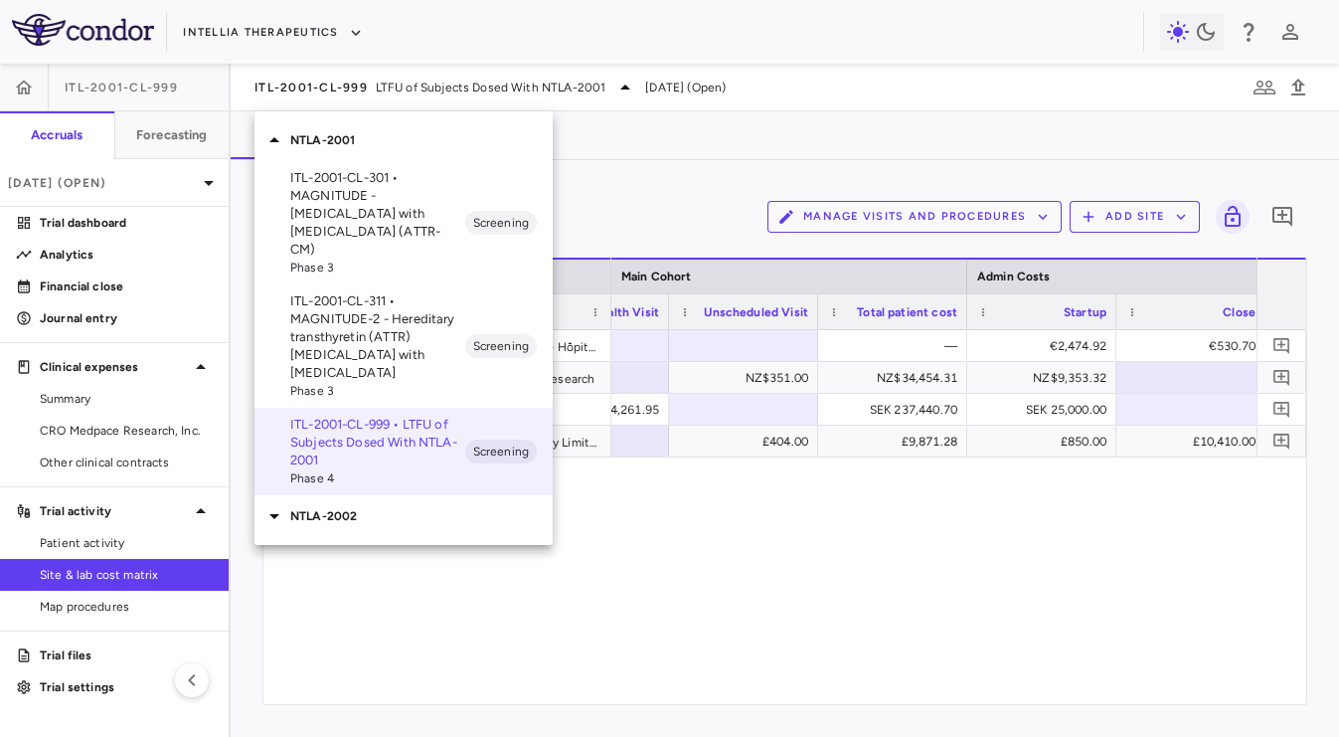
click at [364, 507] on p "NTLA-2002" at bounding box center [421, 516] width 262 height 18
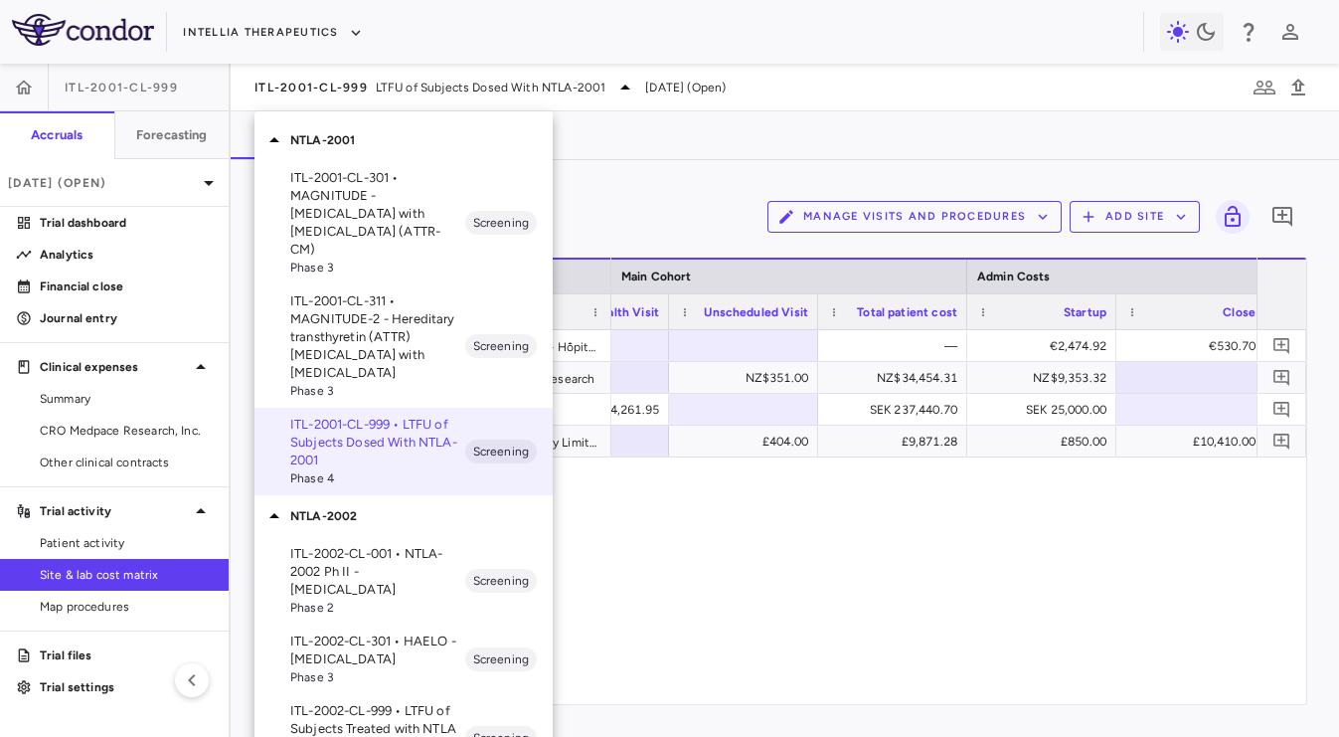
click at [384, 702] on p "ITL-2002-CL-999 • LTFU of Subjects Treated with NTLA 2002" at bounding box center [377, 729] width 175 height 54
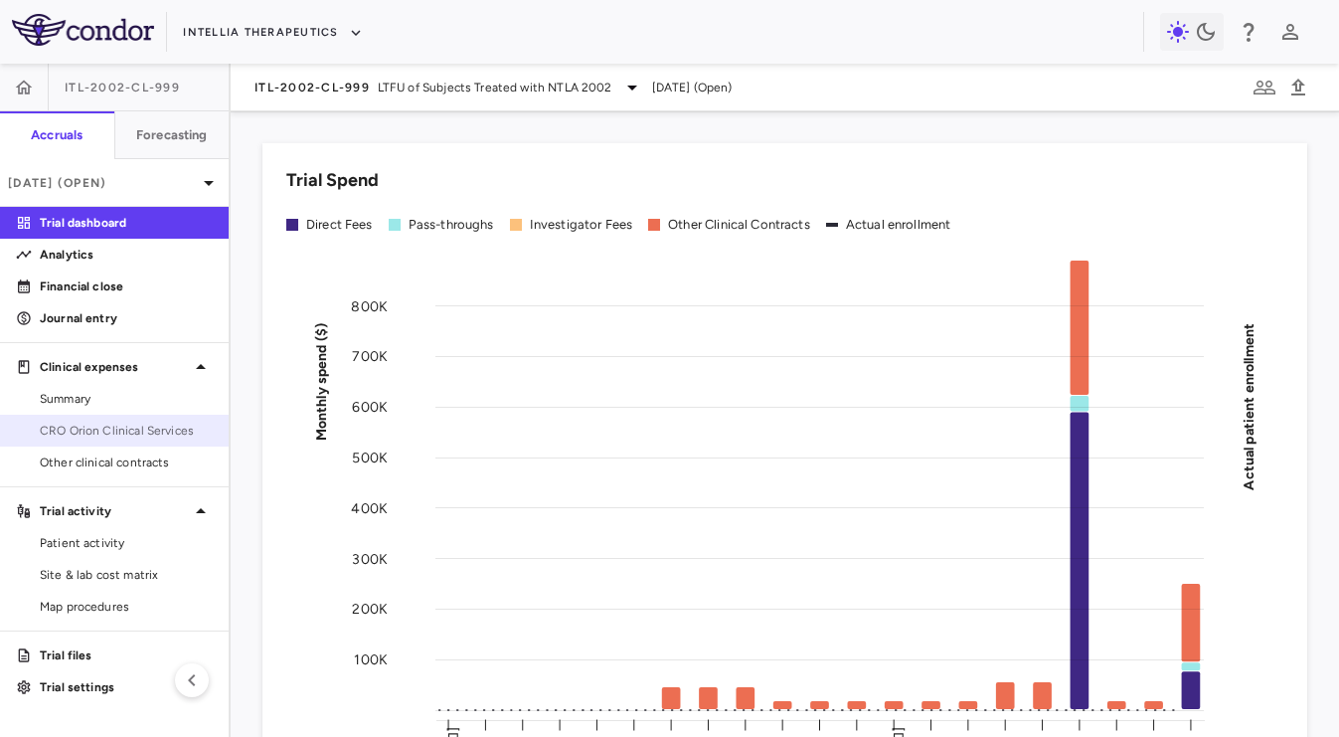
click at [130, 428] on span "CRO Orion Clinical Services" at bounding box center [126, 431] width 173 height 18
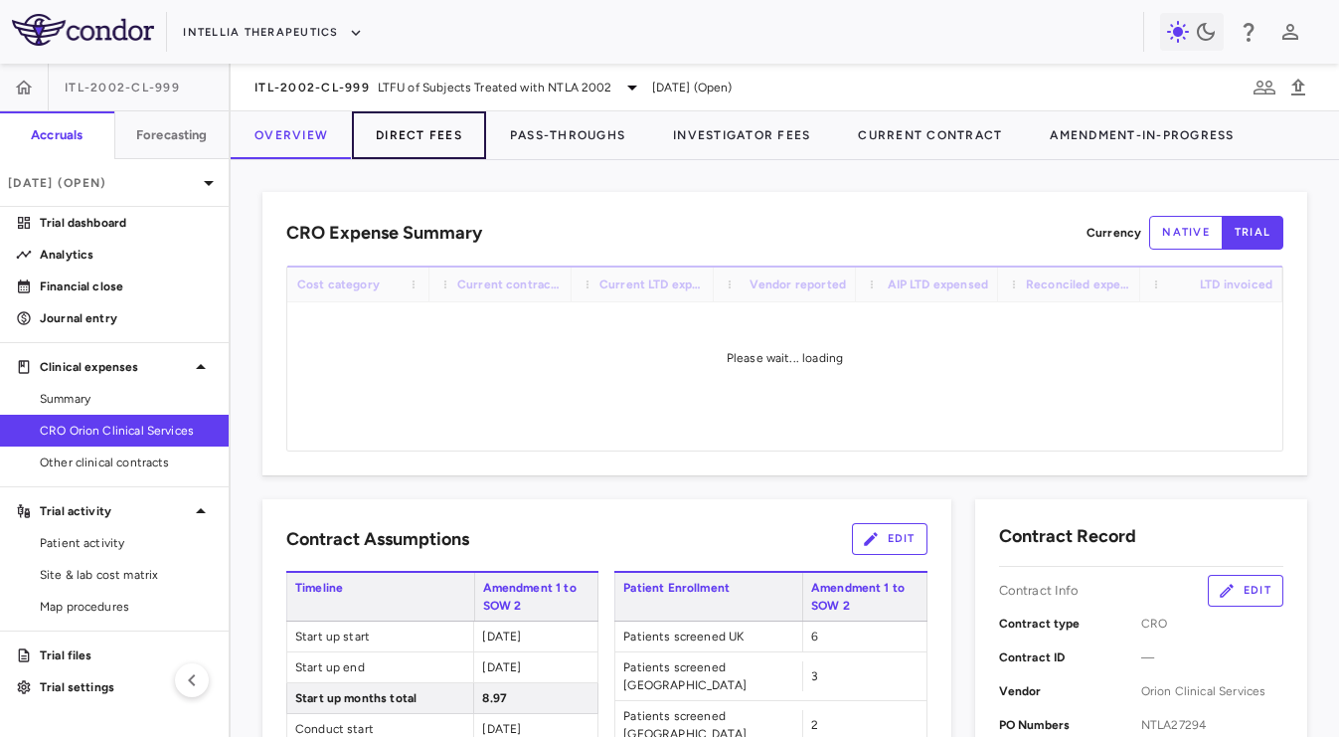
click at [402, 128] on button "Direct Fees" at bounding box center [419, 135] width 134 height 48
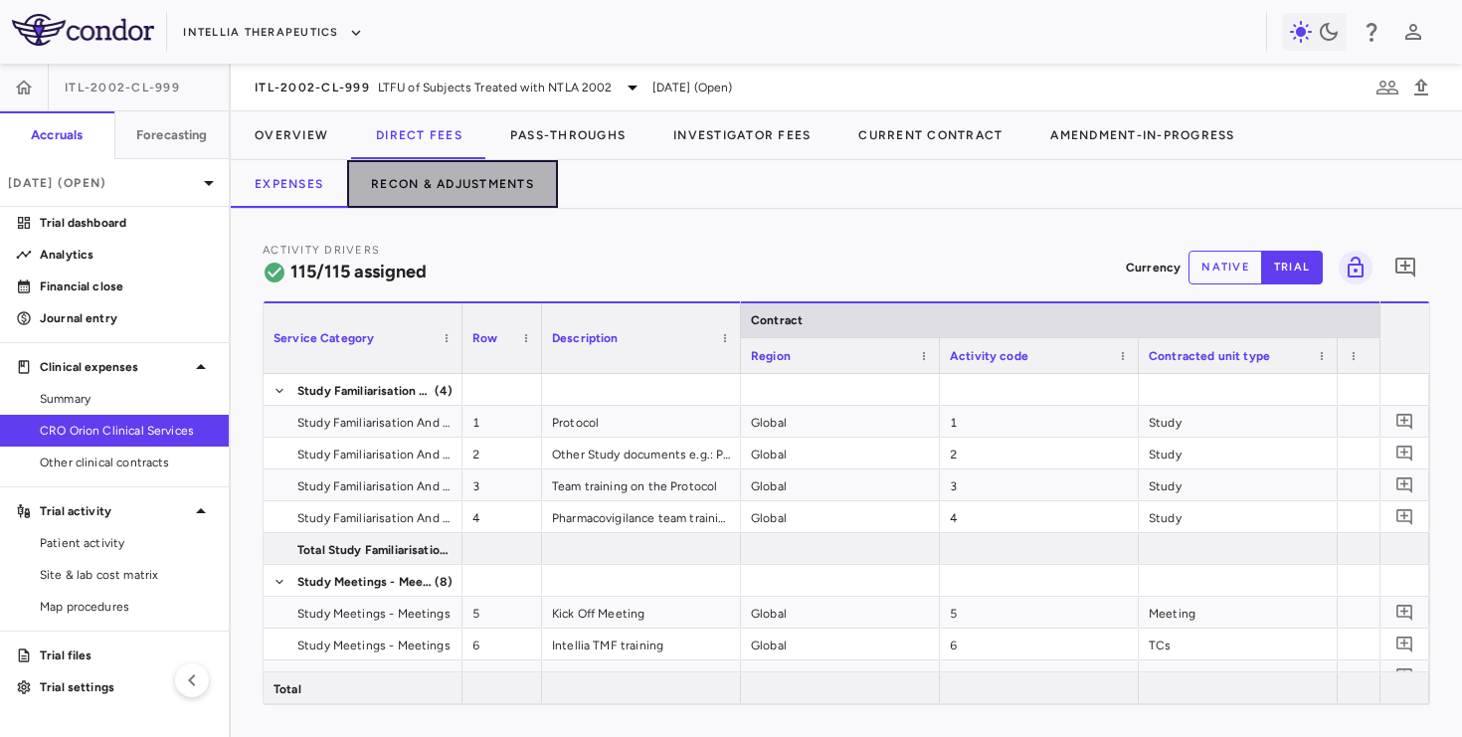
click at [476, 172] on button "Recon & Adjustments" at bounding box center [452, 184] width 211 height 48
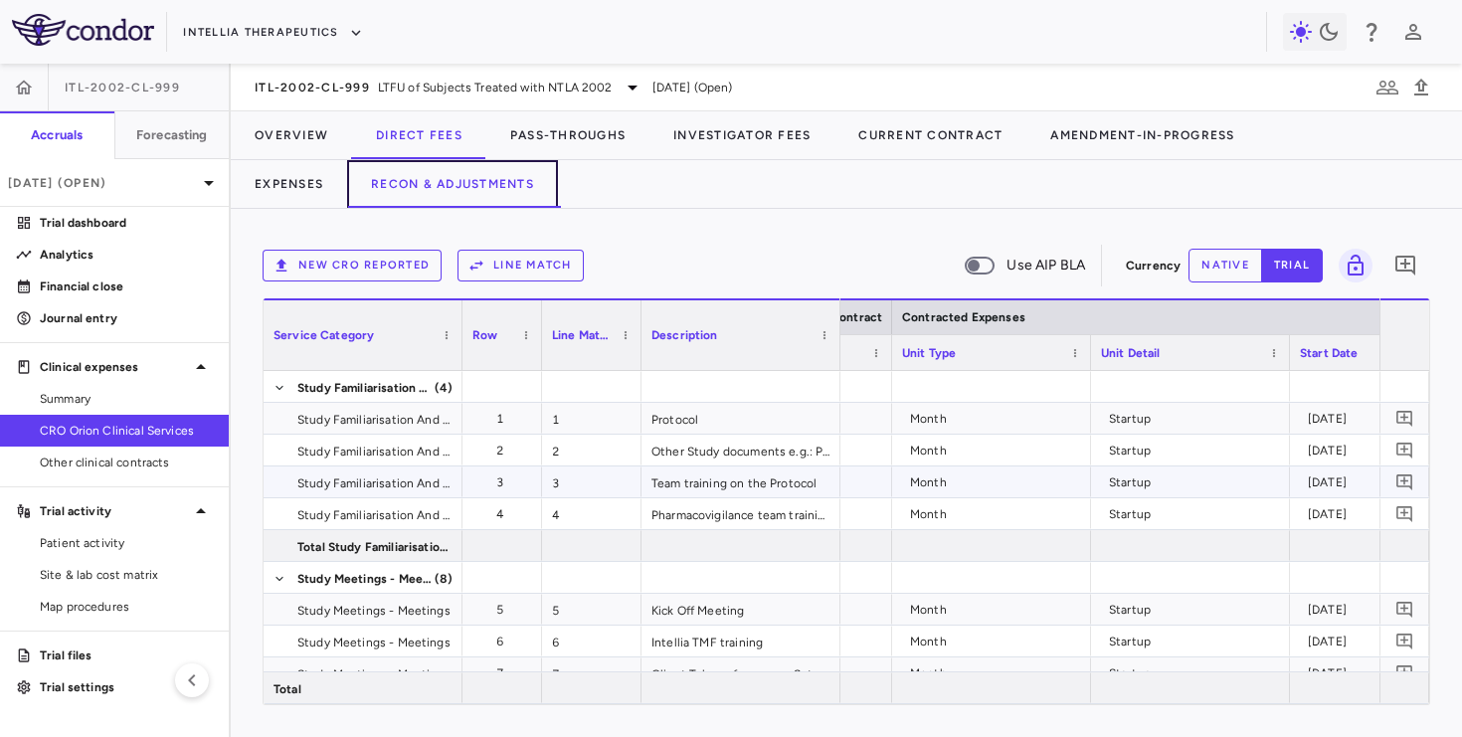
scroll to position [0, 736]
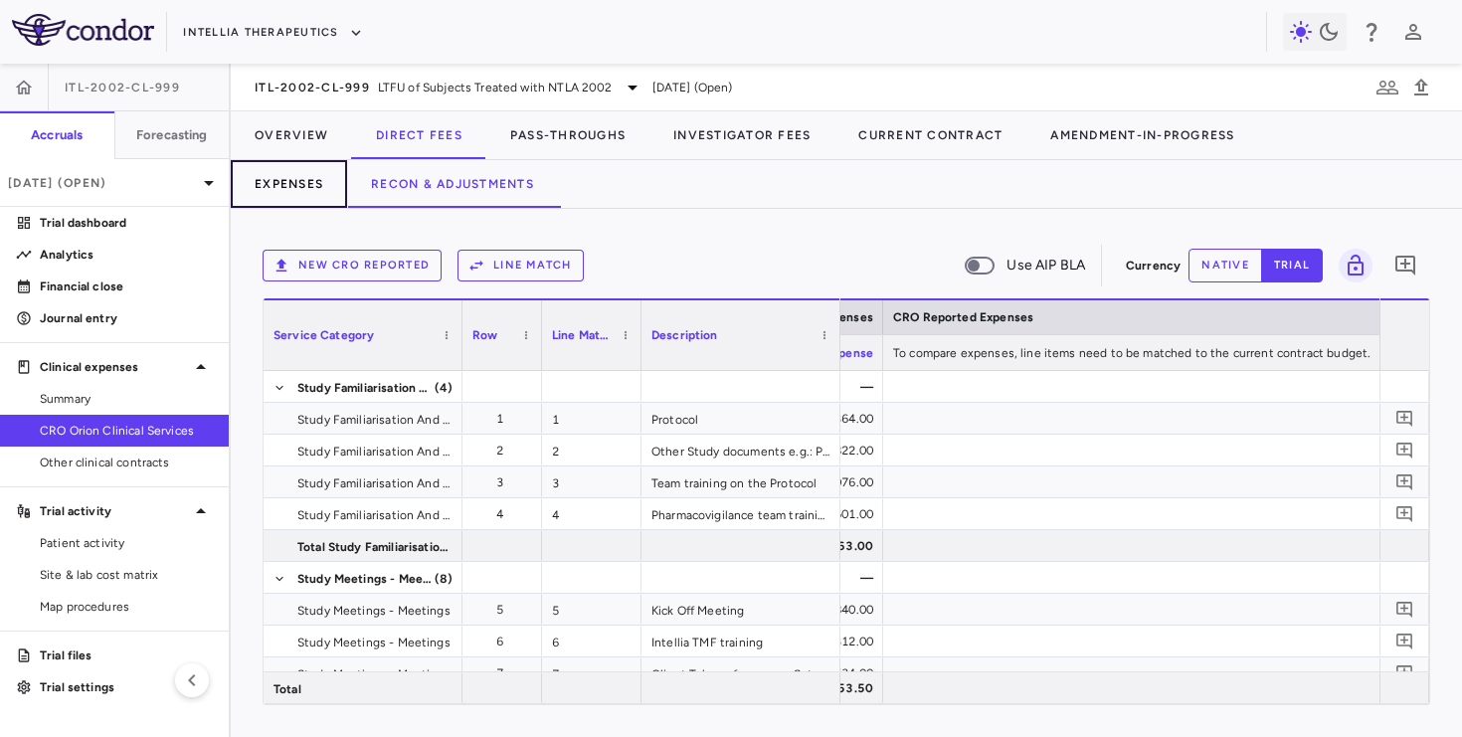
click at [291, 175] on button "Expenses" at bounding box center [289, 184] width 116 height 48
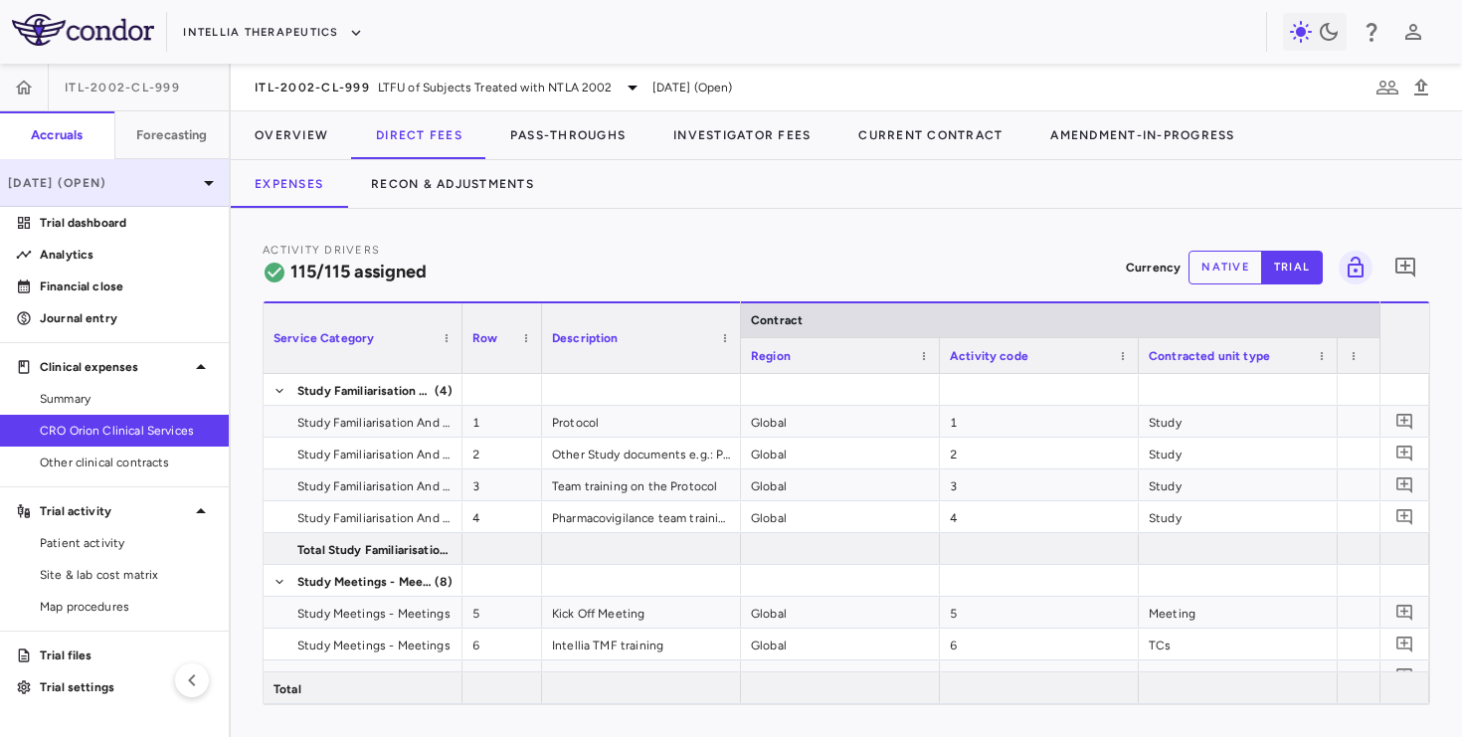
click at [149, 175] on p "[DATE] (Open)" at bounding box center [102, 183] width 189 height 18
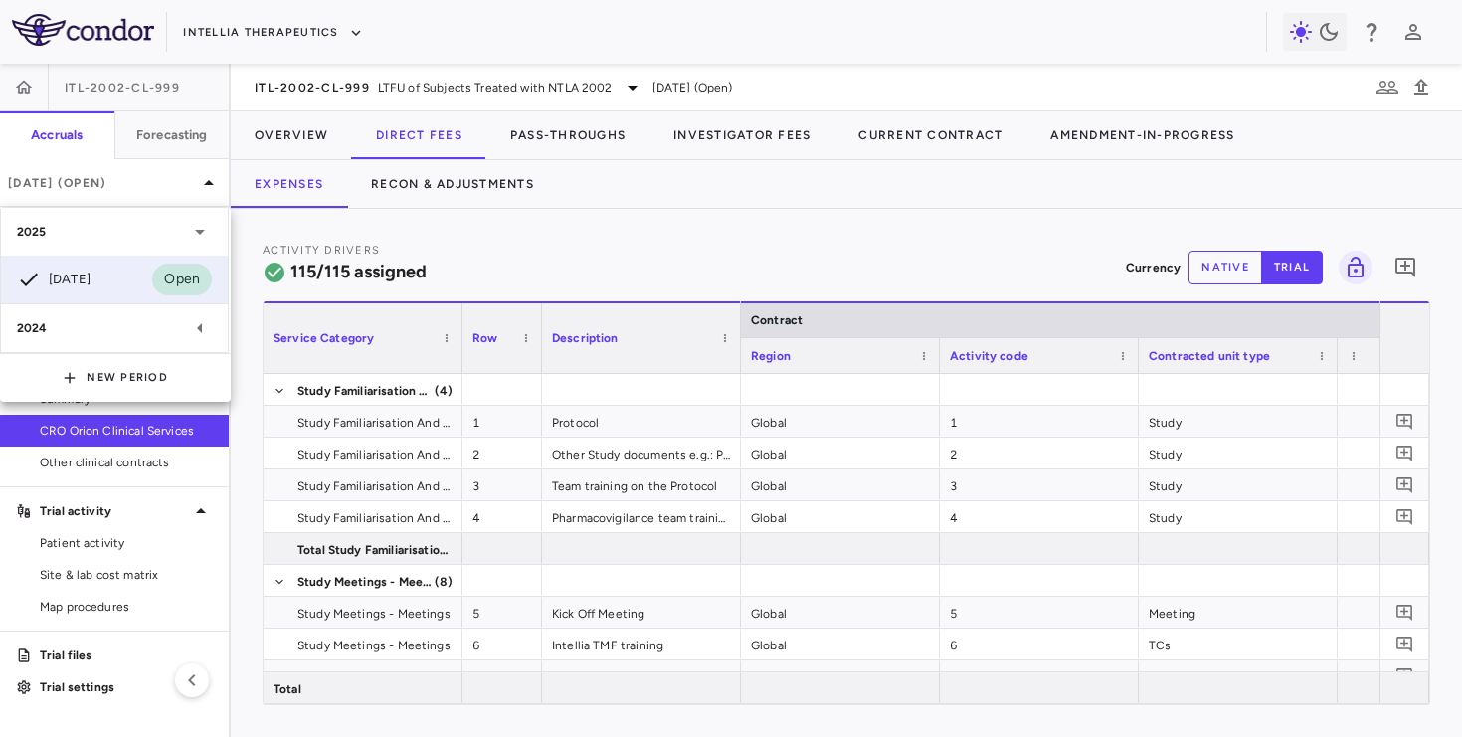
click at [119, 338] on div "2024" at bounding box center [114, 328] width 227 height 48
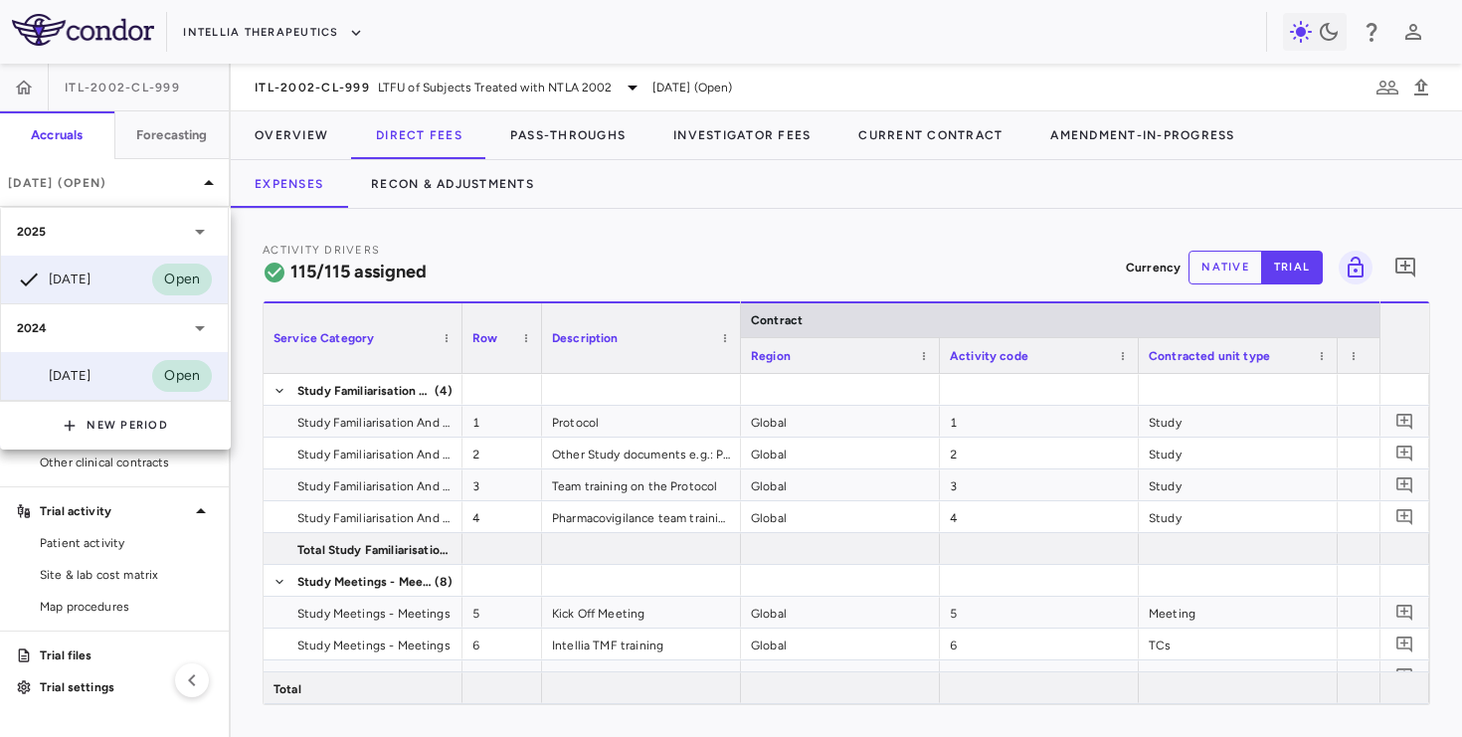
click at [90, 378] on div "[DATE]" at bounding box center [54, 376] width 74 height 24
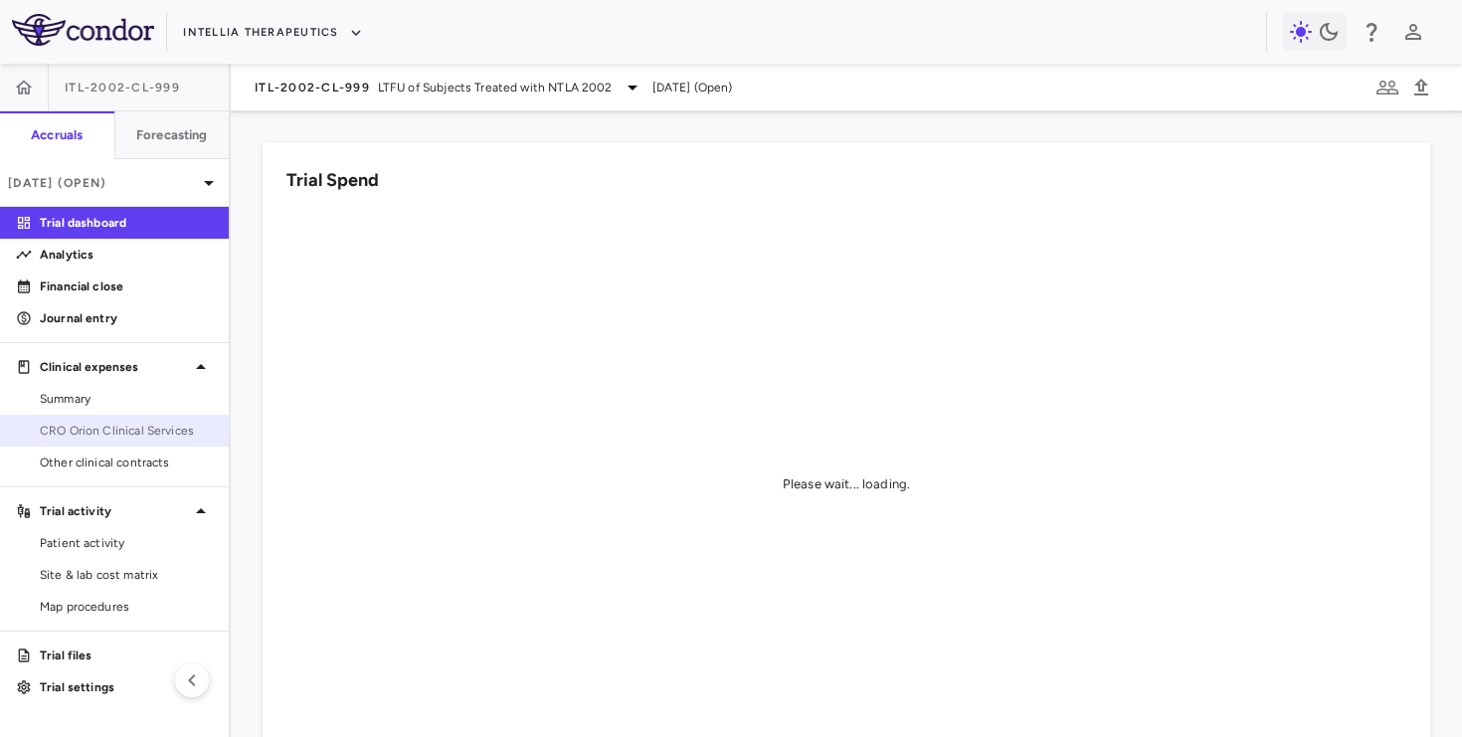
click at [80, 424] on span "CRO Orion Clinical Services" at bounding box center [126, 431] width 173 height 18
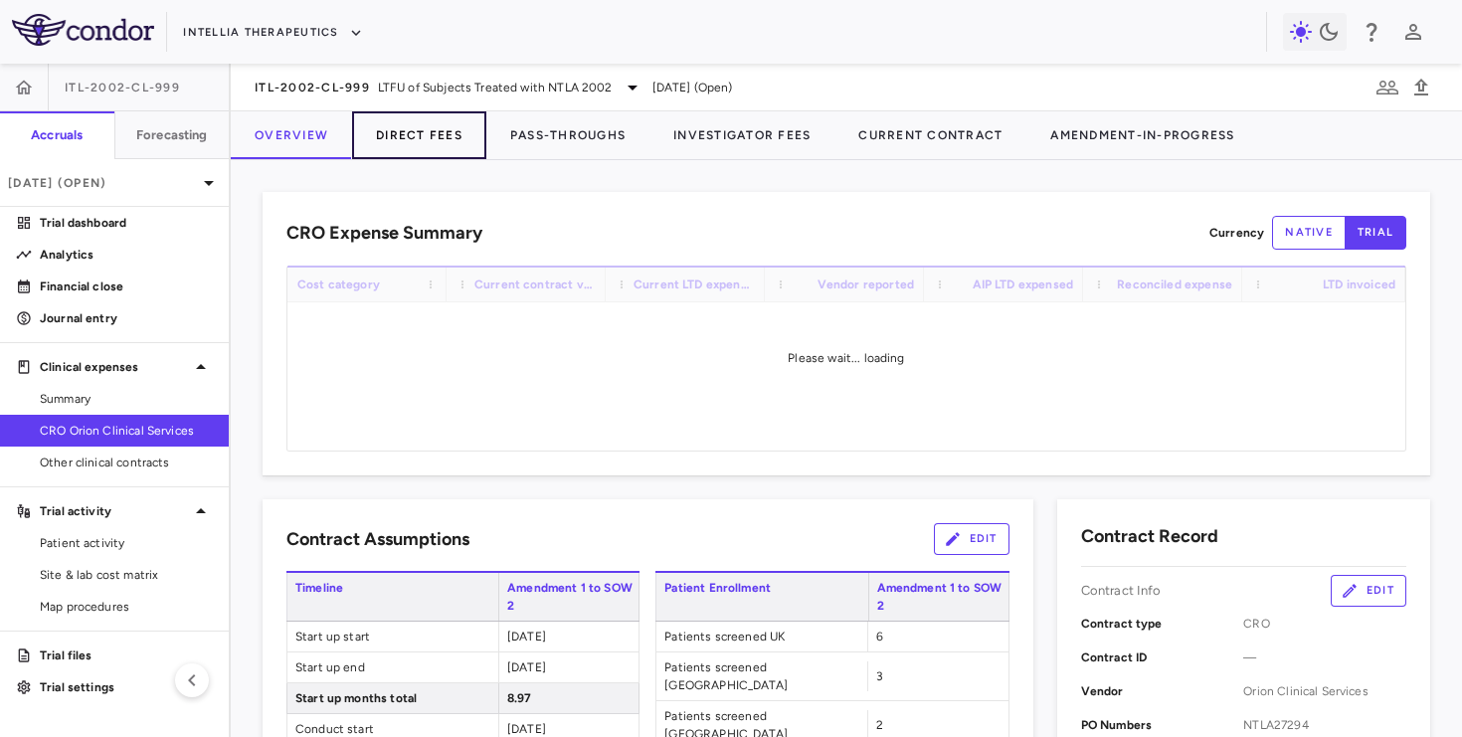
click at [439, 143] on button "Direct Fees" at bounding box center [419, 135] width 134 height 48
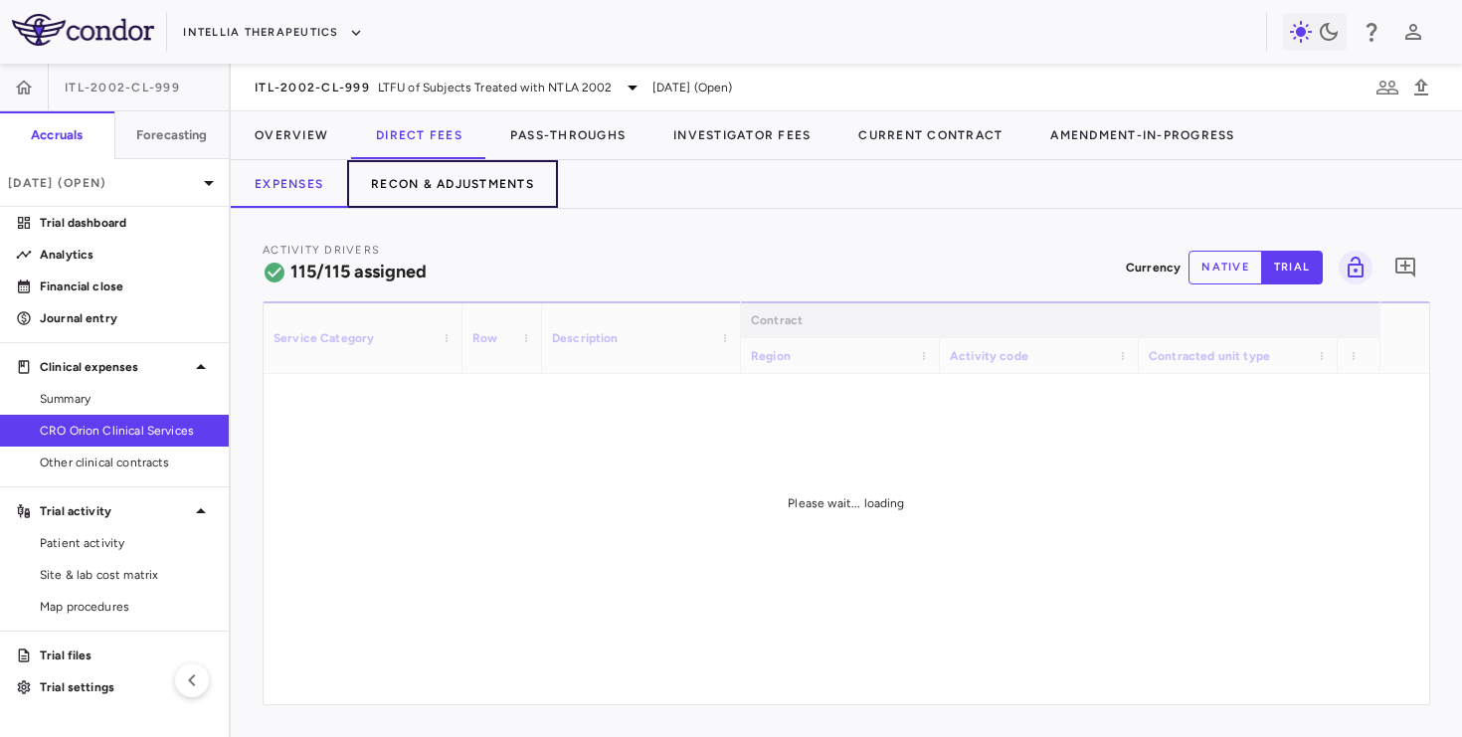
click at [506, 185] on button "Recon & Adjustments" at bounding box center [452, 184] width 211 height 48
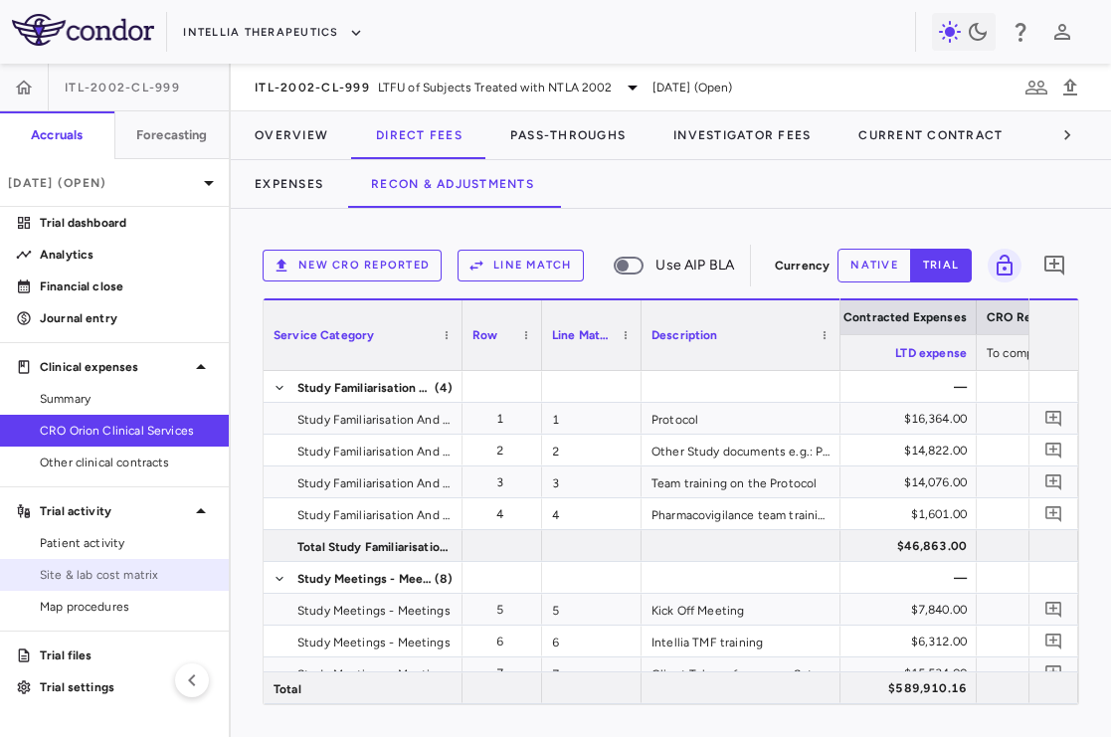
click at [128, 570] on span "Site & lab cost matrix" at bounding box center [126, 575] width 173 height 18
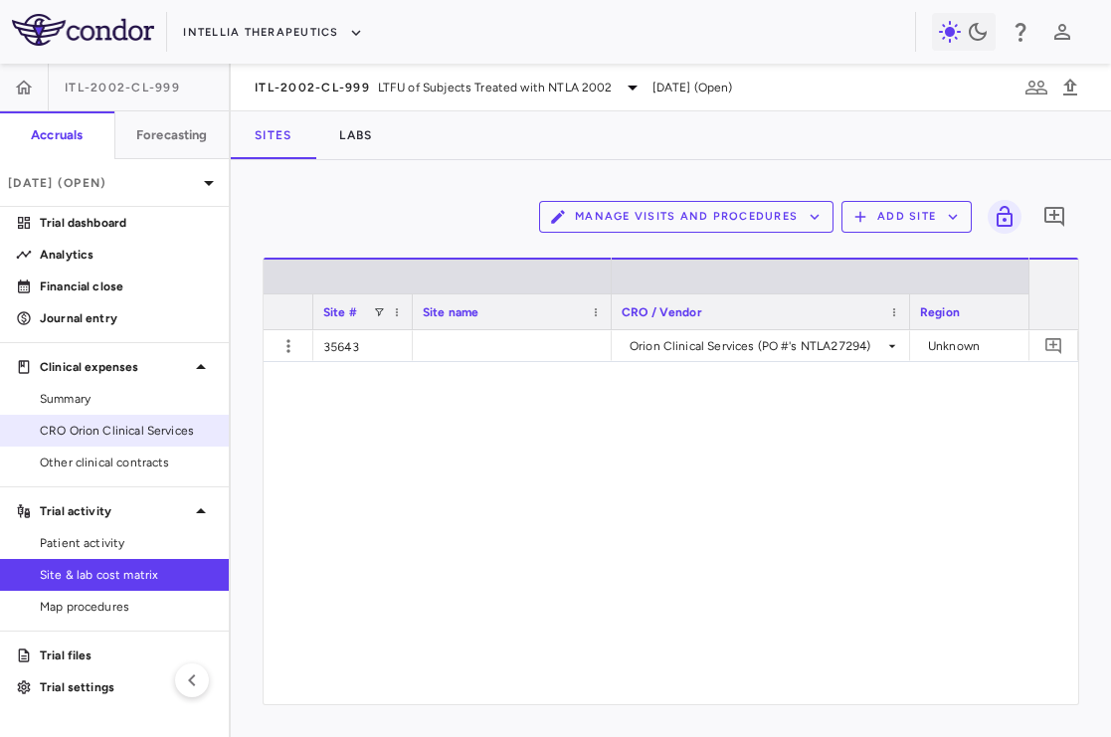
click at [148, 422] on span "CRO Orion Clinical Services" at bounding box center [126, 431] width 173 height 18
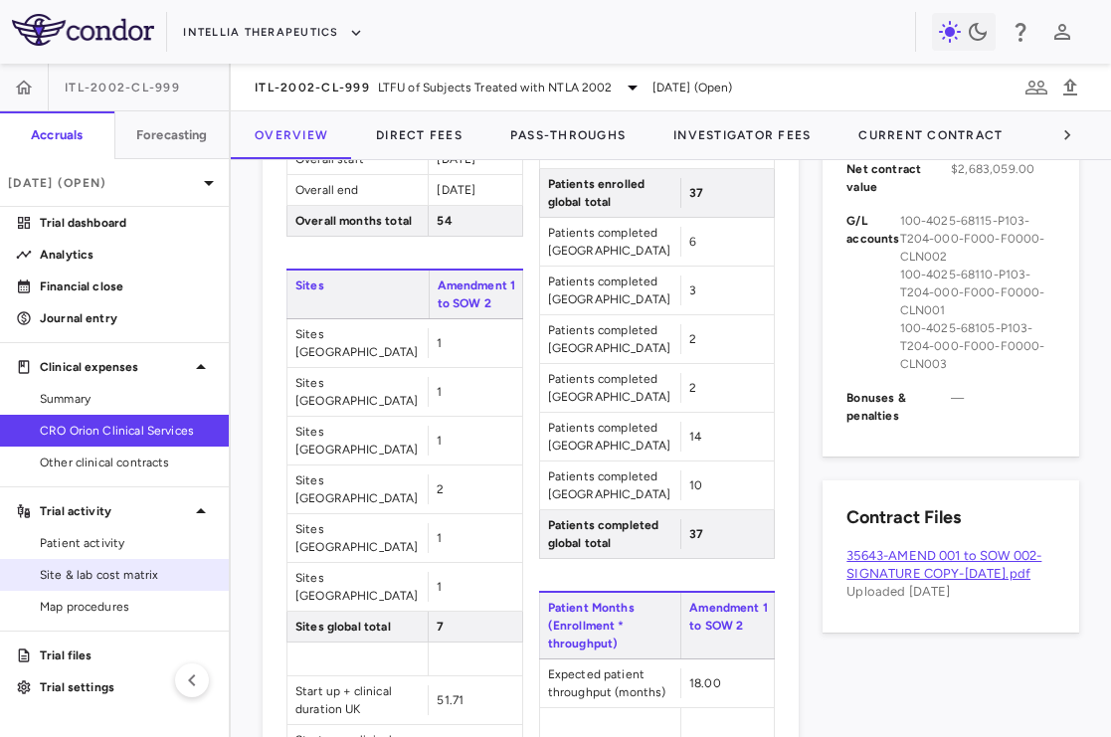
click at [105, 577] on span "Site & lab cost matrix" at bounding box center [126, 575] width 173 height 18
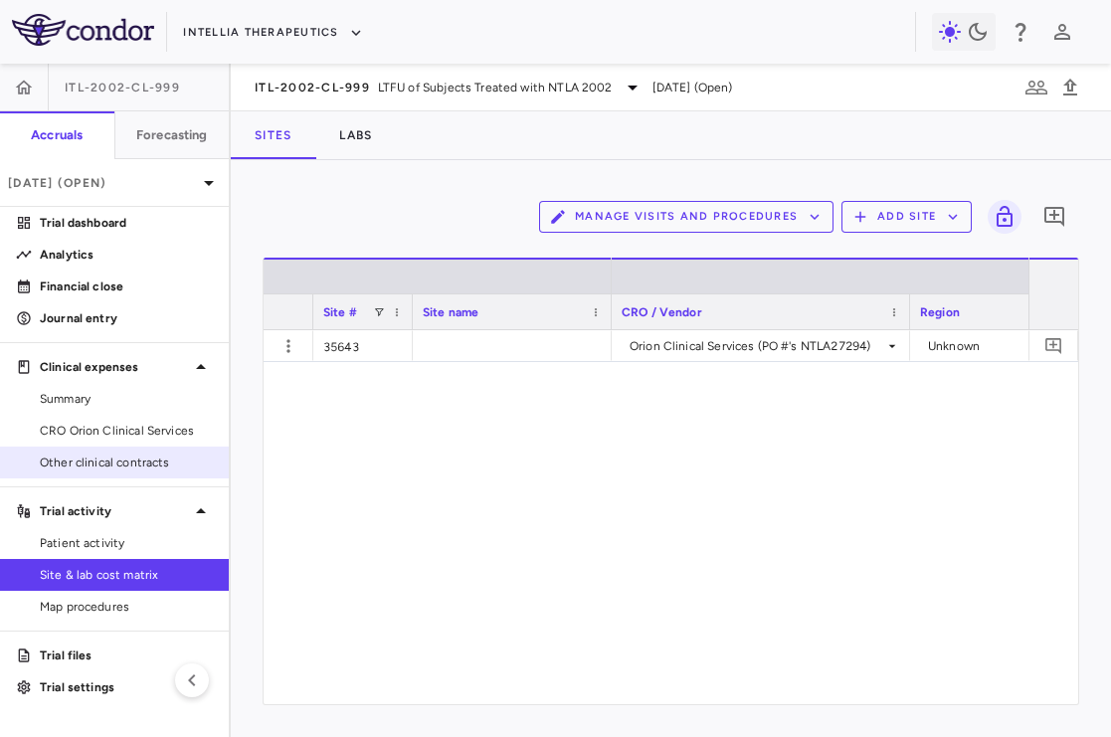
click at [93, 452] on link "Other clinical contracts" at bounding box center [114, 462] width 229 height 30
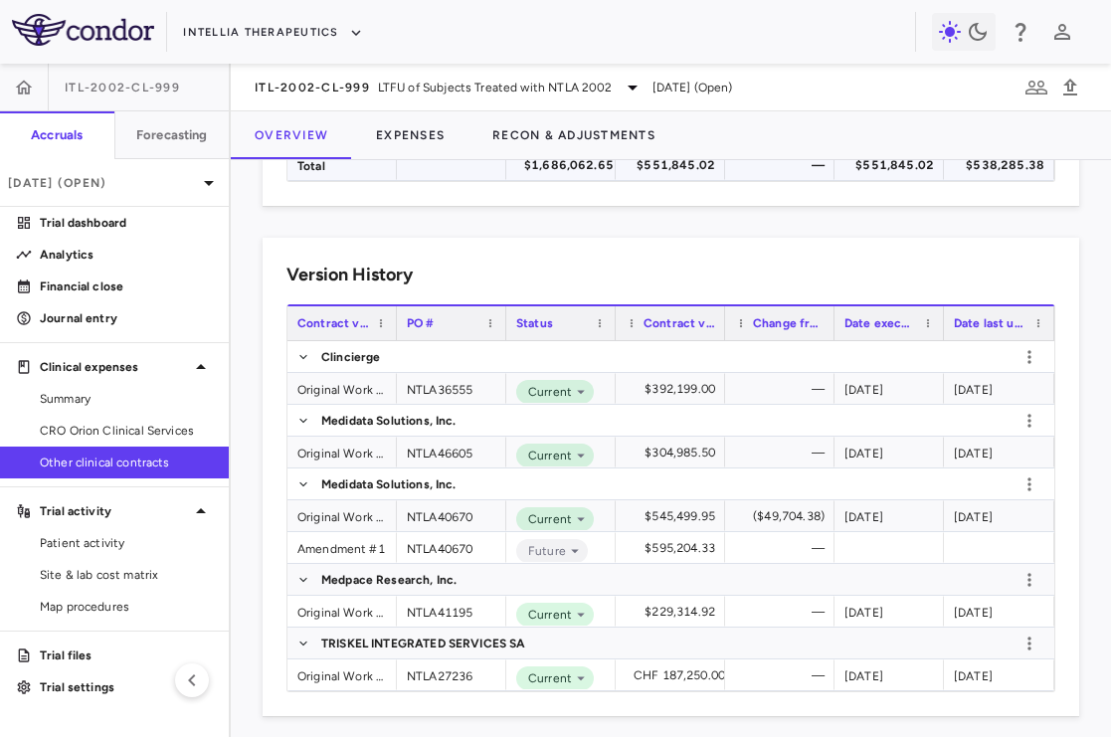
scroll to position [323, 0]
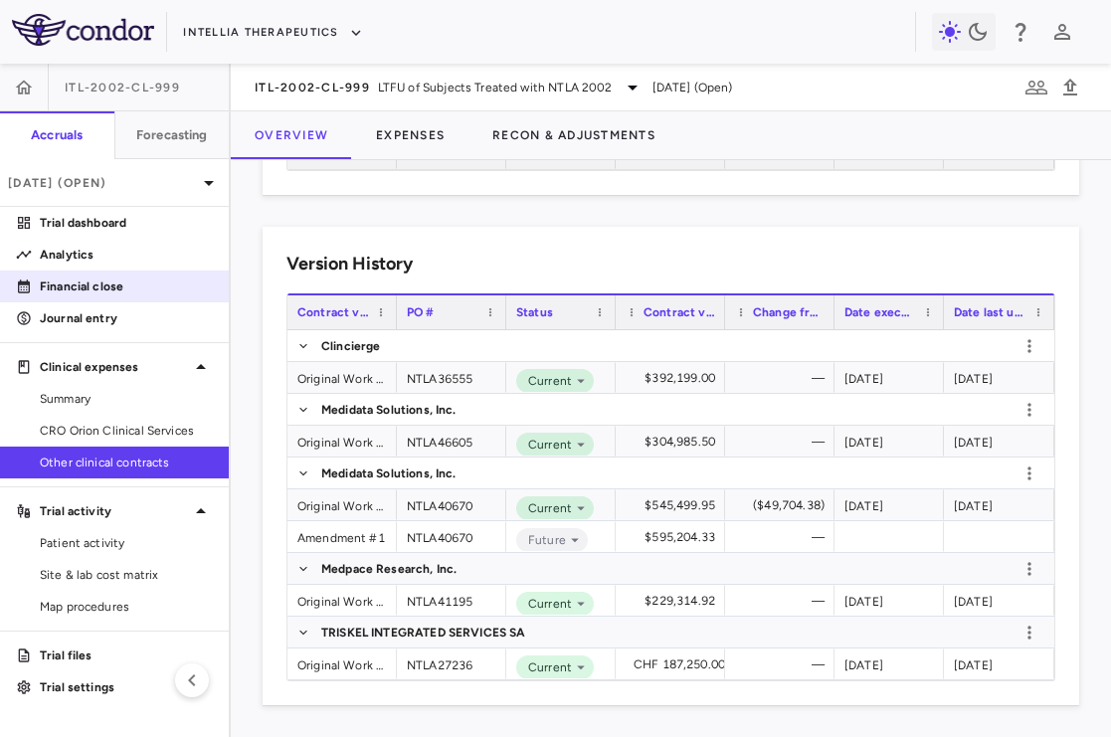
click at [78, 275] on link "Financial close" at bounding box center [114, 286] width 229 height 30
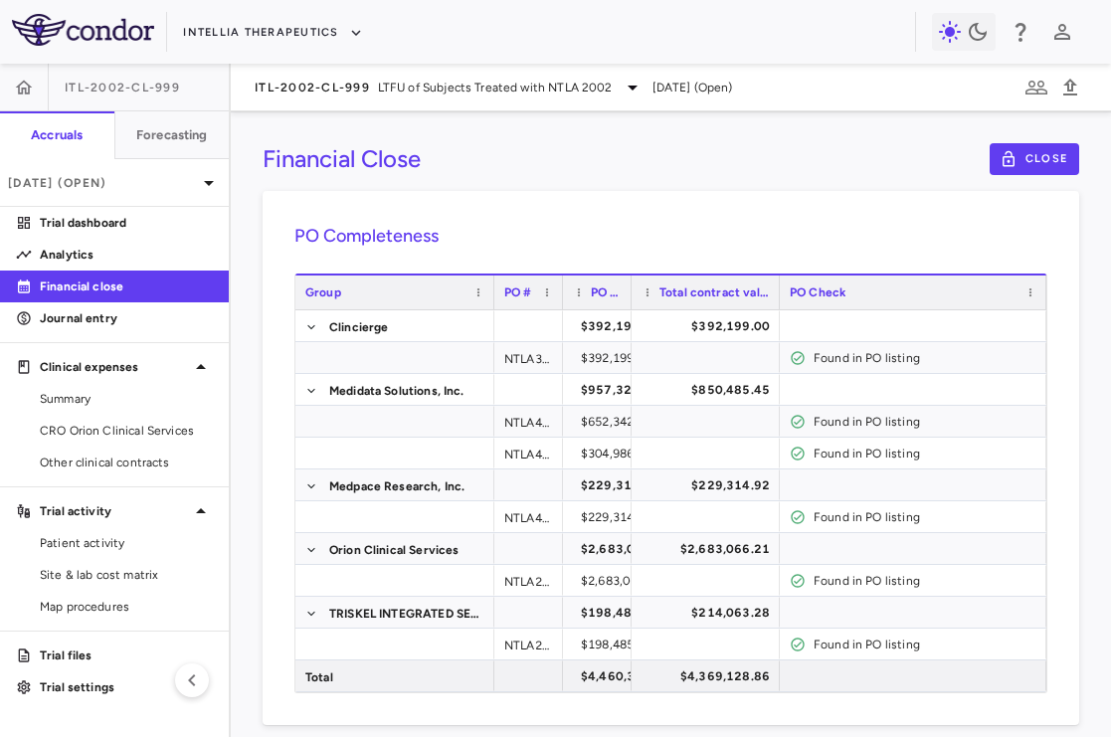
drag, startPoint x: 698, startPoint y: 295, endPoint x: 791, endPoint y: 294, distance: 93.5
click at [782, 294] on div at bounding box center [779, 292] width 8 height 34
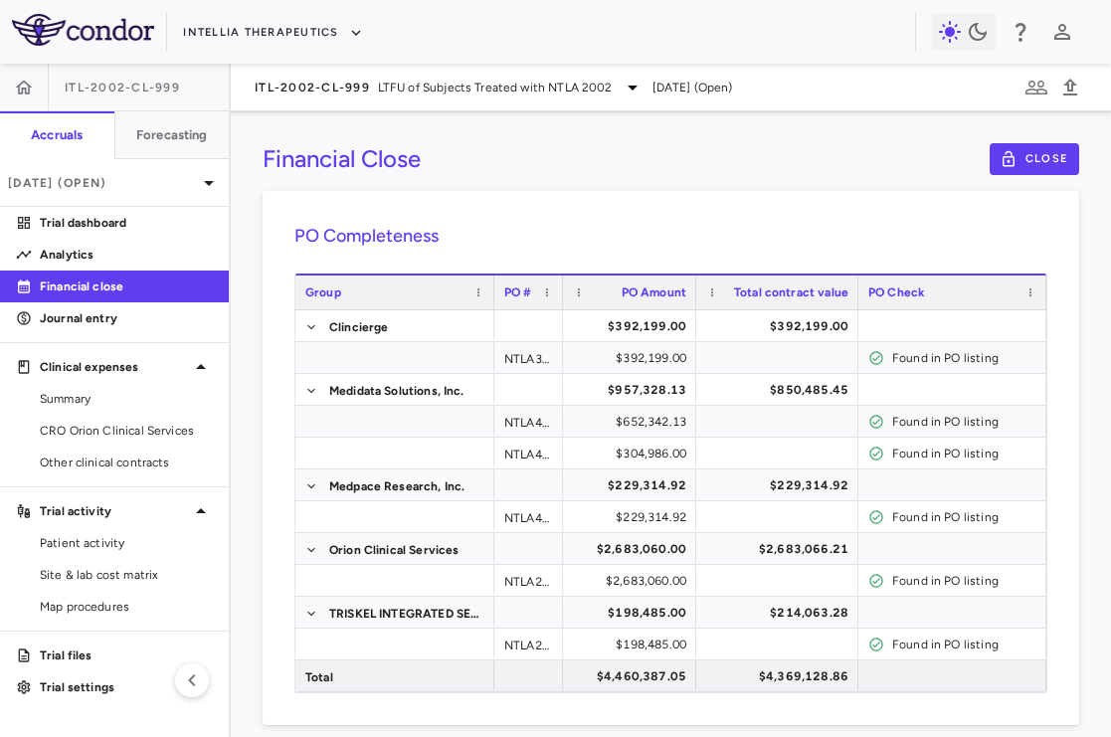
drag, startPoint x: 628, startPoint y: 296, endPoint x: 692, endPoint y: 300, distance: 63.8
click at [692, 300] on div at bounding box center [695, 292] width 8 height 34
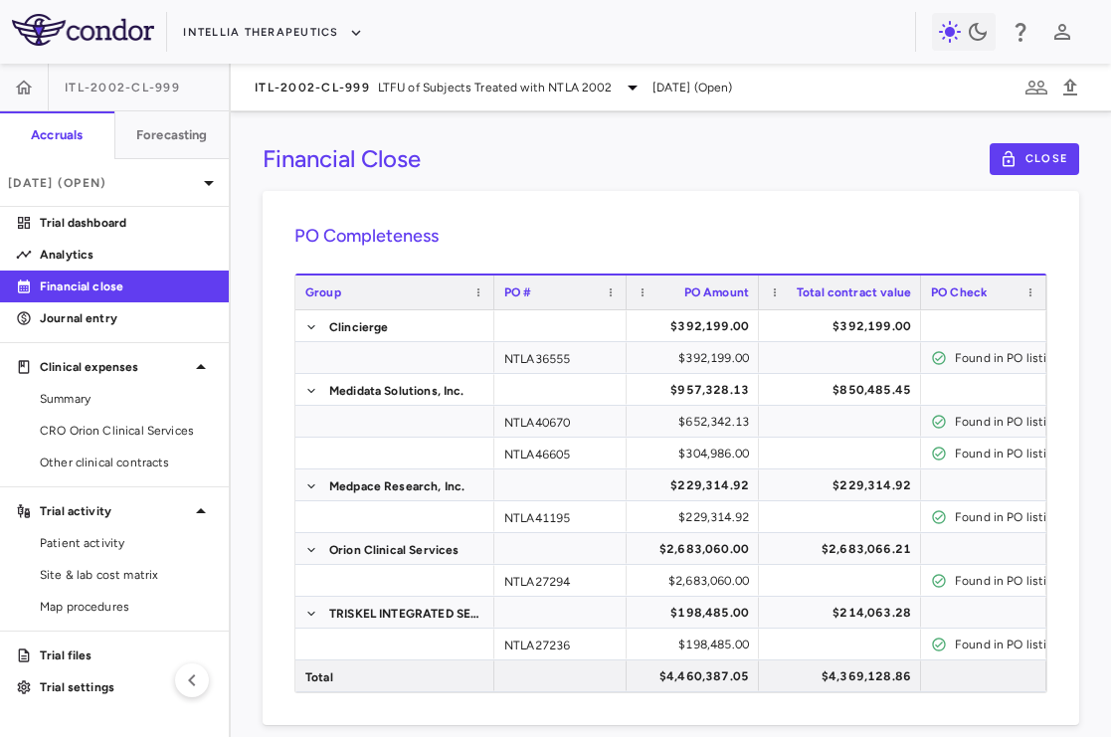
drag, startPoint x: 559, startPoint y: 301, endPoint x: 622, endPoint y: 301, distance: 63.6
click at [622, 301] on div at bounding box center [625, 292] width 8 height 34
click at [573, 425] on div "NTLA40670" at bounding box center [560, 421] width 132 height 31
click at [536, 445] on div "NTLA46605" at bounding box center [560, 452] width 132 height 31
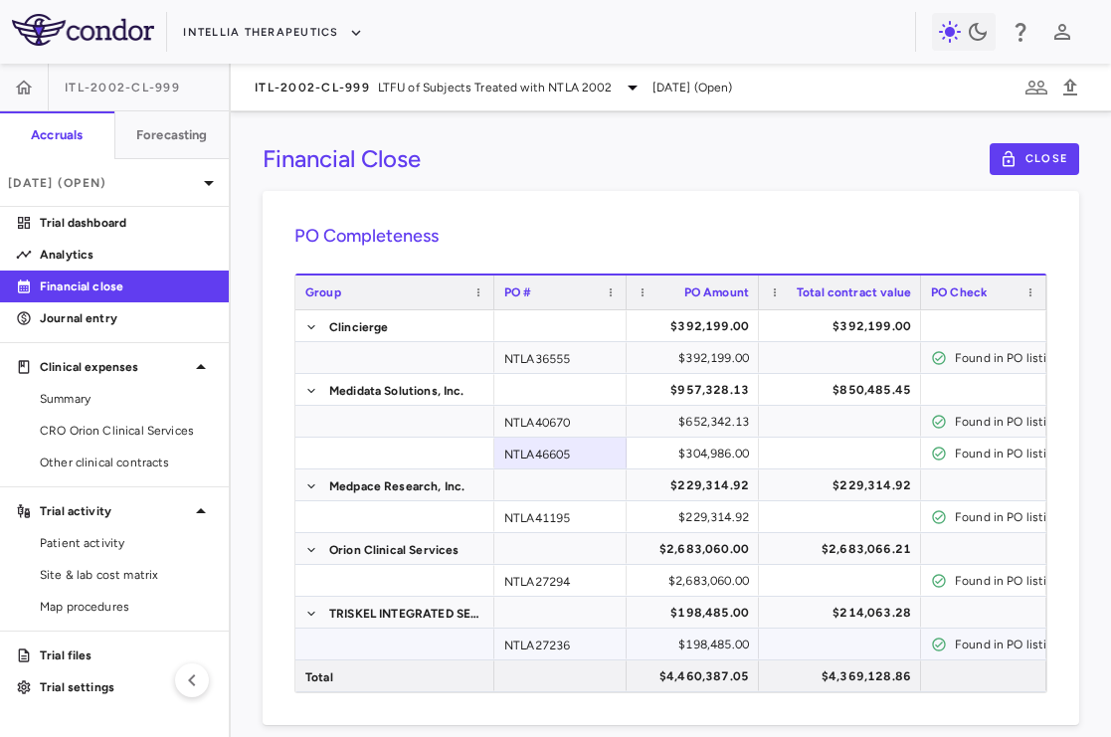
click at [576, 647] on div "NTLA27236" at bounding box center [560, 643] width 132 height 31
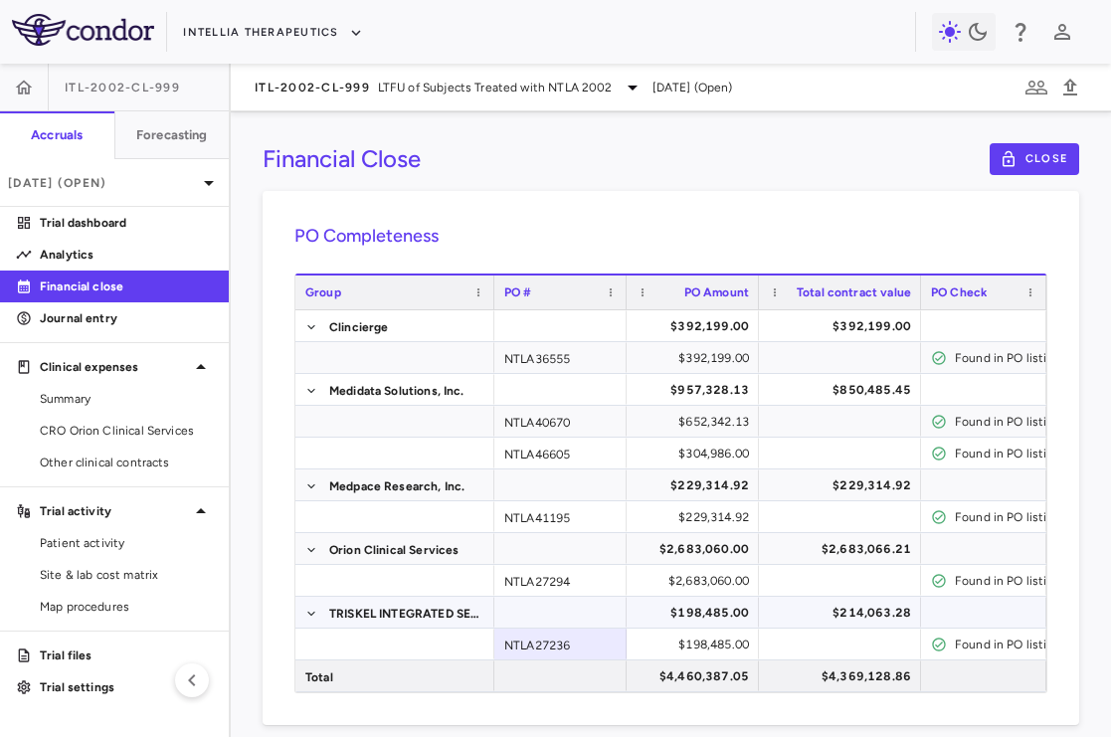
click at [434, 613] on span "TRISKEL INTEGRATED SERVICES SA" at bounding box center [405, 614] width 153 height 32
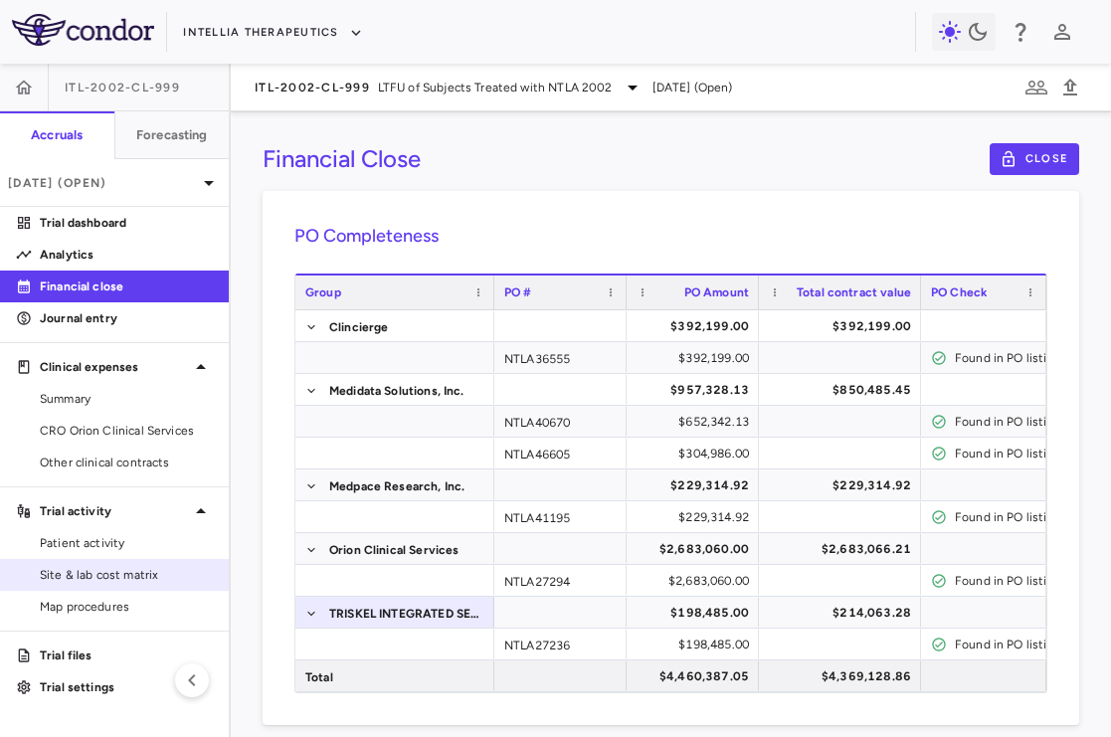
click at [130, 575] on span "Site & lab cost matrix" at bounding box center [126, 575] width 173 height 18
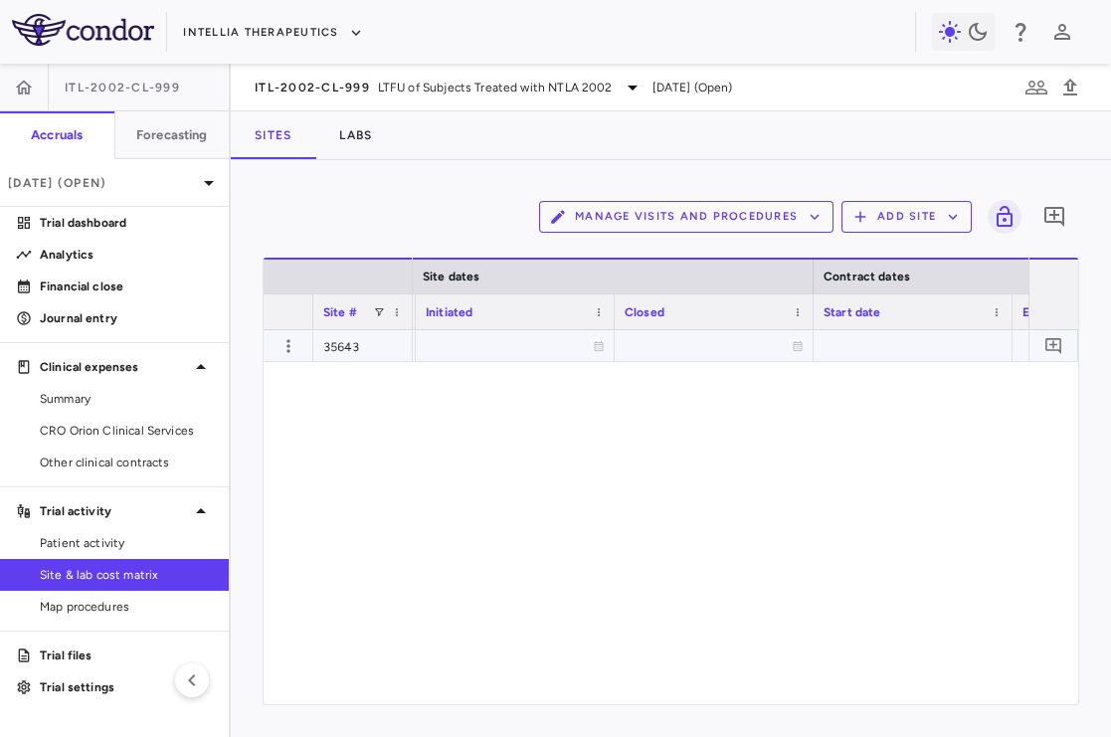
scroll to position [0, 1813]
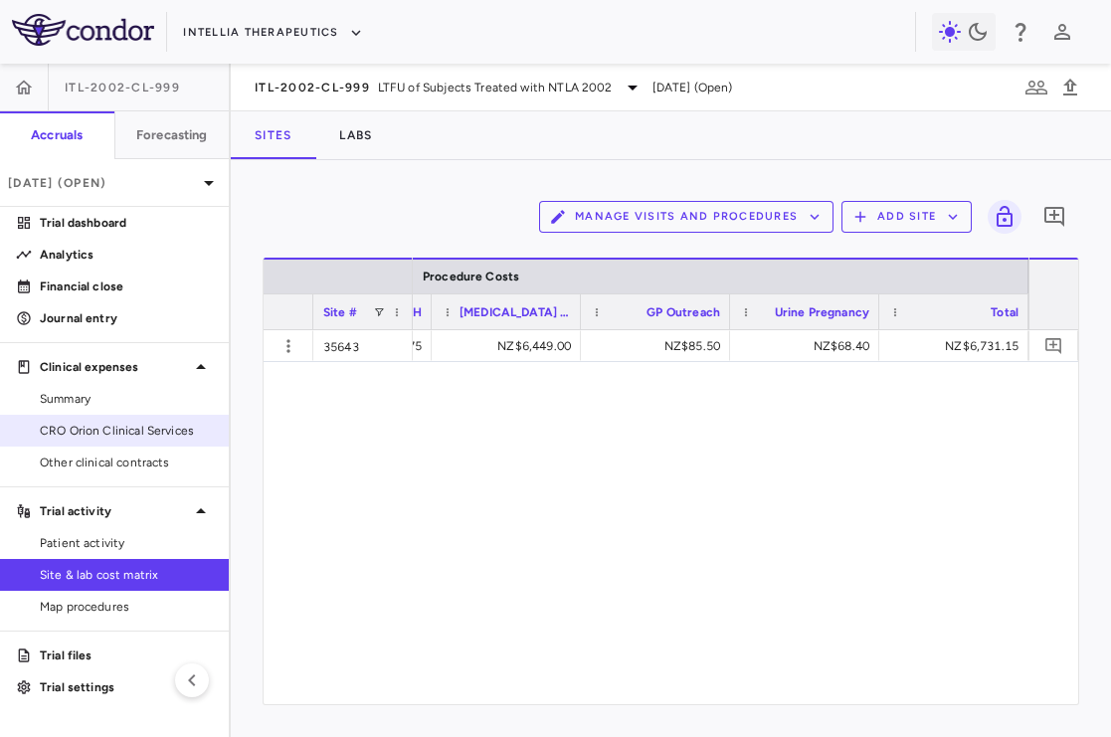
click at [165, 431] on span "CRO Orion Clinical Services" at bounding box center [126, 431] width 173 height 18
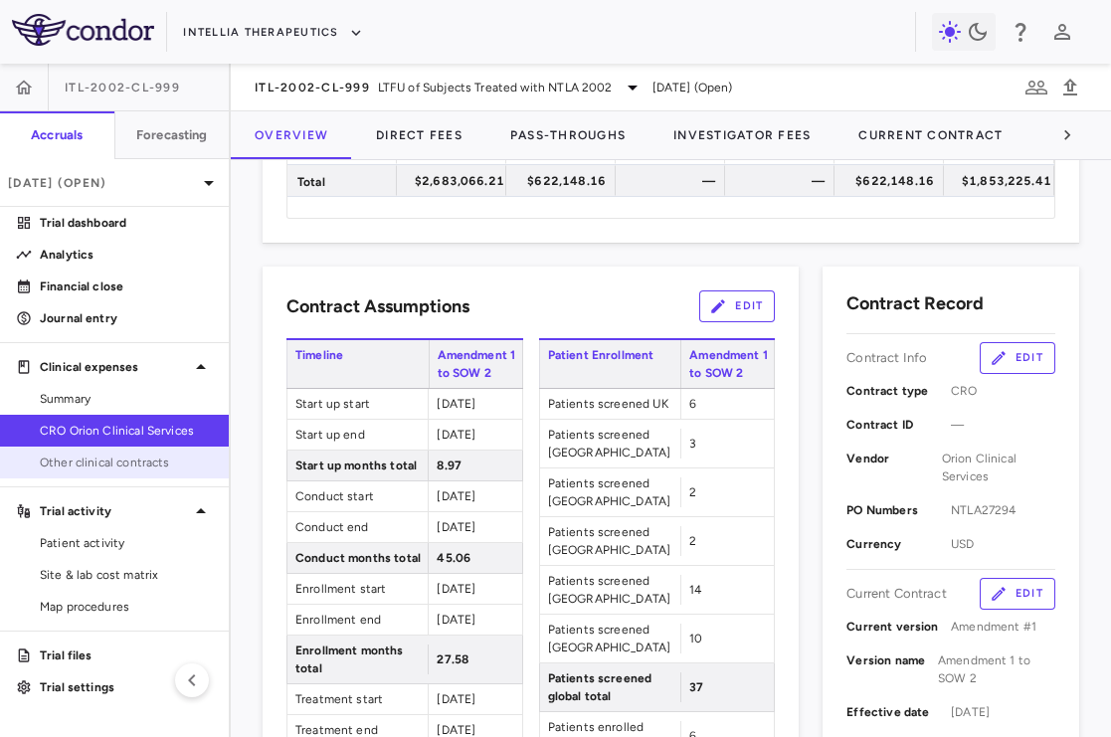
click at [149, 454] on span "Other clinical contracts" at bounding box center [126, 462] width 173 height 18
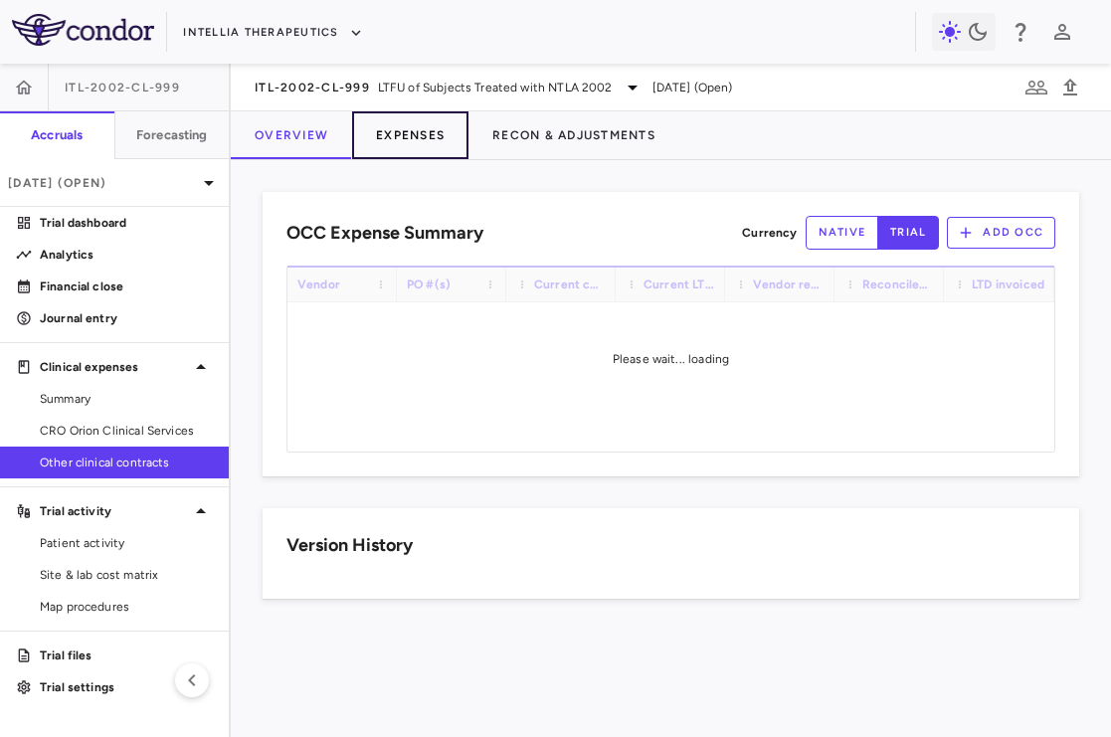
click at [413, 133] on button "Expenses" at bounding box center [410, 135] width 116 height 48
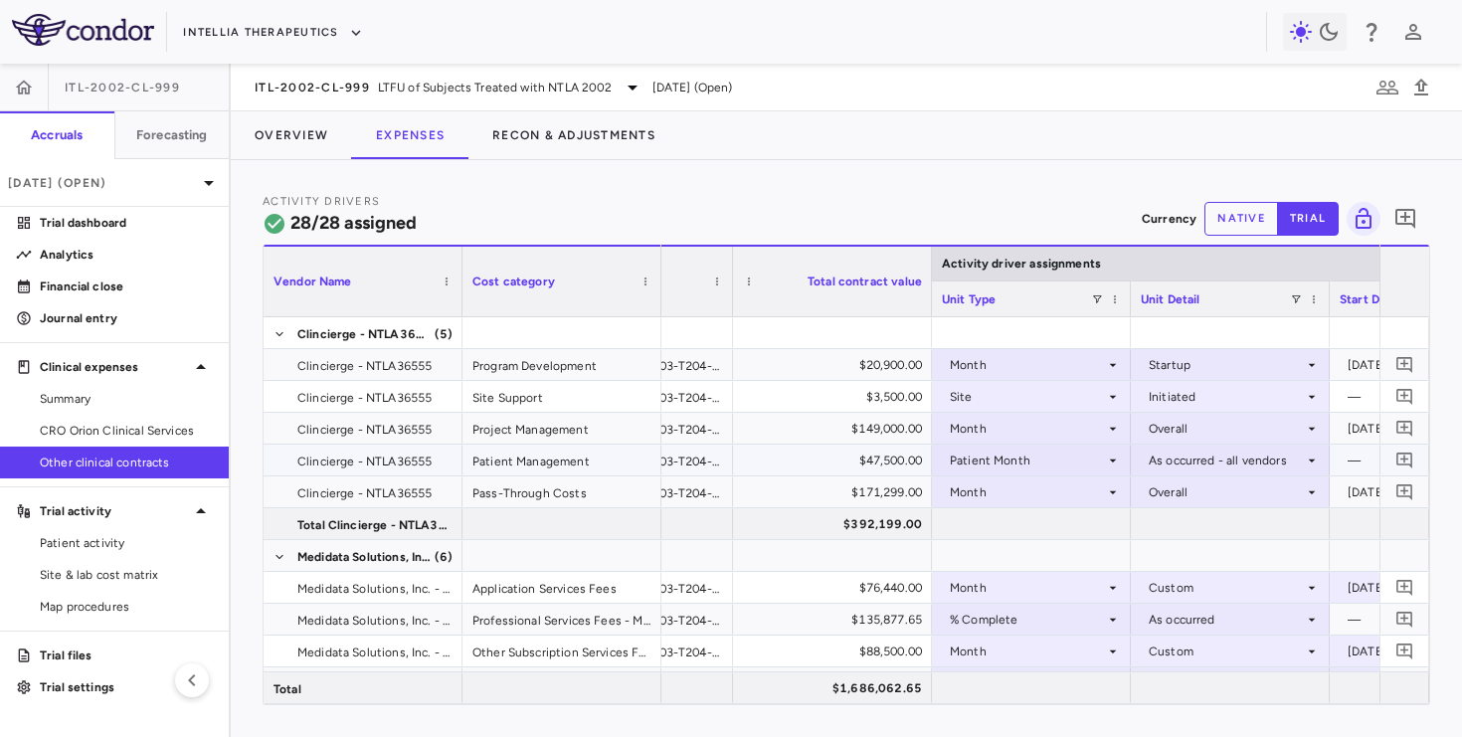
scroll to position [0, 149]
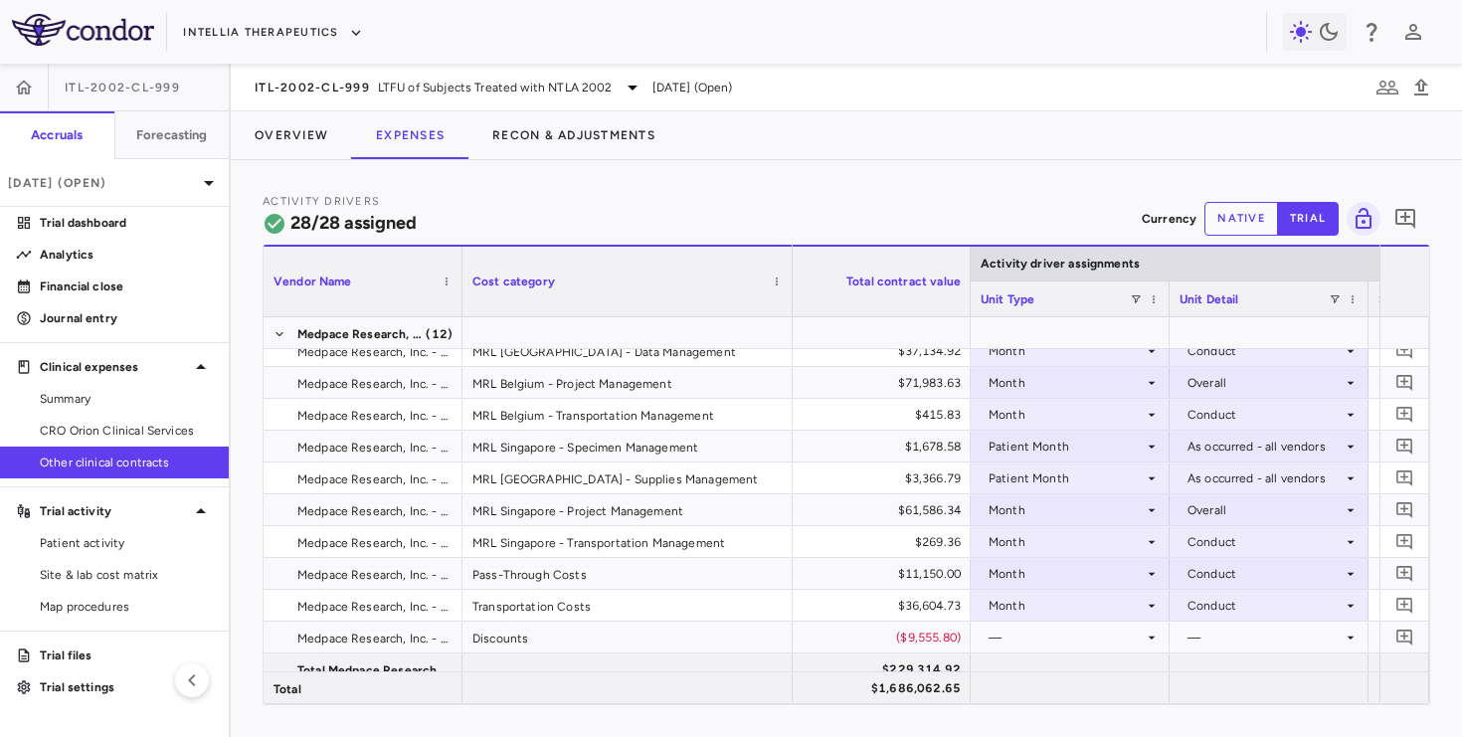
drag, startPoint x: 659, startPoint y: 299, endPoint x: 779, endPoint y: 304, distance: 120.4
click at [787, 304] on div at bounding box center [791, 282] width 8 height 70
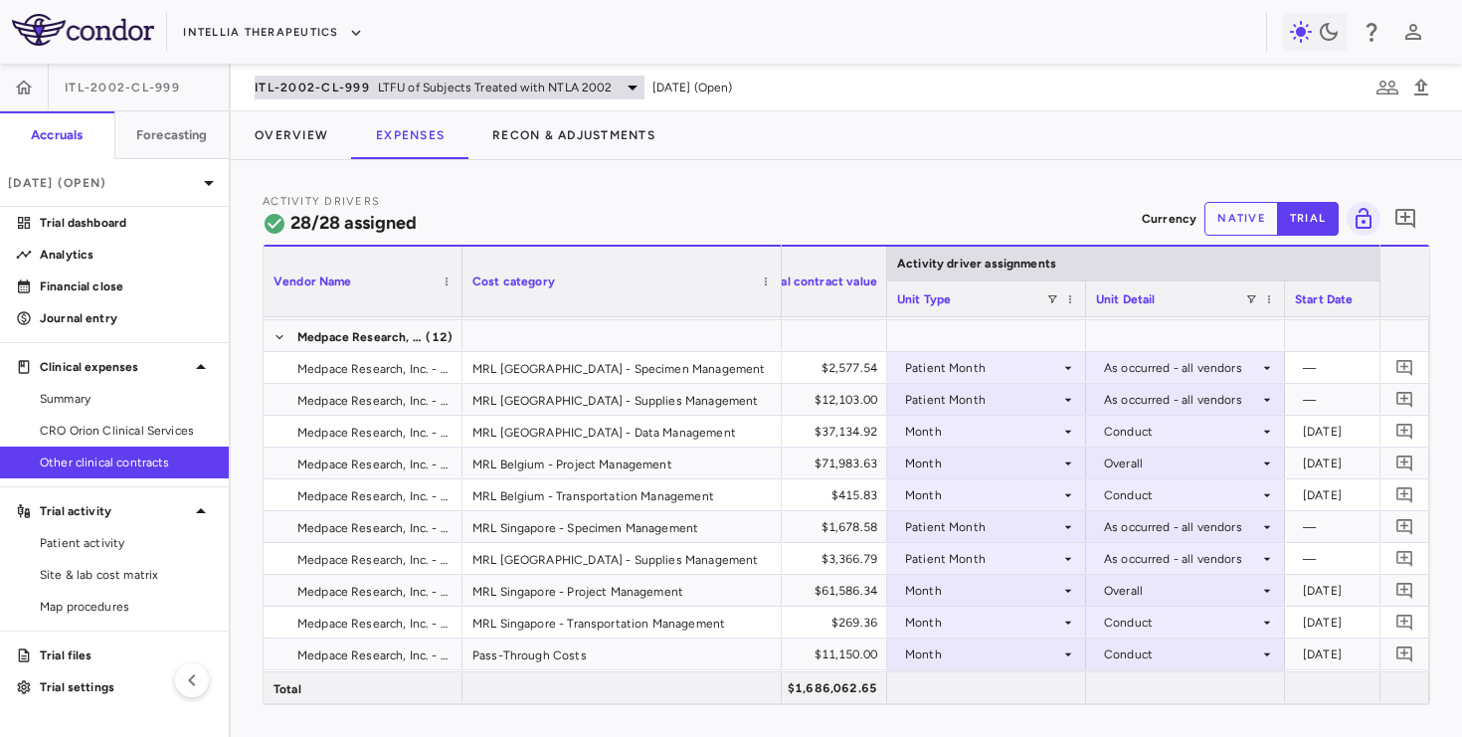
click at [353, 86] on span "ITL-2002-CL-999" at bounding box center [312, 88] width 115 height 16
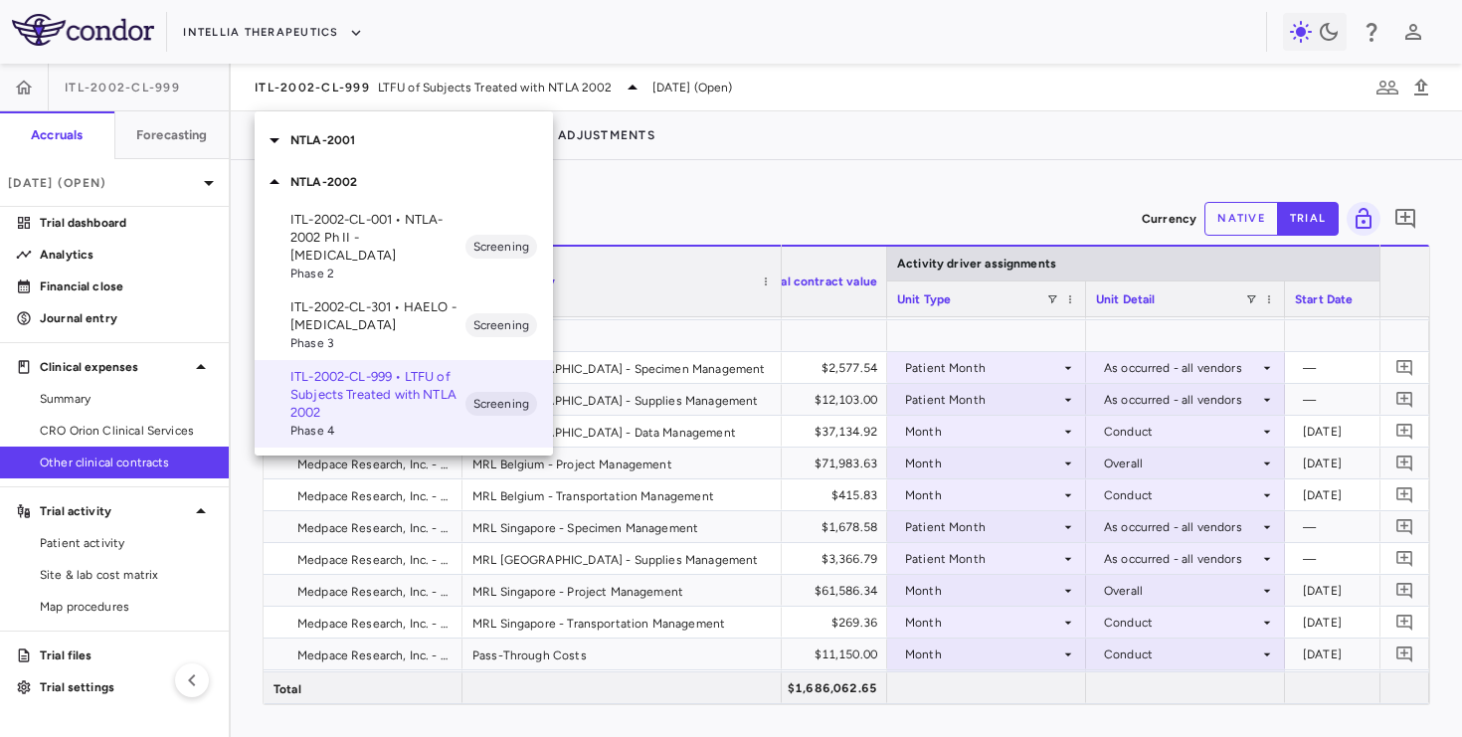
click at [372, 258] on p "ITL-2002-CL-001 • NTLA-2002 Ph II - [MEDICAL_DATA]" at bounding box center [377, 238] width 175 height 54
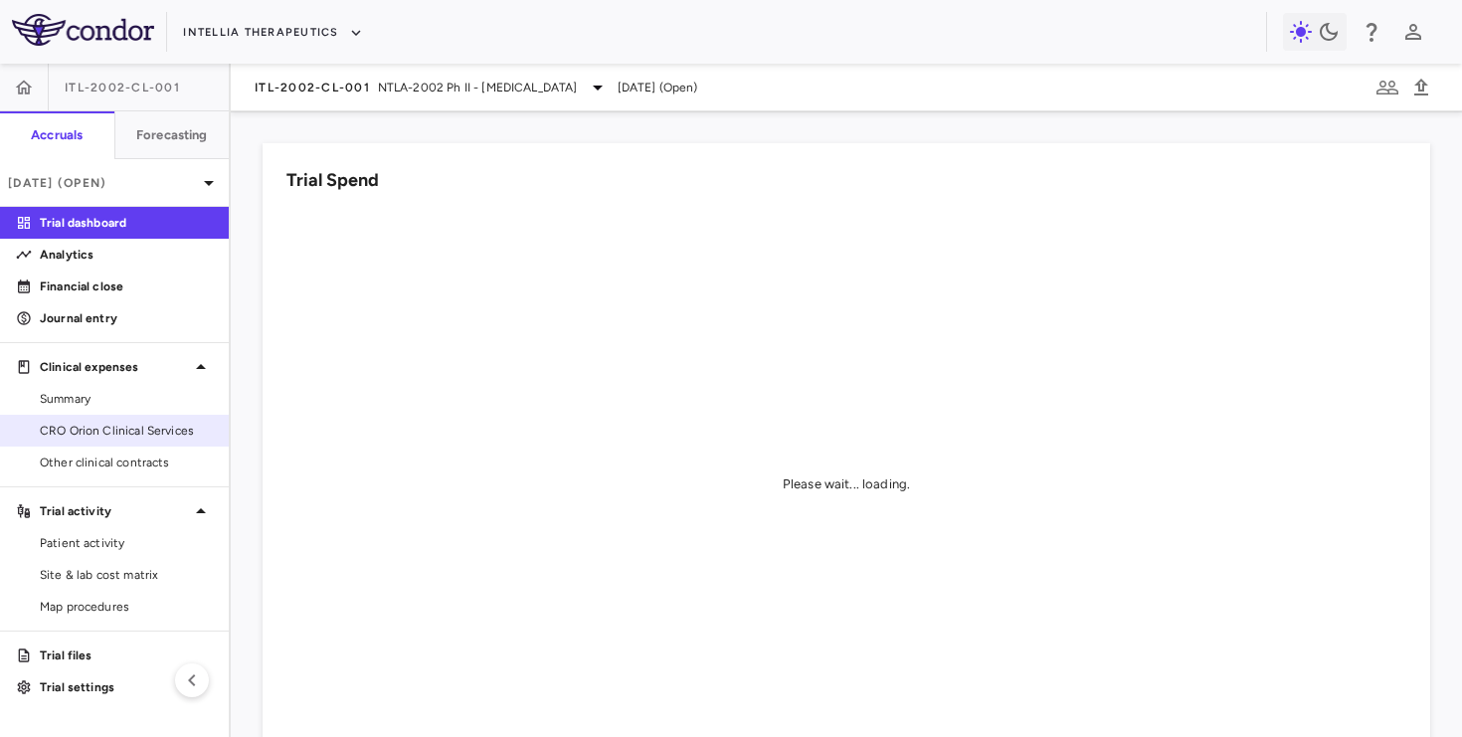
click at [141, 426] on span "CRO Orion Clinical Services" at bounding box center [126, 431] width 173 height 18
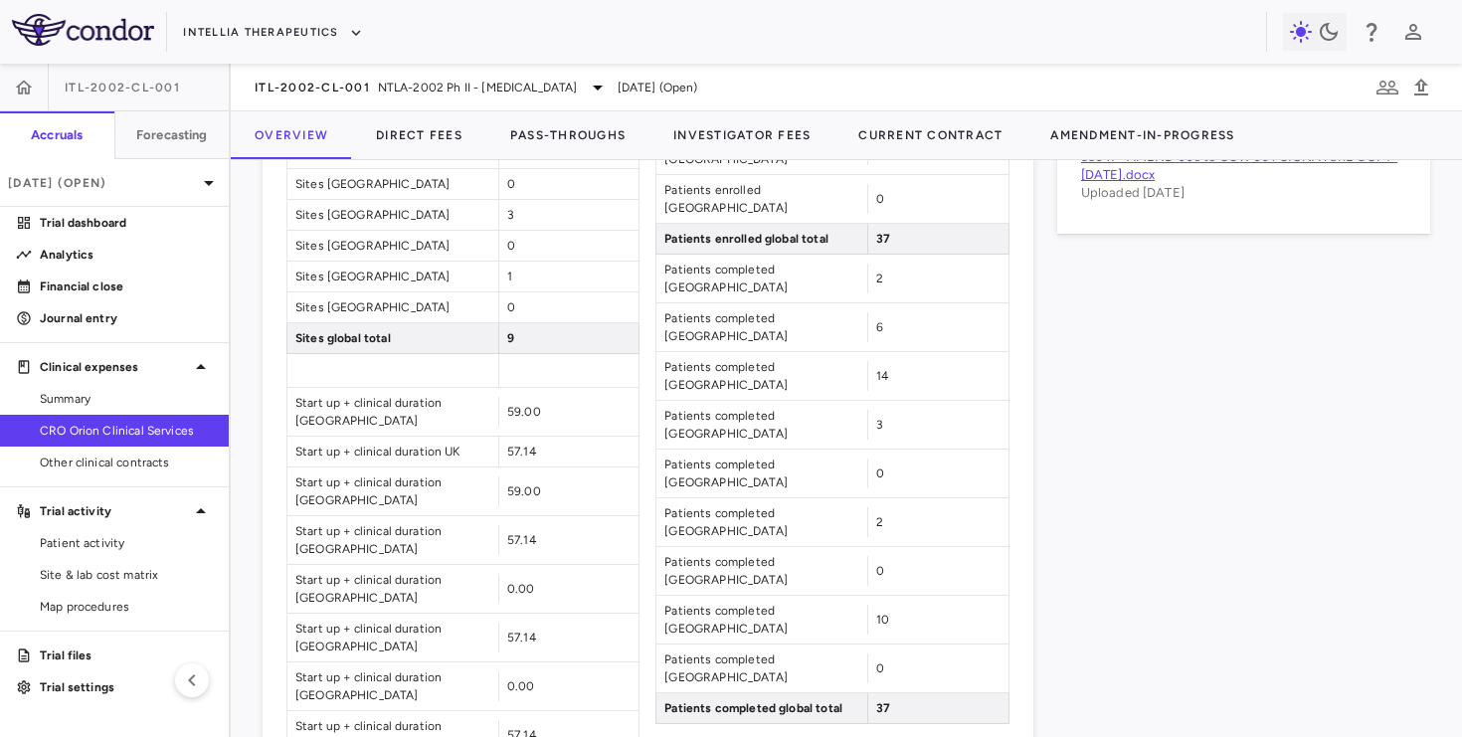
scroll to position [1330, 0]
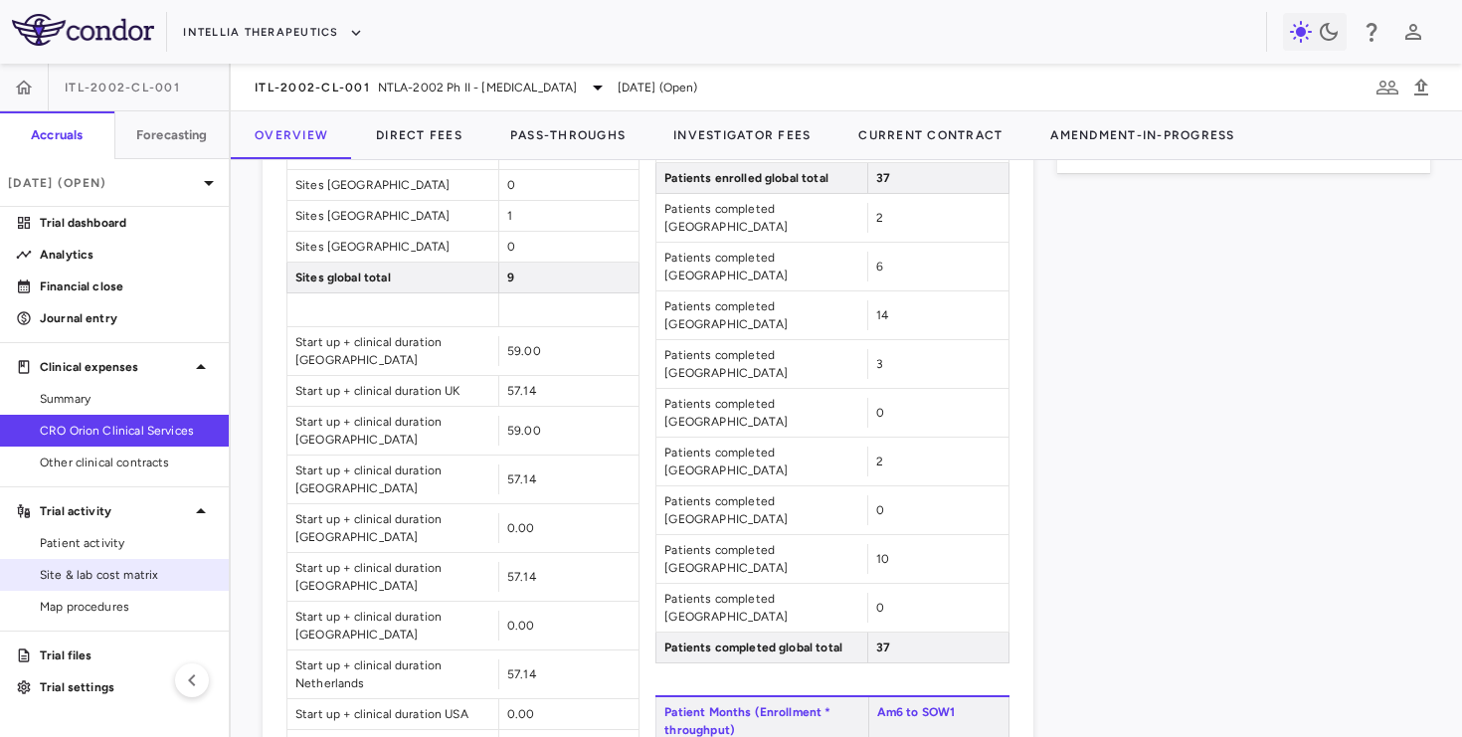
click at [153, 577] on span "Site & lab cost matrix" at bounding box center [126, 575] width 173 height 18
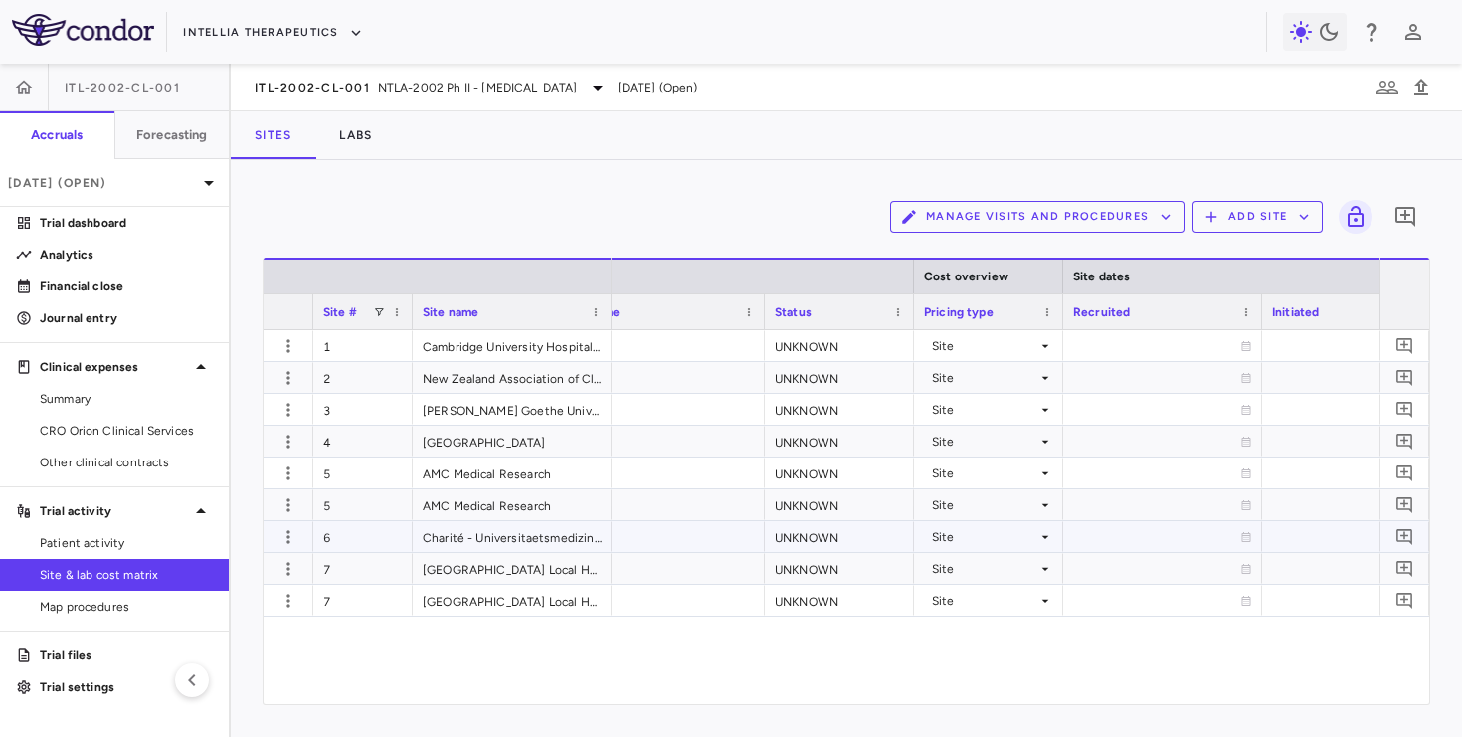
scroll to position [0, 1196]
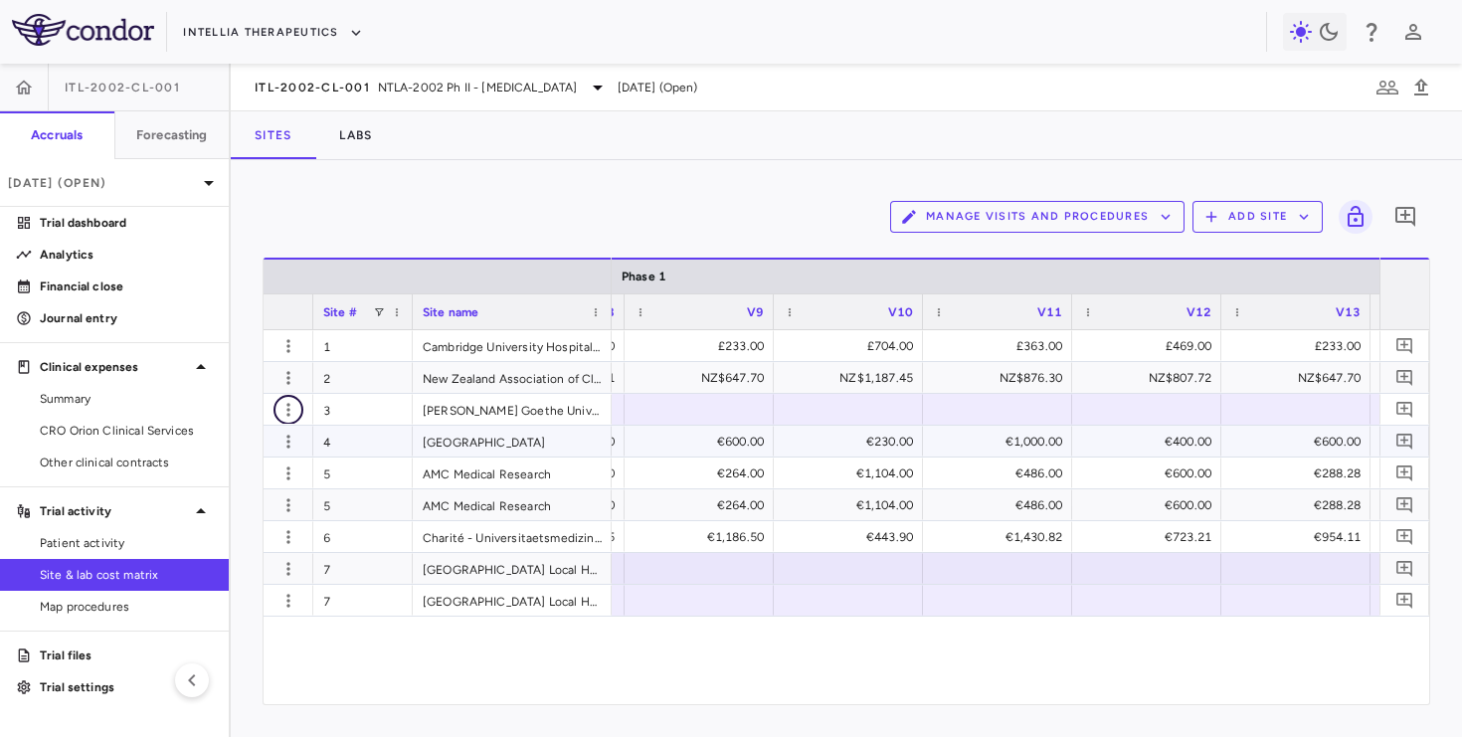
click at [286, 417] on icon "button" at bounding box center [288, 410] width 20 height 20
click at [250, 485] on div "Edit site" at bounding box center [210, 486] width 185 height 36
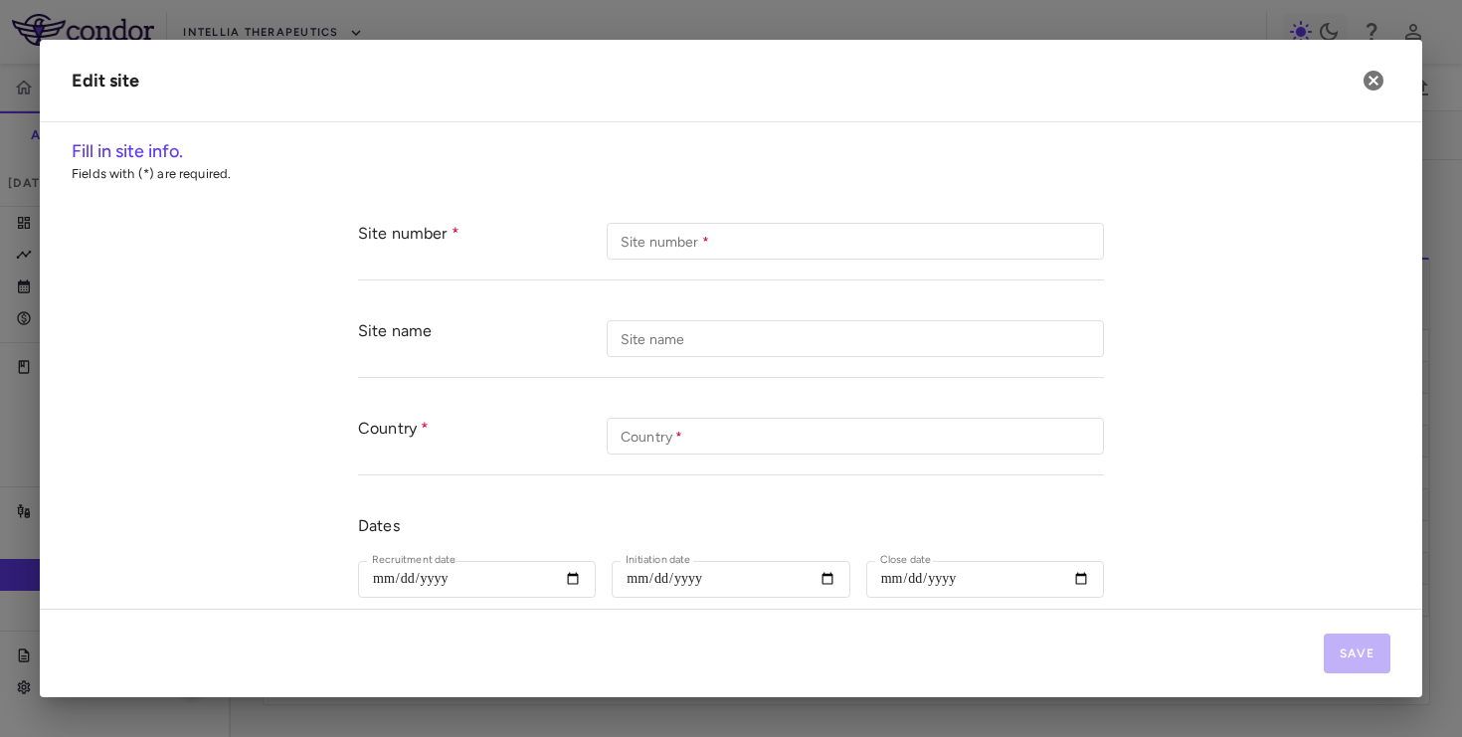
type input "*"
type input "**********"
type input "*******"
